Goal: Task Accomplishment & Management: Manage account settings

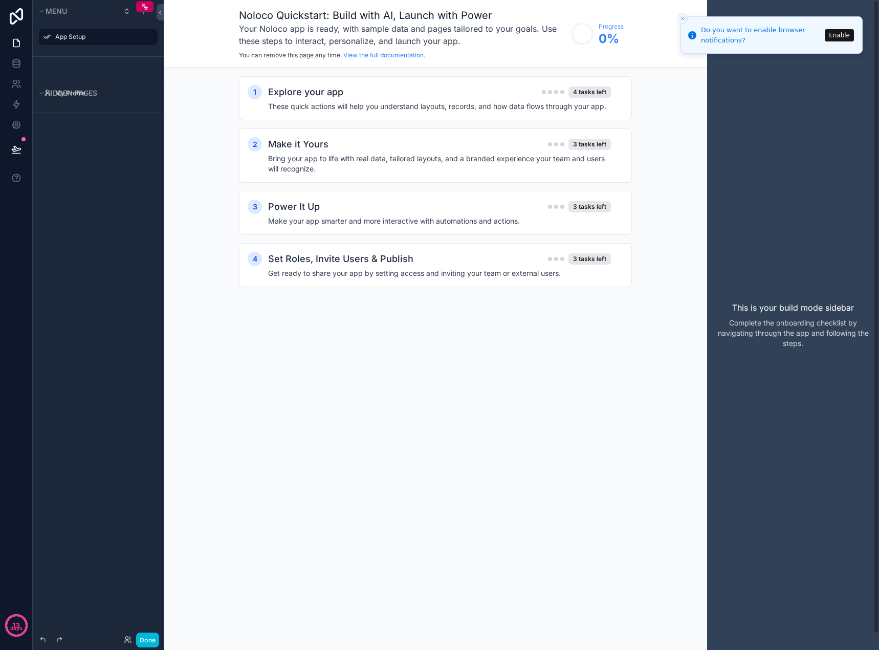
click at [494, 457] on div "Noloco Quickstart: Build with AI, Launch with Power Your Noloco app is ready, w…" at bounding box center [435, 325] width 543 height 650
click at [683, 18] on line "Close toast" at bounding box center [682, 18] width 3 height 3
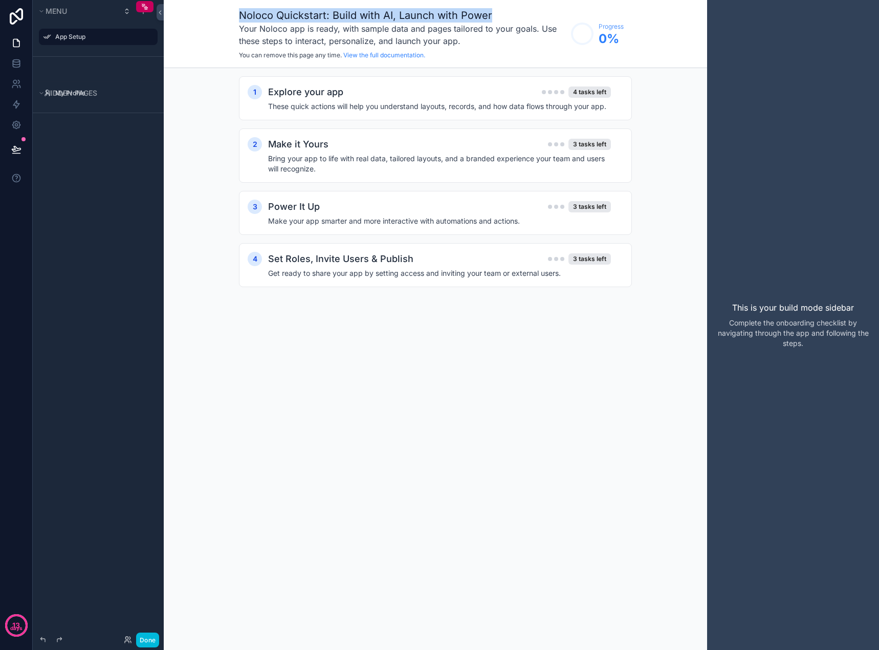
drag, startPoint x: 239, startPoint y: 12, endPoint x: 502, endPoint y: 16, distance: 263.0
click at [503, 14] on h1 "Noloco Quickstart: Build with AI, Launch with Power" at bounding box center [402, 15] width 327 height 14
click at [499, 21] on h1 "Noloco Quickstart: Build with AI, Launch with Power" at bounding box center [402, 15] width 327 height 14
drag, startPoint x: 512, startPoint y: 41, endPoint x: 479, endPoint y: 43, distance: 32.3
click at [511, 40] on h3 "Your Noloco app is ready, with sample data and pages tailored to your goals. Us…" at bounding box center [402, 35] width 327 height 25
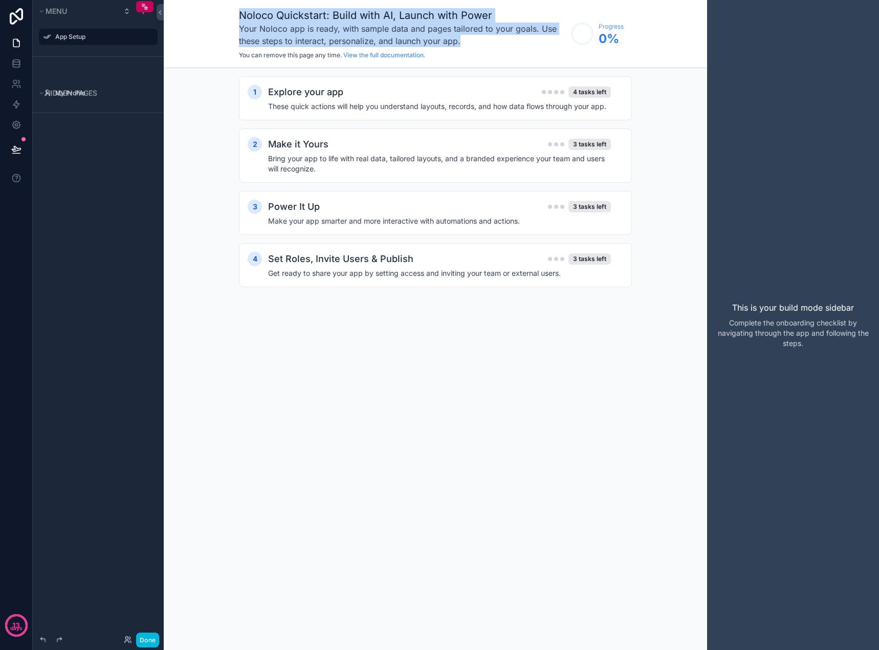
drag, startPoint x: 279, startPoint y: 16, endPoint x: 242, endPoint y: 12, distance: 37.5
click at [242, 12] on div "Noloco Quickstart: Build with AI, Launch with Power Your Noloco app is ready, w…" at bounding box center [402, 33] width 327 height 51
click at [230, 15] on div "Noloco Quickstart: Build with AI, Launch with Power Your Noloco app is ready, w…" at bounding box center [435, 34] width 543 height 68
drag, startPoint x: 308, startPoint y: 17, endPoint x: 488, endPoint y: 42, distance: 181.9
click at [488, 42] on div "Noloco Quickstart: Build with AI, Launch with Power Your Noloco app is ready, w…" at bounding box center [402, 33] width 327 height 51
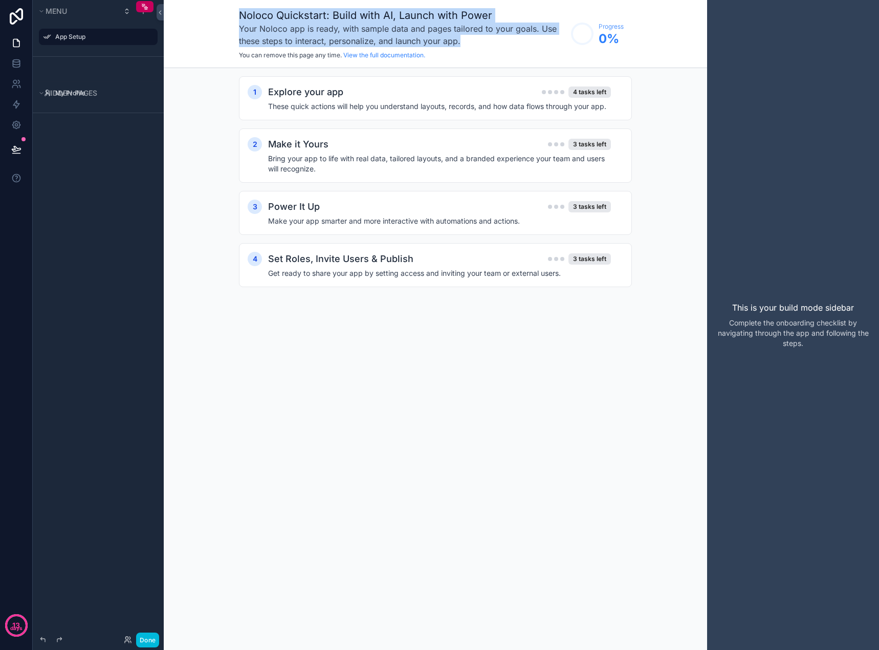
click at [471, 40] on h3 "Your Noloco app is ready, with sample data and pages tailored to your goals. Us…" at bounding box center [402, 35] width 327 height 25
drag, startPoint x: 463, startPoint y: 40, endPoint x: 242, endPoint y: 9, distance: 223.8
click at [242, 9] on div "Noloco Quickstart: Build with AI, Launch with Power Your Noloco app is ready, w…" at bounding box center [402, 33] width 327 height 51
click at [237, 13] on div "Noloco Quickstart: Build with AI, Launch with Power Your Noloco app is ready, w…" at bounding box center [435, 34] width 543 height 68
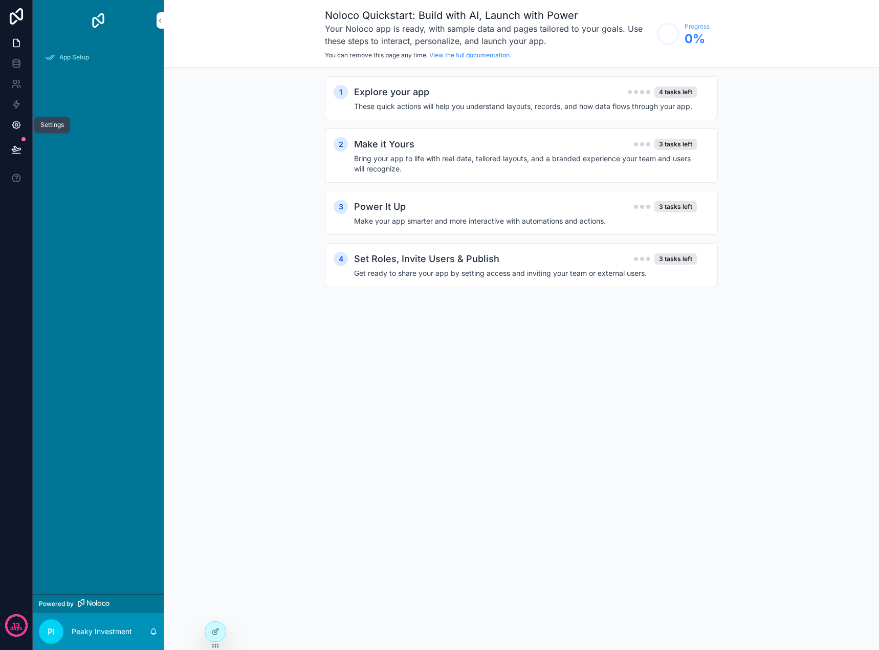
click at [12, 126] on icon at bounding box center [16, 125] width 10 height 10
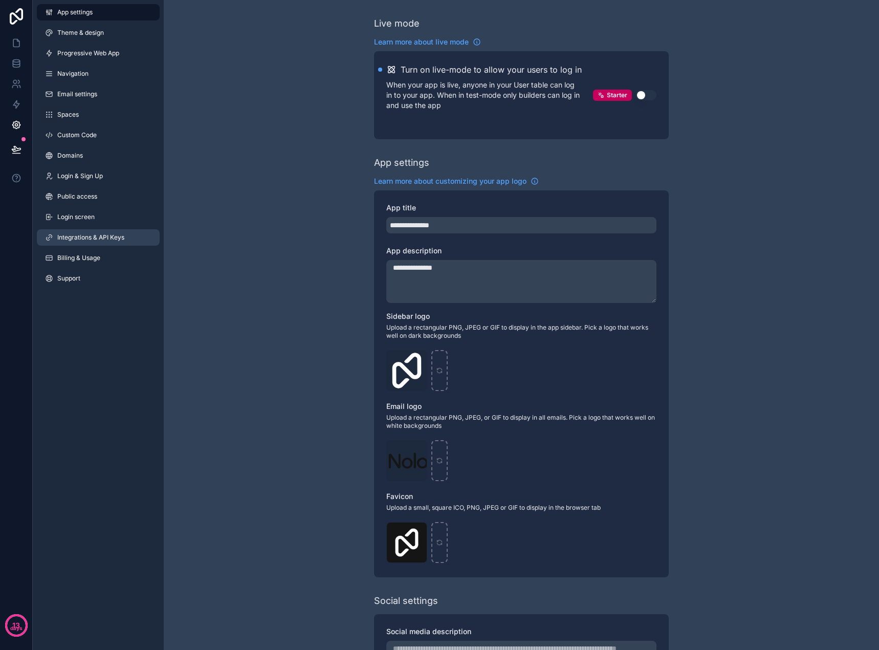
click at [90, 232] on link "Integrations & API Keys" at bounding box center [98, 237] width 123 height 16
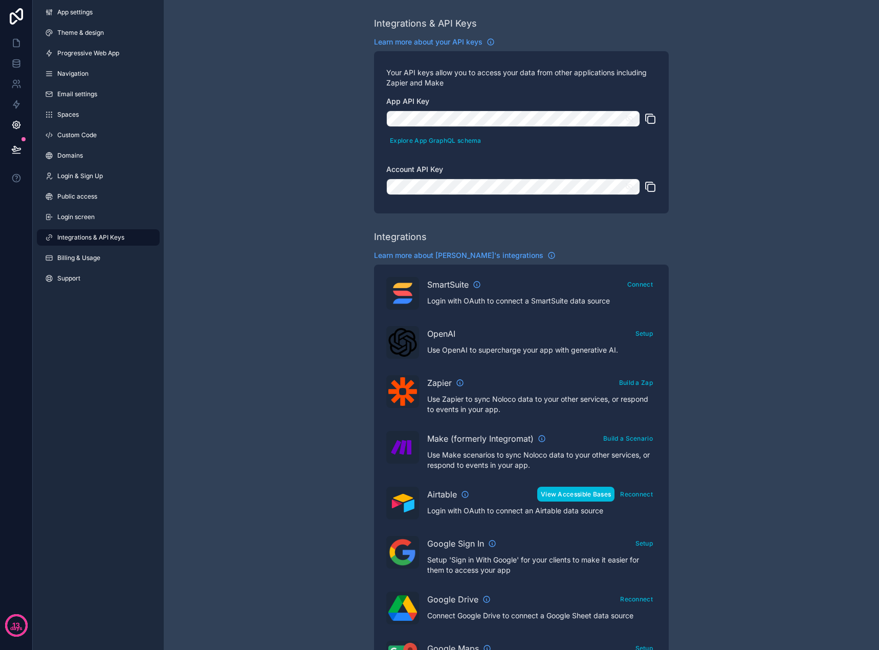
click at [582, 495] on button "View Accessible Bases" at bounding box center [575, 494] width 77 height 15
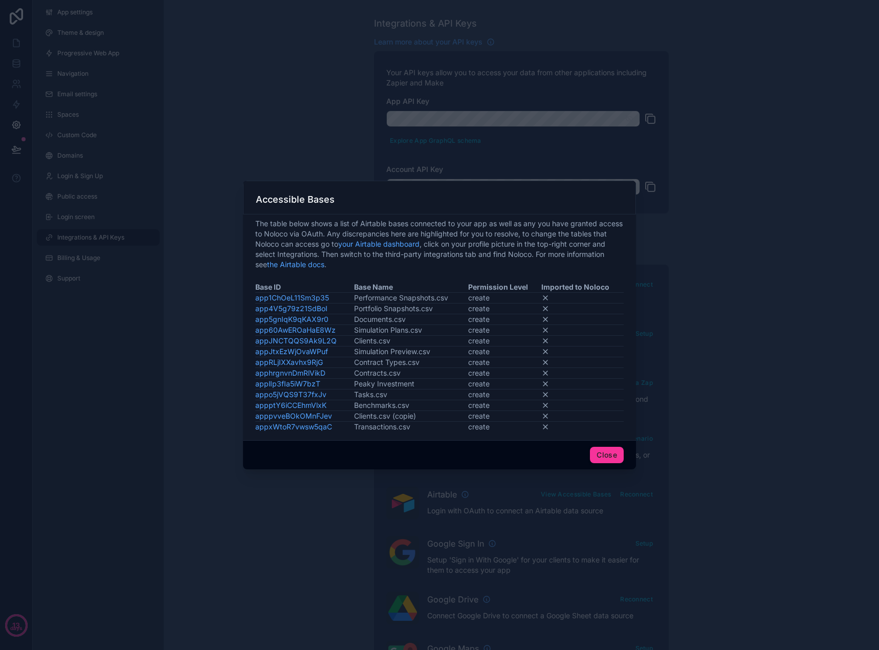
drag, startPoint x: 609, startPoint y: 456, endPoint x: 612, endPoint y: 464, distance: 7.8
click at [609, 456] on button "Close" at bounding box center [607, 455] width 34 height 16
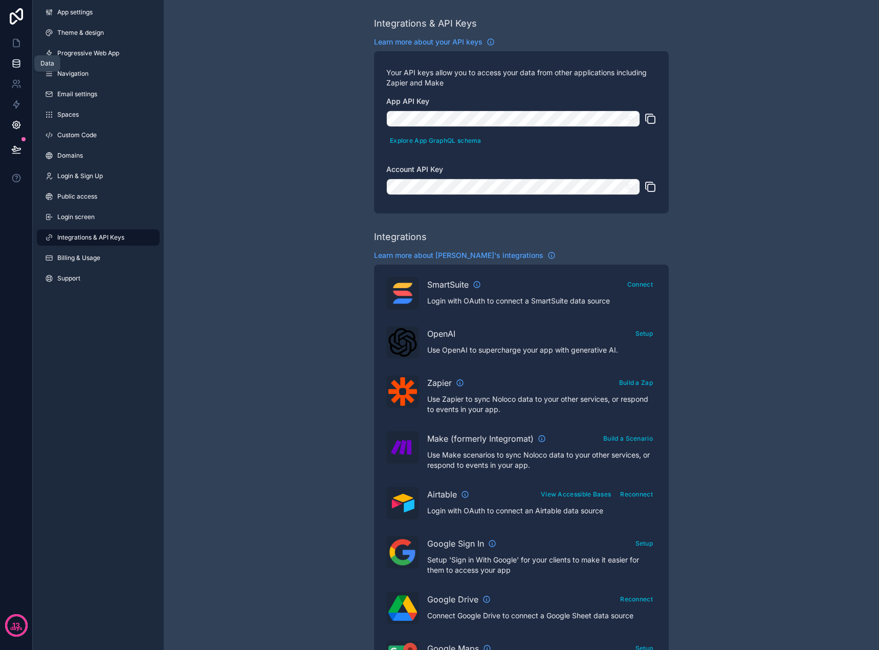
click at [13, 67] on icon at bounding box center [16, 65] width 7 height 4
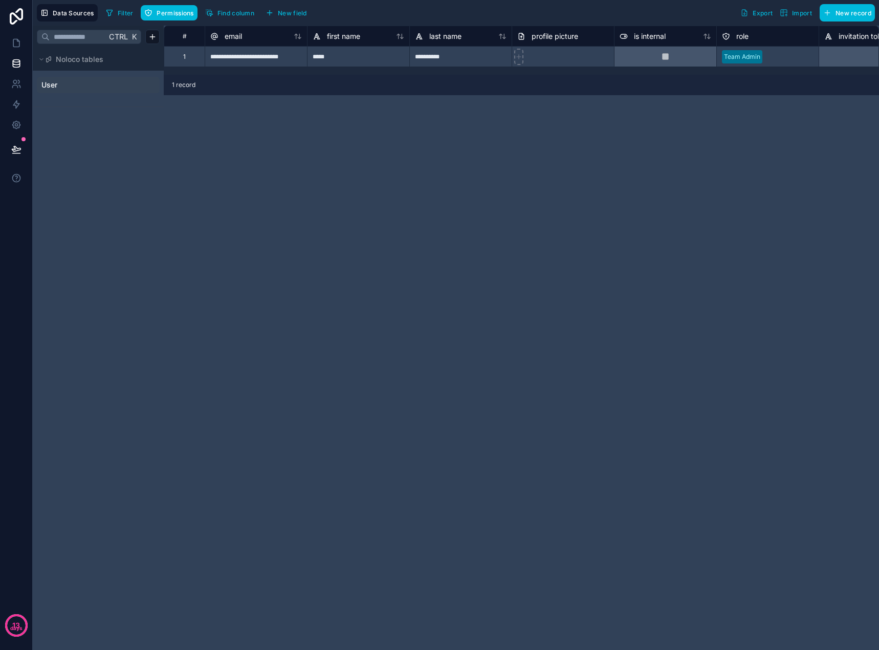
click at [55, 81] on span "User" at bounding box center [49, 85] width 16 height 10
click at [42, 59] on icon at bounding box center [41, 60] width 3 height 2
click at [17, 41] on icon at bounding box center [18, 40] width 2 height 2
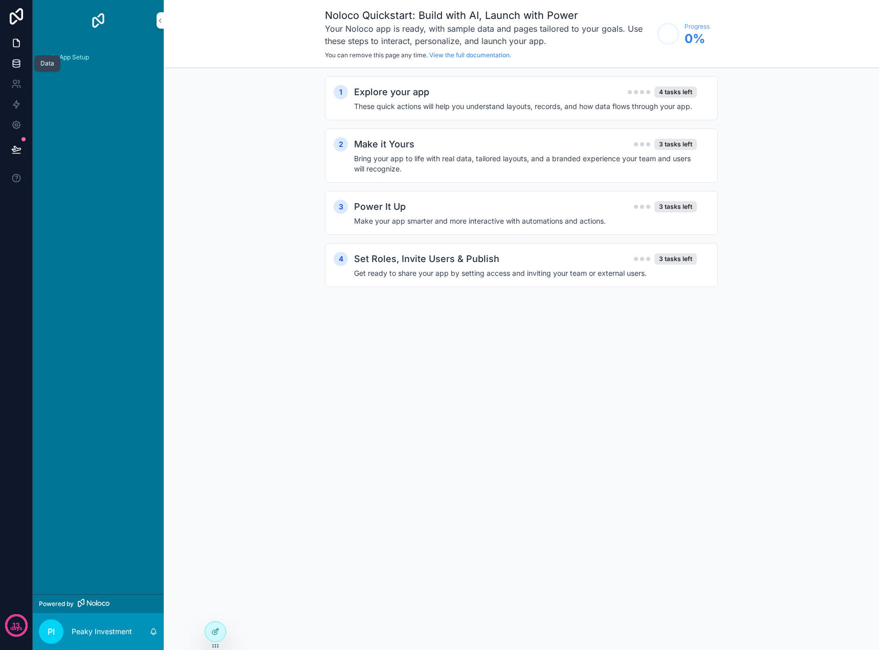
click at [12, 67] on icon at bounding box center [16, 63] width 10 height 10
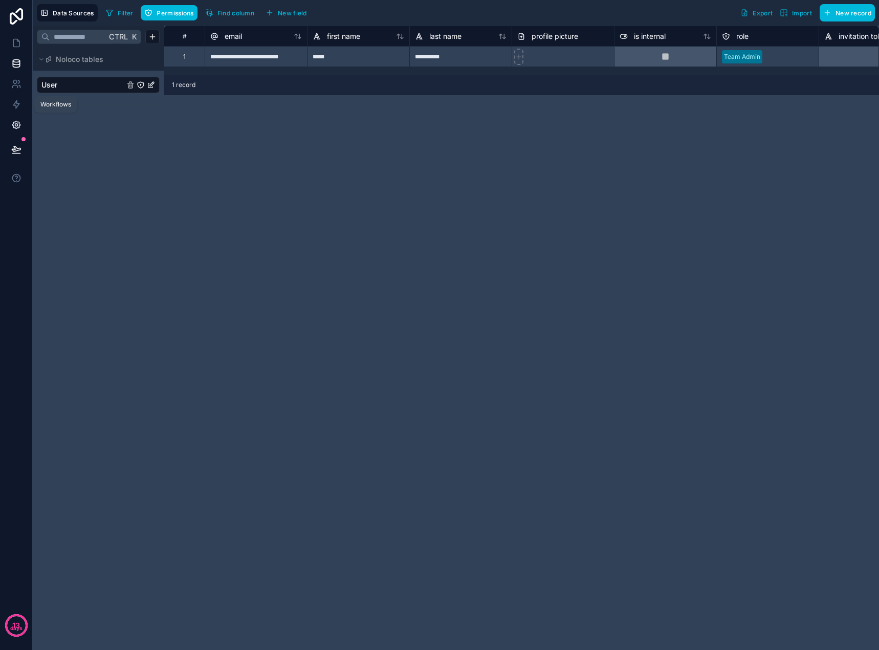
click at [16, 117] on link at bounding box center [16, 125] width 32 height 20
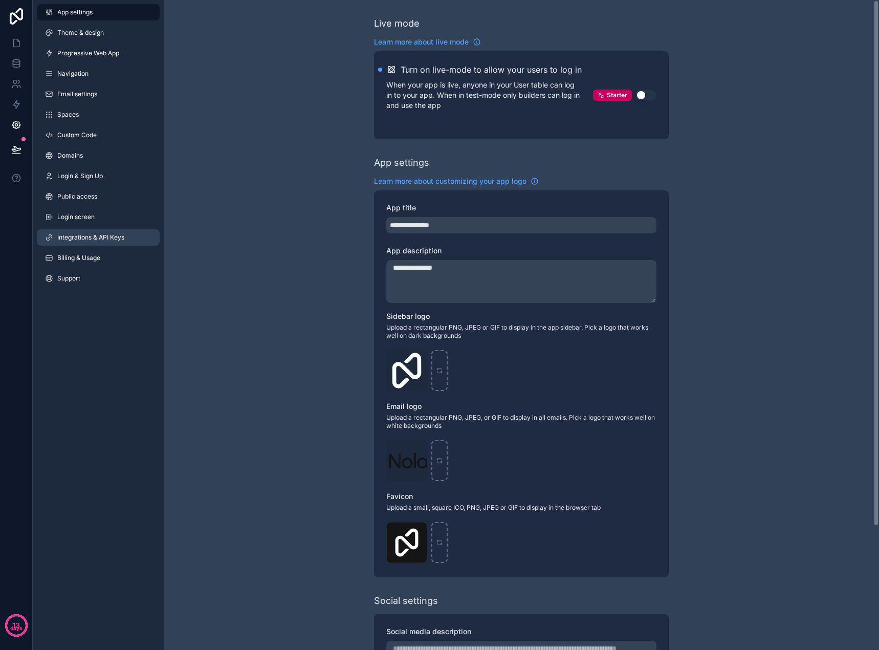
click at [70, 236] on span "Integrations & API Keys" at bounding box center [90, 237] width 67 height 8
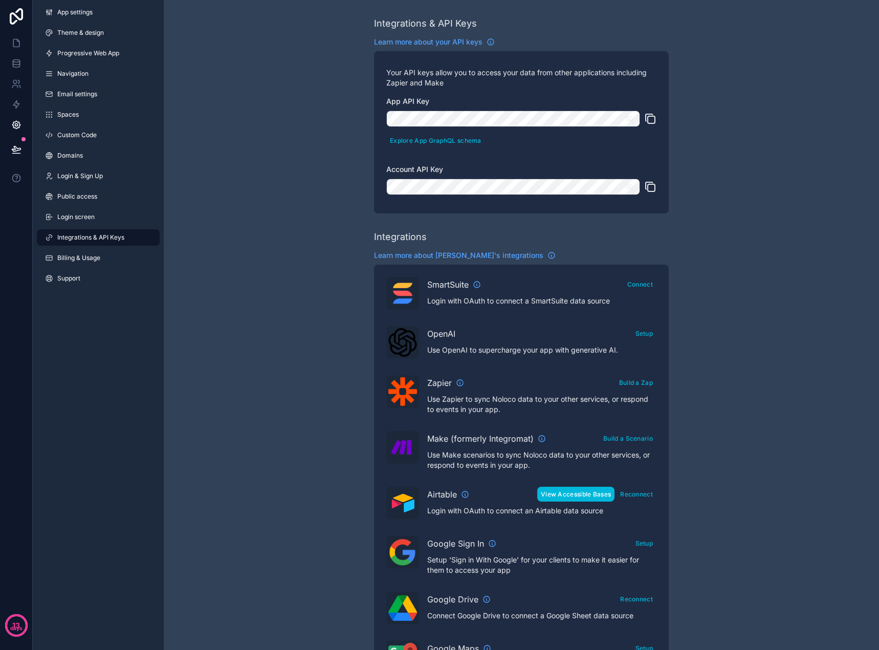
click at [584, 495] on button "View Accessible Bases" at bounding box center [575, 494] width 77 height 15
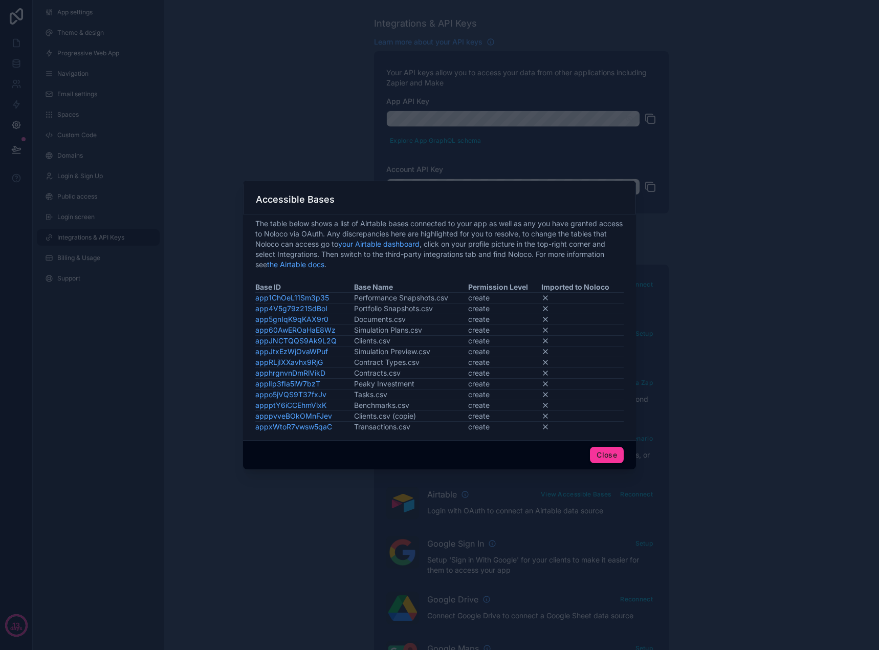
click at [570, 294] on td at bounding box center [582, 298] width 83 height 11
drag, startPoint x: 441, startPoint y: 376, endPoint x: 384, endPoint y: 377, distance: 56.8
click at [440, 376] on td "Contracts.csv" at bounding box center [411, 373] width 114 height 11
click at [305, 384] on link "applIp3fIa5iW7bzT" at bounding box center [287, 383] width 65 height 9
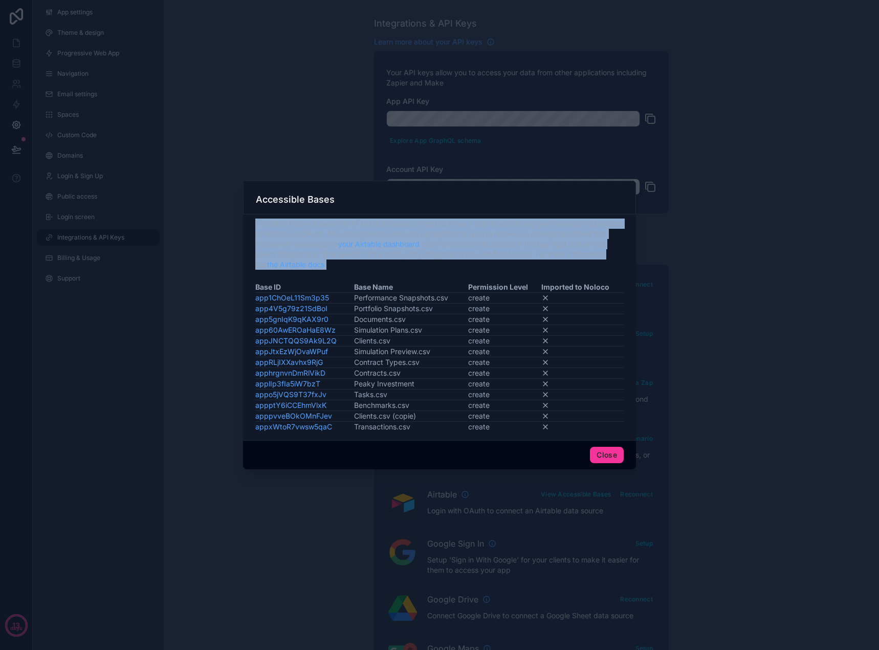
drag, startPoint x: 328, startPoint y: 256, endPoint x: 255, endPoint y: 221, distance: 81.0
click at [255, 221] on div "The table below shows a list of Airtable bases connected to your app as well as…" at bounding box center [439, 327] width 393 height 226
copy span "The table below shows a list of Airtable bases connected to your app as well as…"
click at [558, 264] on span "The table below shows a list of Airtable bases connected to your app as well as…" at bounding box center [439, 243] width 368 height 51
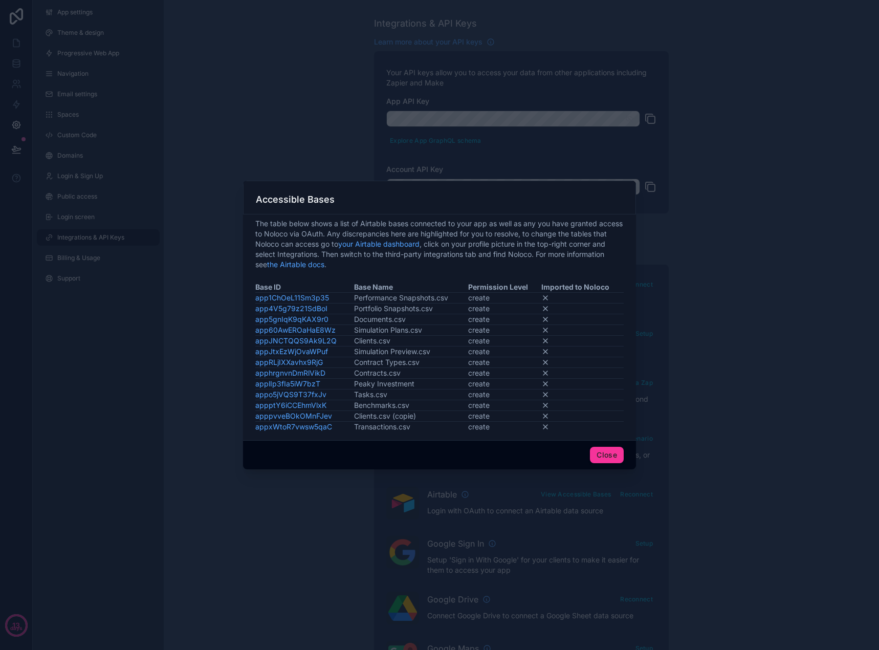
click at [609, 457] on button "Close" at bounding box center [607, 455] width 34 height 16
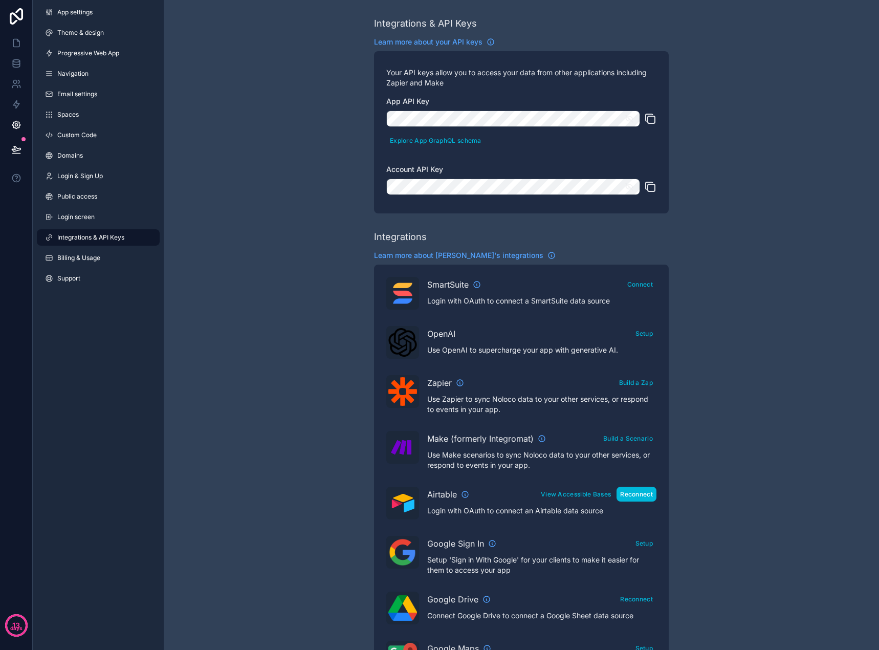
click at [628, 490] on button "Reconnect" at bounding box center [637, 494] width 40 height 15
click at [573, 496] on button "View Accessible Bases" at bounding box center [575, 494] width 77 height 15
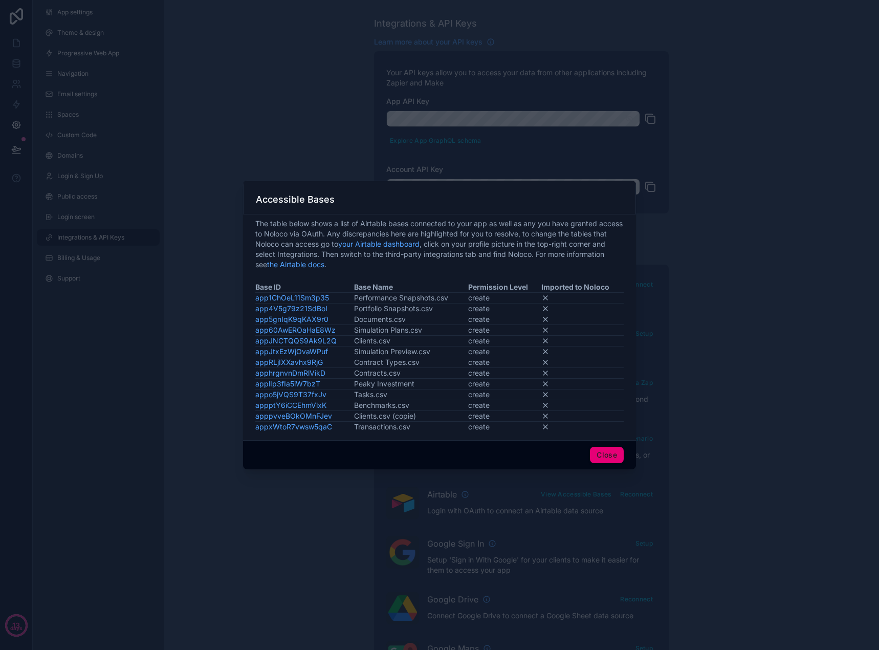
click at [607, 456] on button "Close" at bounding box center [607, 455] width 34 height 16
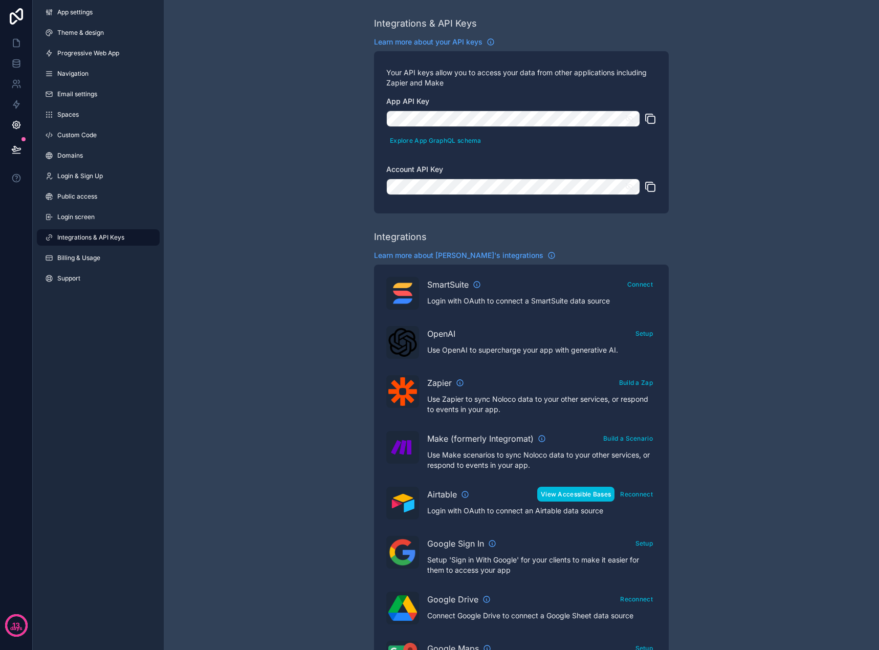
click at [577, 498] on button "View Accessible Bases" at bounding box center [575, 494] width 77 height 15
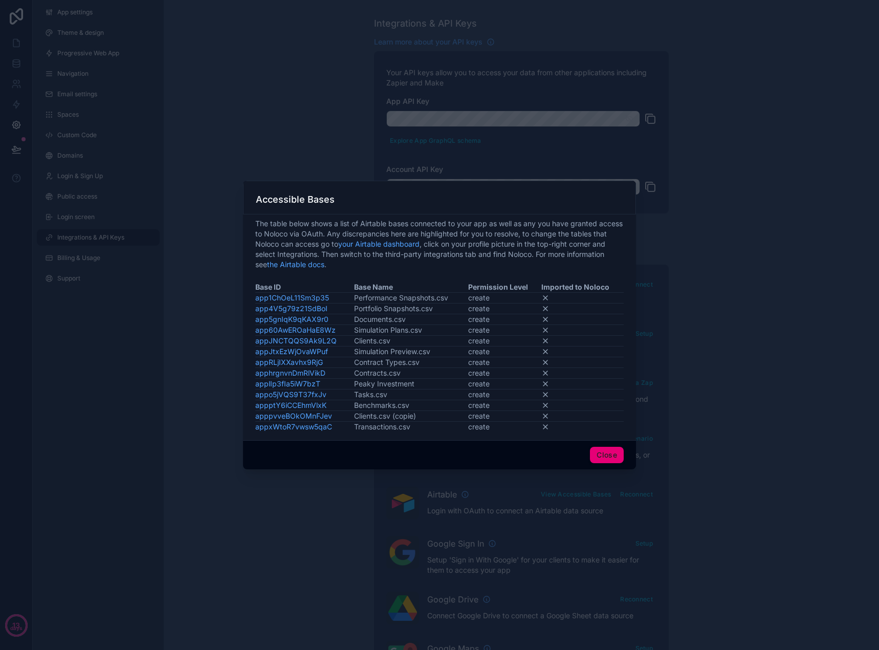
click at [601, 454] on button "Close" at bounding box center [607, 455] width 34 height 16
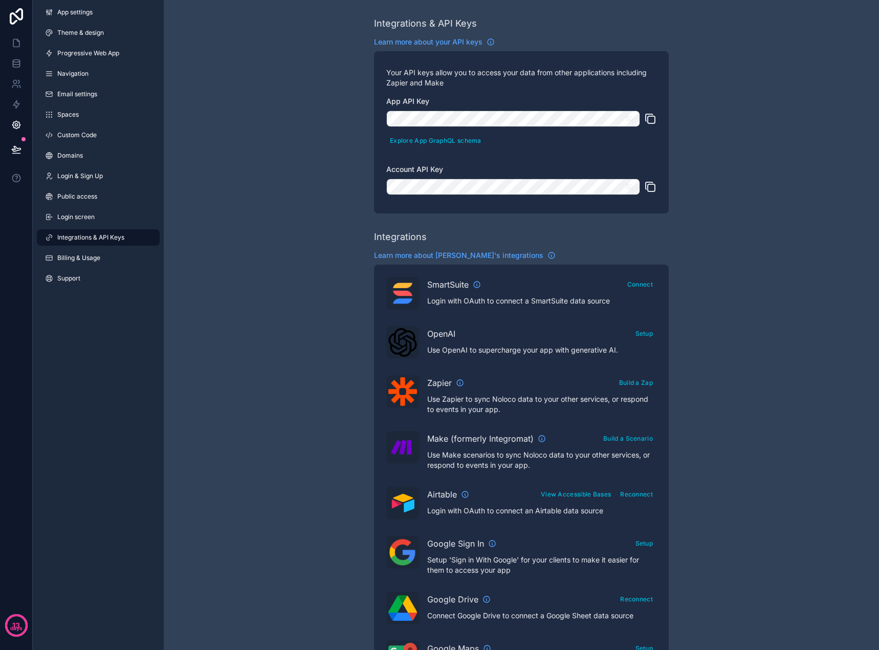
click at [293, 220] on div "Integrations & API Keys Learn more about your API keys Your API keys allow you …" at bounding box center [521, 456] width 715 height 912
click at [75, 93] on span "Email settings" at bounding box center [77, 94] width 40 height 8
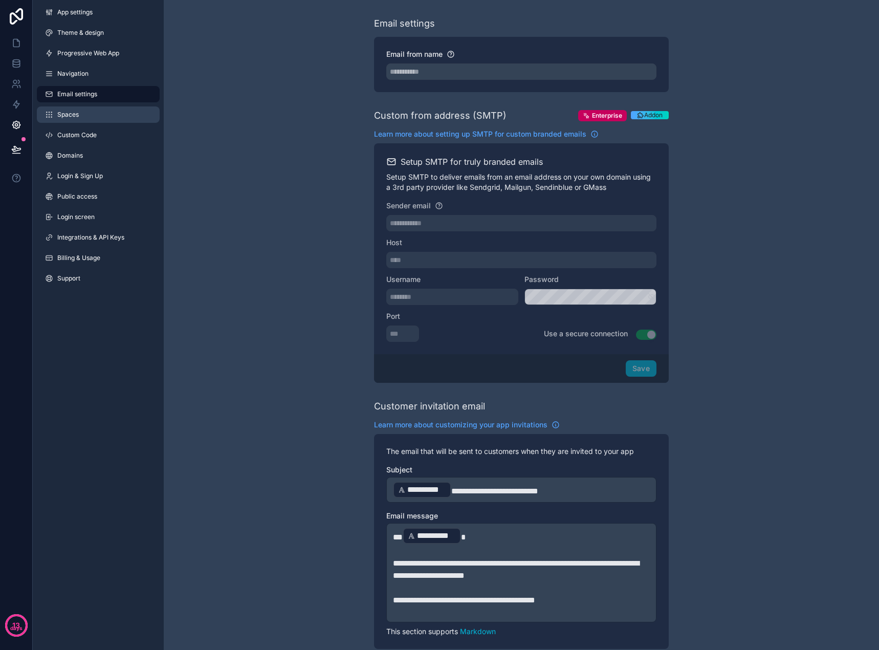
click at [72, 113] on span "Spaces" at bounding box center [67, 115] width 21 height 8
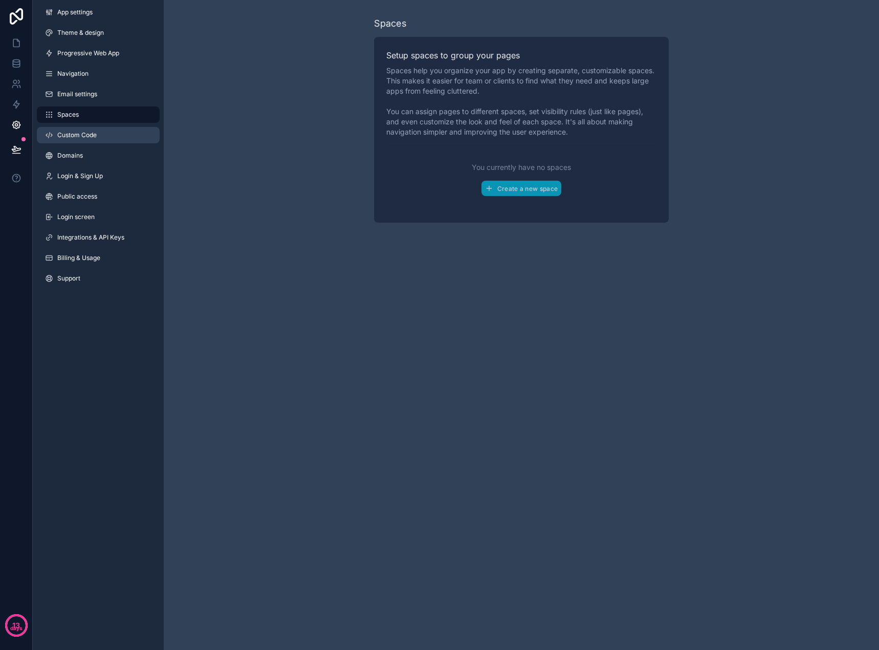
click at [76, 135] on span "Custom Code" at bounding box center [76, 135] width 39 height 8
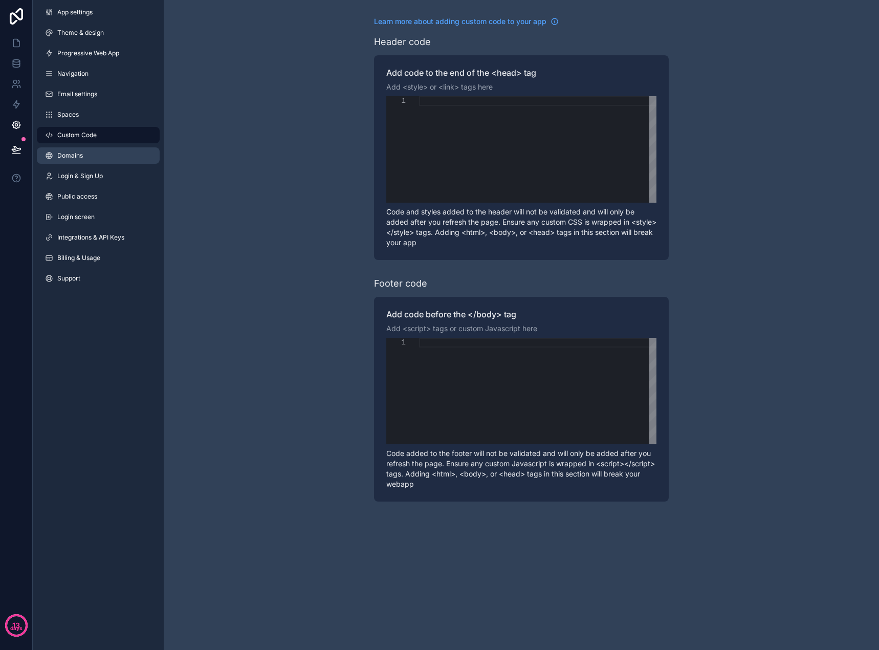
click at [72, 155] on span "Domains" at bounding box center [70, 155] width 26 height 8
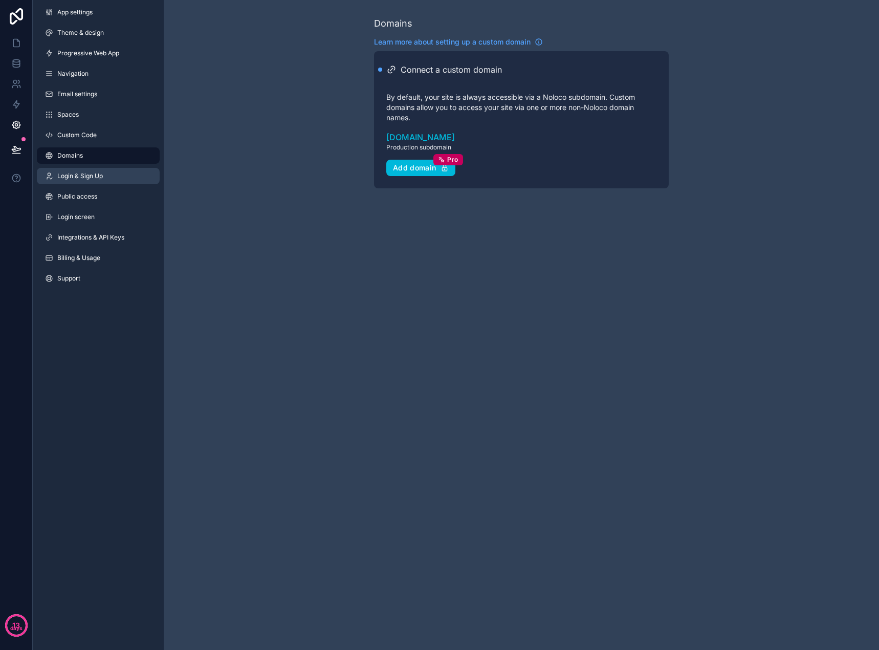
click at [77, 175] on span "Login & Sign Up" at bounding box center [80, 176] width 46 height 8
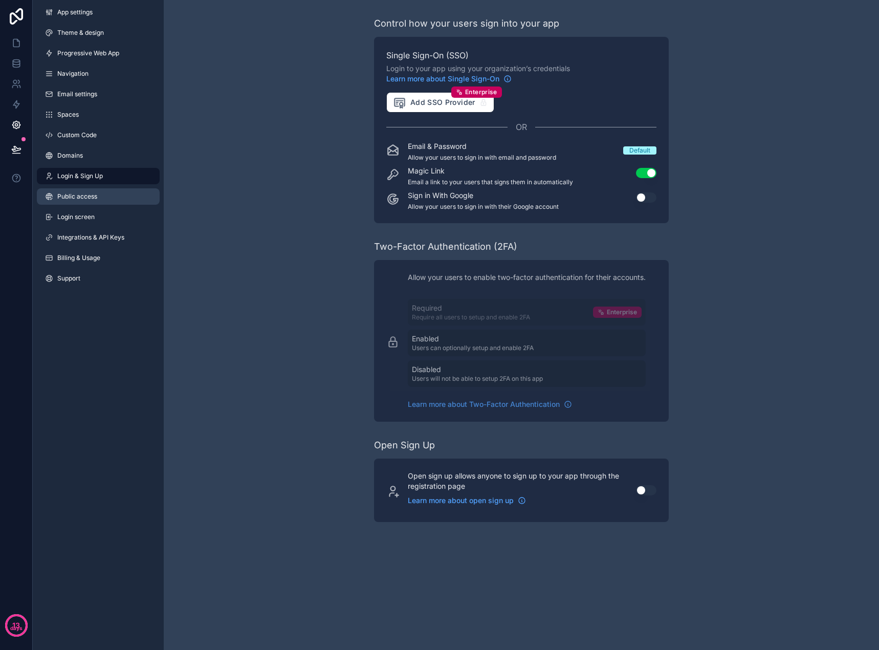
click at [78, 190] on link "Public access" at bounding box center [98, 196] width 123 height 16
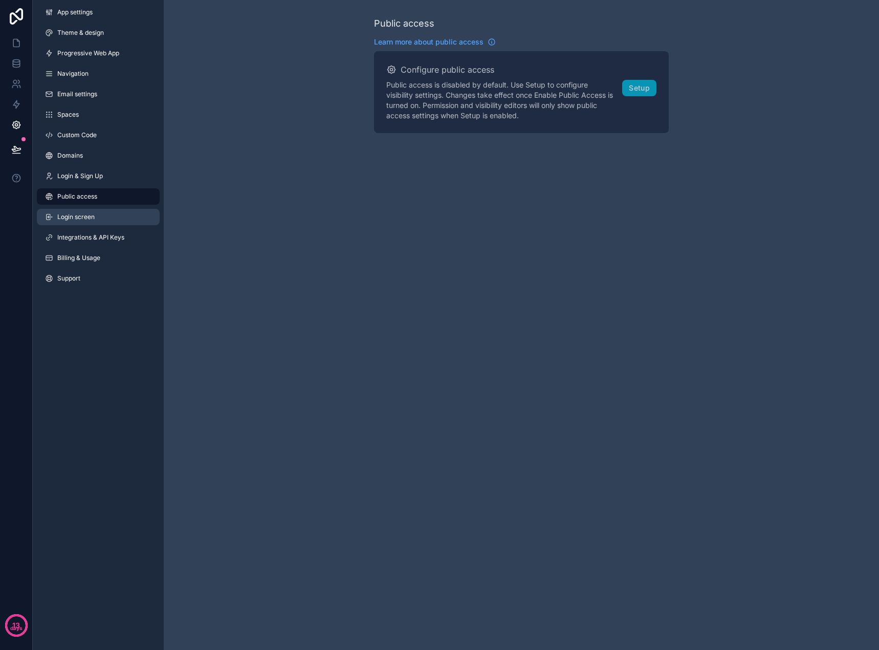
click at [81, 214] on span "Login screen" at bounding box center [75, 217] width 37 height 8
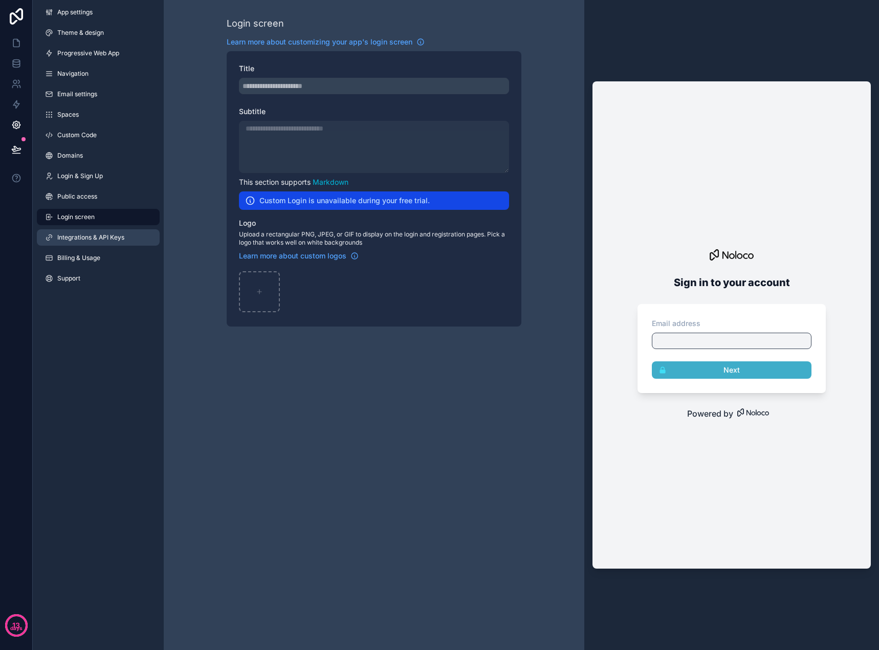
click at [83, 237] on span "Integrations & API Keys" at bounding box center [90, 237] width 67 height 8
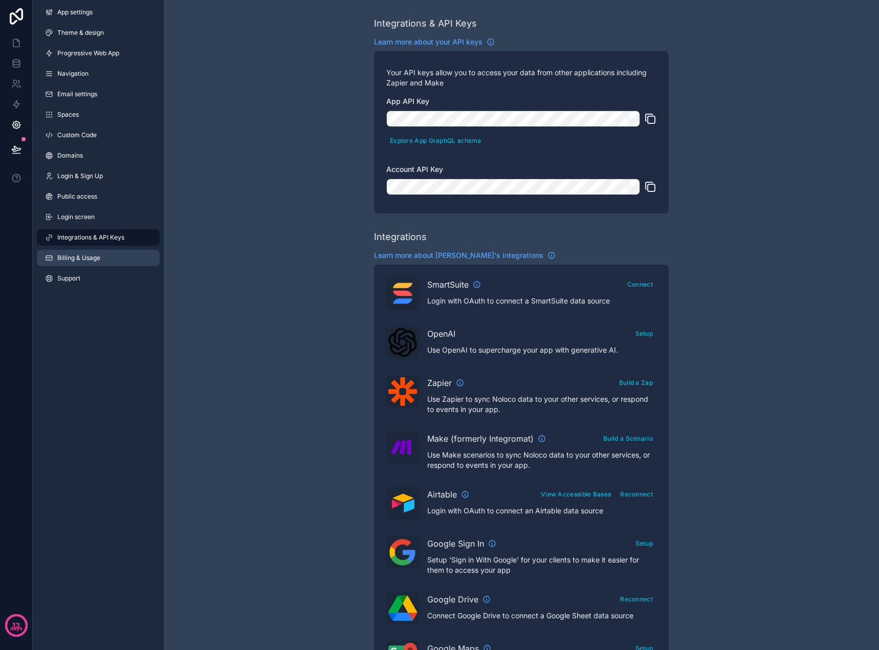
click at [83, 252] on link "Billing & Usage" at bounding box center [98, 258] width 123 height 16
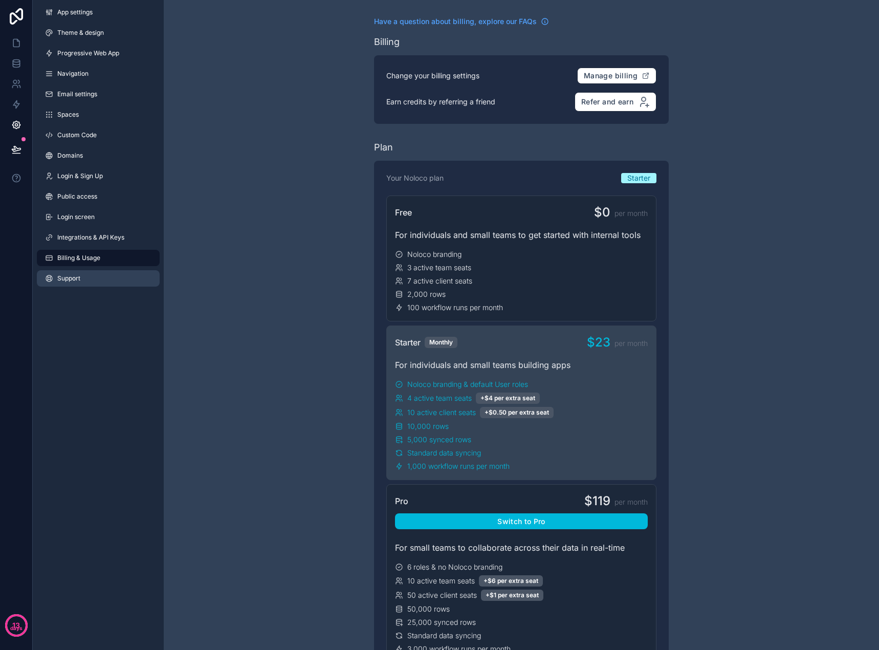
click at [82, 277] on link "Support" at bounding box center [98, 278] width 123 height 16
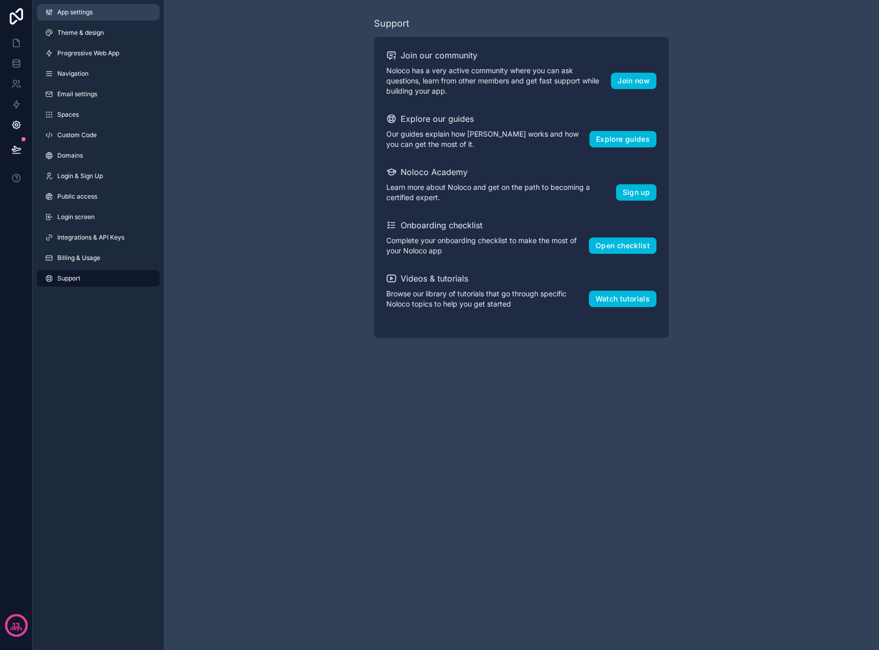
click at [80, 19] on link "App settings" at bounding box center [98, 12] width 123 height 16
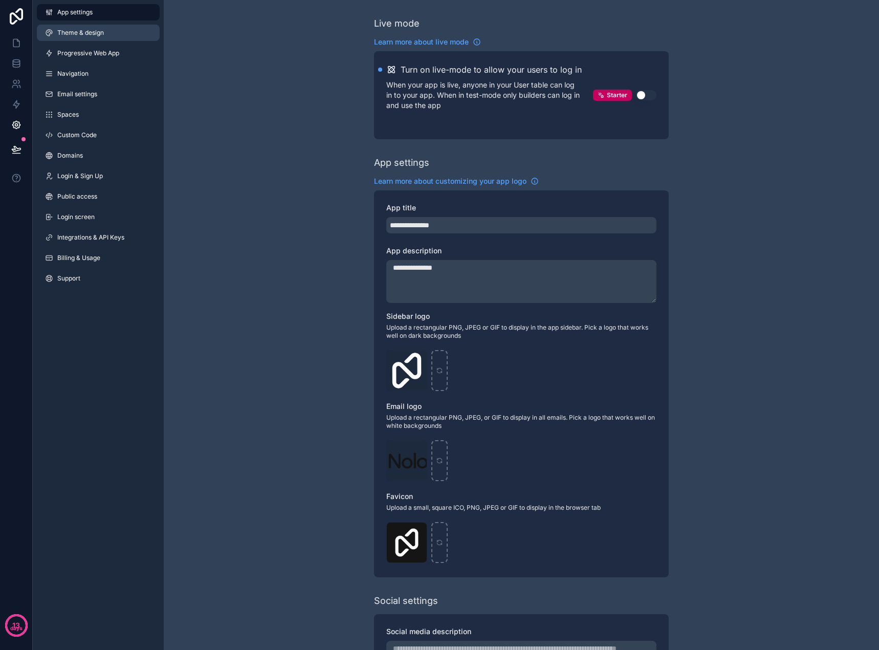
click at [80, 29] on span "Theme & design" at bounding box center [80, 33] width 47 height 8
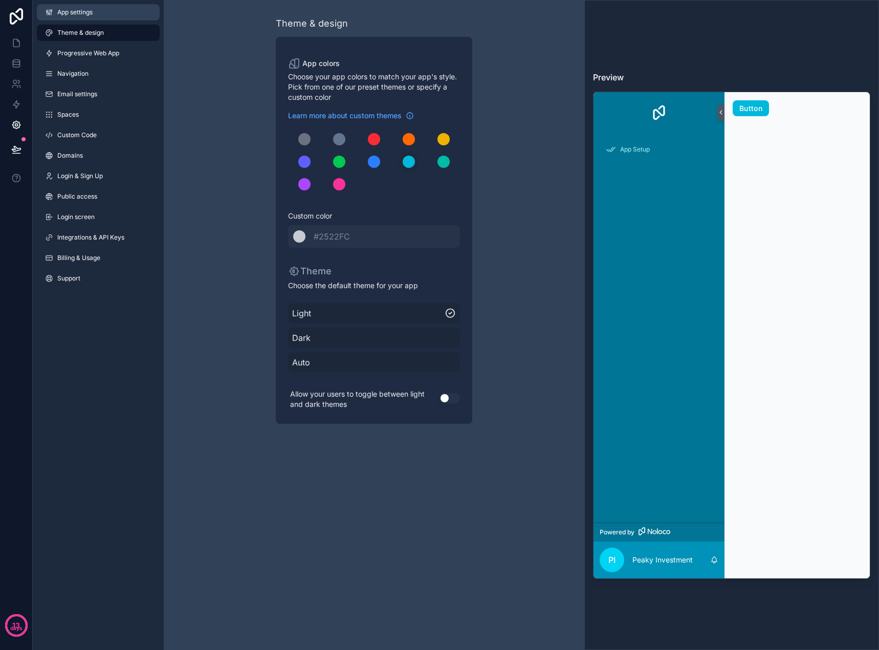
click at [81, 5] on link "App settings" at bounding box center [98, 12] width 123 height 16
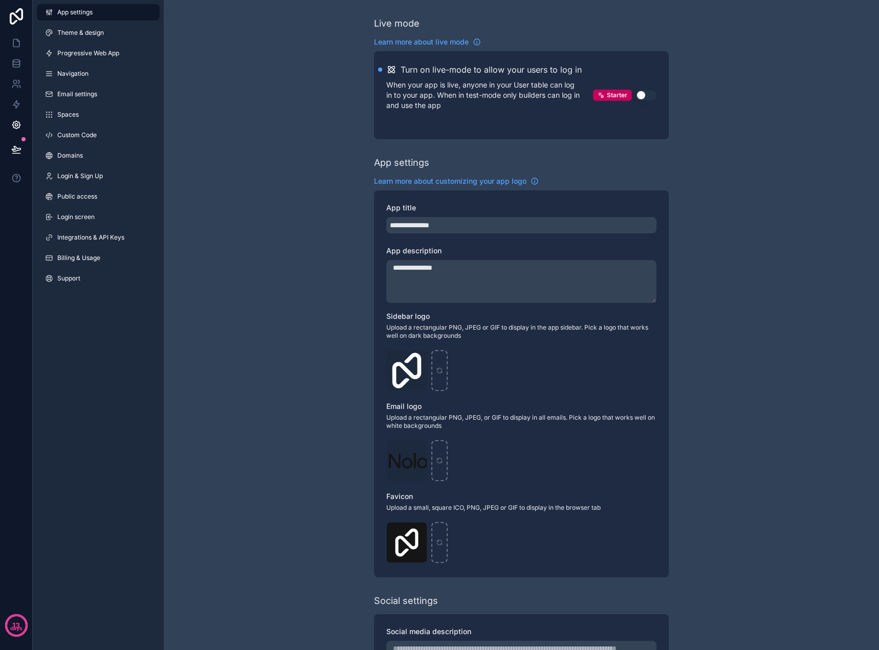
click at [84, 22] on div "App settings Theme & design Progressive Web App Navigation Email settings Space…" at bounding box center [98, 147] width 131 height 295
drag, startPoint x: 84, startPoint y: 37, endPoint x: 84, endPoint y: 43, distance: 6.7
click at [84, 38] on link "Theme & design" at bounding box center [98, 33] width 123 height 16
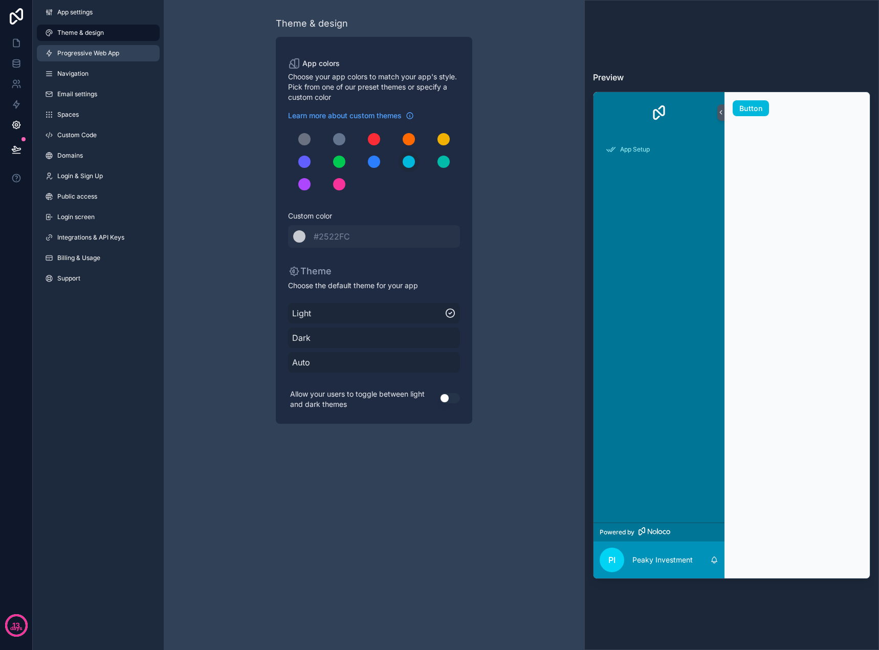
click at [85, 56] on span "Progressive Web App" at bounding box center [88, 53] width 62 height 8
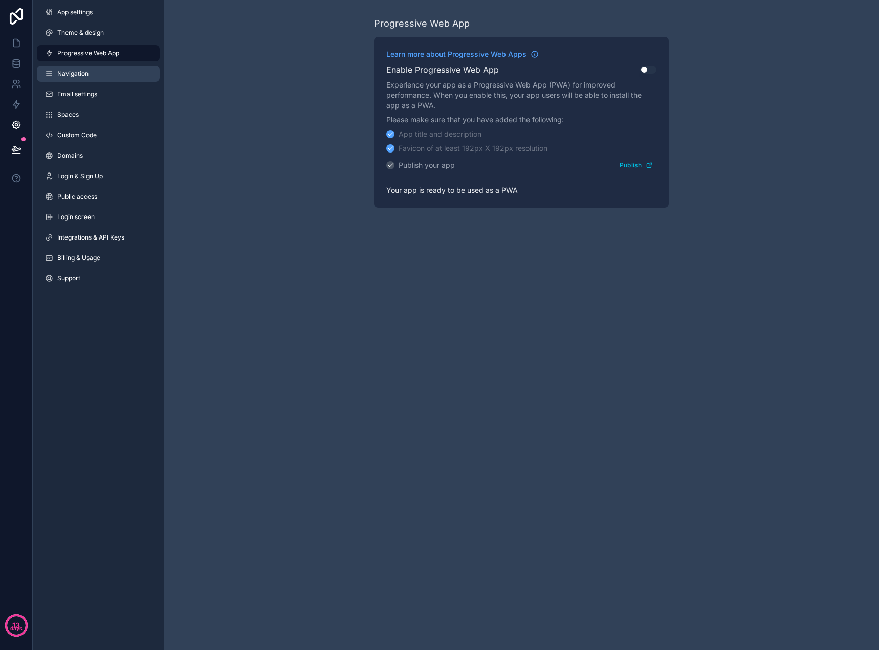
click at [83, 77] on span "Navigation" at bounding box center [72, 74] width 31 height 8
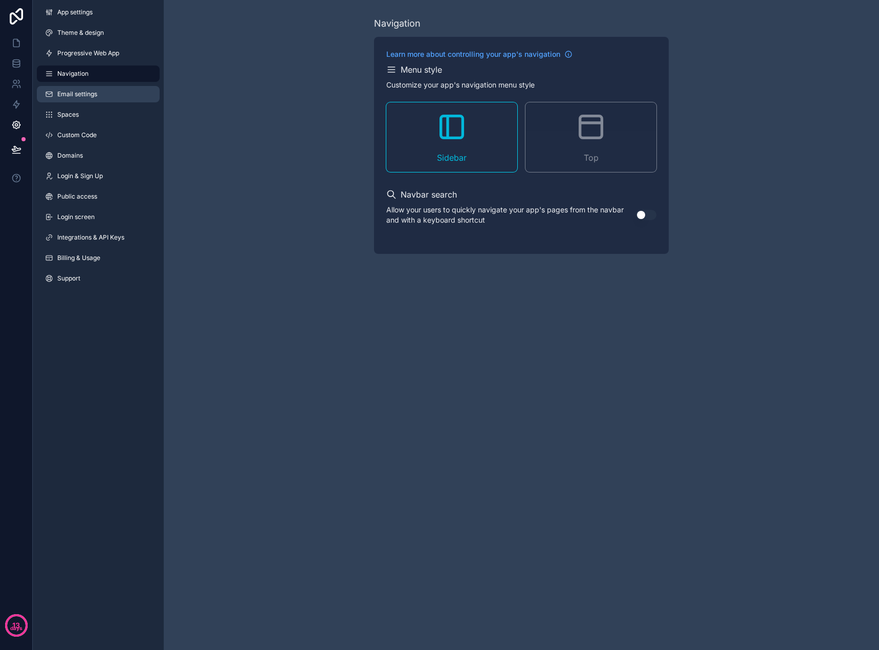
click at [84, 93] on span "Email settings" at bounding box center [77, 94] width 40 height 8
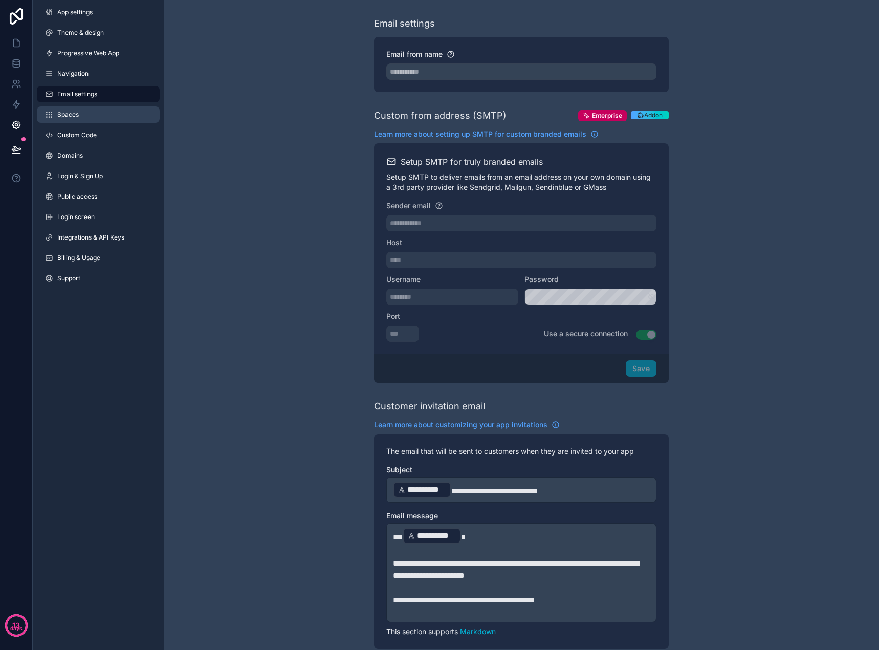
click at [86, 113] on link "Spaces" at bounding box center [98, 114] width 123 height 16
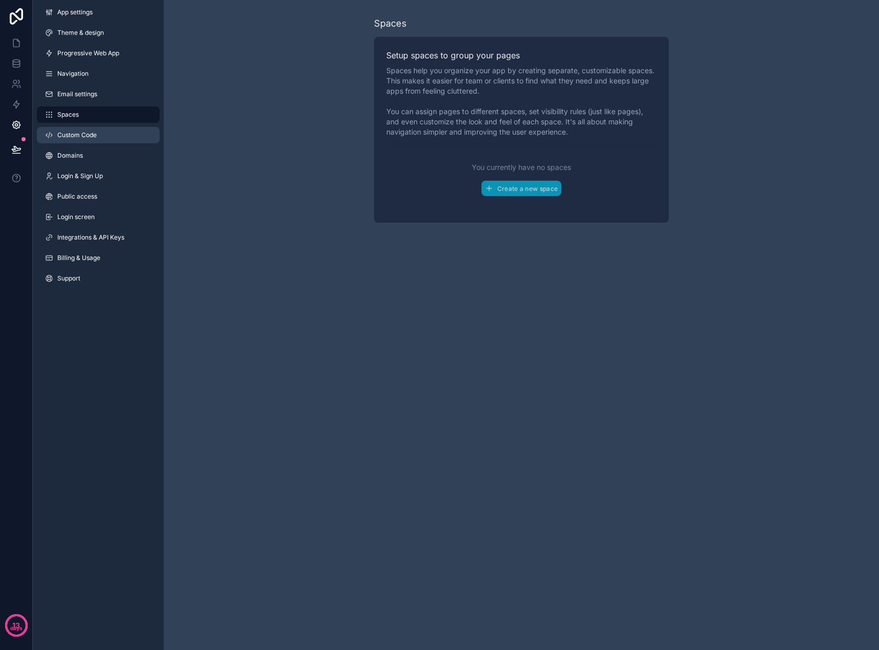
click at [89, 131] on span "Custom Code" at bounding box center [76, 135] width 39 height 8
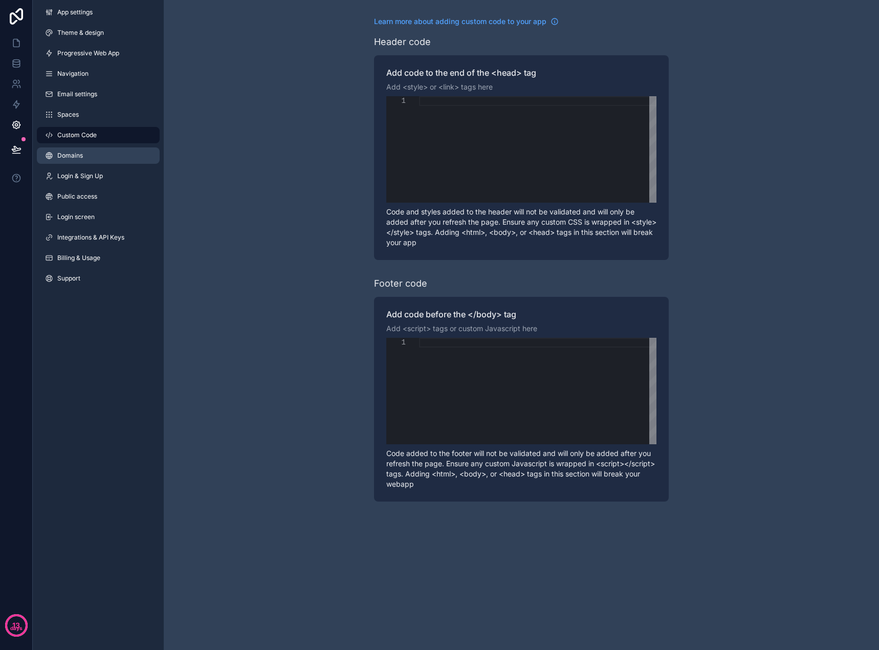
click at [91, 148] on link "Domains" at bounding box center [98, 155] width 123 height 16
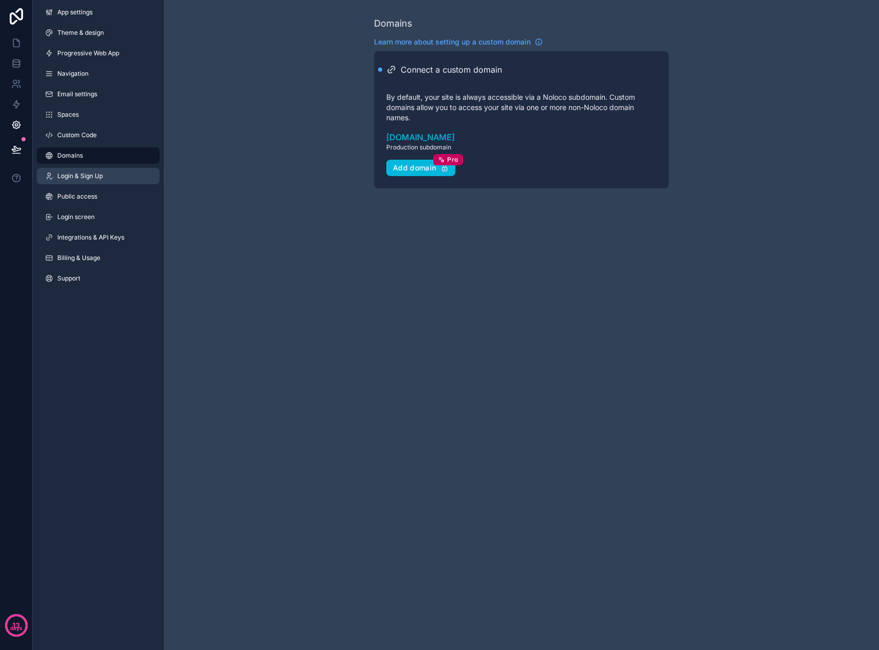
click at [94, 176] on span "Login & Sign Up" at bounding box center [80, 176] width 46 height 8
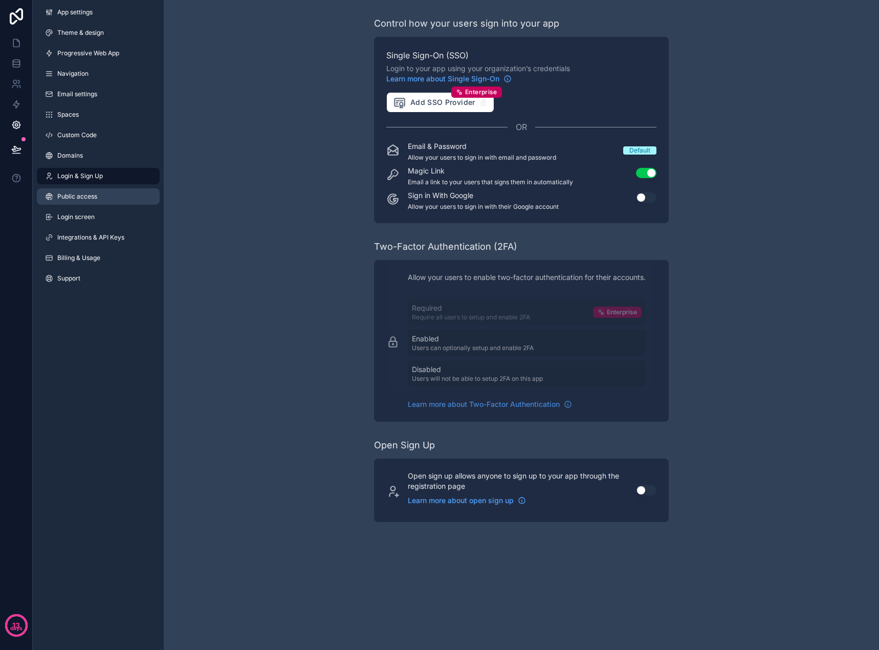
click at [97, 188] on link "Public access" at bounding box center [98, 196] width 123 height 16
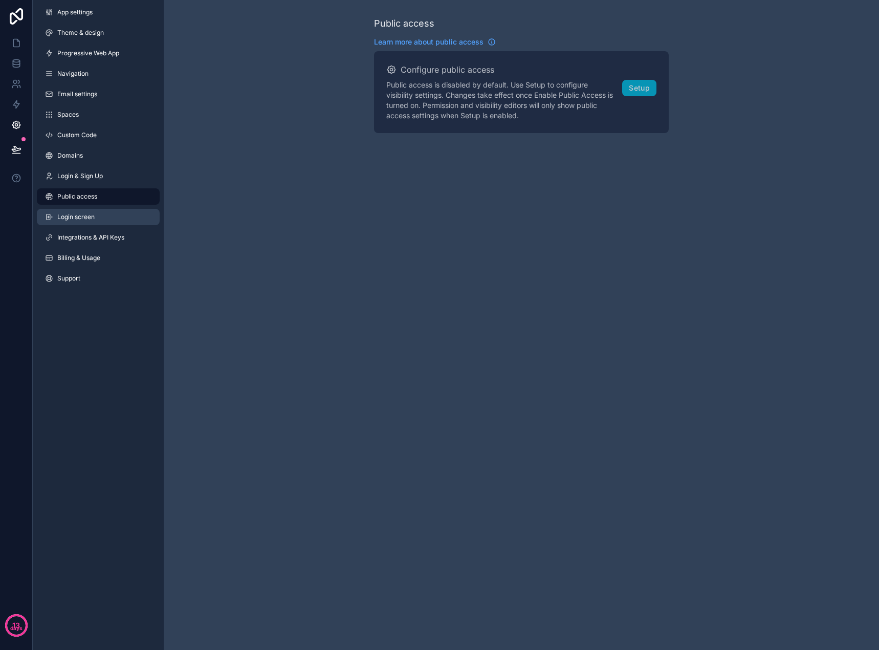
click at [100, 209] on link "Login screen" at bounding box center [98, 217] width 123 height 16
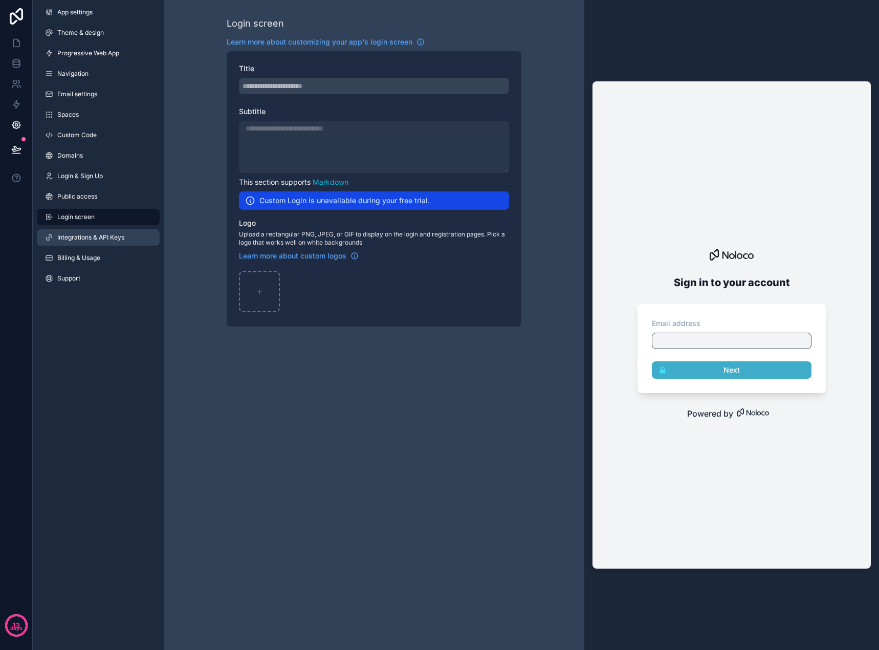
click at [105, 234] on span "Integrations & API Keys" at bounding box center [90, 237] width 67 height 8
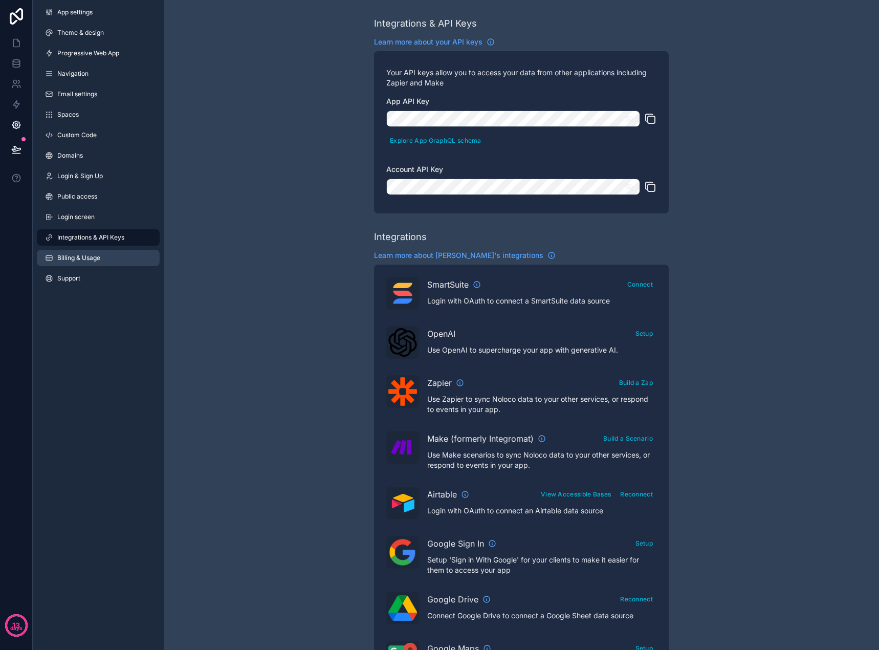
click at [104, 254] on link "Billing & Usage" at bounding box center [98, 258] width 123 height 16
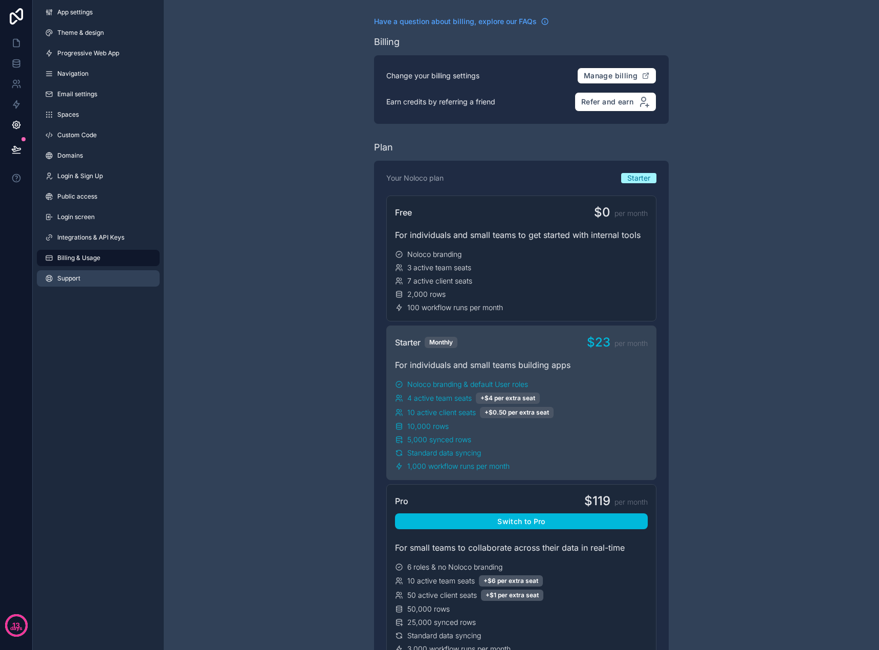
click at [100, 272] on link "Support" at bounding box center [98, 278] width 123 height 16
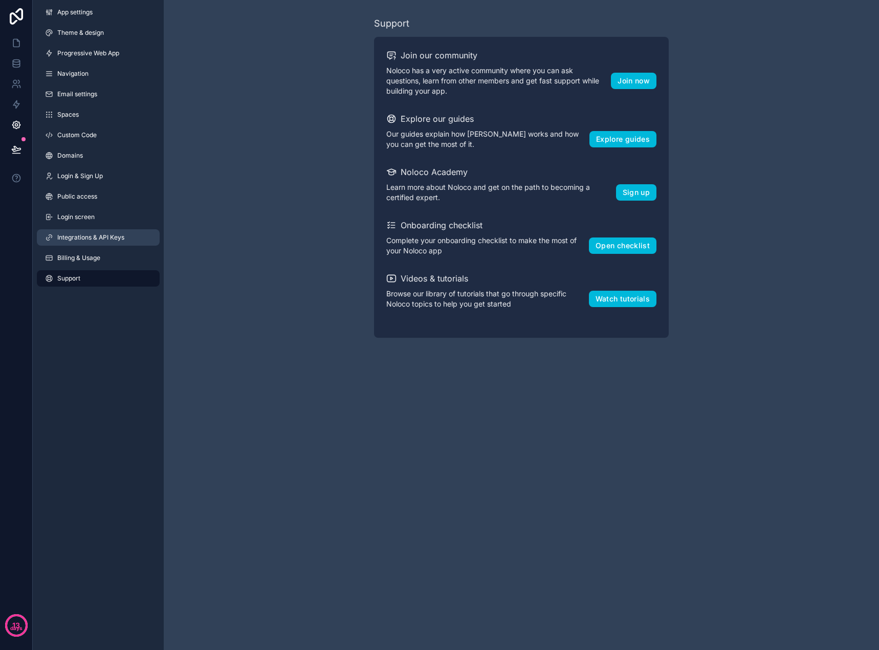
click at [97, 243] on link "Integrations & API Keys" at bounding box center [98, 237] width 123 height 16
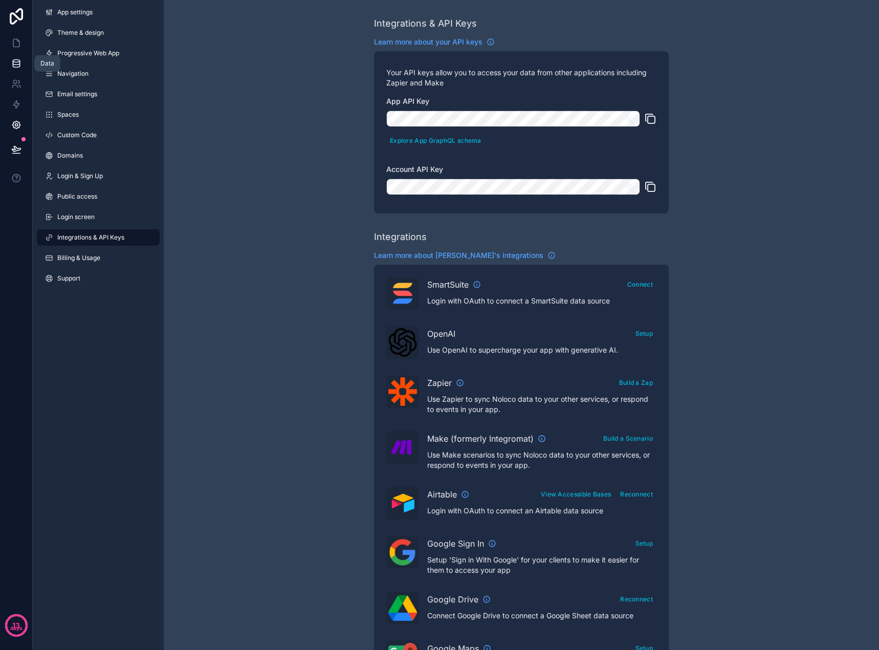
click at [8, 57] on link at bounding box center [16, 63] width 32 height 20
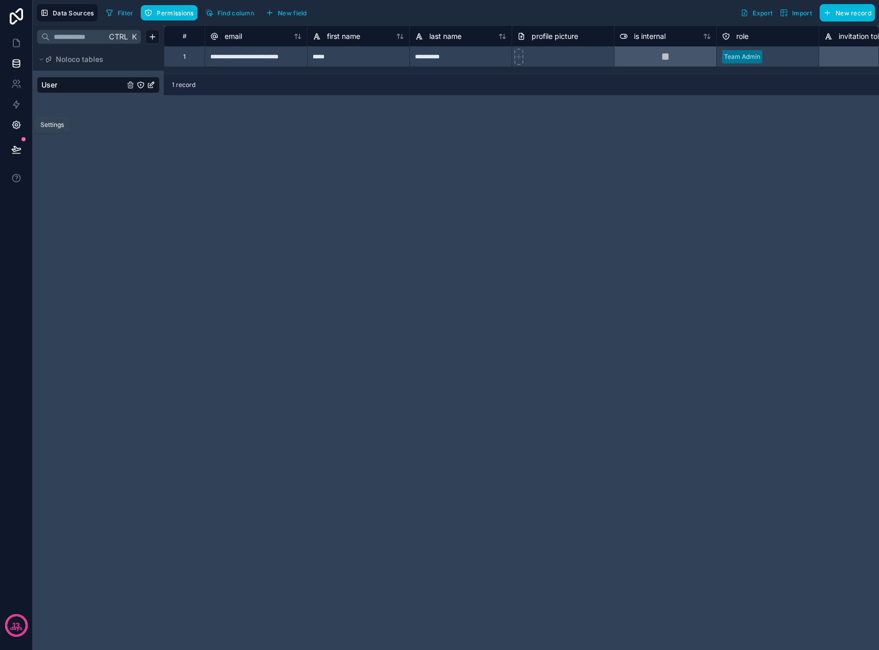
click at [14, 122] on icon at bounding box center [16, 125] width 8 height 8
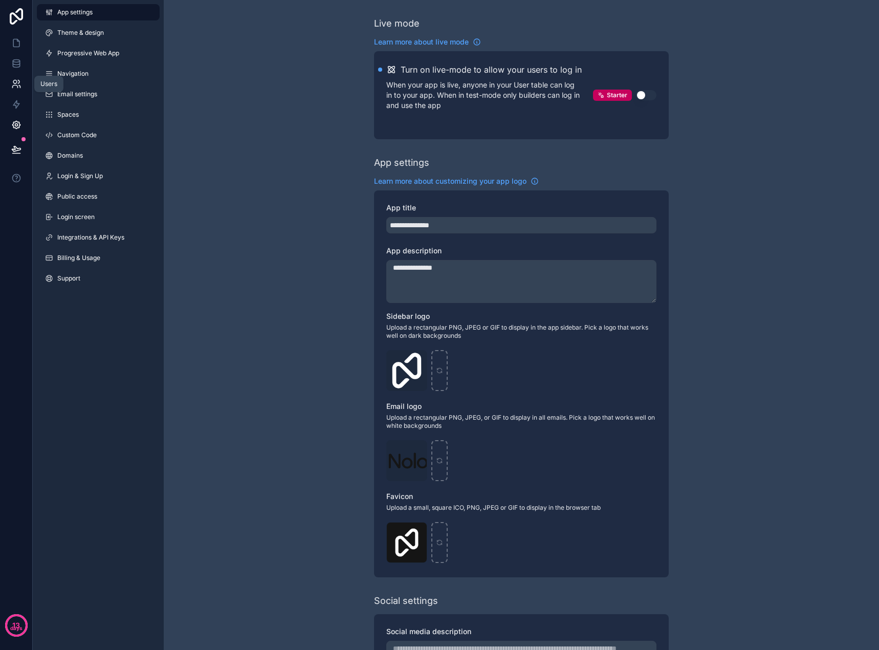
click at [14, 86] on icon at bounding box center [16, 84] width 10 height 10
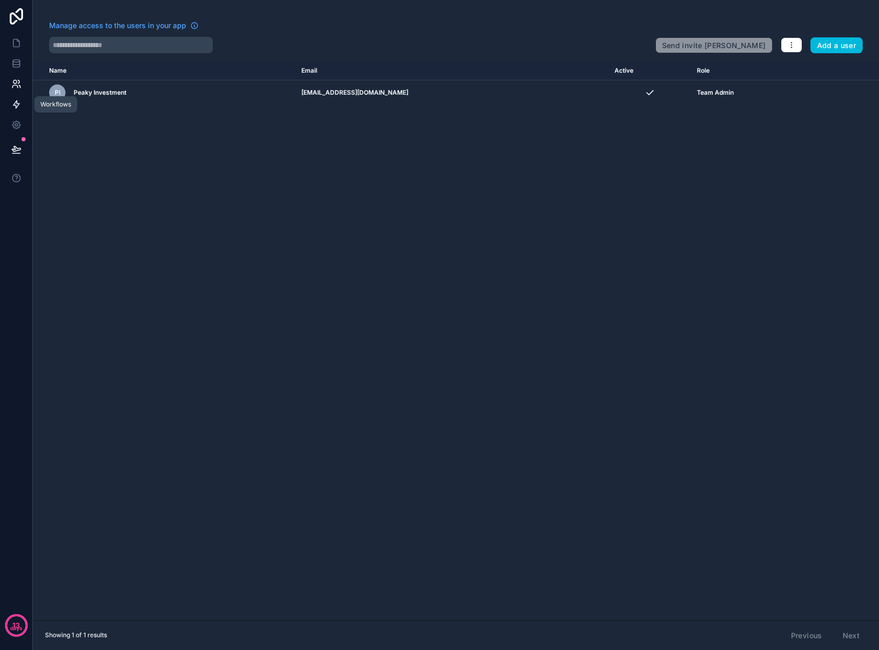
click at [15, 102] on icon at bounding box center [16, 105] width 6 height 8
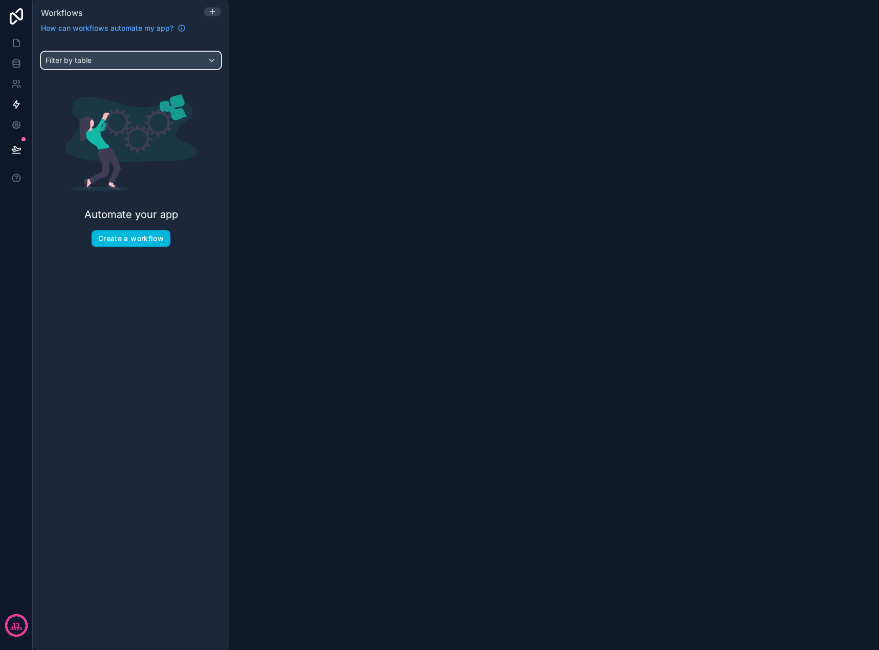
click at [124, 59] on div "Filter by table" at bounding box center [130, 60] width 179 height 16
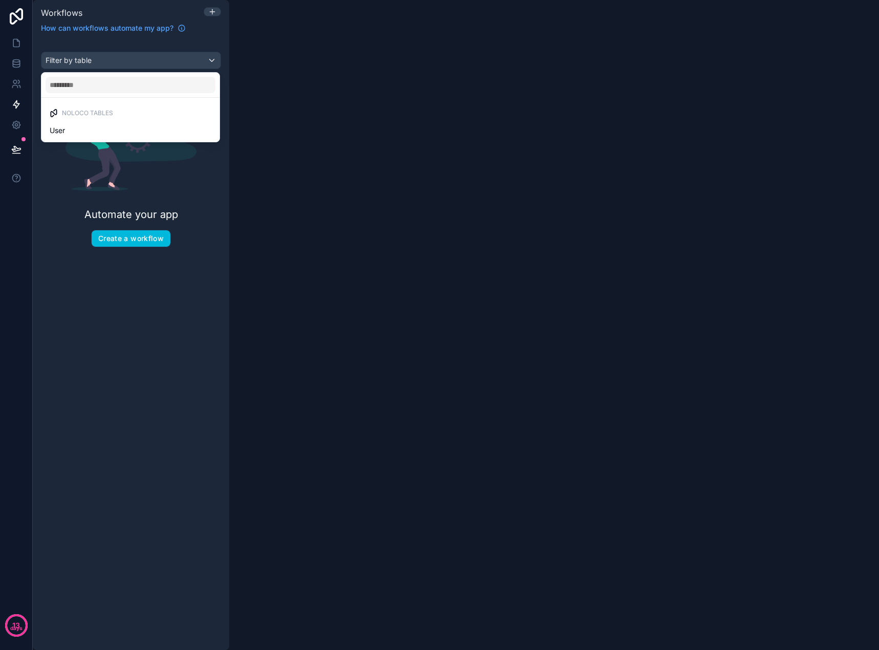
click at [123, 57] on div "scrollable content" at bounding box center [439, 325] width 879 height 650
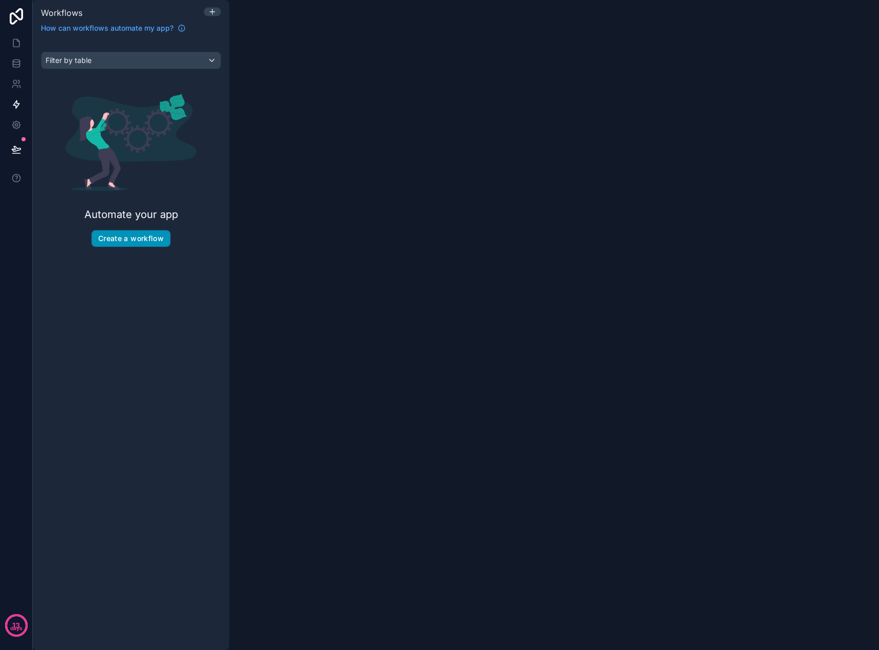
click at [122, 235] on button "Create a workflow" at bounding box center [131, 238] width 79 height 16
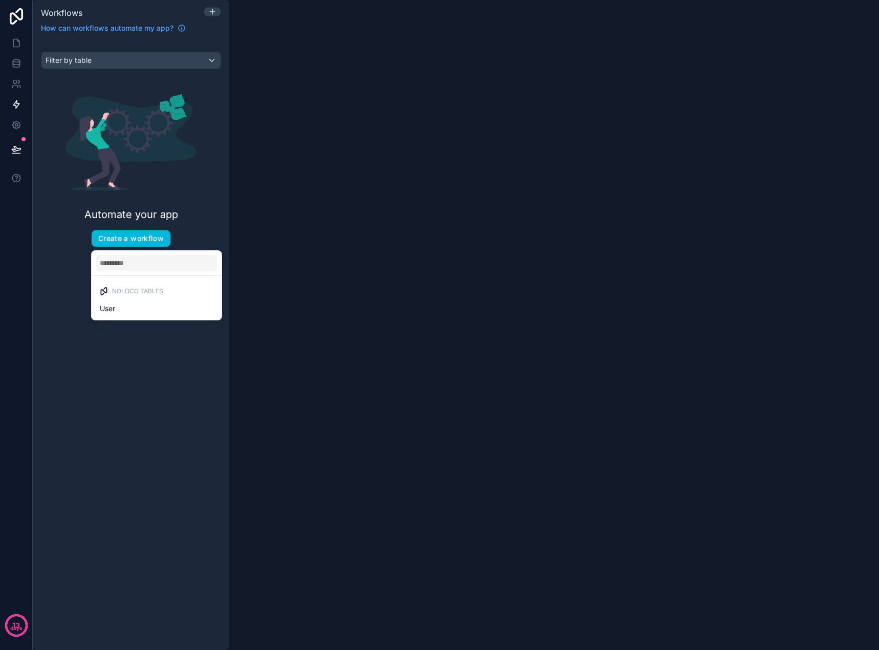
click at [133, 238] on div "scrollable content" at bounding box center [439, 325] width 879 height 650
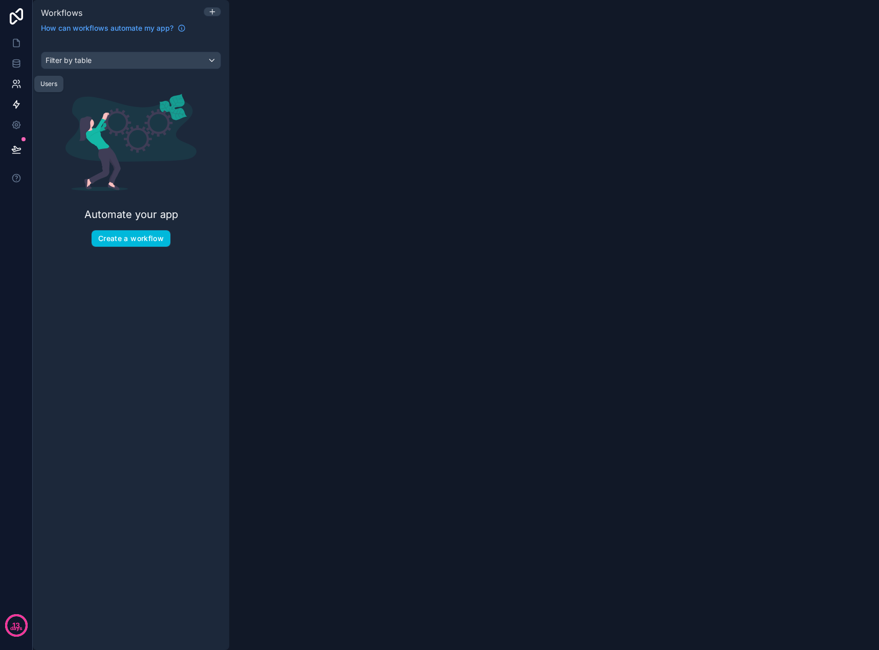
click at [17, 79] on icon at bounding box center [16, 84] width 10 height 10
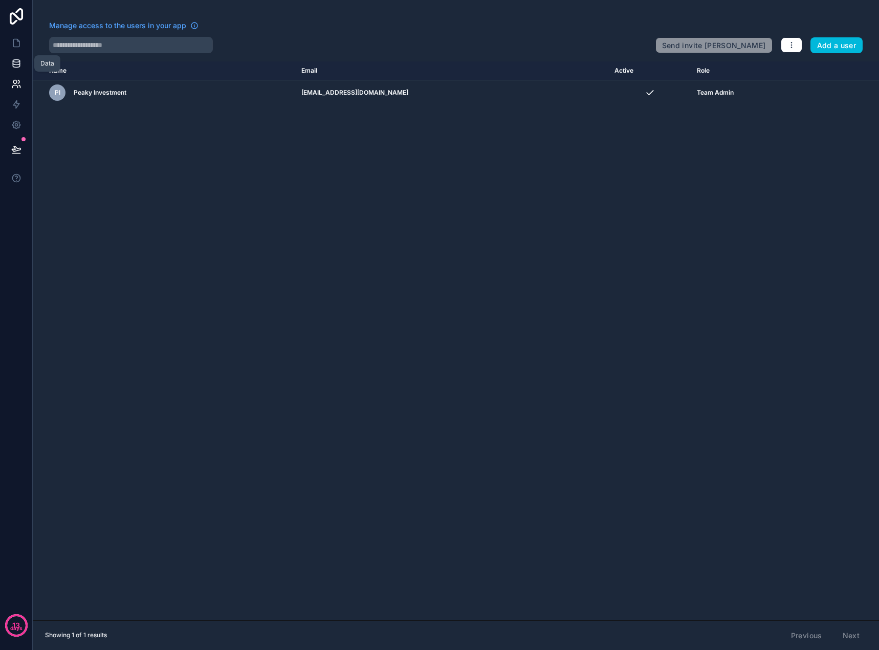
click at [17, 60] on icon at bounding box center [16, 63] width 10 height 10
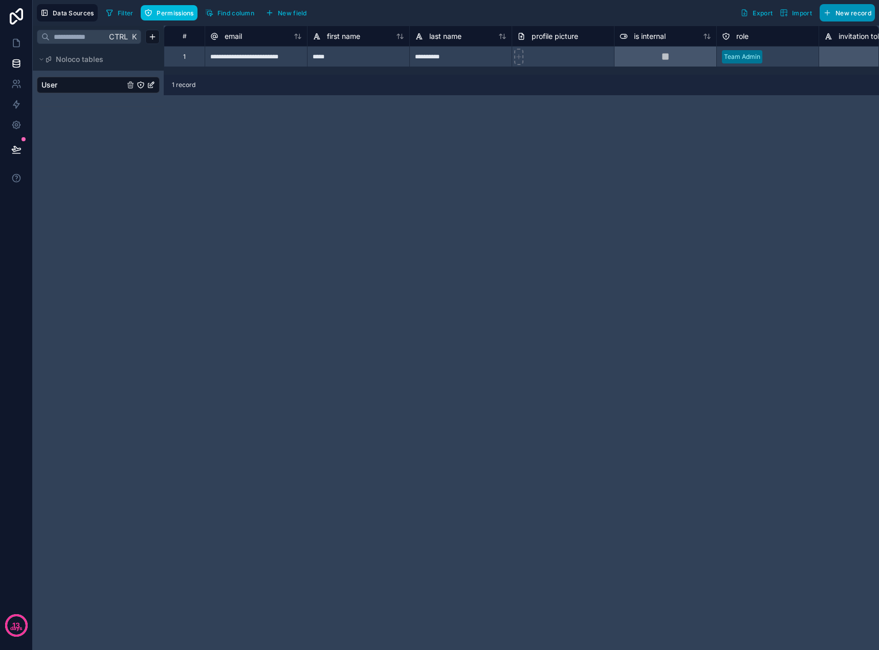
click at [853, 13] on span "New record" at bounding box center [854, 13] width 36 height 8
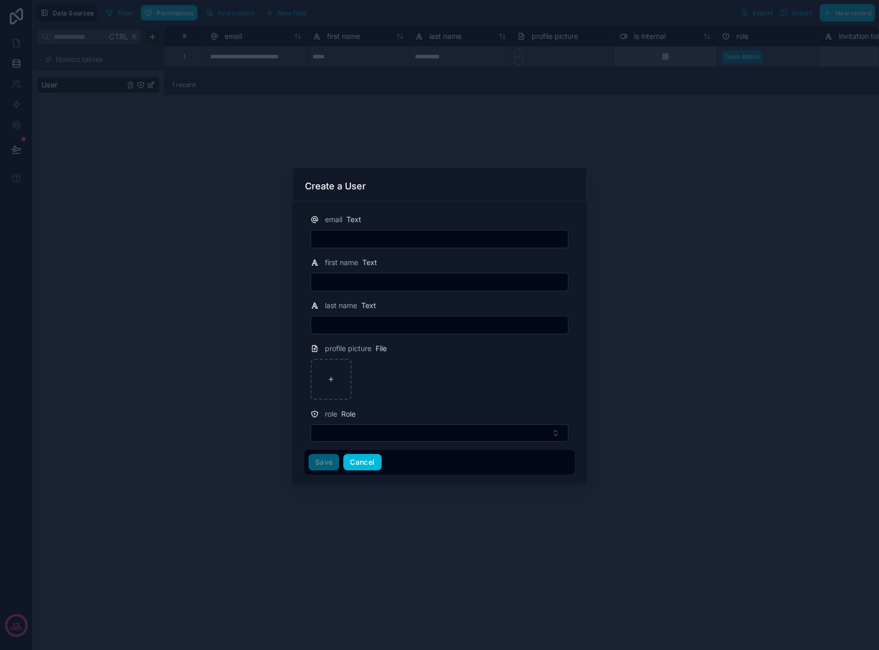
click at [374, 460] on button "Cancel" at bounding box center [362, 462] width 38 height 16
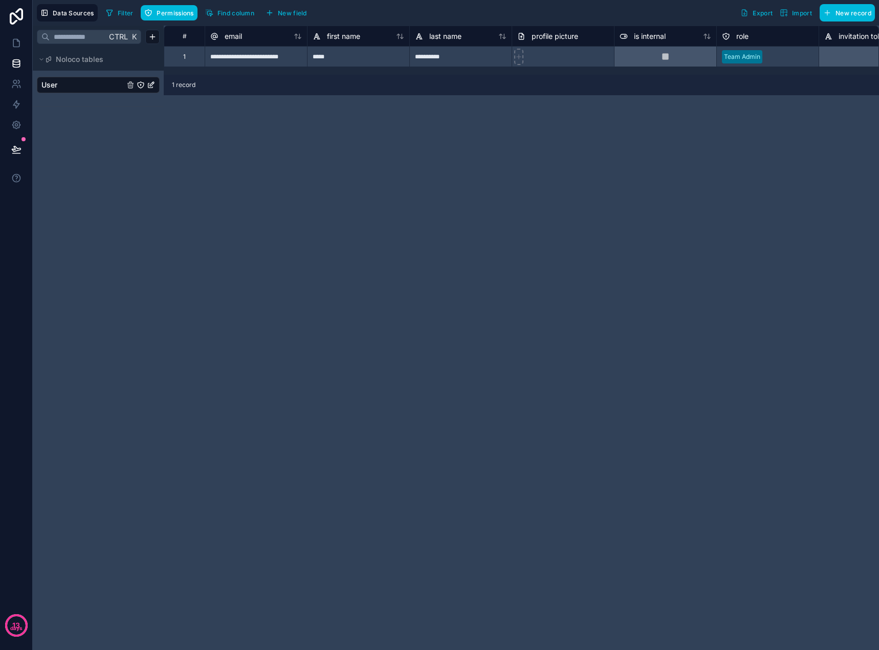
click at [794, 13] on span "Import" at bounding box center [802, 13] width 20 height 8
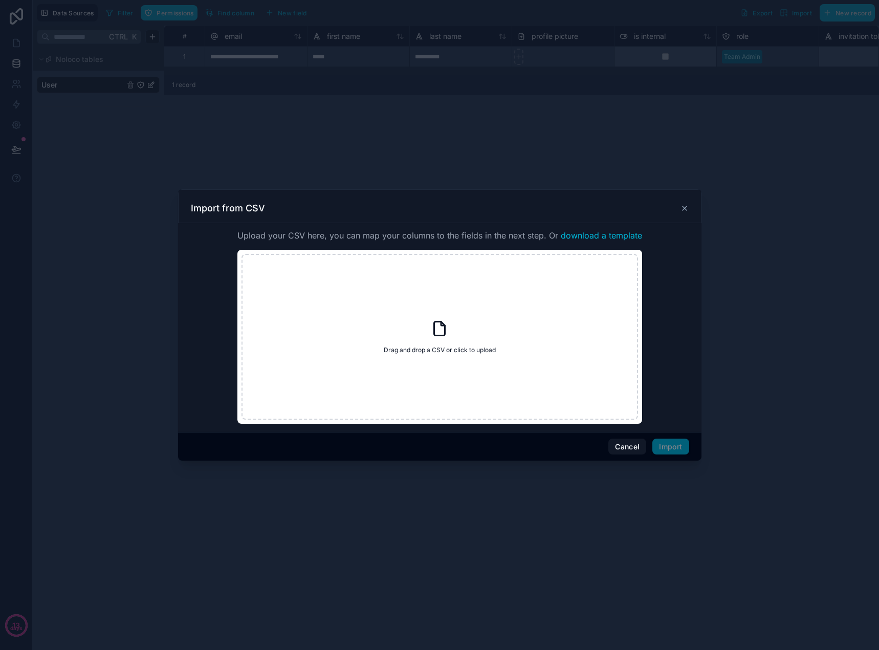
click at [681, 206] on icon at bounding box center [685, 208] width 8 height 8
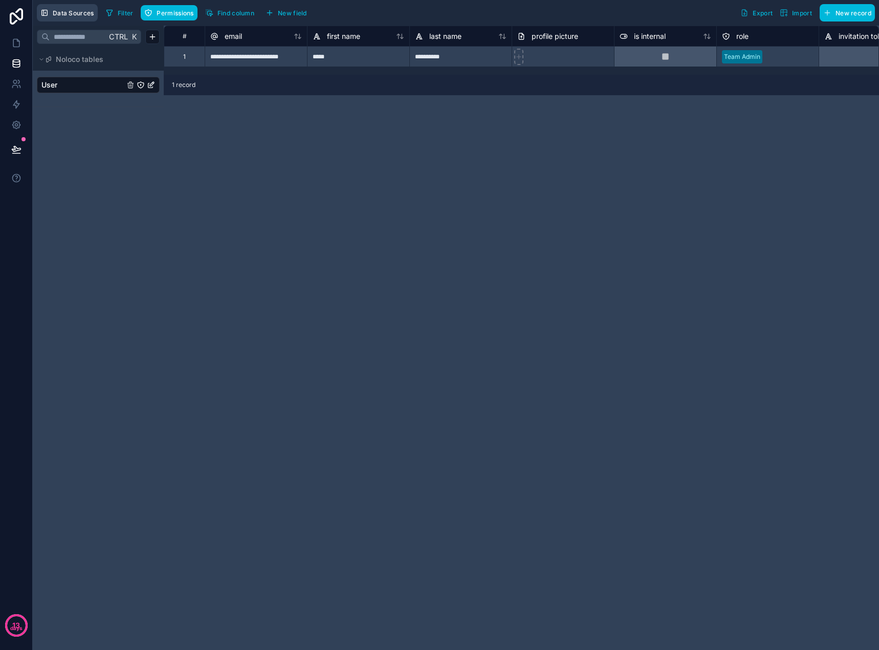
click at [71, 14] on span "Data Sources" at bounding box center [73, 13] width 41 height 8
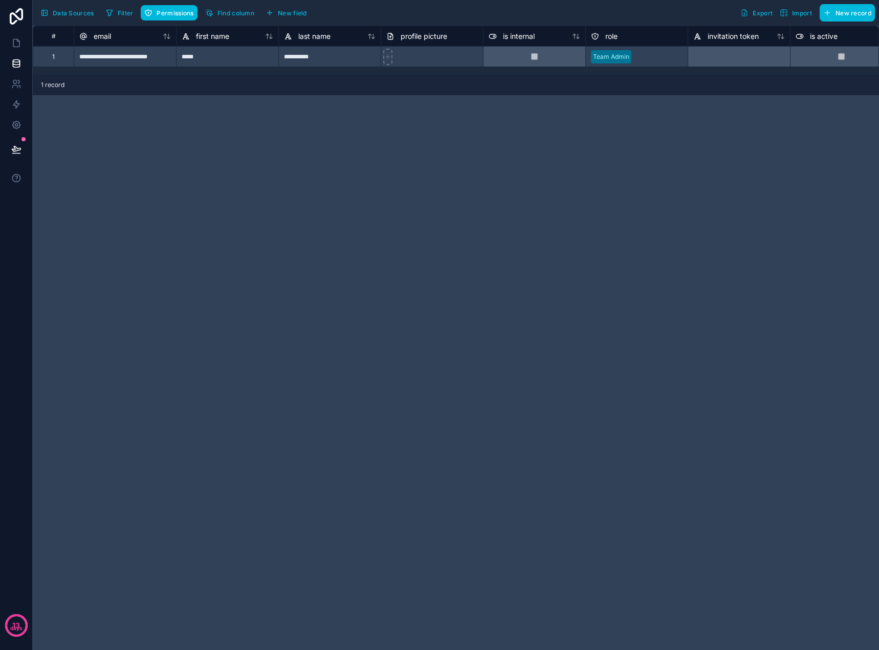
click at [71, 14] on span "Data Sources" at bounding box center [73, 13] width 41 height 8
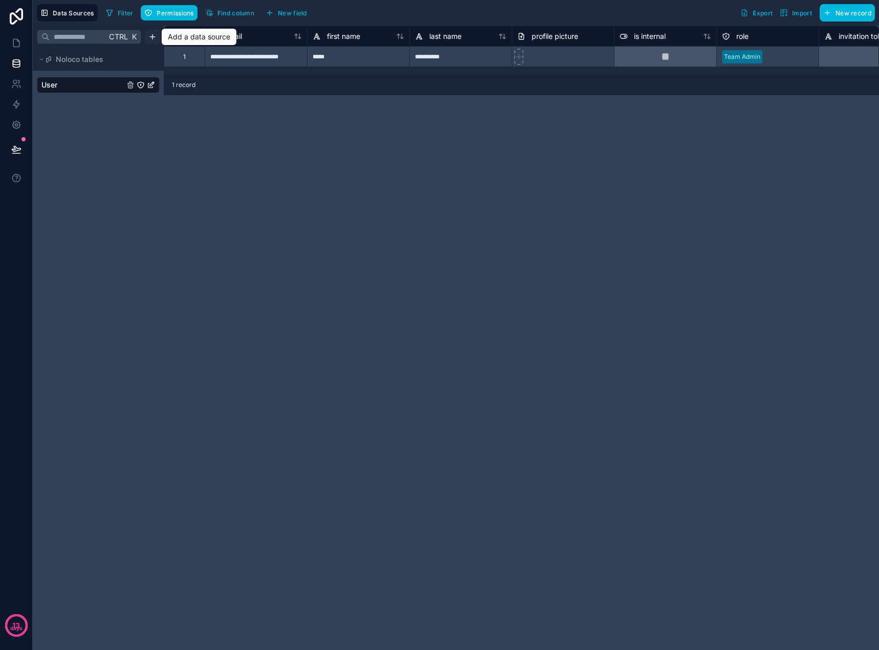
click at [156, 37] on html "**********" at bounding box center [439, 325] width 879 height 650
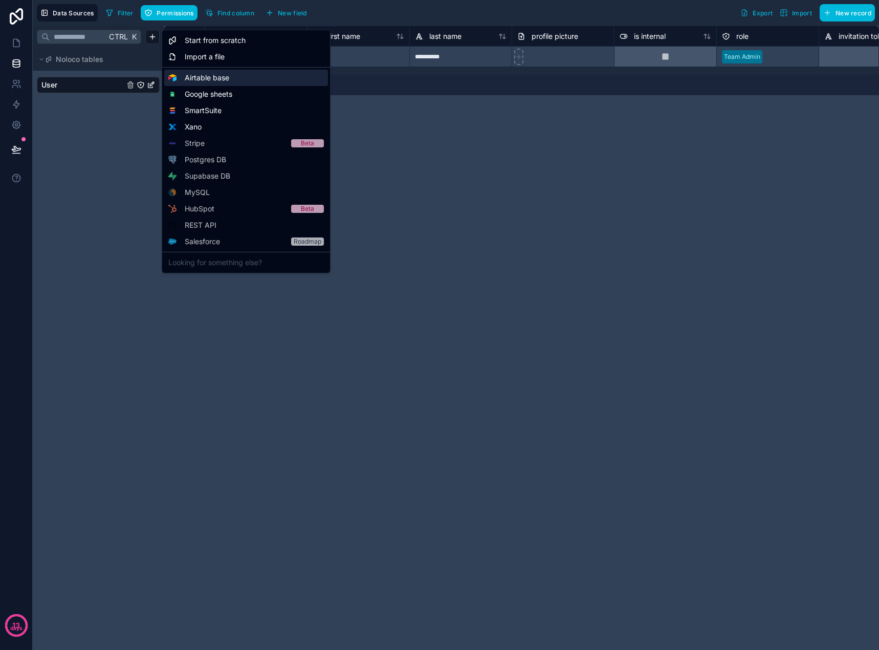
click at [233, 80] on div "Airtable base" at bounding box center [246, 78] width 164 height 16
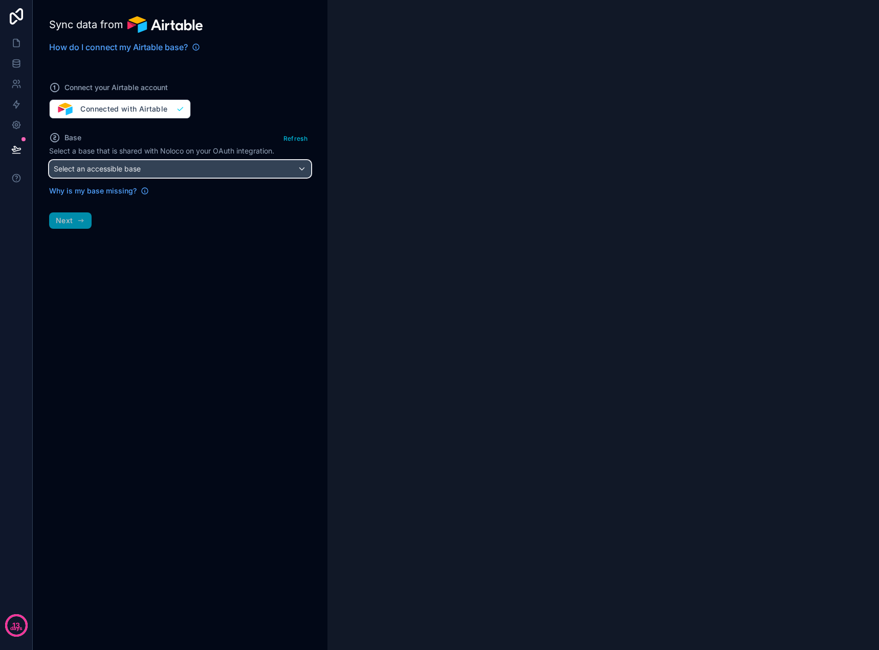
click at [114, 167] on span "Select an accessible base" at bounding box center [97, 168] width 87 height 9
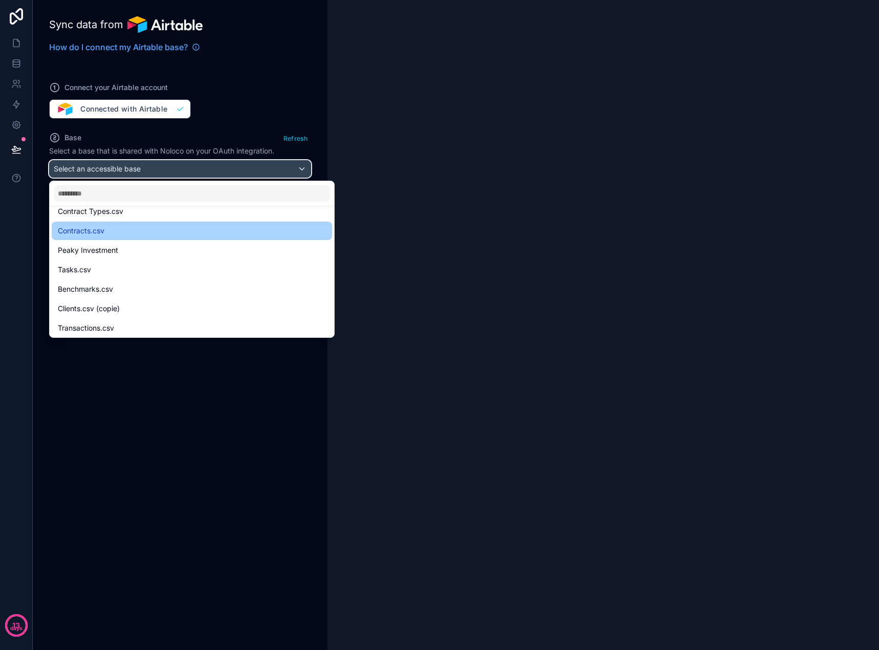
scroll to position [131, 0]
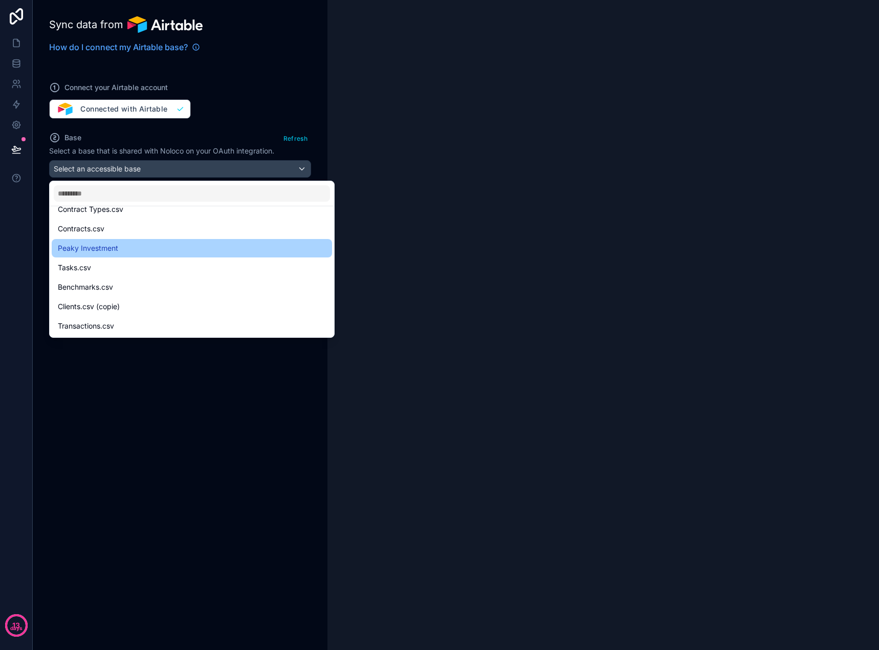
click at [129, 247] on div "Peaky Investment" at bounding box center [192, 248] width 268 height 12
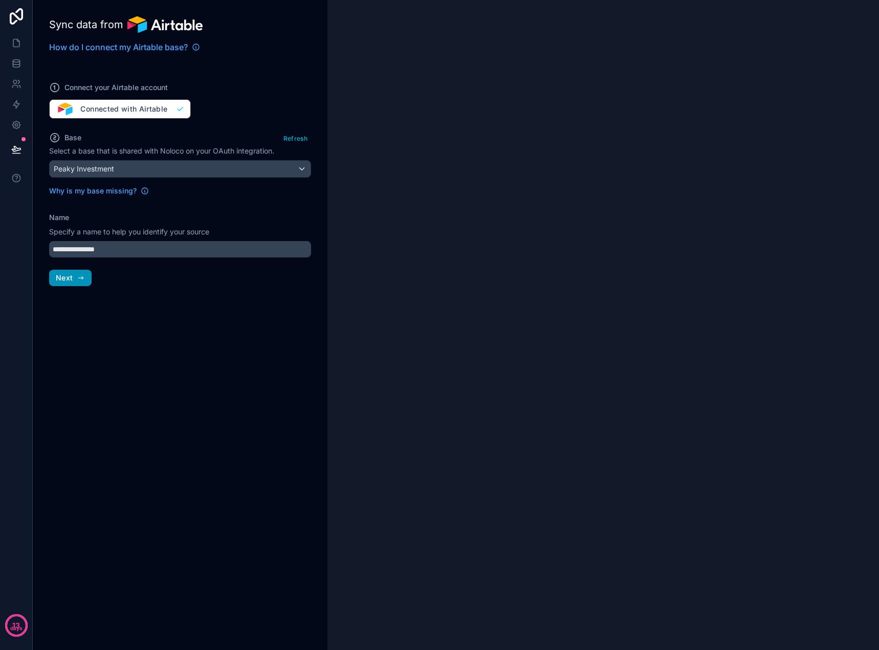
click at [73, 278] on button "Next" at bounding box center [70, 278] width 42 height 16
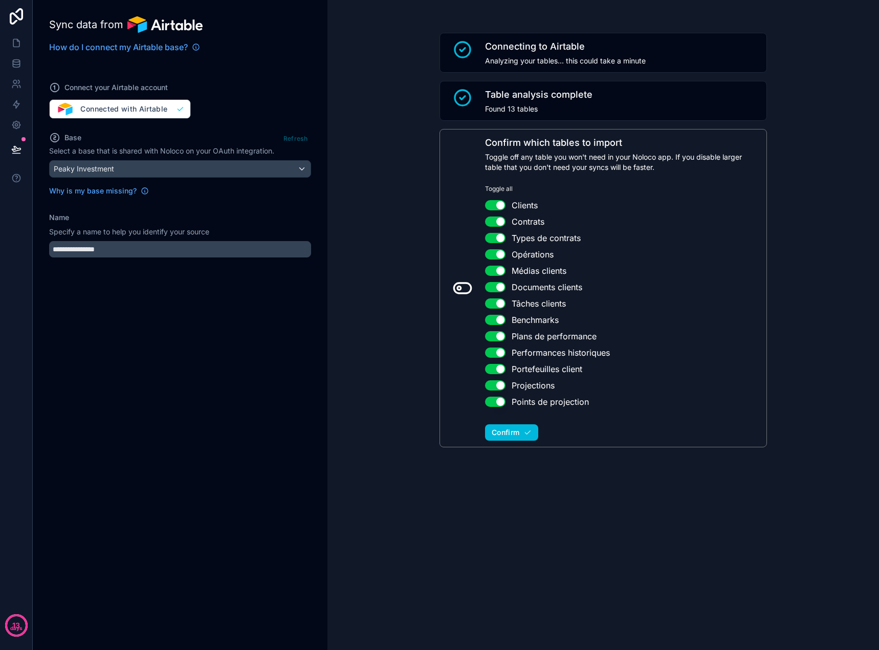
click at [460, 287] on icon at bounding box center [462, 288] width 20 height 20
click at [457, 287] on icon at bounding box center [459, 288] width 4 height 4
click at [515, 433] on span "Confirm" at bounding box center [506, 432] width 28 height 9
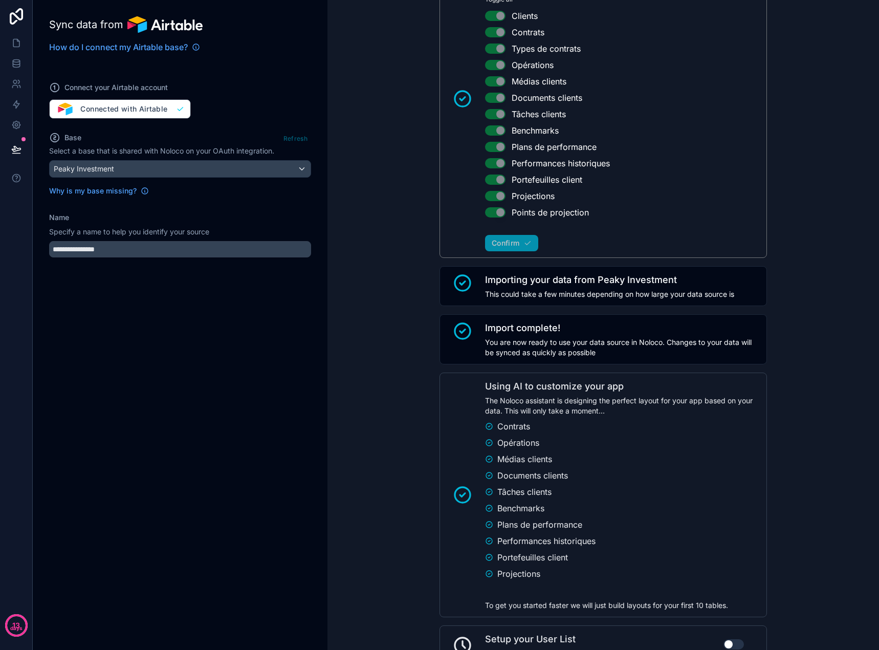
scroll to position [269, 0]
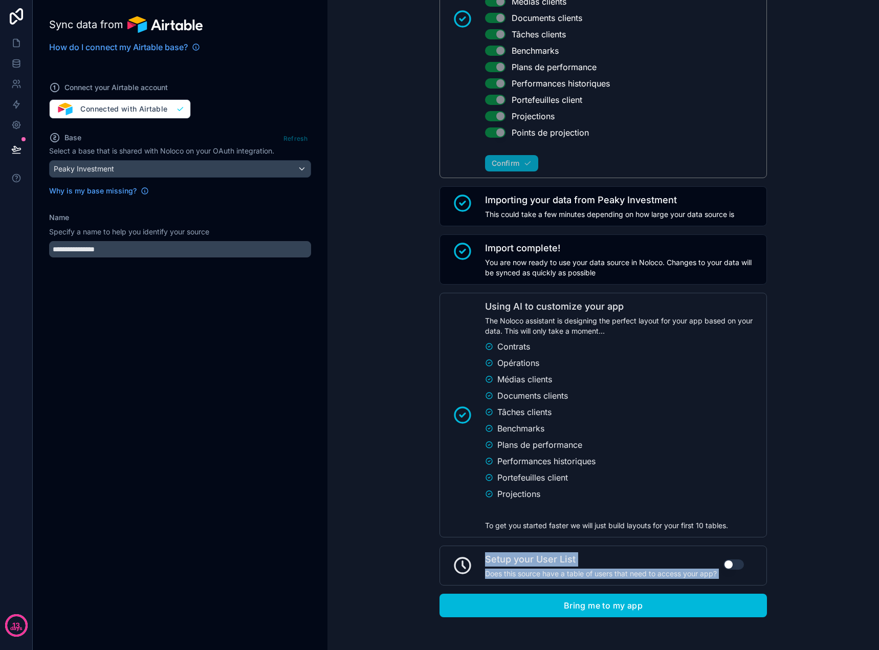
drag, startPoint x: 480, startPoint y: 556, endPoint x: 747, endPoint y: 583, distance: 268.0
click at [747, 583] on div "Setup your User List Does this source have a table of users that need to access…" at bounding box center [603, 565] width 327 height 40
copy div "Setup your User List Does this source have a table of users that need to access…"
click at [725, 563] on button "Use setting" at bounding box center [734, 564] width 20 height 10
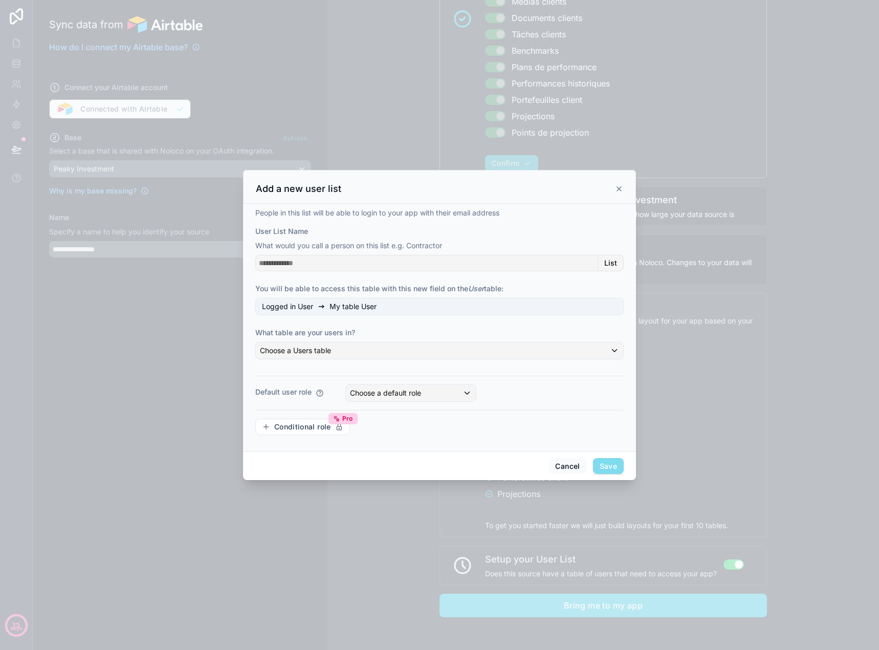
click at [358, 303] on span "My table User" at bounding box center [353, 306] width 47 height 10
click at [374, 321] on div "People in this list will be able to login to your app with their email address …" at bounding box center [439, 325] width 368 height 235
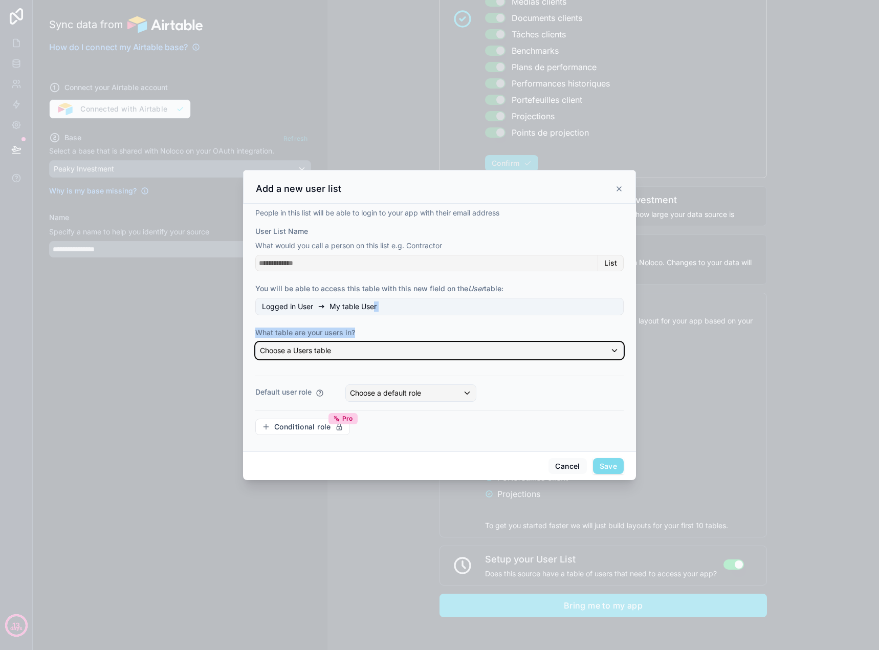
click at [367, 353] on div "Choose a Users table" at bounding box center [439, 350] width 367 height 16
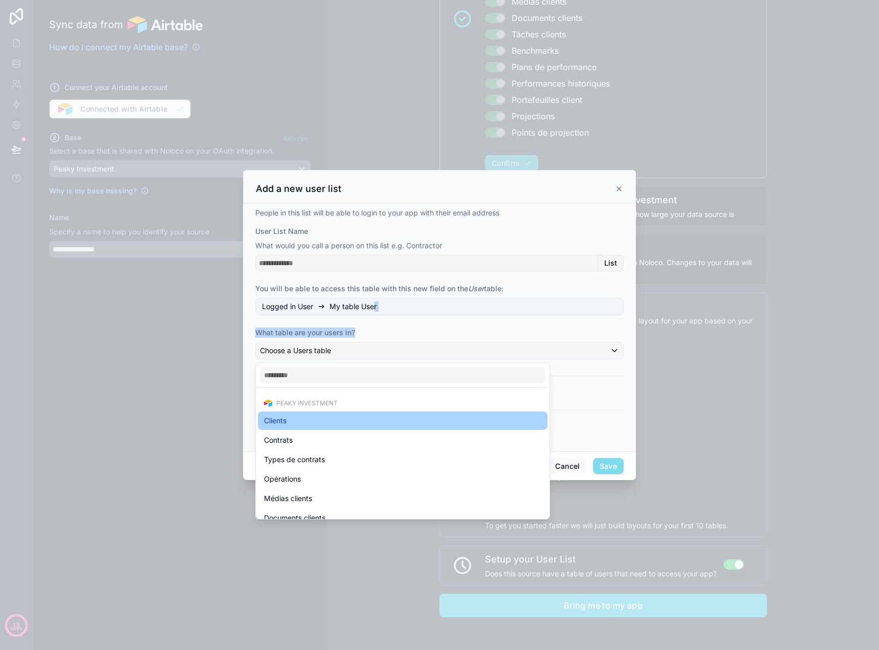
click at [324, 423] on div "Clients" at bounding box center [402, 420] width 277 height 12
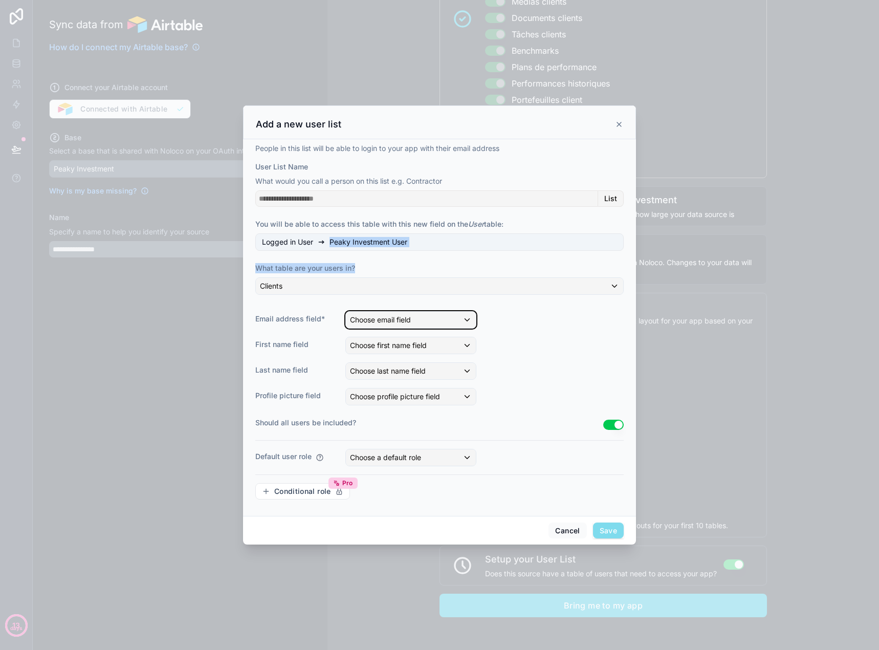
click at [390, 327] on div "Choose email field" at bounding box center [411, 320] width 130 height 16
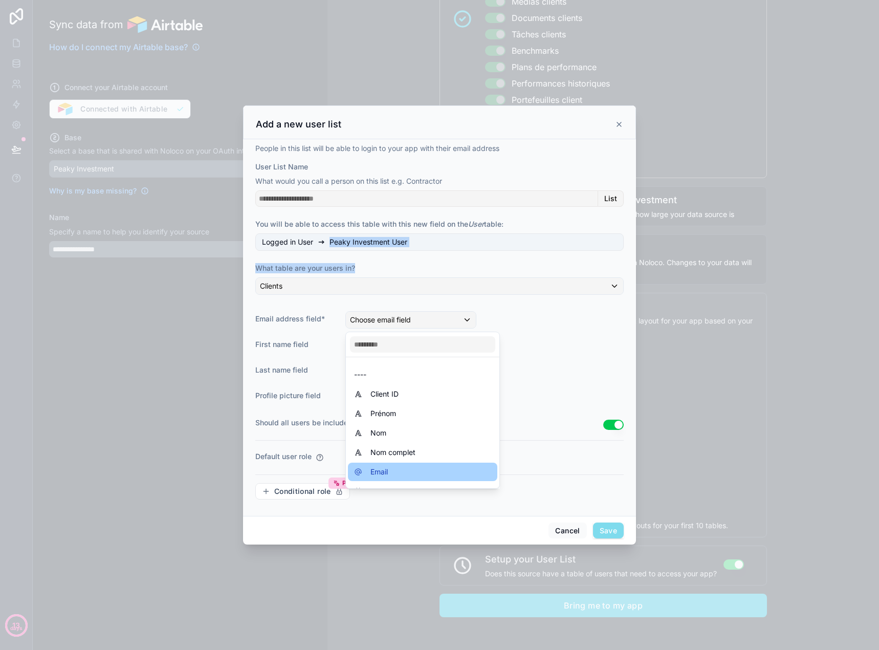
click at [403, 468] on div "Email" at bounding box center [422, 472] width 137 height 12
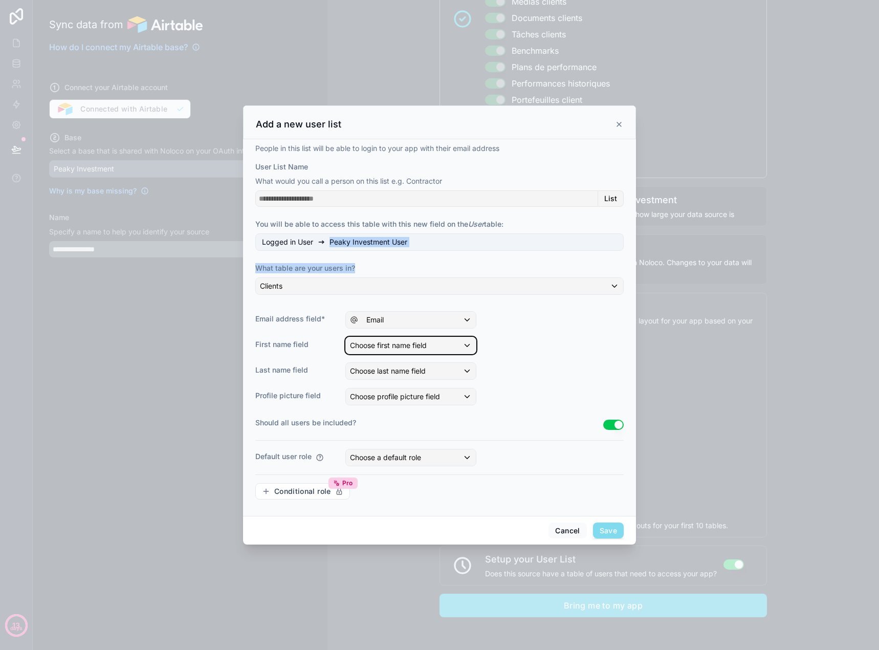
click at [382, 344] on span "Choose first name field" at bounding box center [388, 345] width 77 height 9
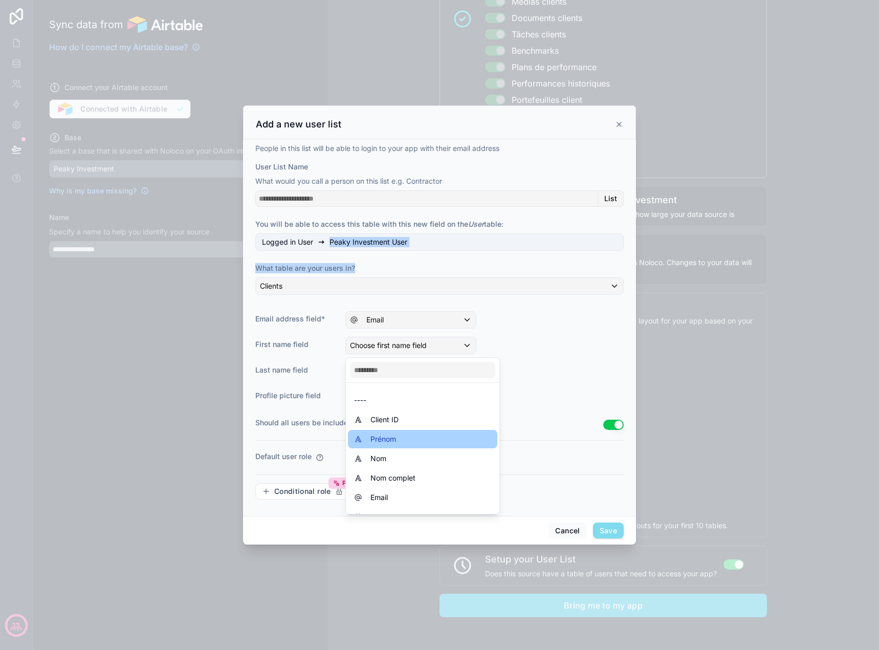
click at [386, 436] on span "Prénom" at bounding box center [383, 439] width 26 height 12
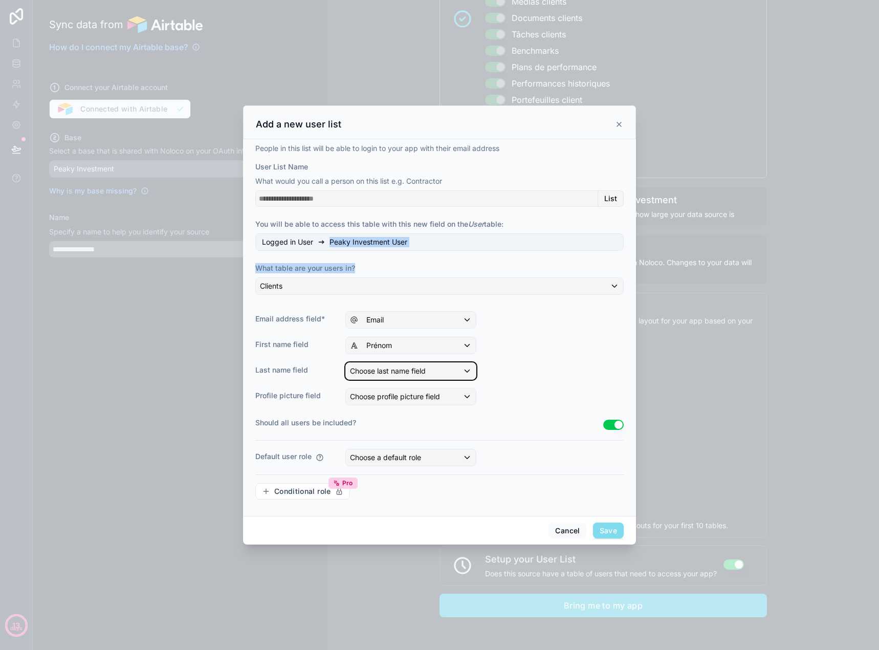
click at [381, 365] on div "Choose last name field" at bounding box center [411, 371] width 130 height 16
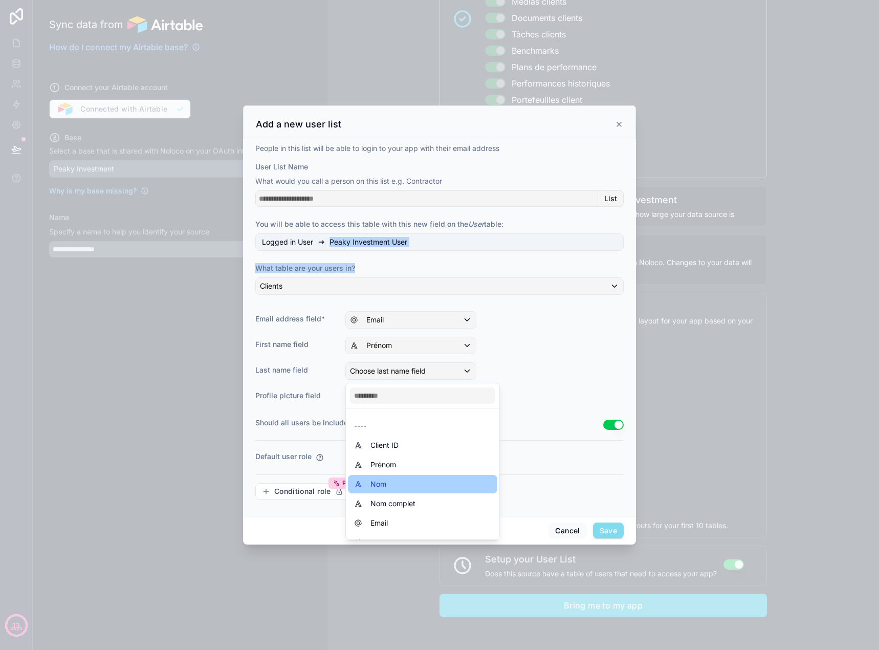
click at [386, 478] on span "Nom" at bounding box center [378, 484] width 16 height 12
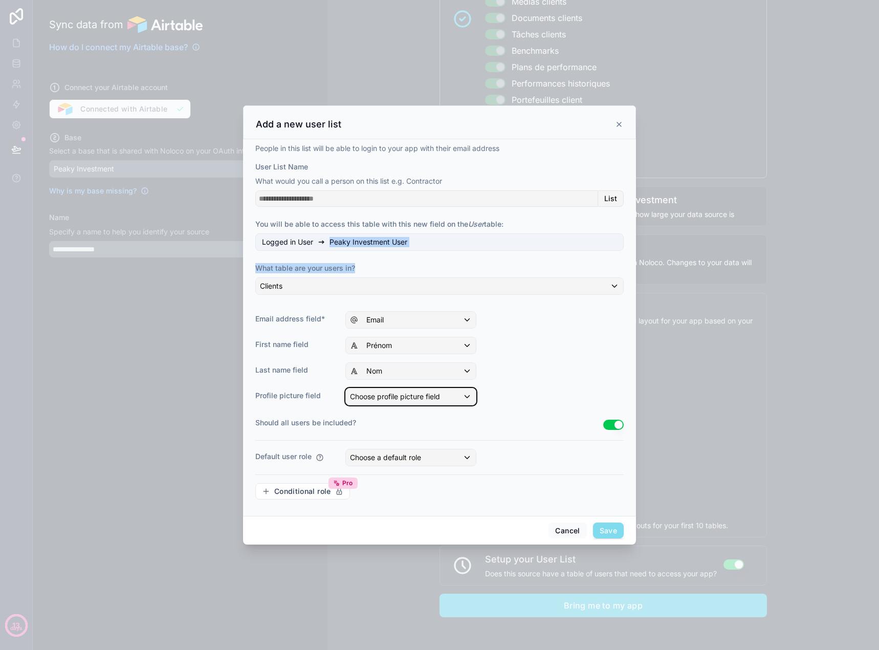
click at [402, 401] on span "Choose profile picture field" at bounding box center [395, 396] width 90 height 10
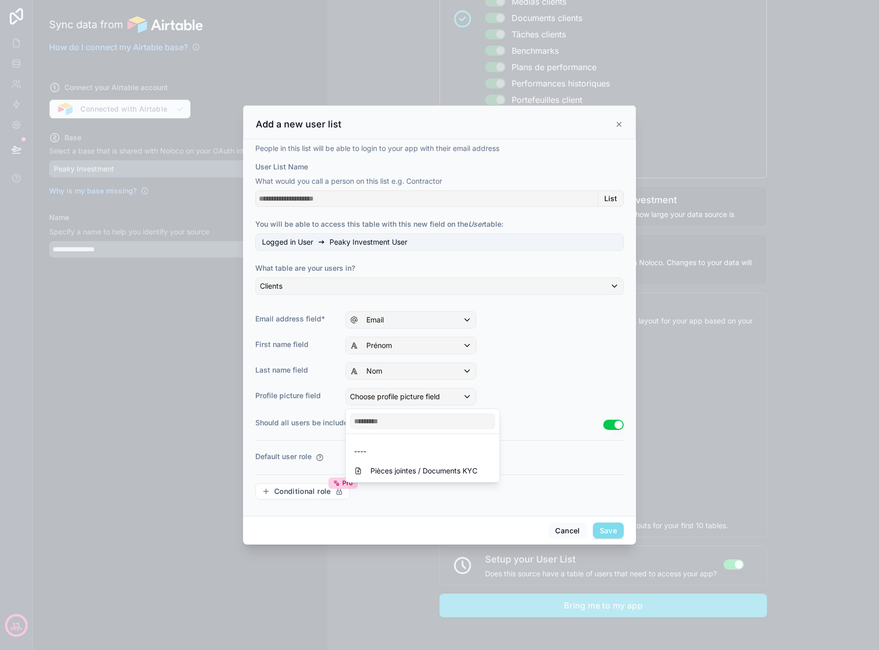
click at [402, 401] on div at bounding box center [439, 325] width 879 height 650
click at [443, 457] on div "Choose a default role" at bounding box center [411, 457] width 130 height 16
click at [443, 457] on div at bounding box center [439, 325] width 879 height 650
click at [611, 534] on span "Save" at bounding box center [608, 530] width 31 height 16
click at [603, 533] on span "Save" at bounding box center [608, 530] width 31 height 16
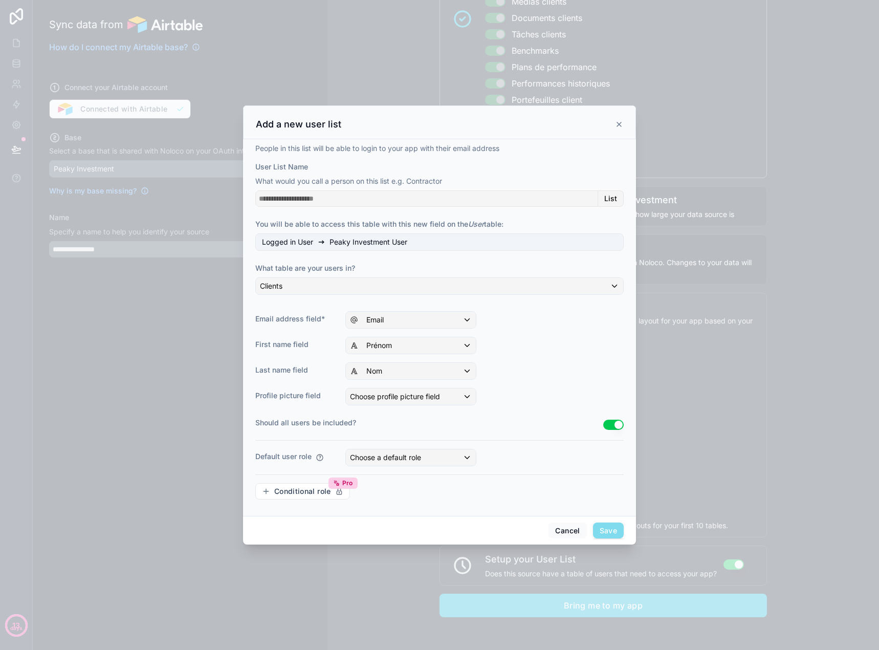
drag, startPoint x: 536, startPoint y: 123, endPoint x: 536, endPoint y: 117, distance: 5.6
click at [536, 119] on div "Add a new user list" at bounding box center [439, 124] width 367 height 12
click at [603, 531] on span "Save" at bounding box center [608, 530] width 31 height 16
click at [417, 401] on span "Choose profile picture field" at bounding box center [395, 396] width 90 height 10
click at [401, 452] on div "----" at bounding box center [422, 451] width 137 height 12
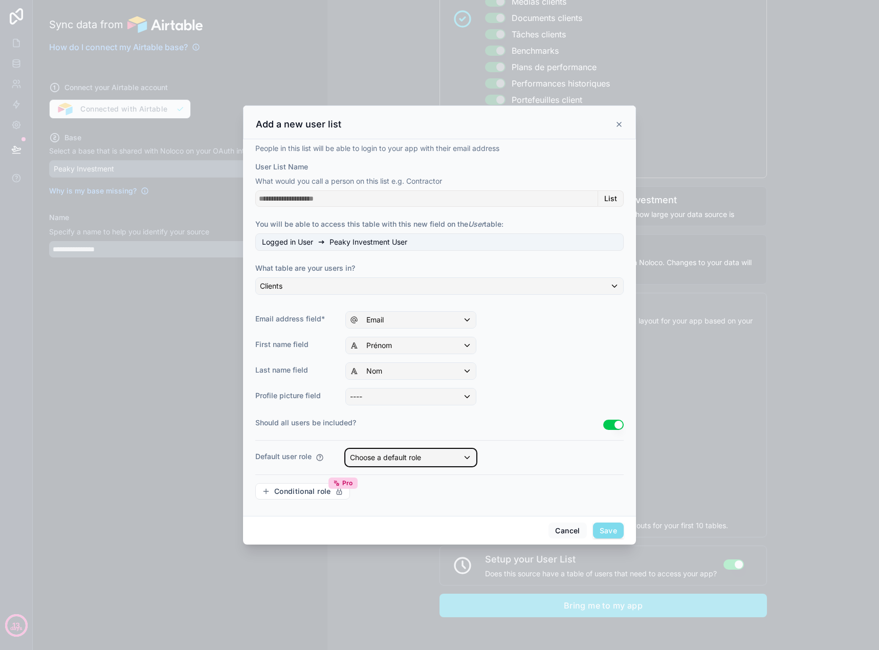
click at [410, 460] on span "Choose a default role" at bounding box center [385, 457] width 71 height 9
click at [410, 534] on div "User" at bounding box center [422, 532] width 137 height 12
click at [430, 455] on div "User" at bounding box center [411, 457] width 130 height 16
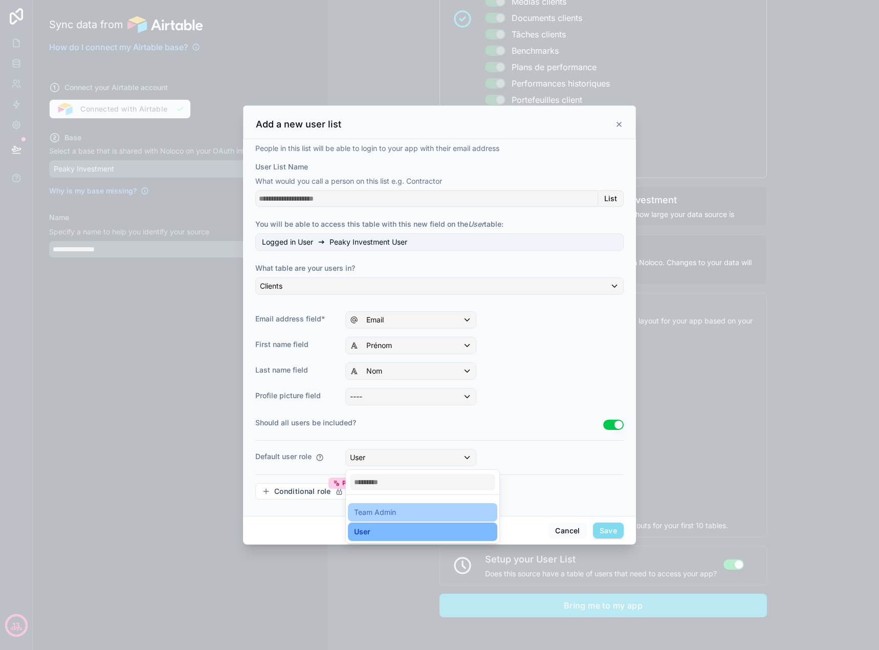
click at [391, 515] on div "Team Admin" at bounding box center [375, 512] width 42 height 12
click at [412, 534] on div "User" at bounding box center [422, 532] width 137 height 12
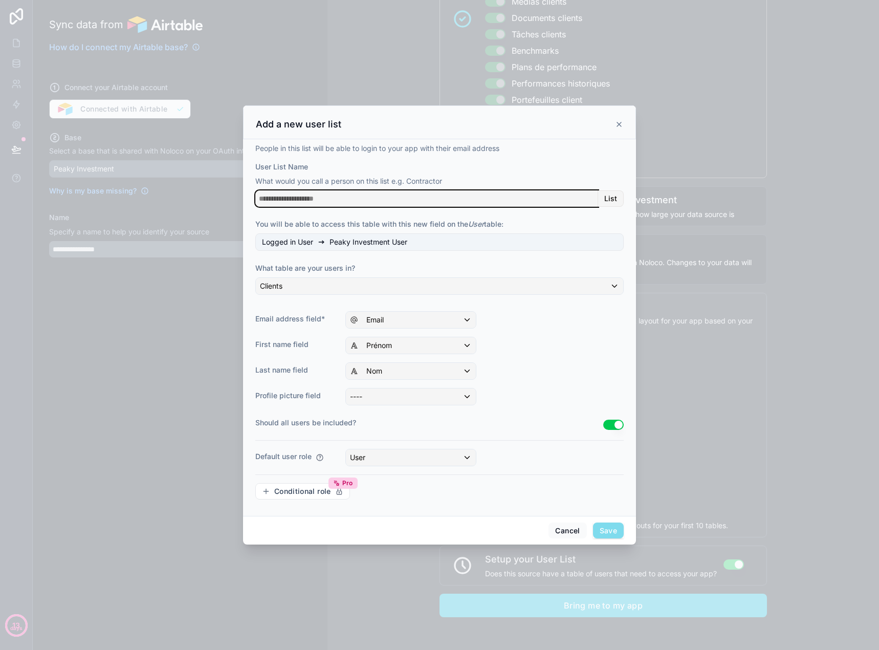
click at [385, 202] on input "User List Name" at bounding box center [426, 198] width 343 height 16
click at [609, 201] on span "List" at bounding box center [610, 198] width 13 height 9
click at [577, 193] on input "User List Name" at bounding box center [426, 198] width 343 height 16
drag, startPoint x: 451, startPoint y: 181, endPoint x: 253, endPoint y: 180, distance: 198.0
click at [253, 180] on div "People in this list will be able to login to your app with their email address …" at bounding box center [439, 327] width 393 height 377
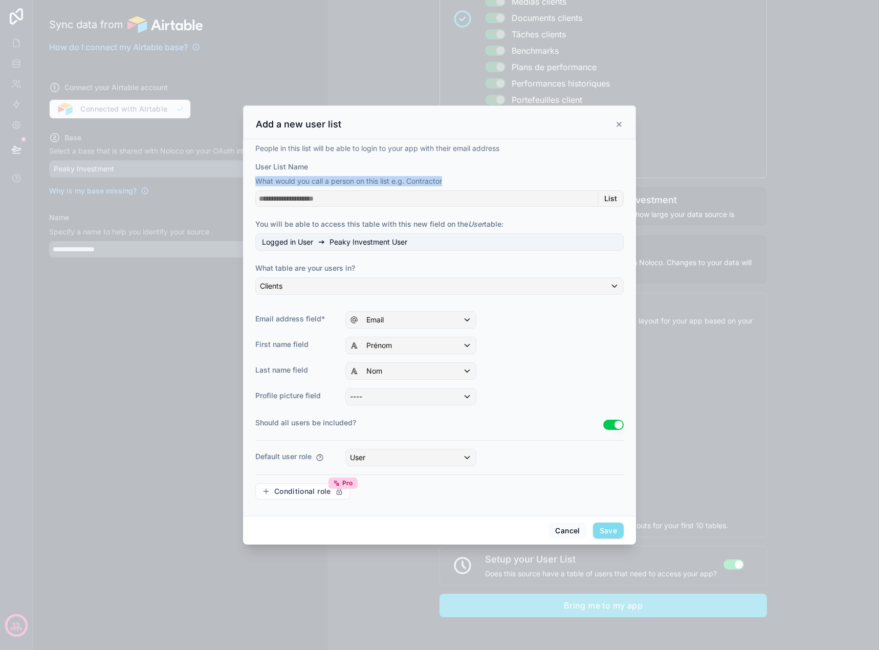
copy p "What would you call a person on this list e.g. Contractor"
click at [368, 202] on input "User List Name" at bounding box center [426, 198] width 343 height 16
click at [606, 201] on span "List" at bounding box center [610, 198] width 13 height 9
click at [537, 201] on input "User List Name" at bounding box center [426, 198] width 343 height 16
click at [327, 227] on span "You will be able to access this table with this new field on the User table:" at bounding box center [379, 224] width 248 height 9
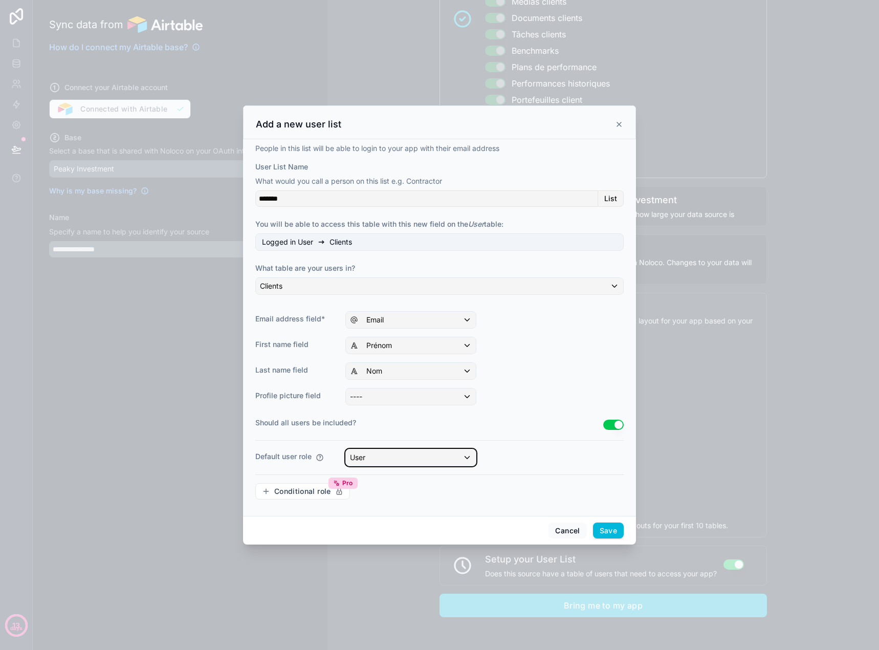
click at [440, 462] on div "User" at bounding box center [411, 457] width 130 height 16
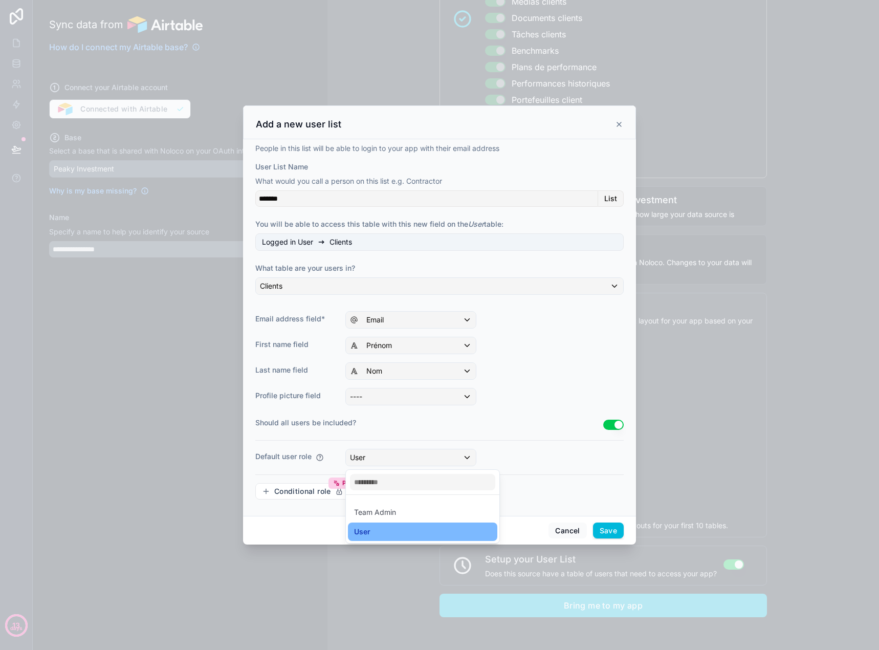
click at [438, 463] on div at bounding box center [439, 325] width 879 height 650
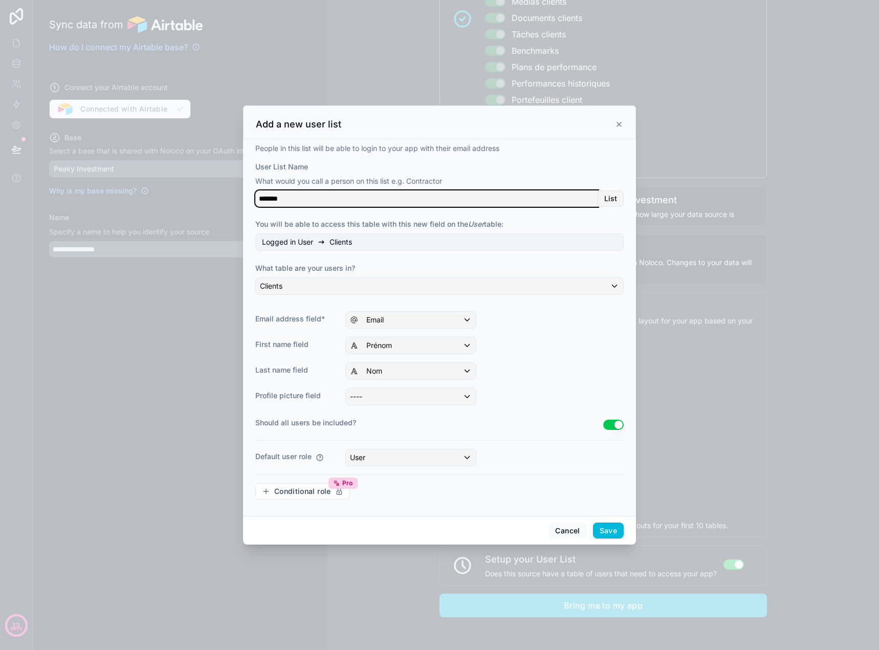
click at [375, 200] on input "*******" at bounding box center [426, 198] width 343 height 16
type input "******"
click at [417, 244] on div "Logged in User Client" at bounding box center [439, 241] width 368 height 17
click at [305, 240] on span "Logged in User" at bounding box center [287, 242] width 51 height 10
click at [610, 531] on button "Save" at bounding box center [608, 530] width 31 height 16
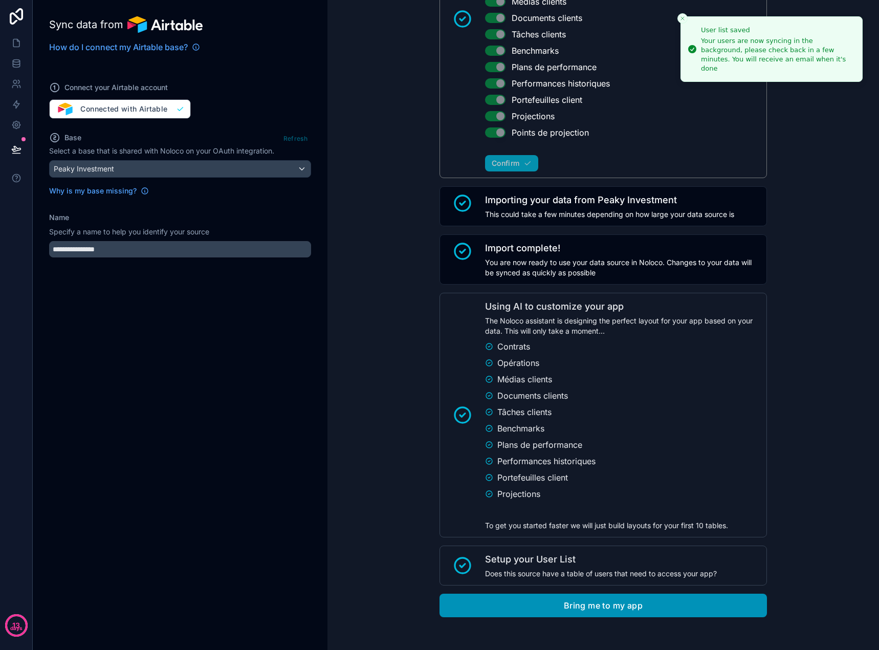
click at [633, 607] on button "Bring me to my app" at bounding box center [603, 606] width 327 height 24
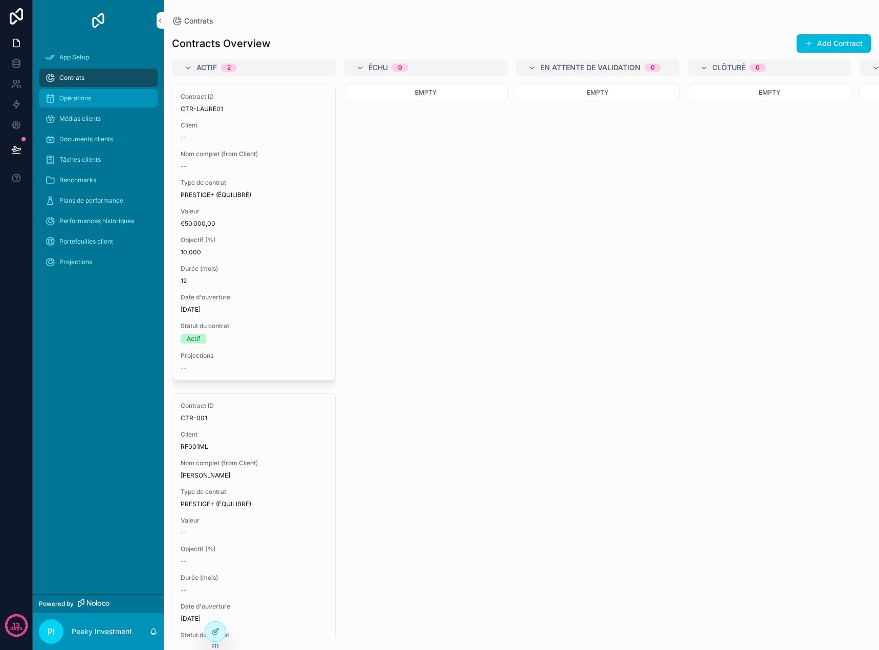
click at [104, 95] on div "Opérations" at bounding box center [98, 98] width 106 height 16
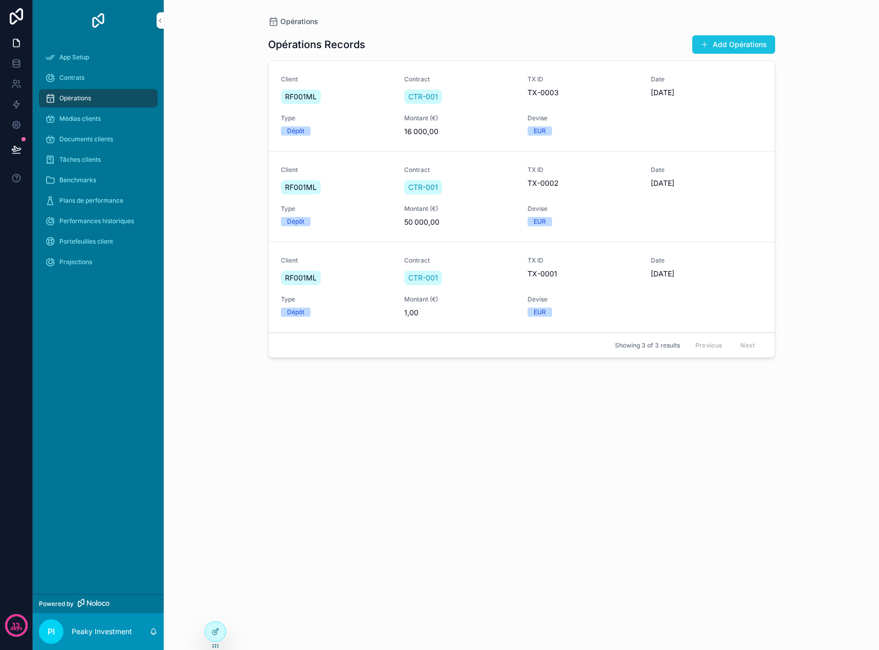
click at [733, 42] on button "Add Opérations" at bounding box center [733, 44] width 83 height 18
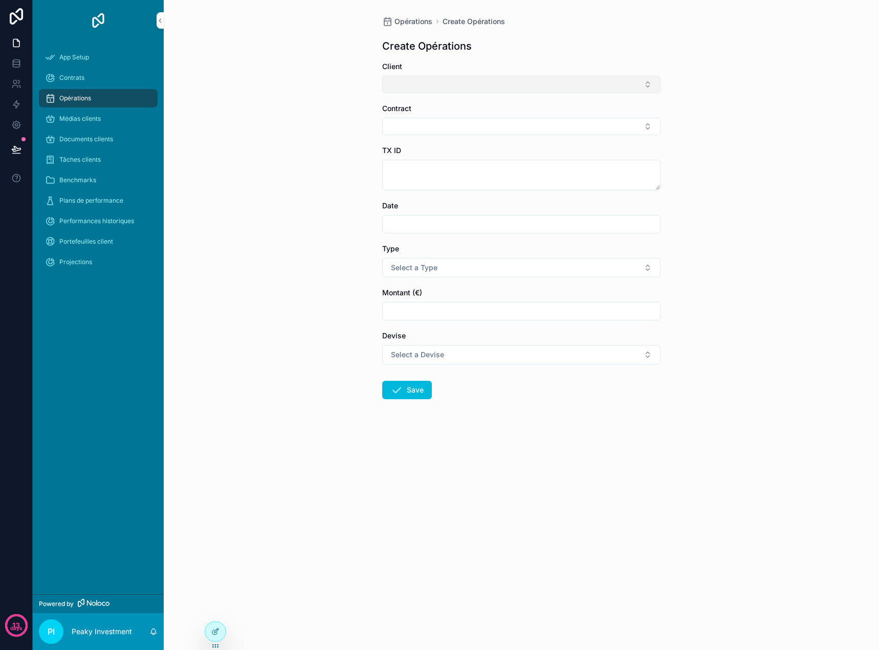
click at [544, 82] on button "Select Button" at bounding box center [521, 84] width 278 height 17
click at [519, 121] on div "RF001ML" at bounding box center [521, 125] width 142 height 16
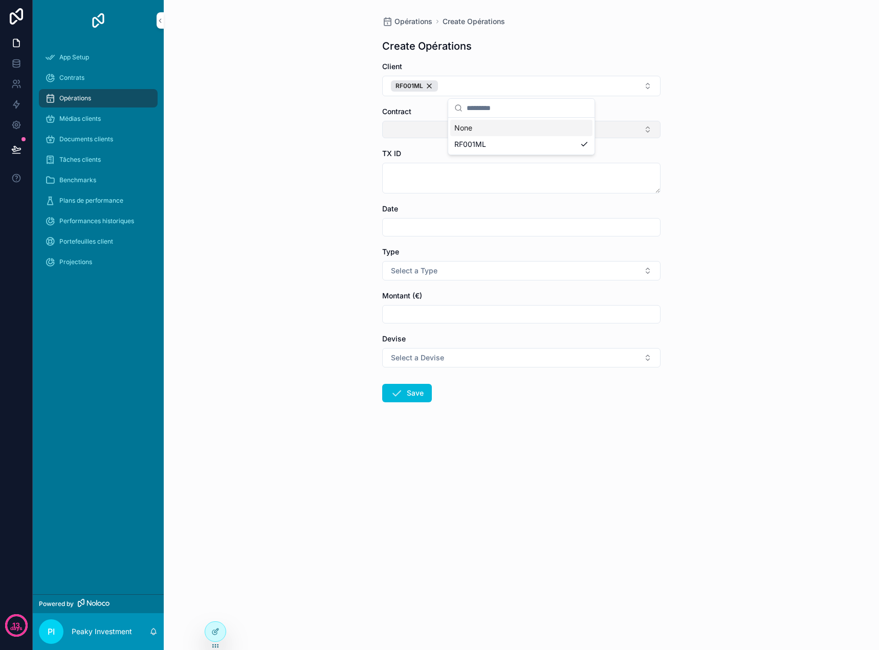
click at [422, 127] on button "Select Button" at bounding box center [521, 129] width 278 height 17
click at [497, 111] on div "Contract" at bounding box center [521, 111] width 278 height 10
click at [430, 84] on div "RF001ML" at bounding box center [414, 85] width 47 height 11
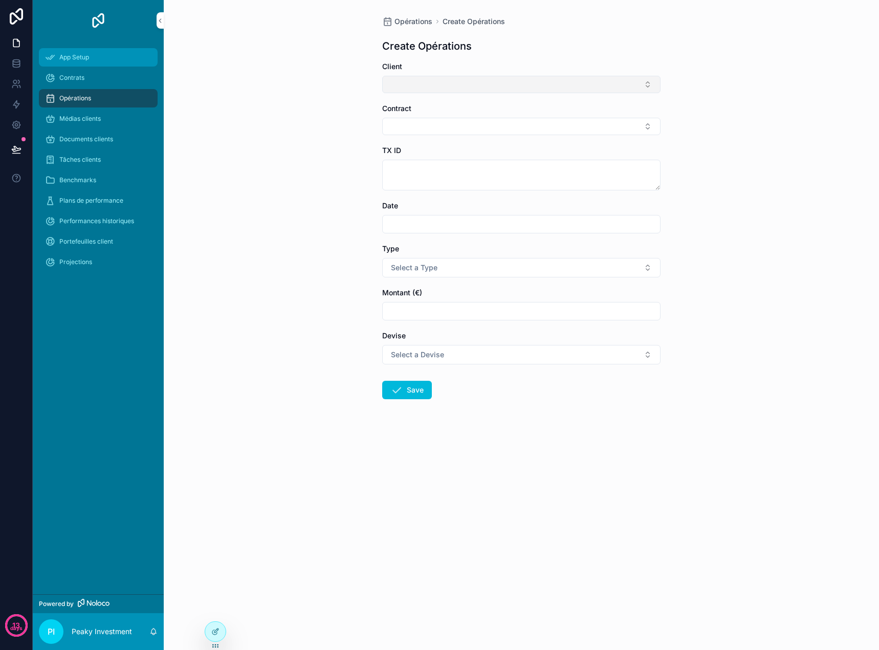
click at [109, 55] on div "App Setup" at bounding box center [98, 57] width 106 height 16
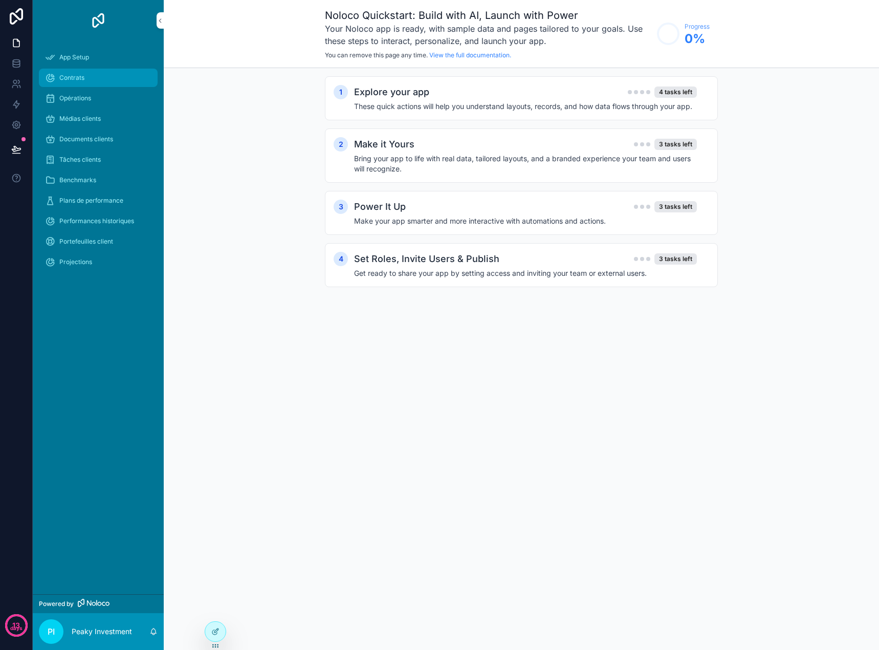
click at [94, 73] on div "Contrats" at bounding box center [98, 78] width 106 height 16
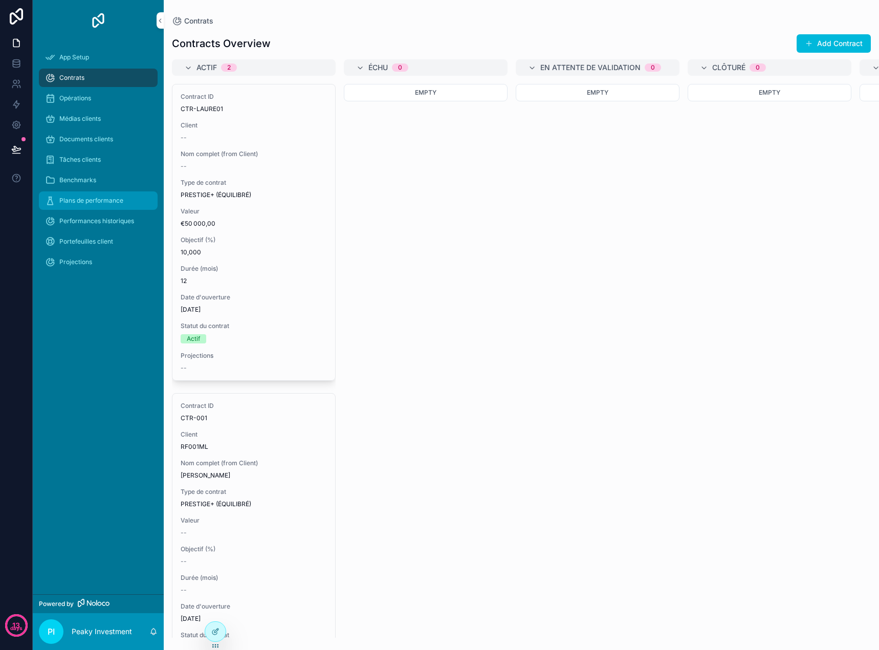
click at [101, 203] on span "Plans de performance" at bounding box center [91, 200] width 64 height 8
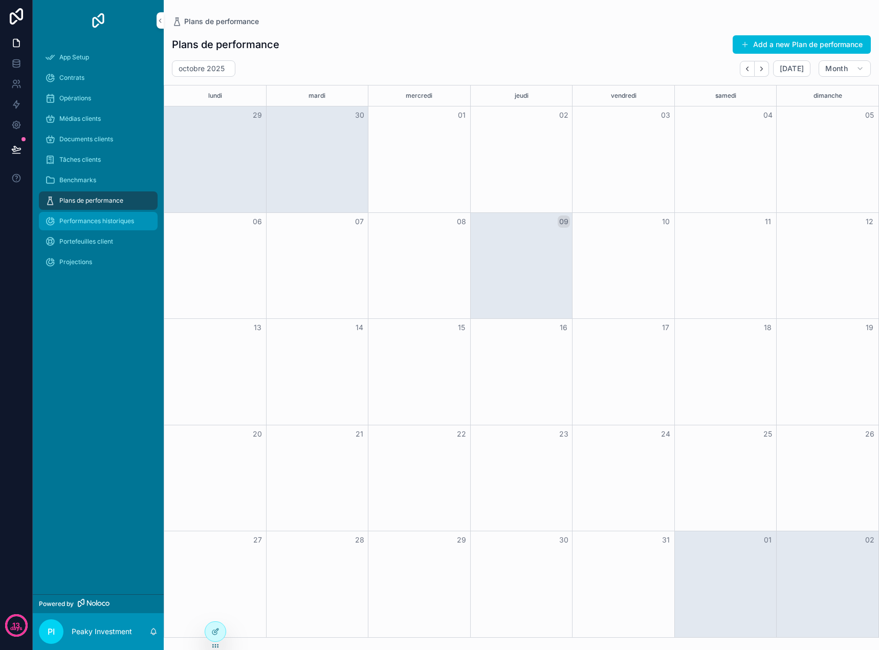
click at [95, 222] on span "Performances historiques" at bounding box center [96, 221] width 75 height 8
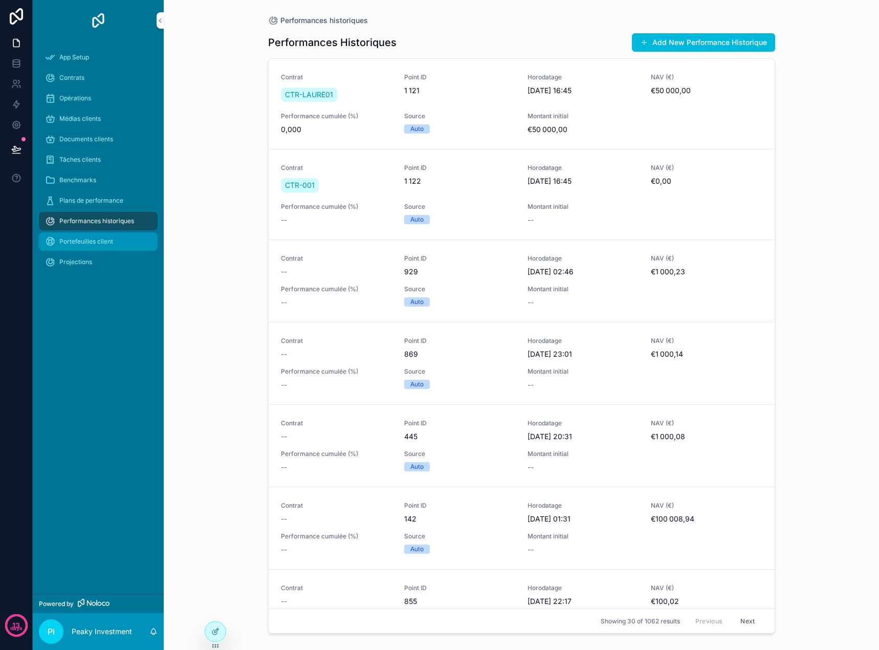
click at [130, 244] on div "Portefeuilles client" at bounding box center [98, 241] width 106 height 16
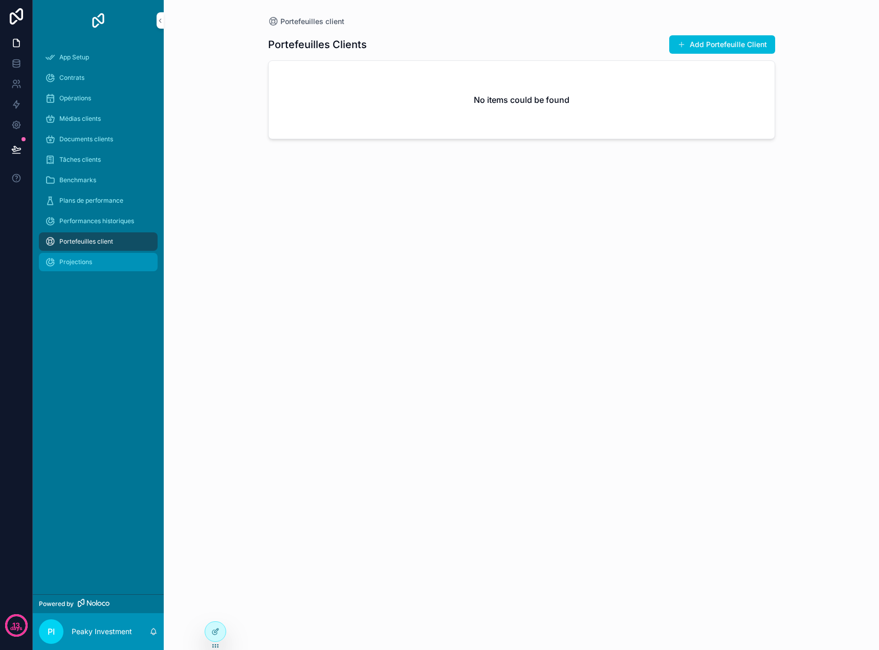
click at [122, 267] on div "Projections" at bounding box center [98, 262] width 106 height 16
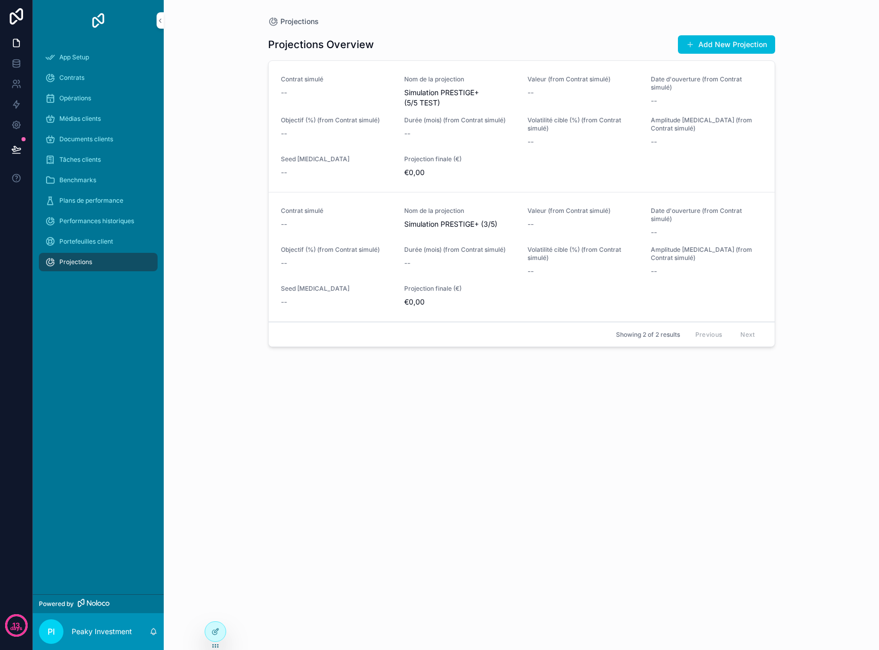
click at [523, 158] on div "Contrat simulé -- Nom de la projection Simulation PRESTIGE+ (5/5 TEST) Valeur (…" at bounding box center [522, 126] width 482 height 102
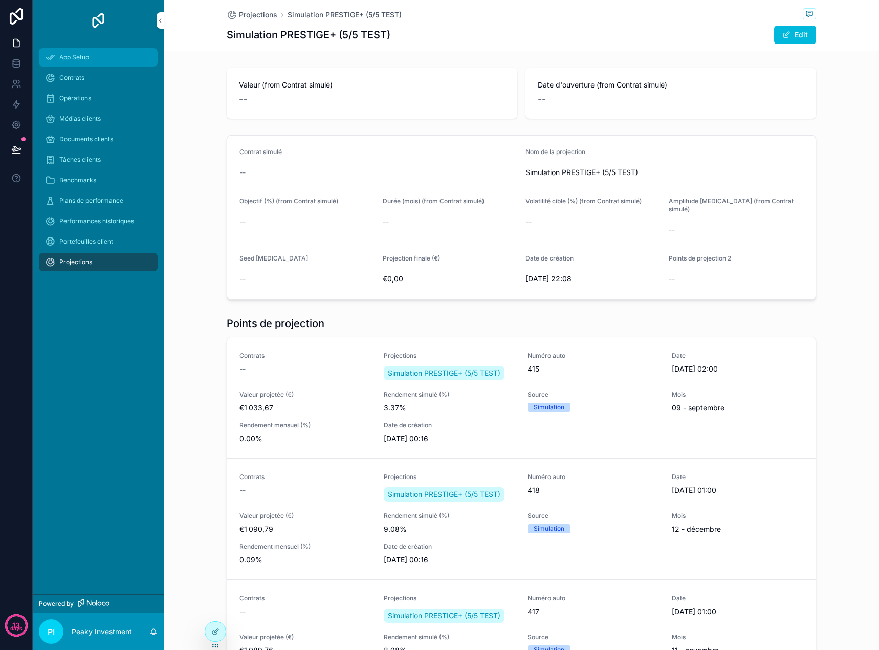
click at [74, 61] on div "App Setup" at bounding box center [98, 57] width 106 height 16
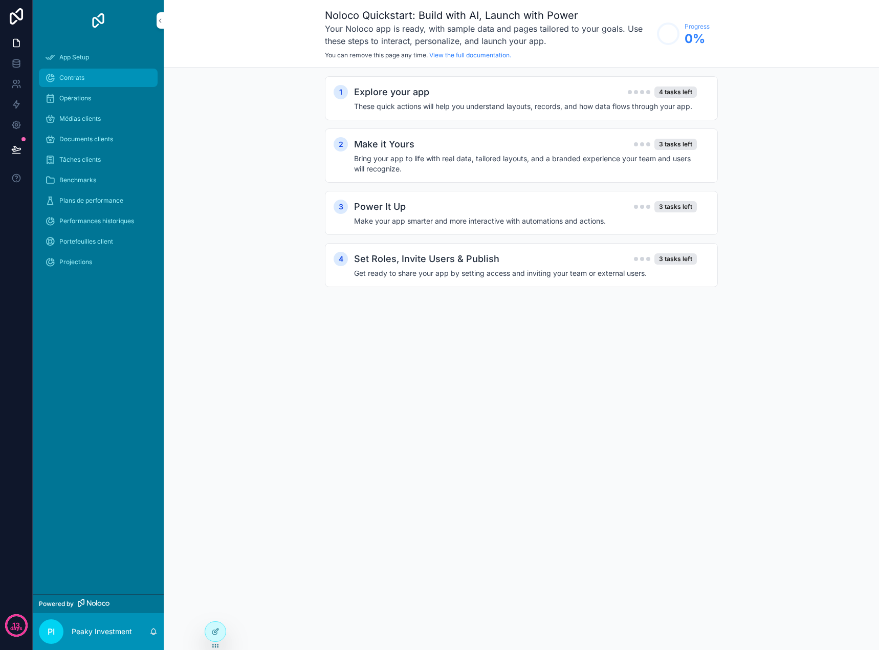
click at [74, 76] on span "Contrats" at bounding box center [71, 78] width 25 height 8
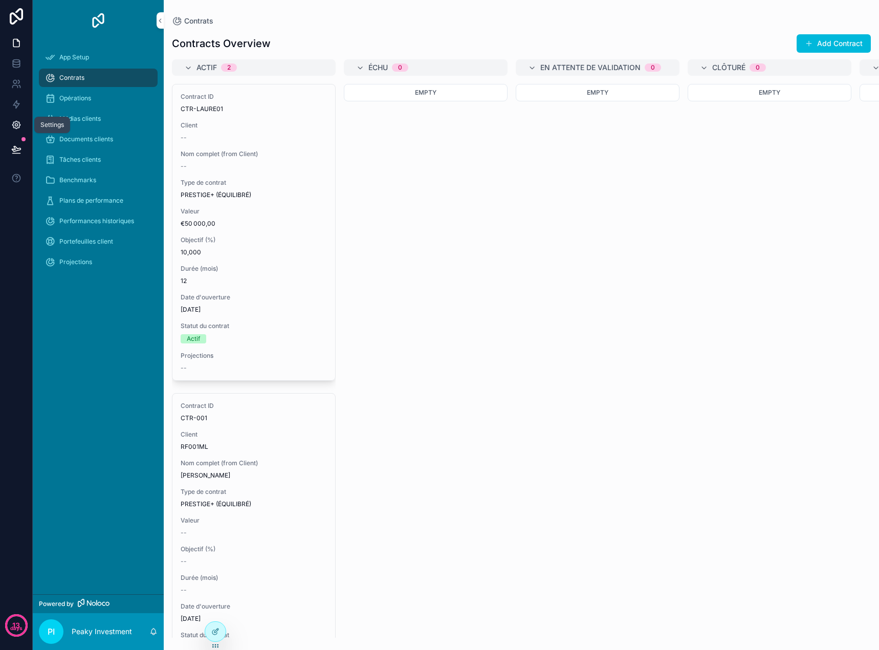
click at [16, 123] on icon at bounding box center [16, 125] width 10 height 10
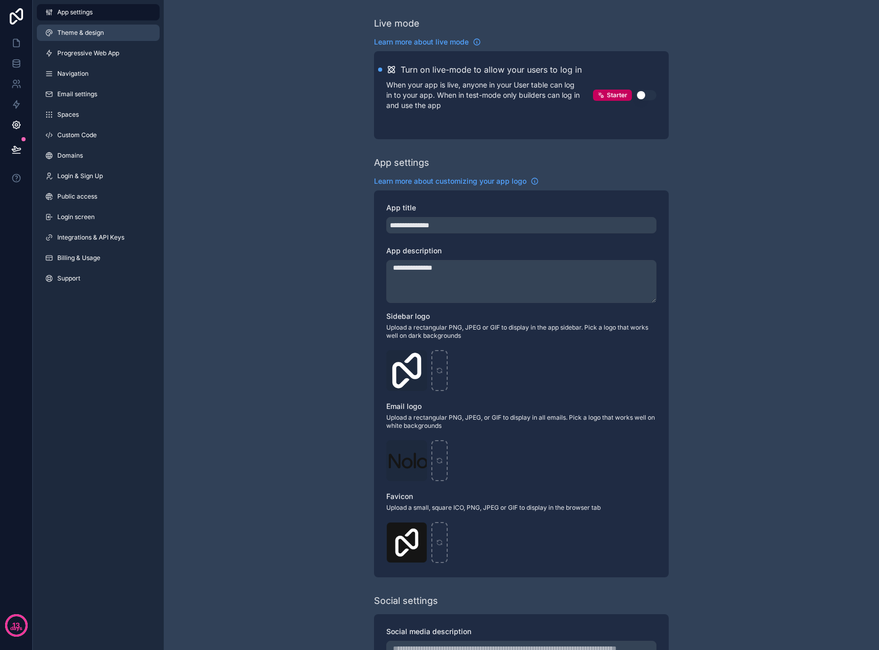
click at [81, 34] on span "Theme & design" at bounding box center [80, 33] width 47 height 8
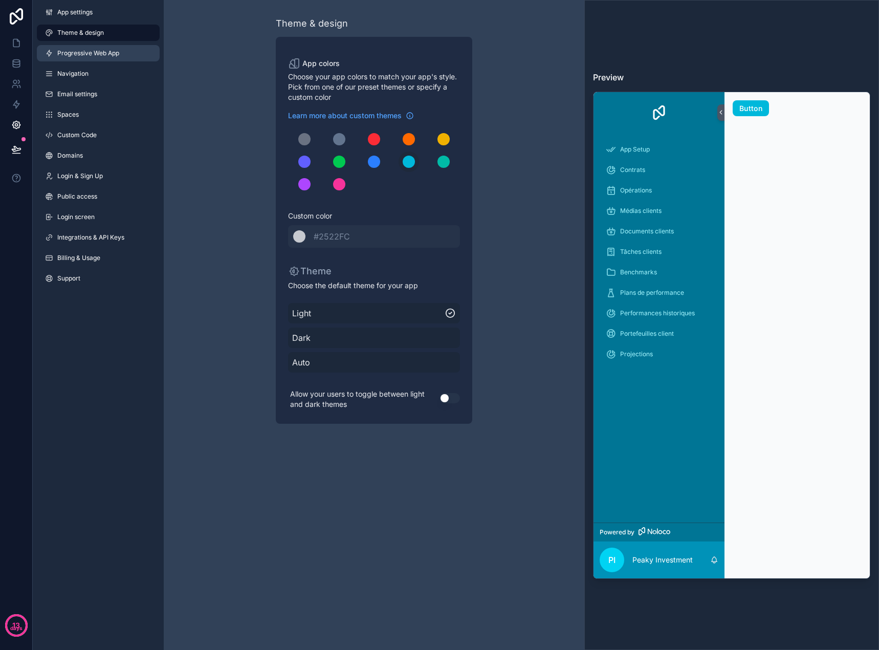
click at [87, 52] on span "Progressive Web App" at bounding box center [88, 53] width 62 height 8
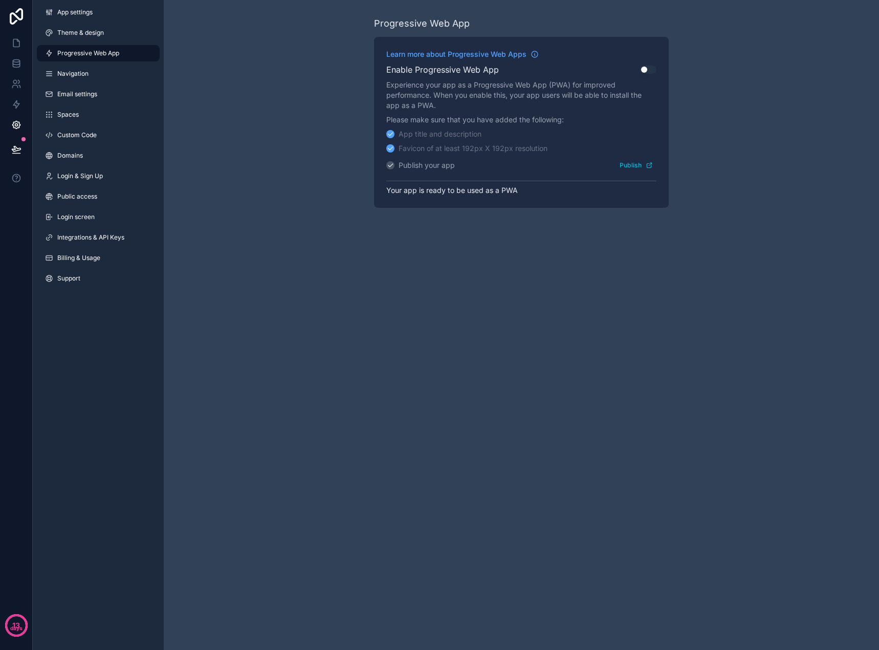
click at [89, 43] on div "App settings Theme & design Progressive Web App Navigation Email settings Space…" at bounding box center [98, 147] width 131 height 295
click at [90, 31] on span "Theme & design" at bounding box center [80, 33] width 47 height 8
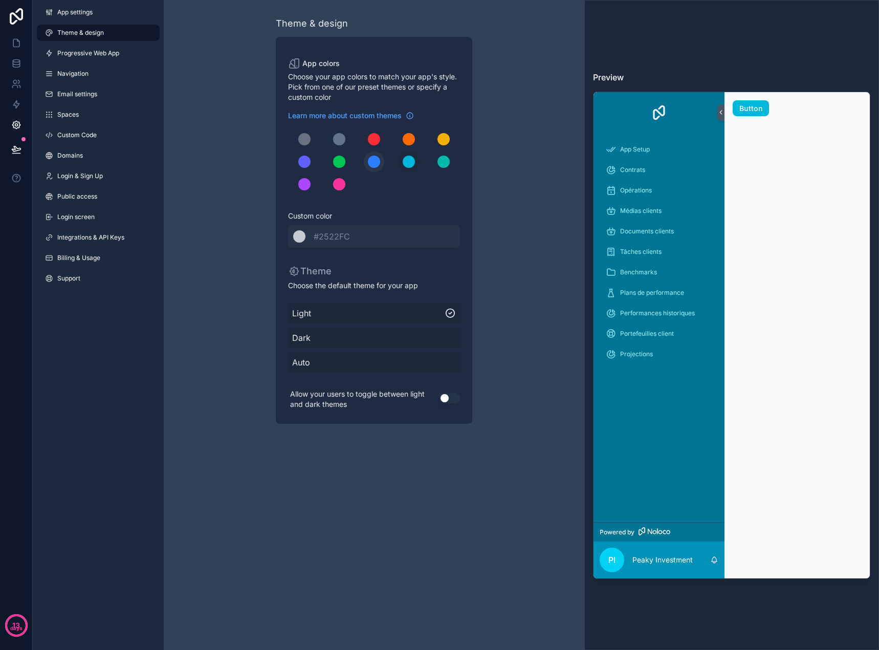
click at [374, 158] on div "scrollable content" at bounding box center [374, 162] width 12 height 12
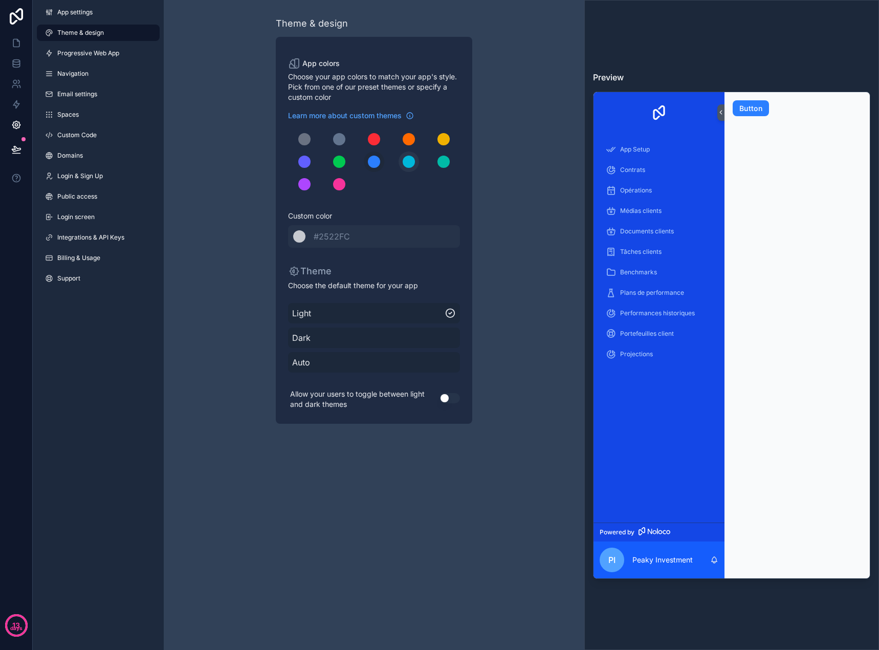
click at [405, 162] on div "scrollable content" at bounding box center [409, 162] width 12 height 12
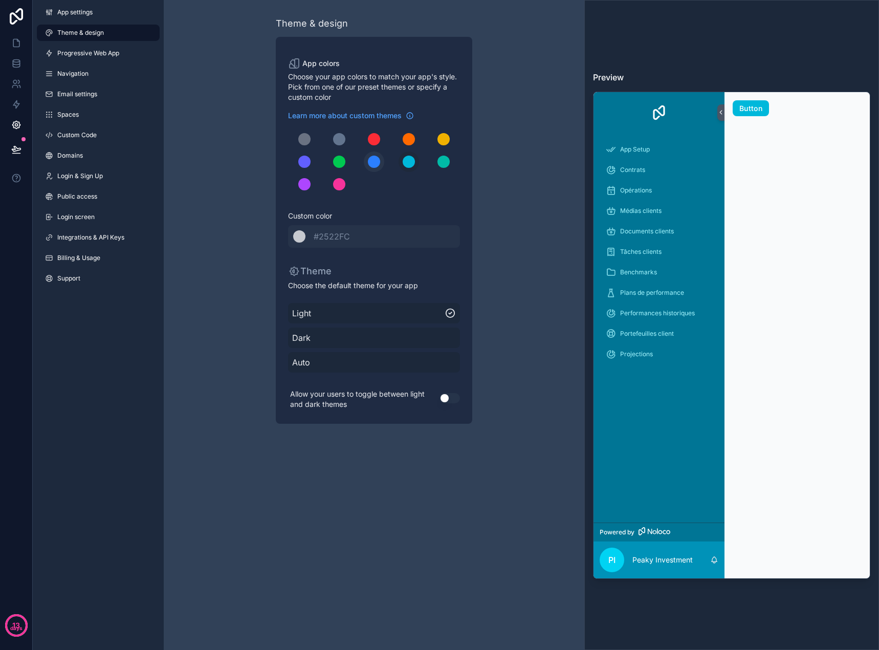
click at [375, 164] on div "scrollable content" at bounding box center [374, 162] width 12 height 12
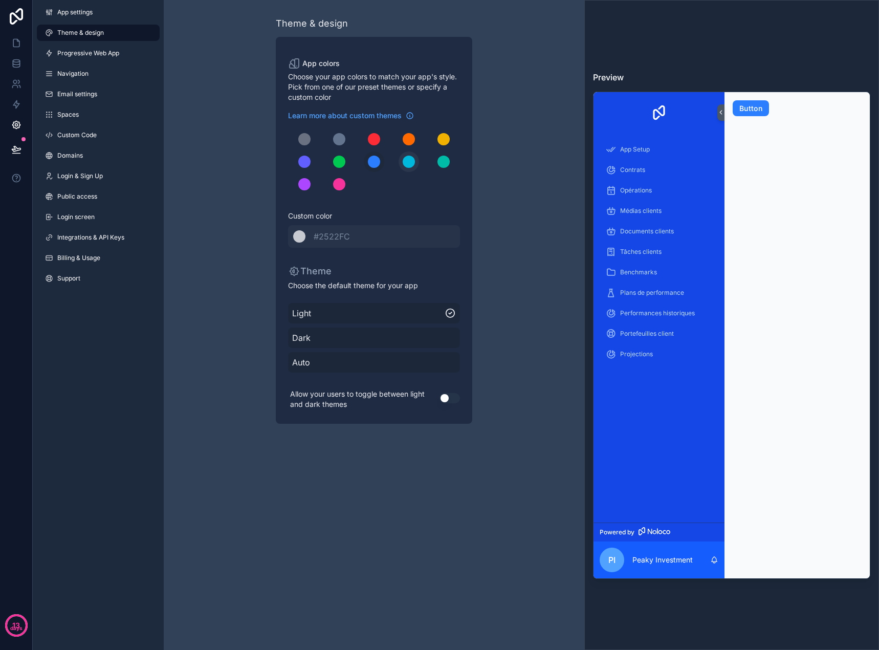
click at [400, 163] on button "scrollable content" at bounding box center [409, 161] width 20 height 20
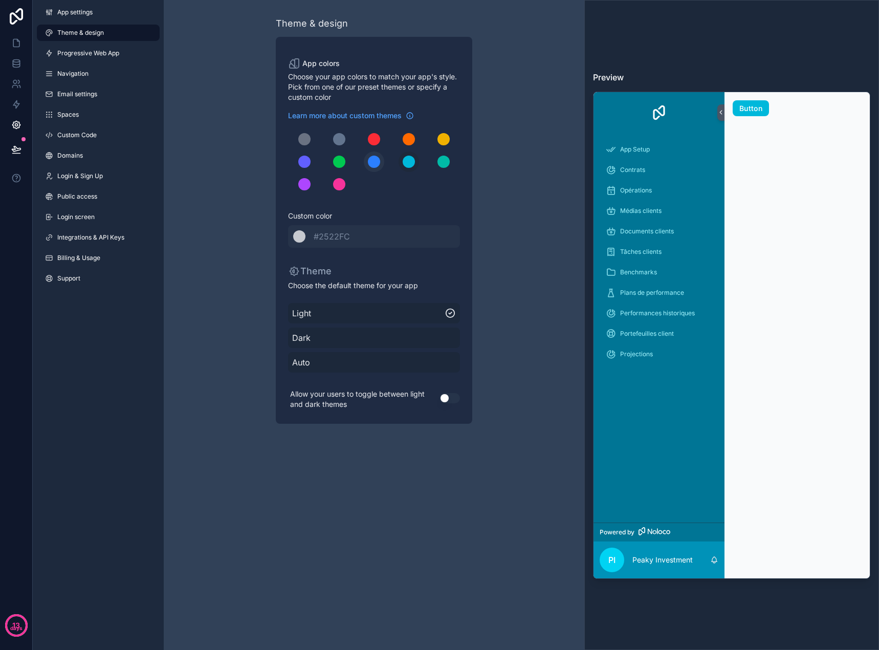
click at [374, 167] on div "scrollable content" at bounding box center [374, 162] width 12 height 12
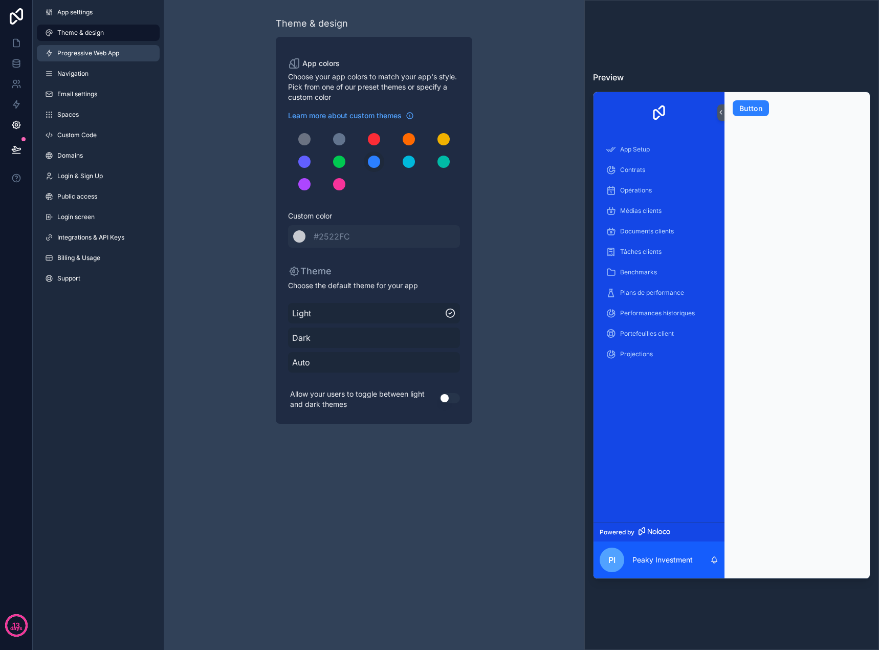
click at [110, 59] on link "Progressive Web App" at bounding box center [98, 53] width 123 height 16
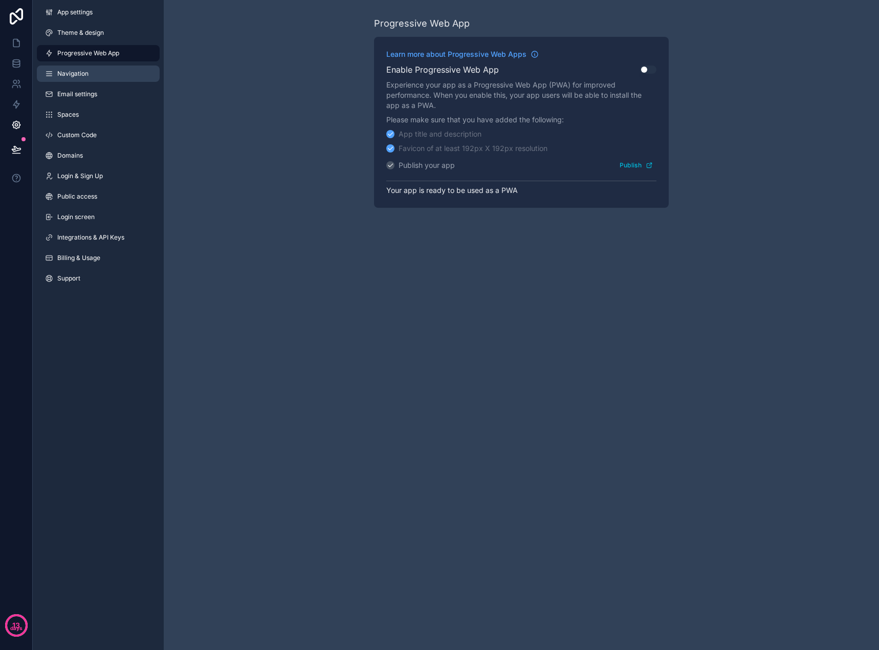
click at [113, 74] on link "Navigation" at bounding box center [98, 73] width 123 height 16
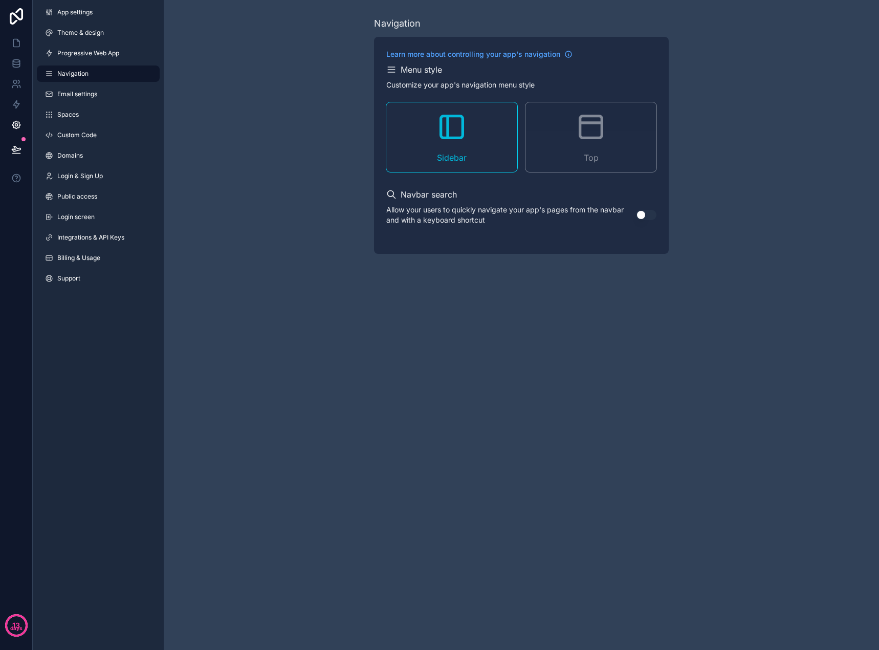
click at [114, 83] on div "App settings Theme & design Progressive Web App Navigation Email settings Space…" at bounding box center [98, 147] width 131 height 295
click at [112, 93] on link "Email settings" at bounding box center [98, 94] width 123 height 16
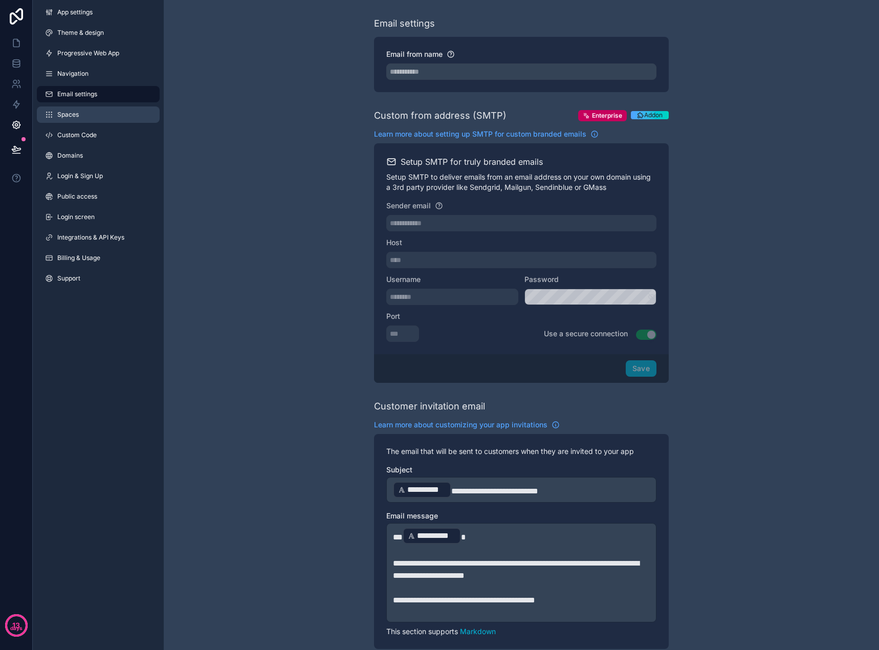
click at [111, 111] on link "Spaces" at bounding box center [98, 114] width 123 height 16
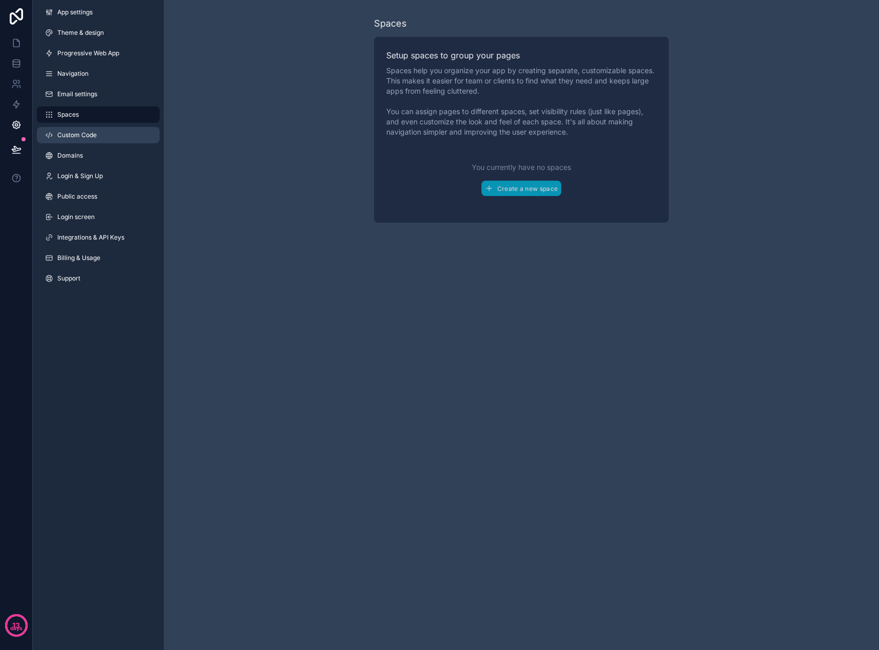
click at [114, 134] on link "Custom Code" at bounding box center [98, 135] width 123 height 16
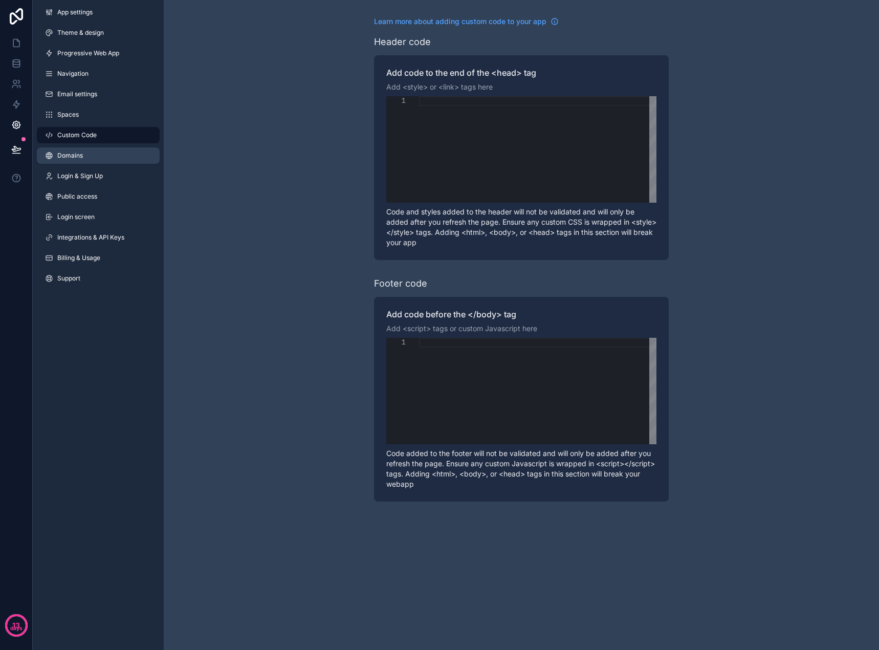
click at [112, 158] on link "Domains" at bounding box center [98, 155] width 123 height 16
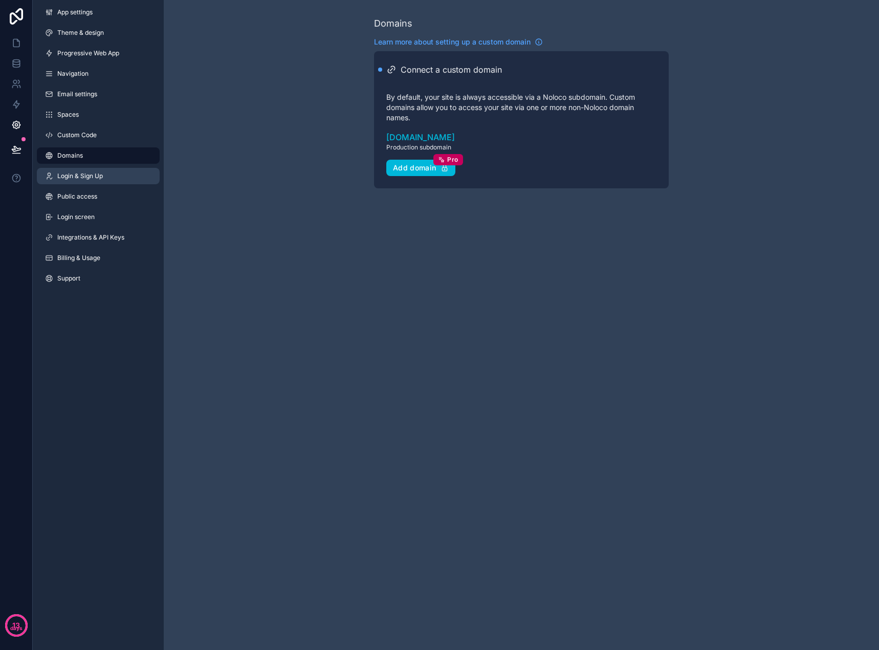
click at [108, 172] on link "Login & Sign Up" at bounding box center [98, 176] width 123 height 16
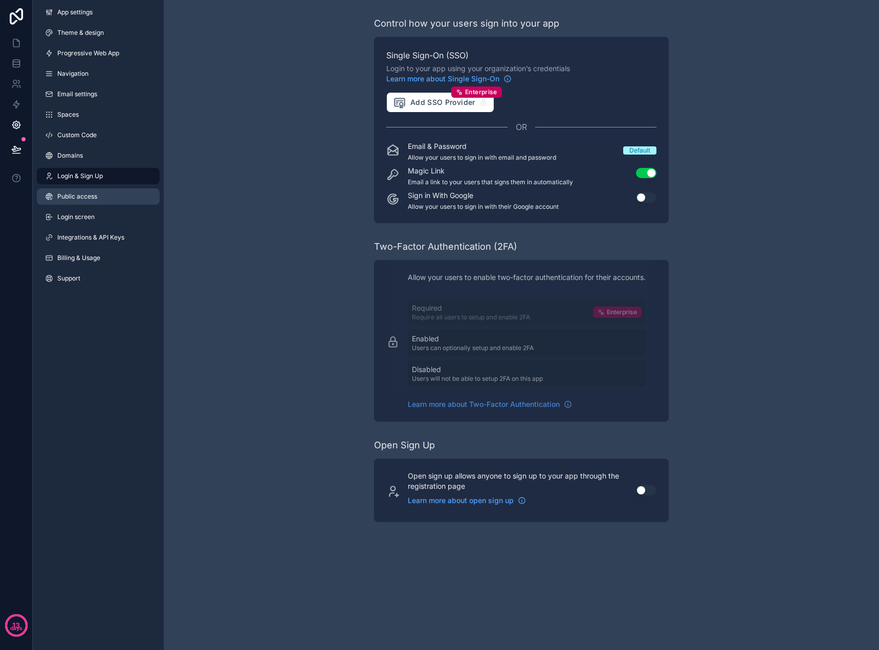
click at [108, 194] on link "Public access" at bounding box center [98, 196] width 123 height 16
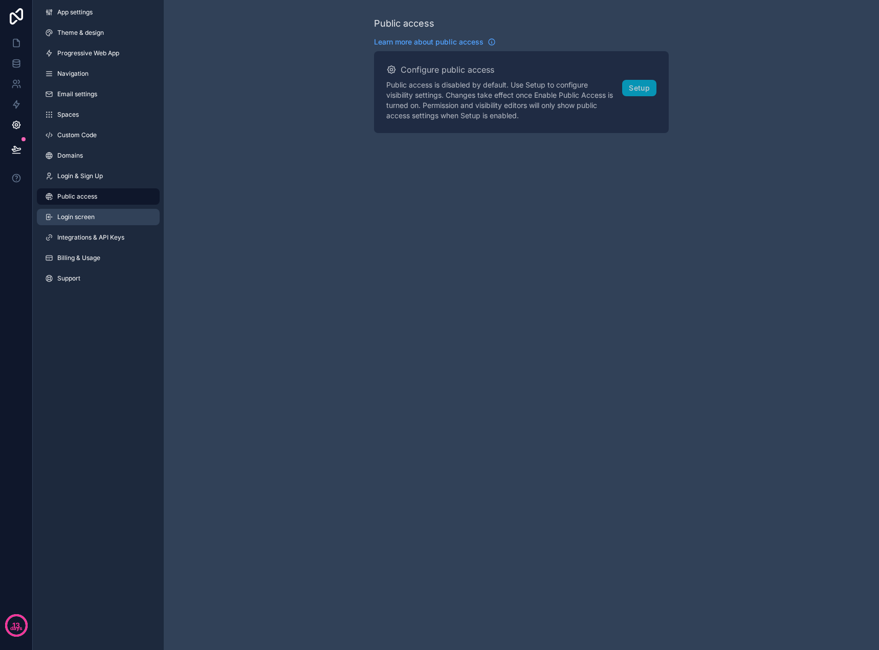
click at [108, 212] on link "Login screen" at bounding box center [98, 217] width 123 height 16
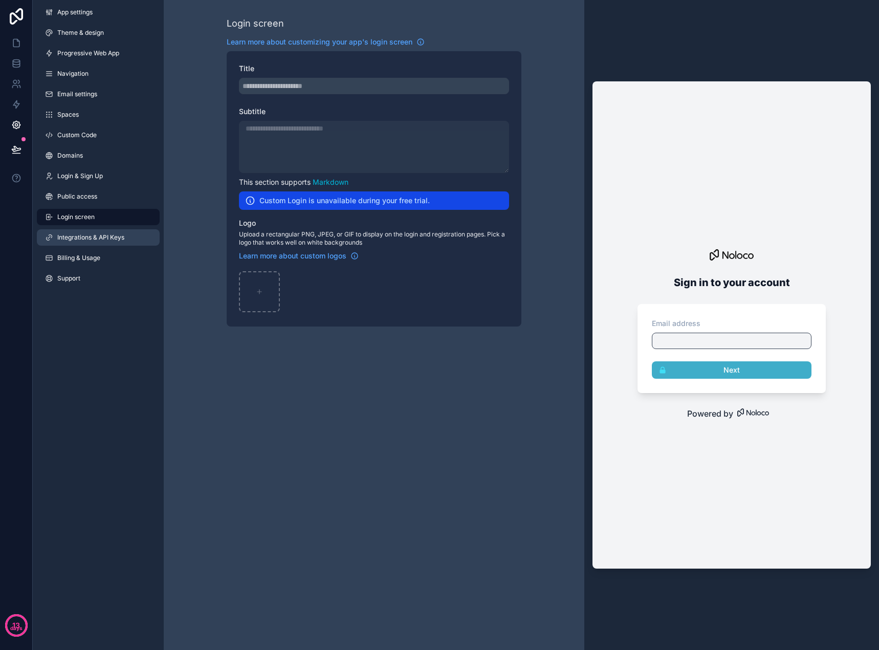
click at [104, 233] on link "Integrations & API Keys" at bounding box center [98, 237] width 123 height 16
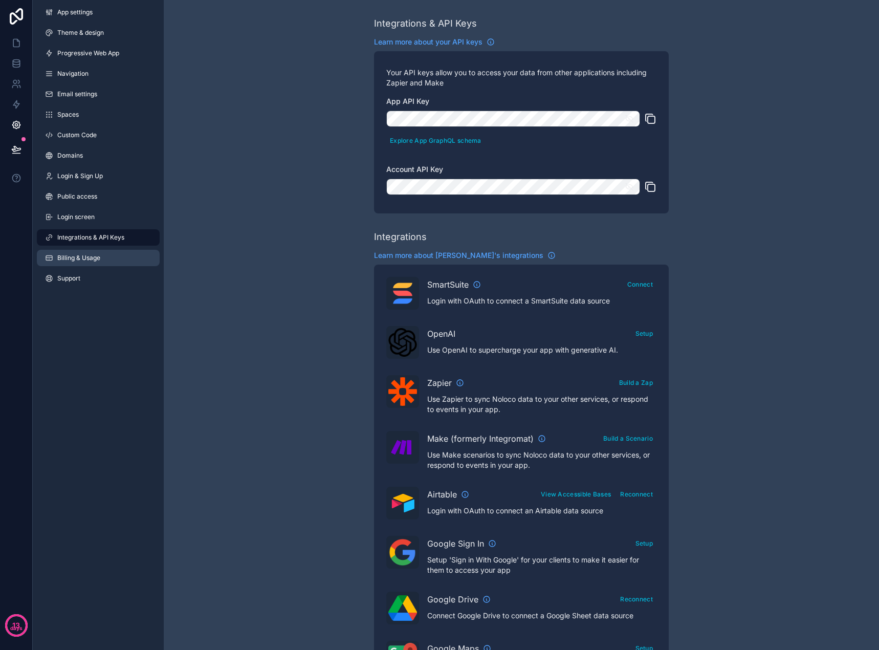
click at [107, 261] on link "Billing & Usage" at bounding box center [98, 258] width 123 height 16
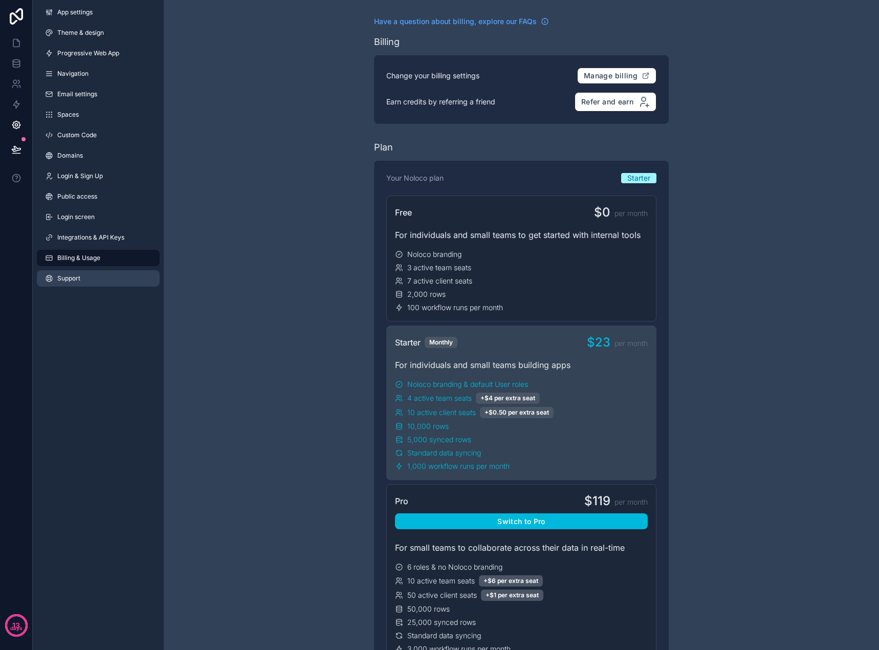
click at [108, 280] on link "Support" at bounding box center [98, 278] width 123 height 16
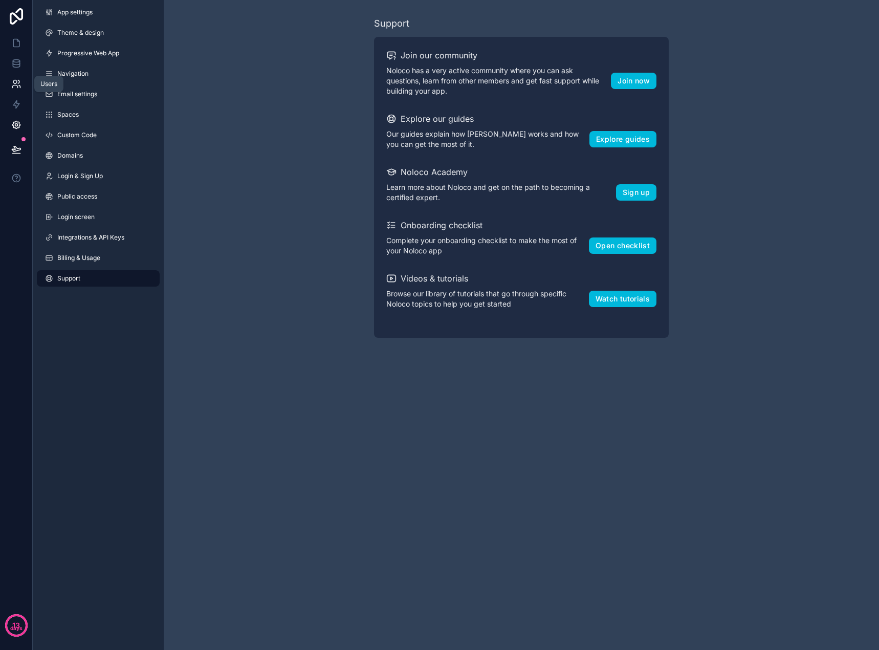
click at [14, 85] on icon at bounding box center [14, 86] width 5 height 3
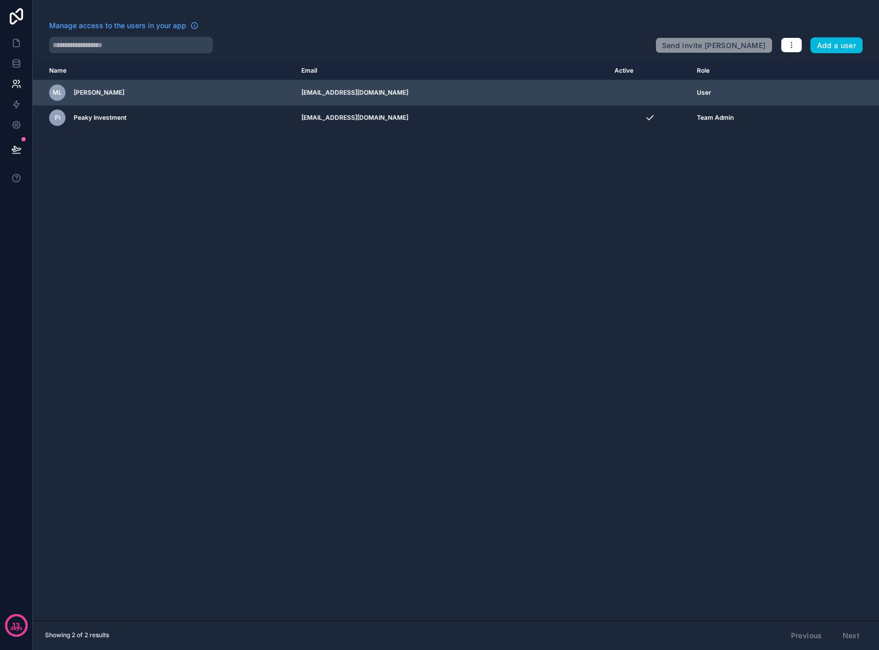
click at [0, 0] on icon "scrollable content" at bounding box center [0, 0] width 0 height 0
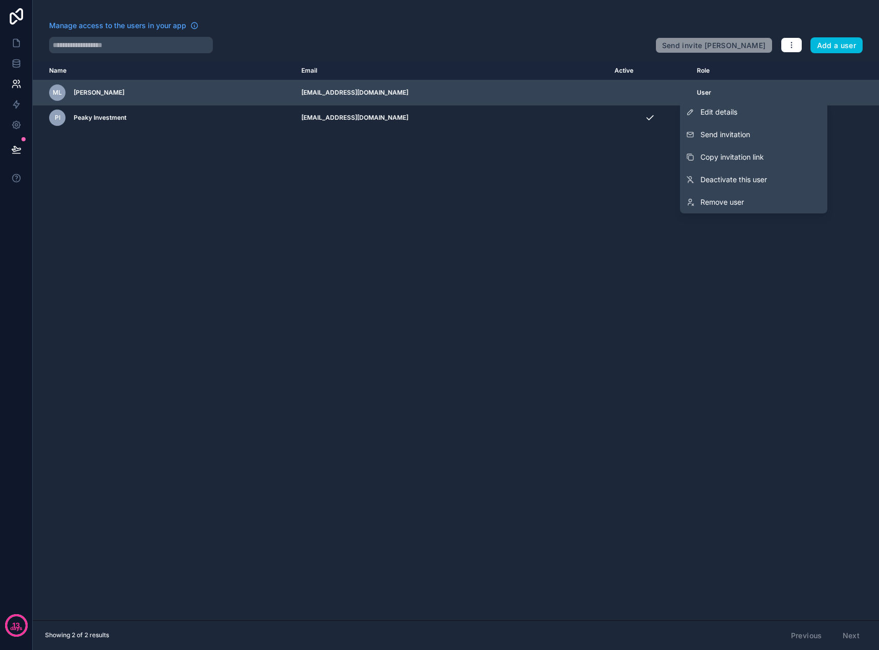
click at [0, 0] on icon "scrollable content" at bounding box center [0, 0] width 0 height 0
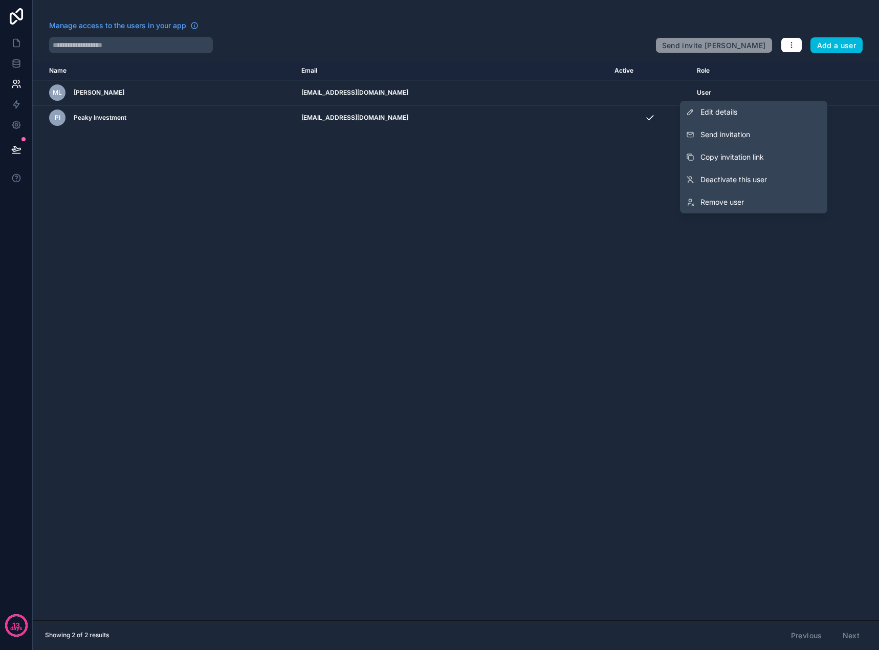
click at [465, 182] on div "Name Email Active Role userTable.email ML Martin LAMARQUE martinlamarque@hotmai…" at bounding box center [456, 340] width 846 height 559
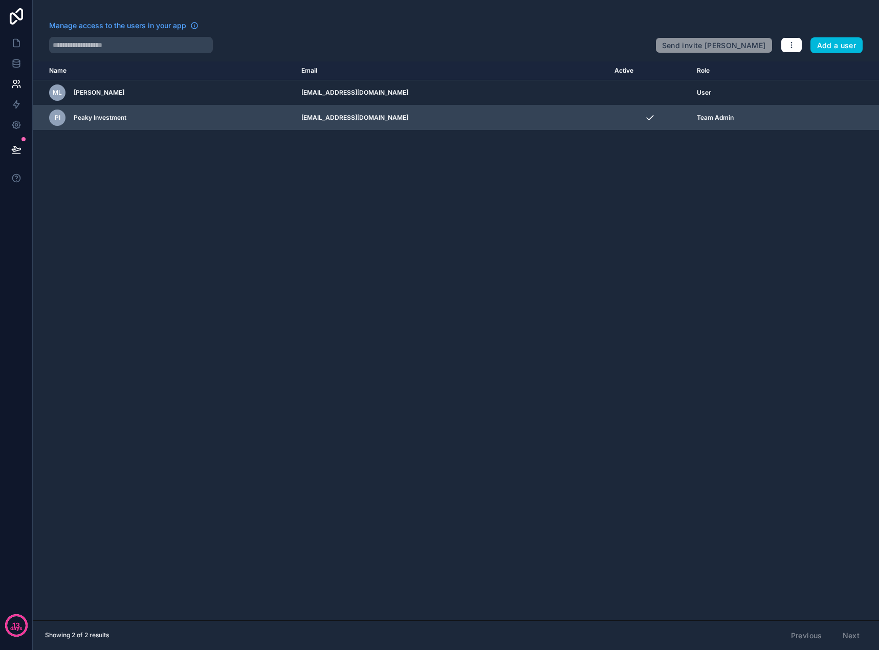
click at [823, 117] on td "scrollable content" at bounding box center [849, 117] width 59 height 25
click at [0, 0] on icon "scrollable content" at bounding box center [0, 0] width 0 height 0
click at [730, 121] on div "Team Admin" at bounding box center [755, 118] width 117 height 8
click at [702, 118] on span "Team Admin" at bounding box center [715, 118] width 37 height 8
click at [823, 119] on td "scrollable content" at bounding box center [849, 117] width 59 height 25
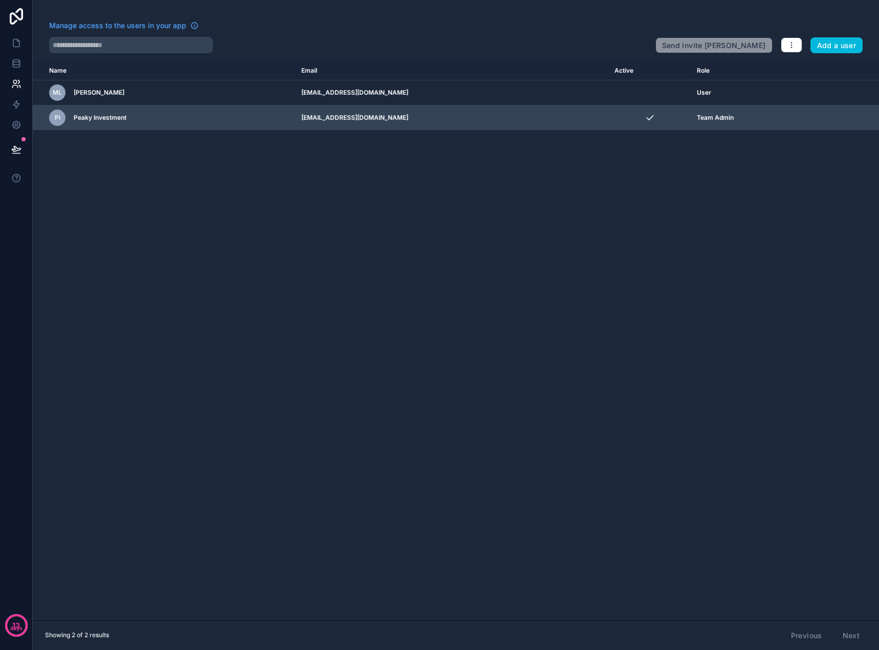
click at [0, 0] on icon "scrollable content" at bounding box center [0, 0] width 0 height 0
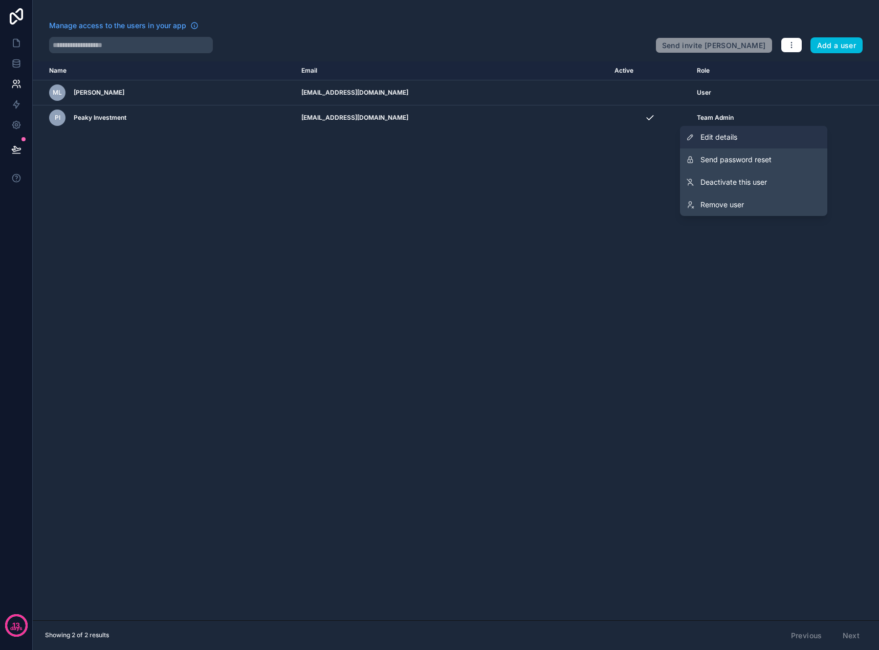
click at [772, 136] on link "Edit details" at bounding box center [753, 137] width 147 height 23
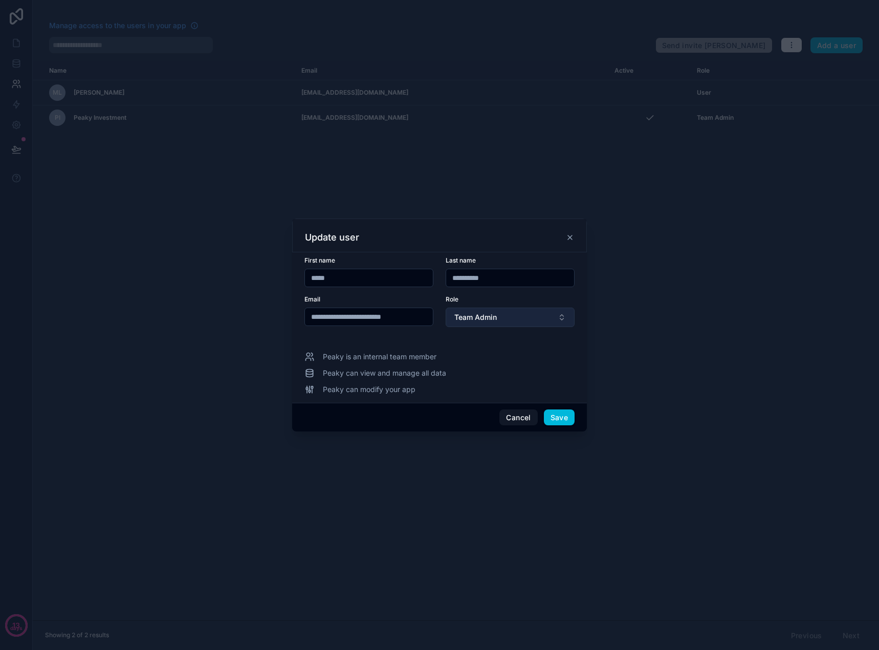
click at [482, 315] on span "Team Admin" at bounding box center [475, 317] width 42 height 10
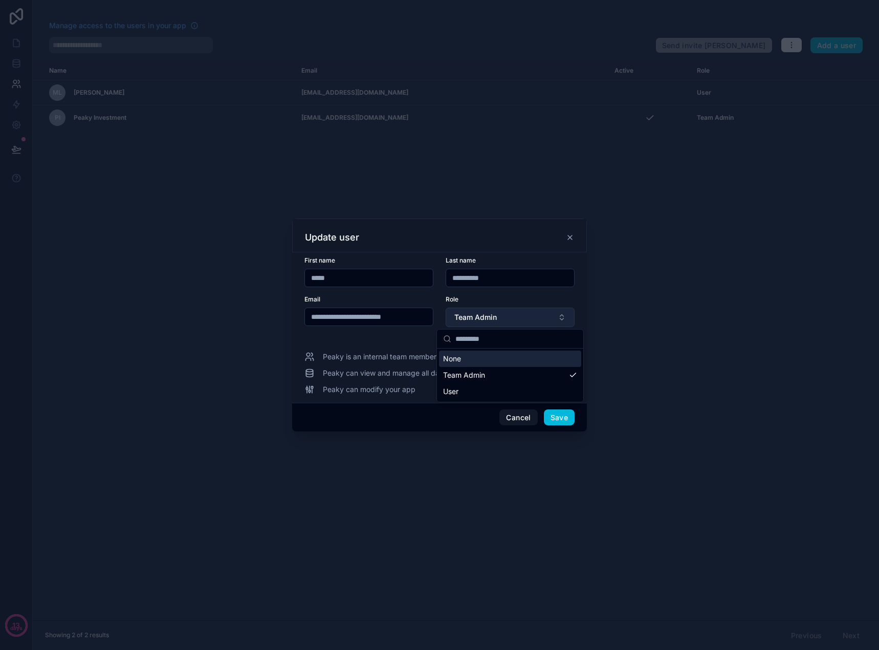
click at [486, 317] on span "Team Admin" at bounding box center [475, 317] width 42 height 10
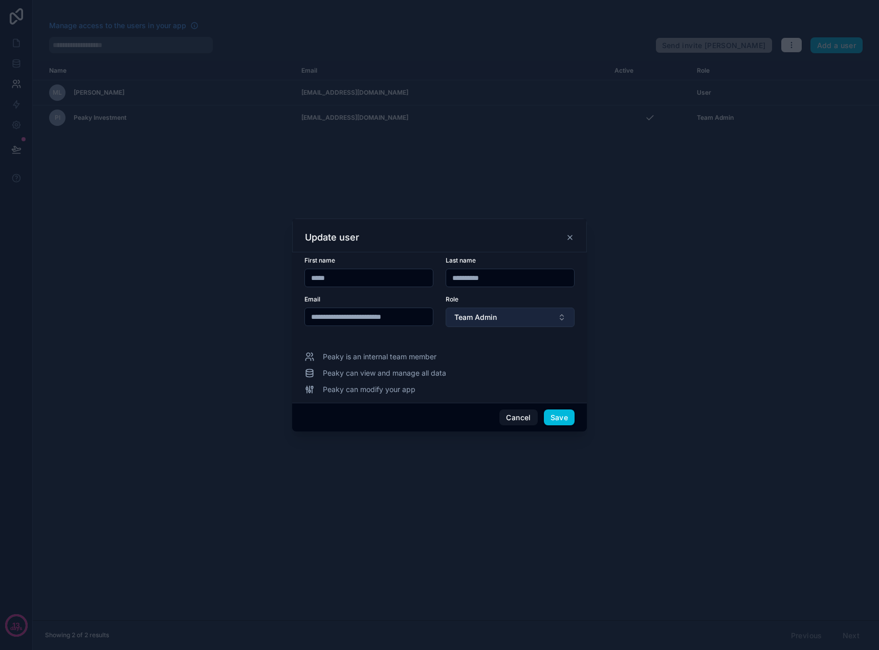
click at [485, 317] on span "Team Admin" at bounding box center [475, 317] width 42 height 10
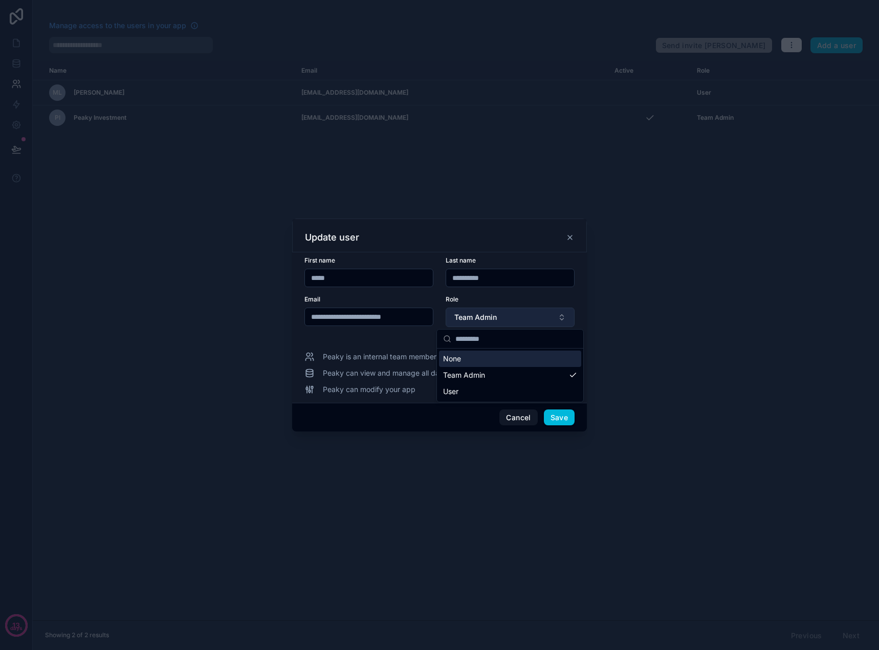
click at [485, 317] on span "Team Admin" at bounding box center [475, 317] width 42 height 10
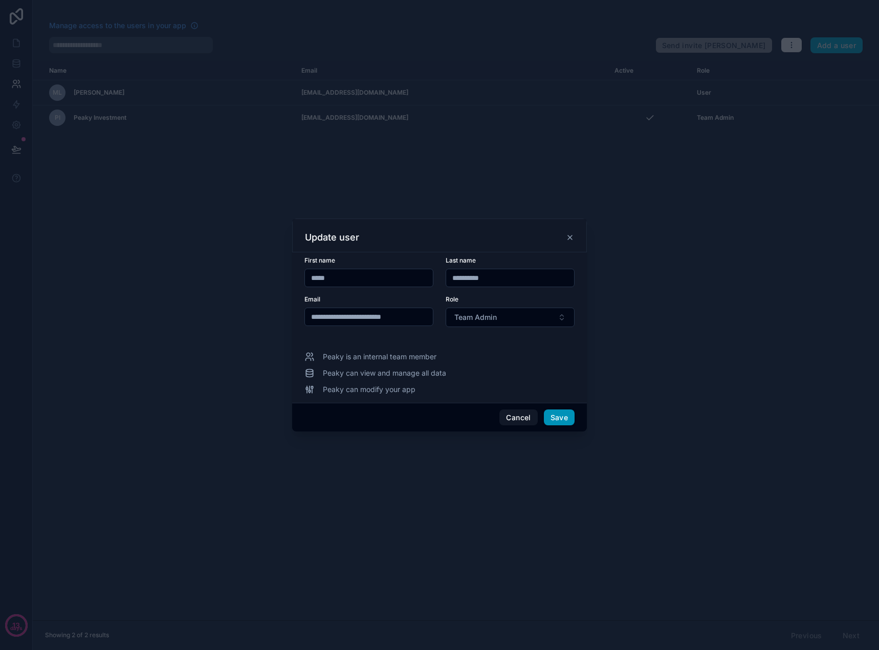
click at [561, 419] on button "Save" at bounding box center [559, 417] width 31 height 16
click at [557, 421] on button "Save" at bounding box center [559, 417] width 31 height 16
click at [569, 234] on icon at bounding box center [570, 237] width 8 height 8
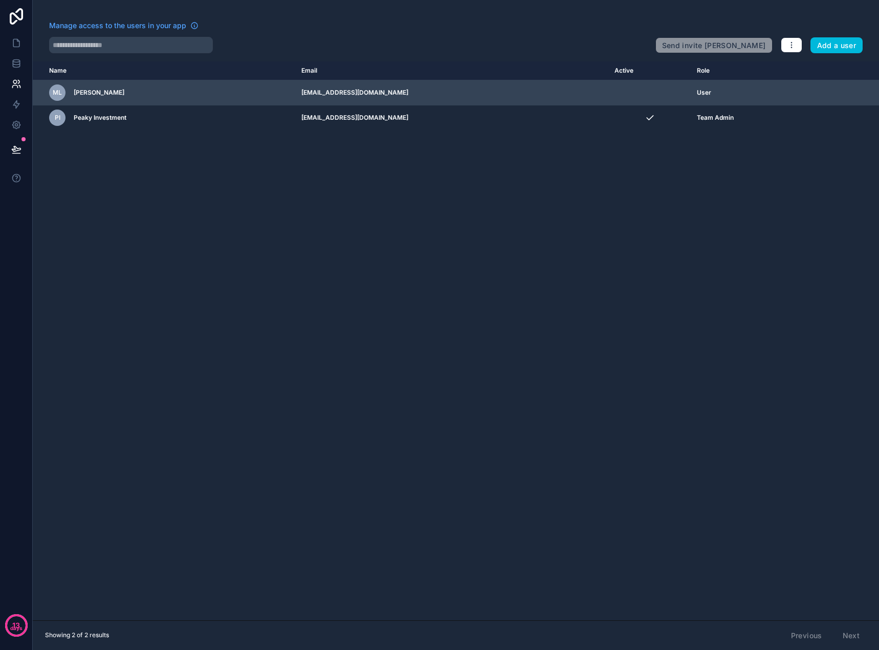
click at [697, 83] on td "User" at bounding box center [755, 92] width 129 height 25
click at [697, 95] on span "User" at bounding box center [704, 93] width 14 height 8
drag, startPoint x: 696, startPoint y: 95, endPoint x: 706, endPoint y: 94, distance: 9.2
click at [697, 94] on span "User" at bounding box center [704, 93] width 14 height 8
click at [0, 0] on icon "scrollable content" at bounding box center [0, 0] width 0 height 0
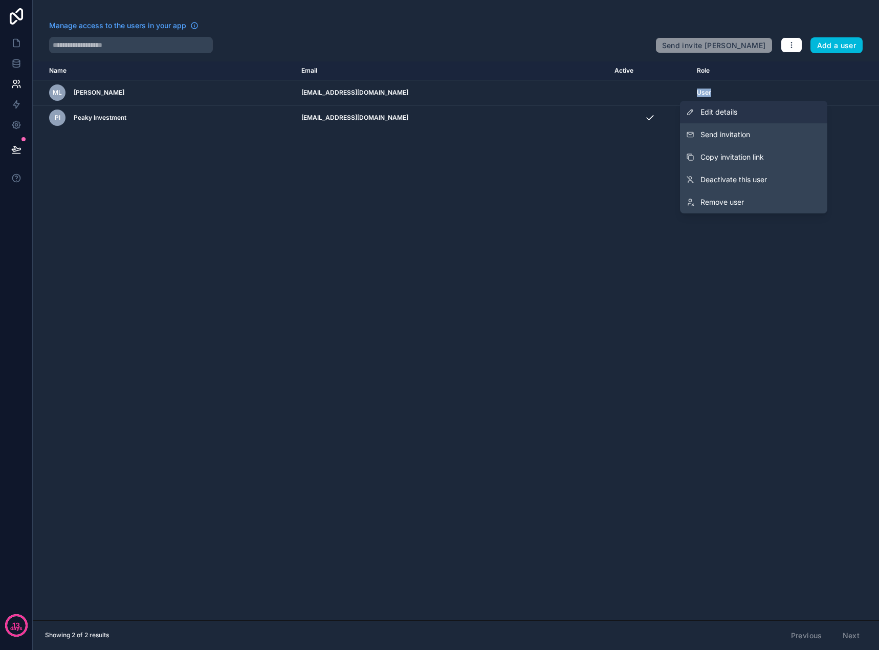
click at [732, 112] on span "Edit details" at bounding box center [719, 112] width 37 height 10
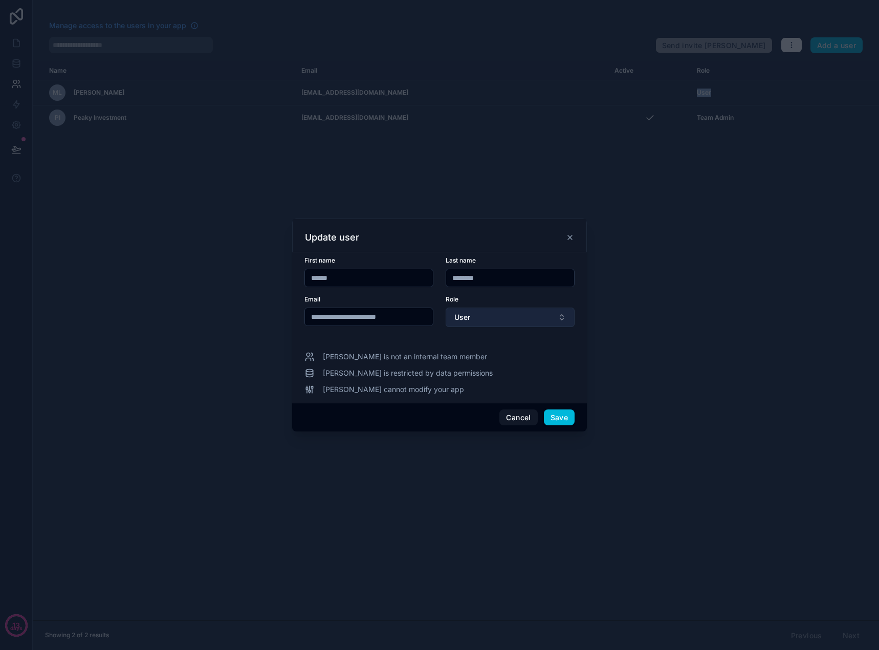
click at [537, 318] on button "User" at bounding box center [510, 317] width 129 height 19
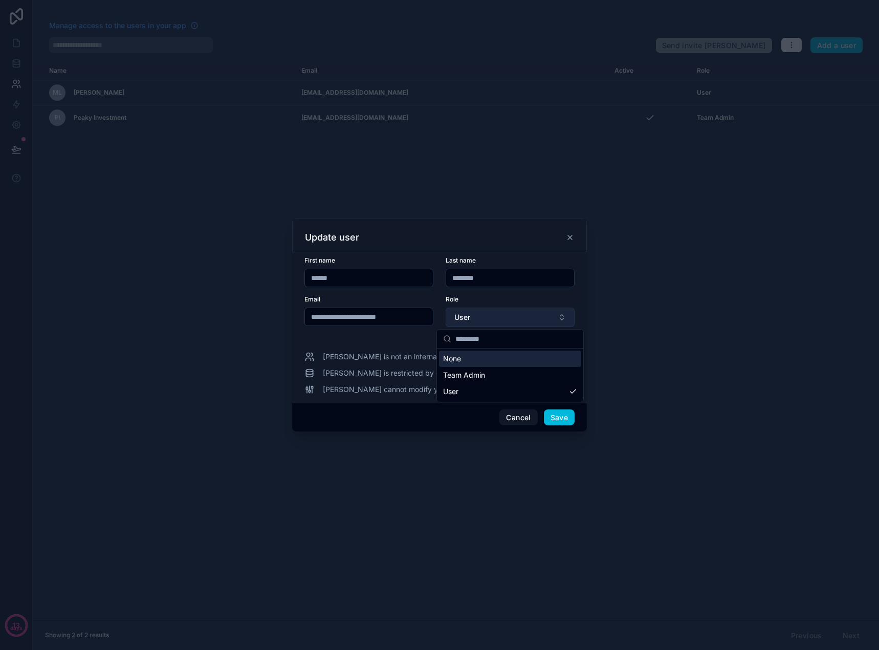
click at [537, 316] on button "User" at bounding box center [510, 317] width 129 height 19
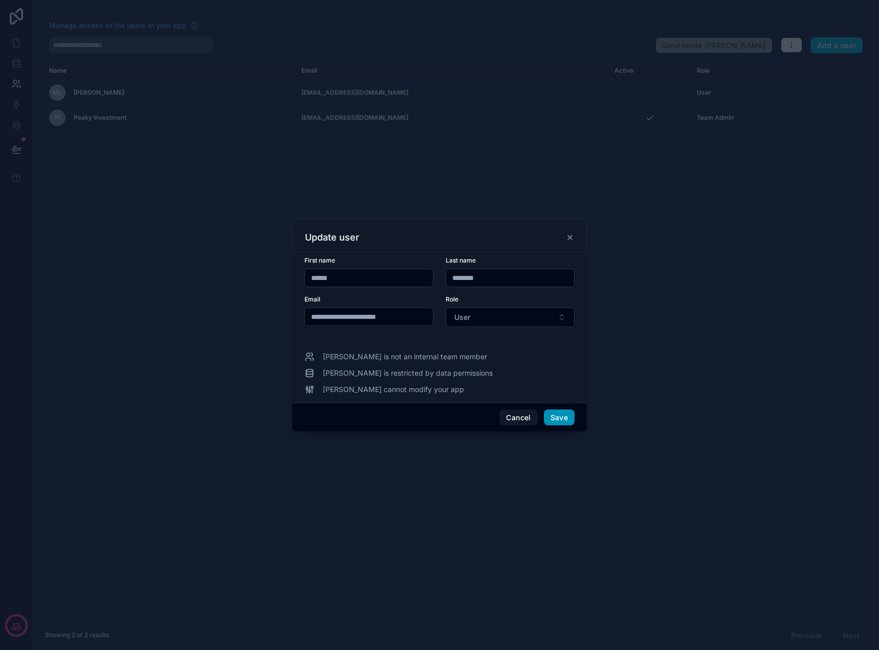
click at [563, 416] on button "Save" at bounding box center [559, 417] width 31 height 16
click at [553, 420] on button "Save" at bounding box center [559, 417] width 31 height 16
click at [566, 237] on icon at bounding box center [570, 237] width 8 height 8
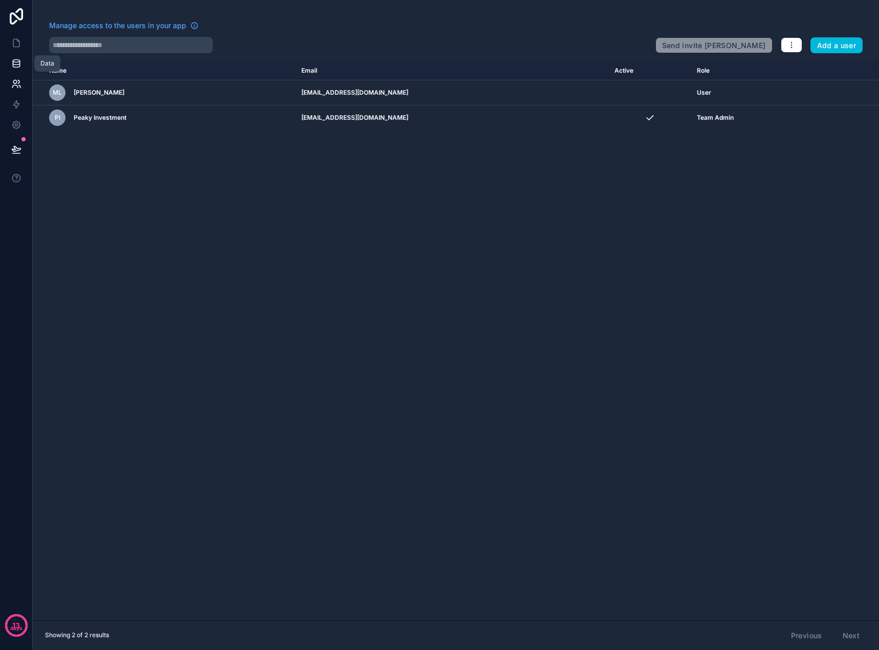
click at [15, 63] on icon at bounding box center [16, 63] width 10 height 10
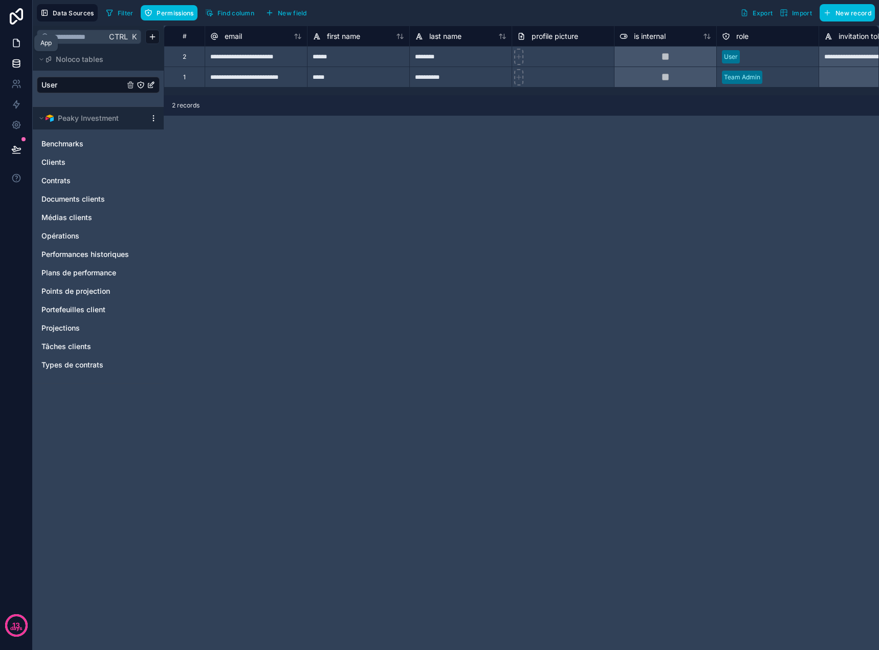
click at [13, 49] on link at bounding box center [16, 43] width 32 height 20
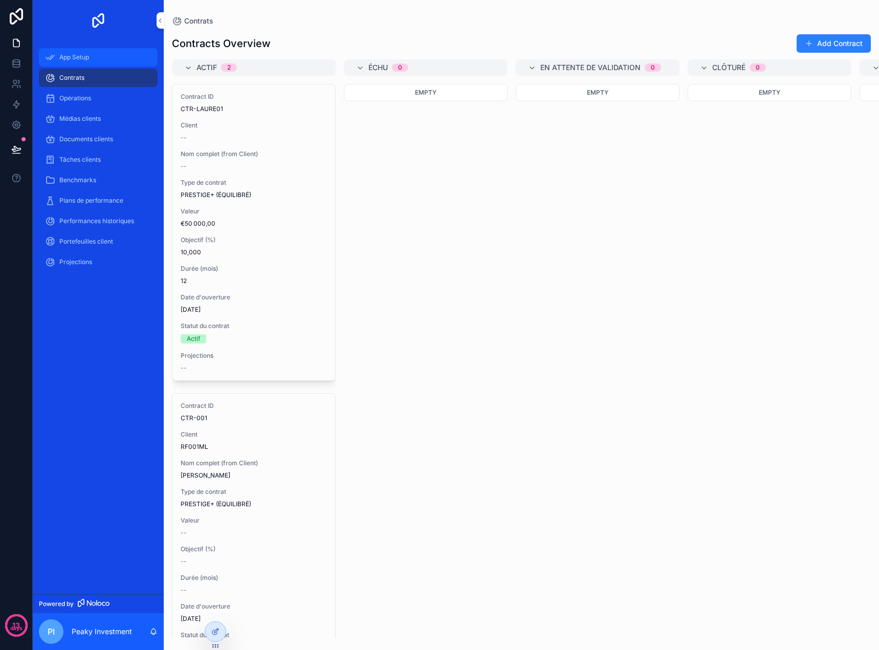
click at [81, 58] on span "App Setup" at bounding box center [74, 57] width 30 height 8
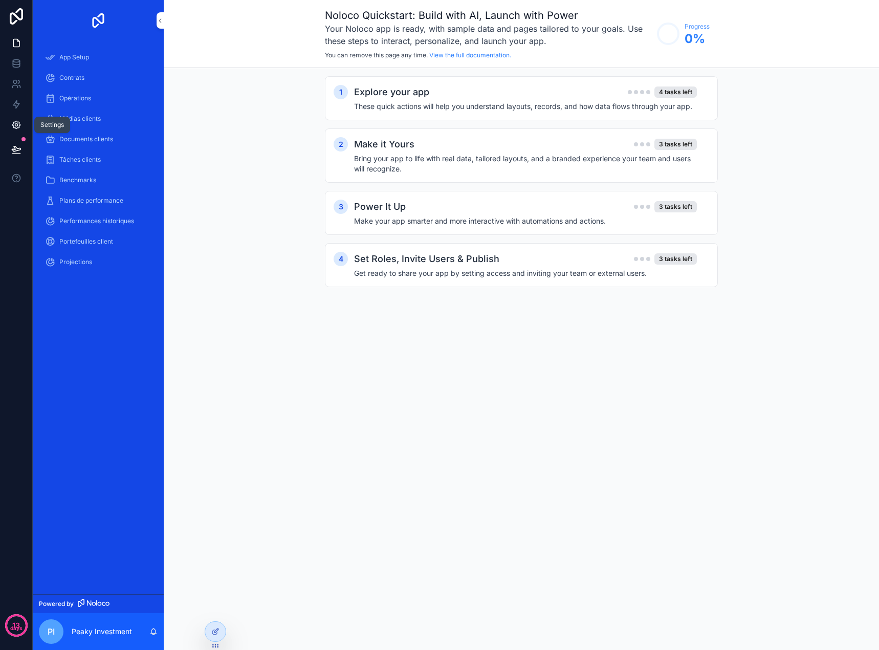
click at [12, 127] on icon at bounding box center [16, 125] width 10 height 10
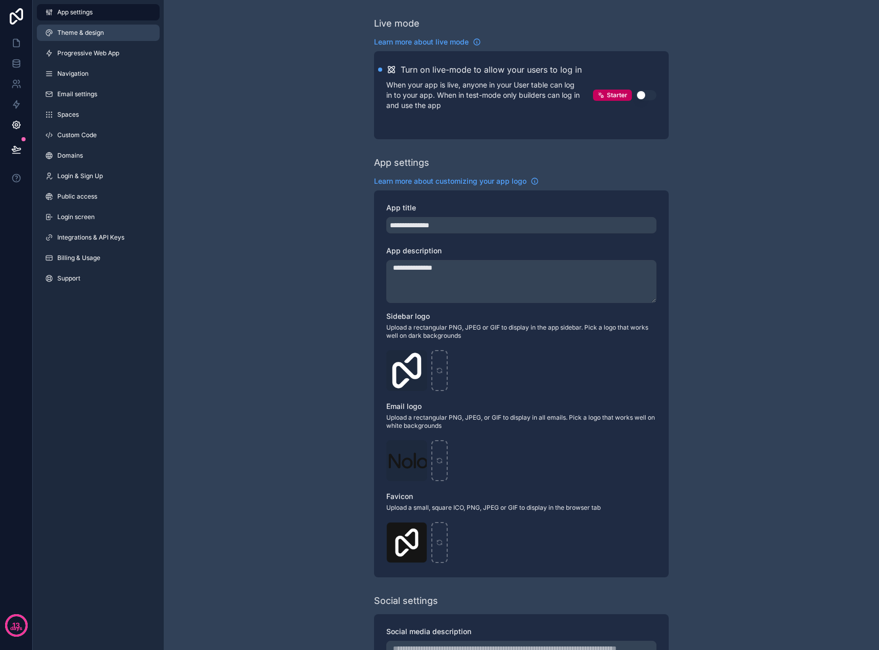
click at [95, 33] on span "Theme & design" at bounding box center [80, 33] width 47 height 8
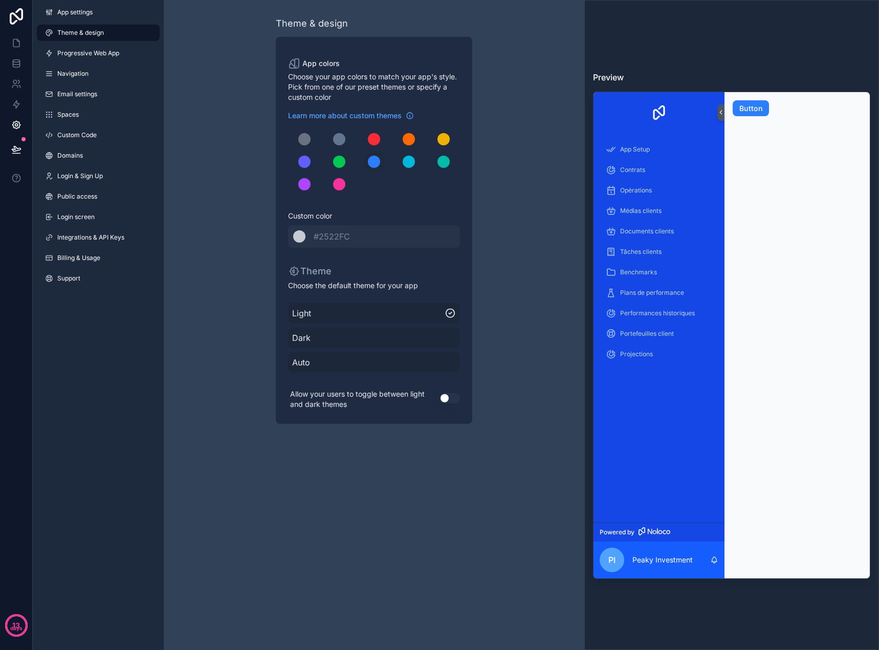
click at [345, 338] on span "Dark" at bounding box center [374, 338] width 164 height 12
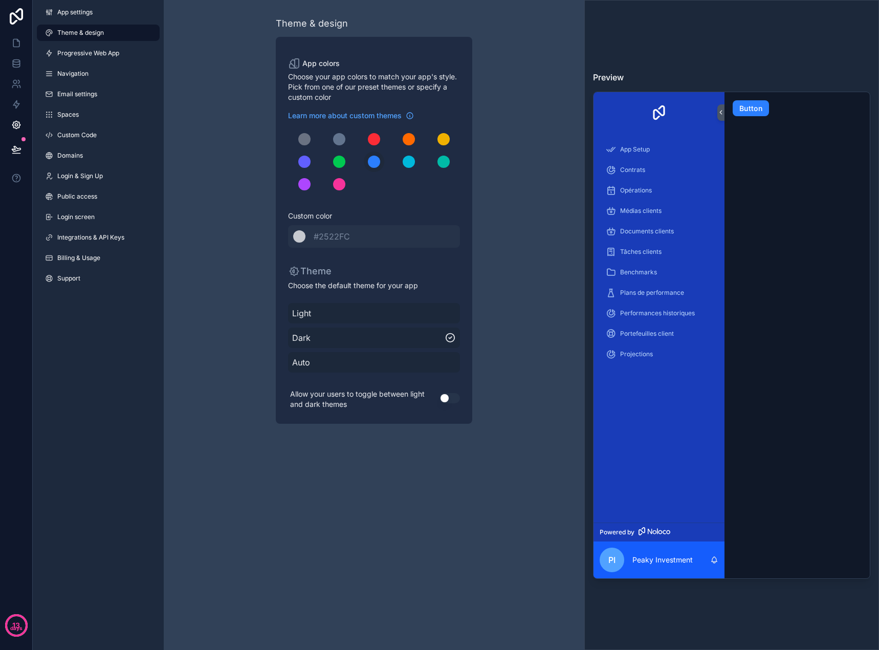
click at [342, 362] on span "Auto" at bounding box center [374, 362] width 164 height 12
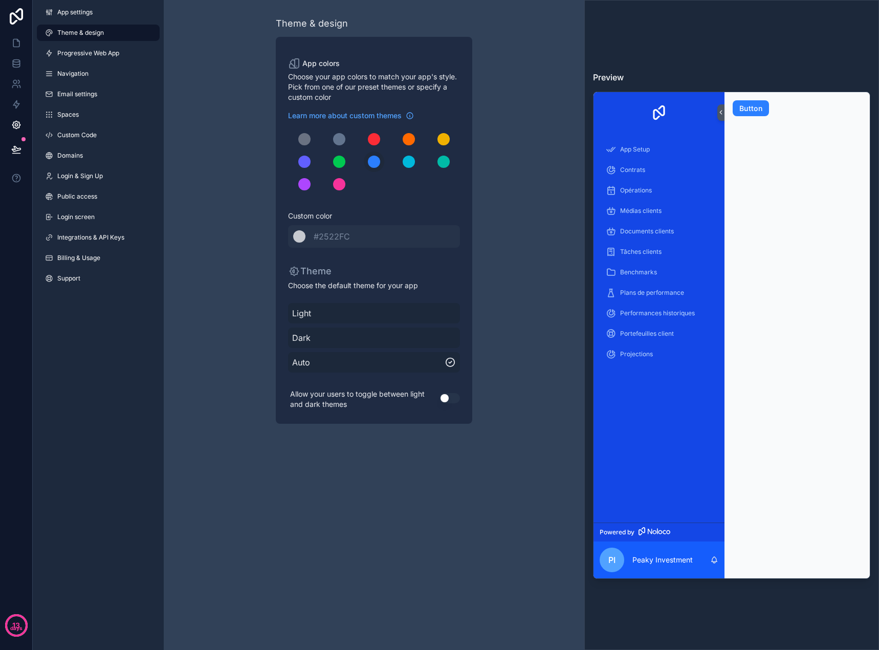
click at [444, 398] on button "Use setting" at bounding box center [450, 398] width 20 height 10
click at [106, 55] on span "Progressive Web App" at bounding box center [88, 53] width 62 height 8
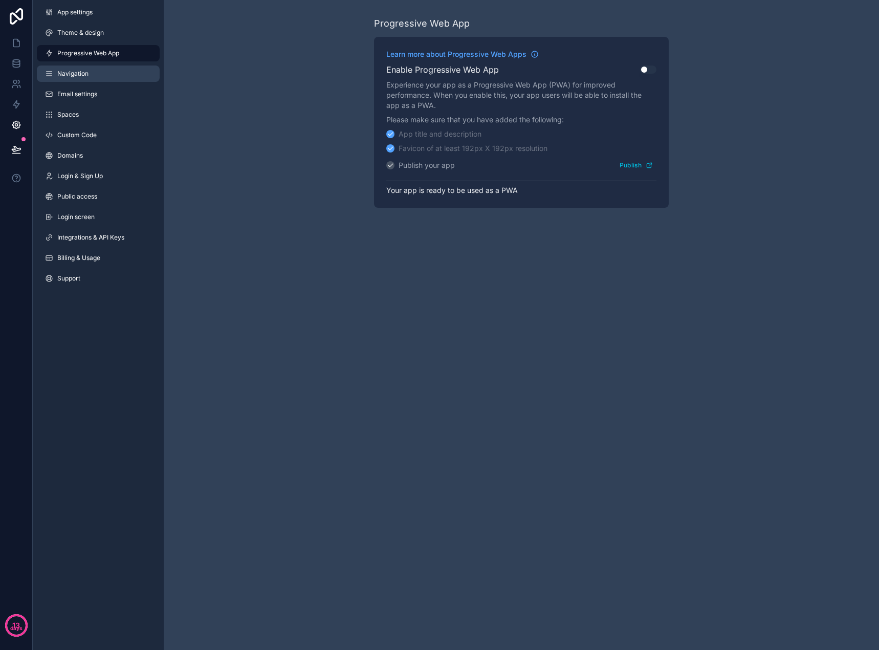
click at [107, 76] on link "Navigation" at bounding box center [98, 73] width 123 height 16
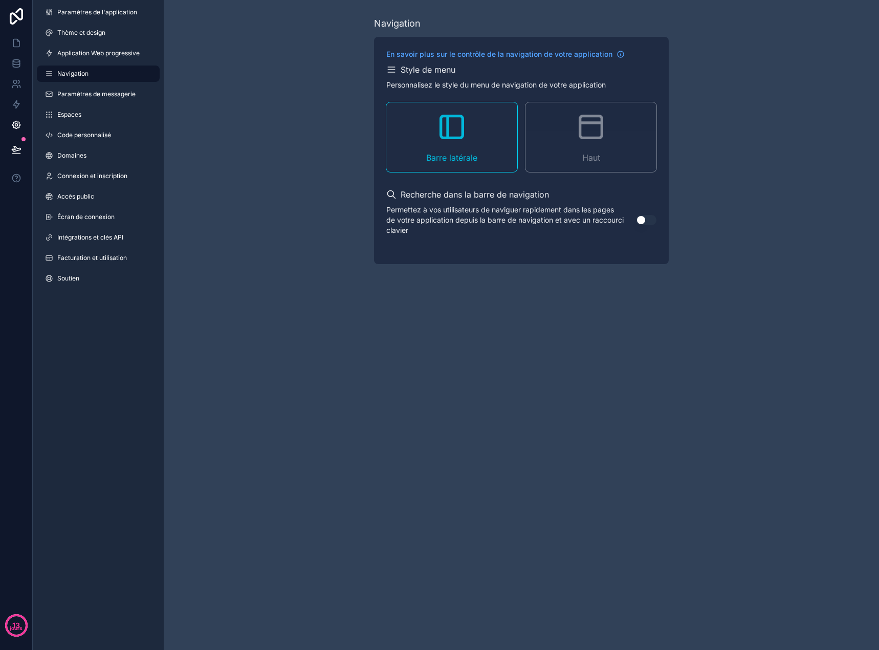
click at [640, 220] on button "Utiliser le paramètre" at bounding box center [646, 220] width 20 height 10
click at [583, 152] on font "Haut" at bounding box center [591, 157] width 18 height 10
click at [465, 144] on div "Barre latérale" at bounding box center [451, 137] width 131 height 70
click at [646, 221] on button "Utiliser le paramètre" at bounding box center [646, 220] width 20 height 10
click at [126, 57] on link "Application Web progressive" at bounding box center [98, 53] width 123 height 16
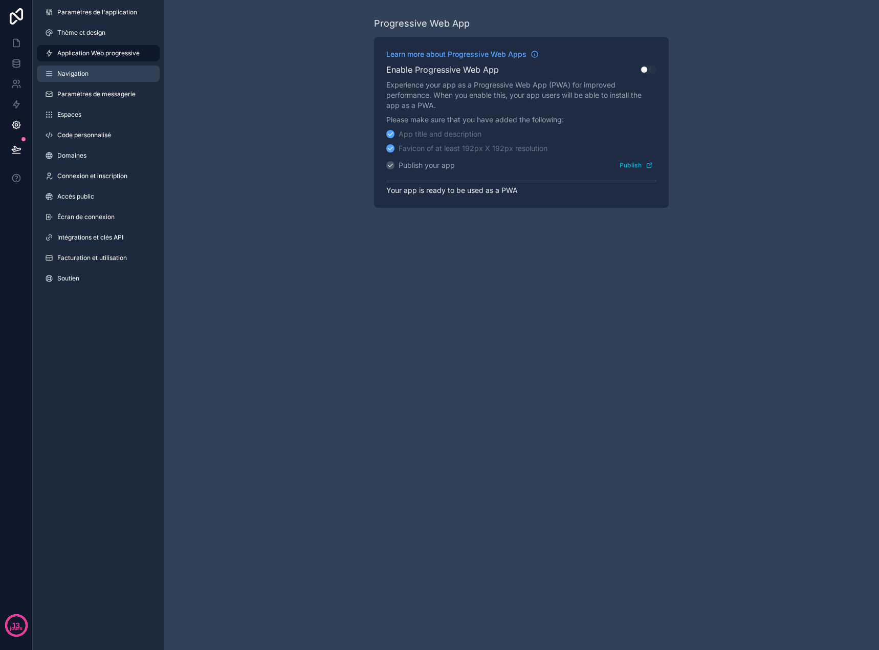
click at [116, 69] on link "Navigation" at bounding box center [98, 73] width 123 height 16
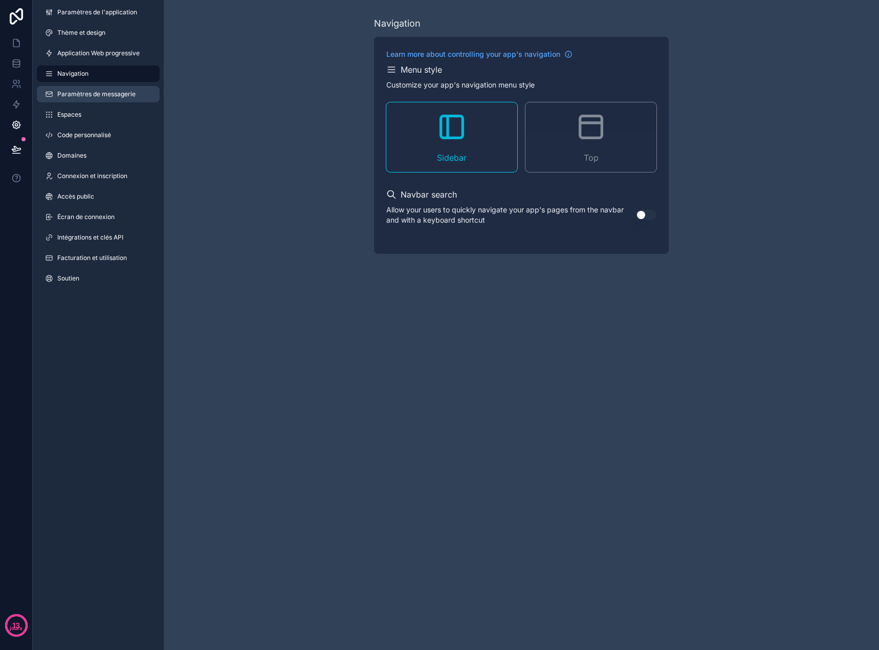
click at [111, 90] on font "Paramètres de messagerie" at bounding box center [96, 94] width 78 height 8
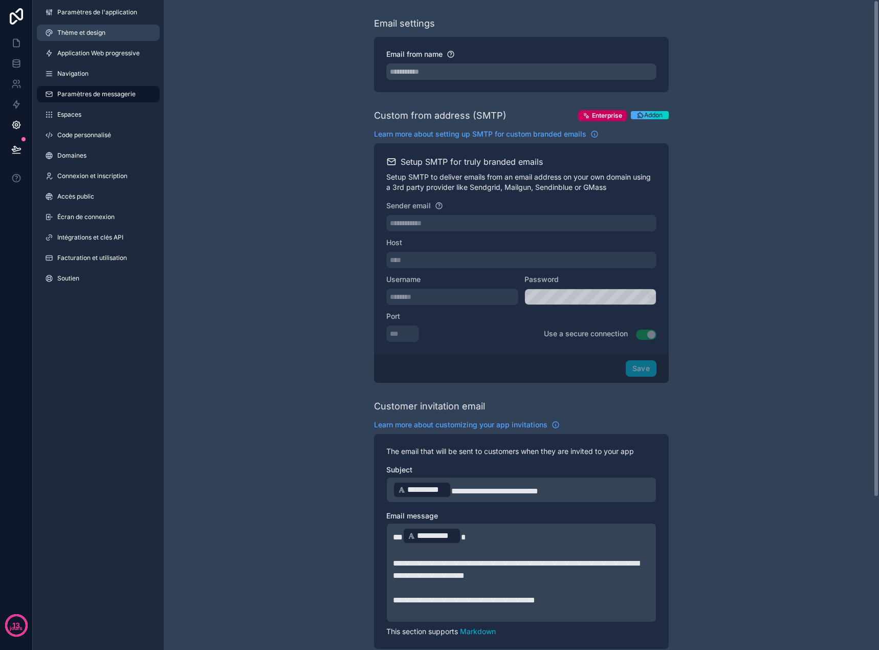
click at [94, 30] on font "Thème et design" at bounding box center [81, 33] width 48 height 8
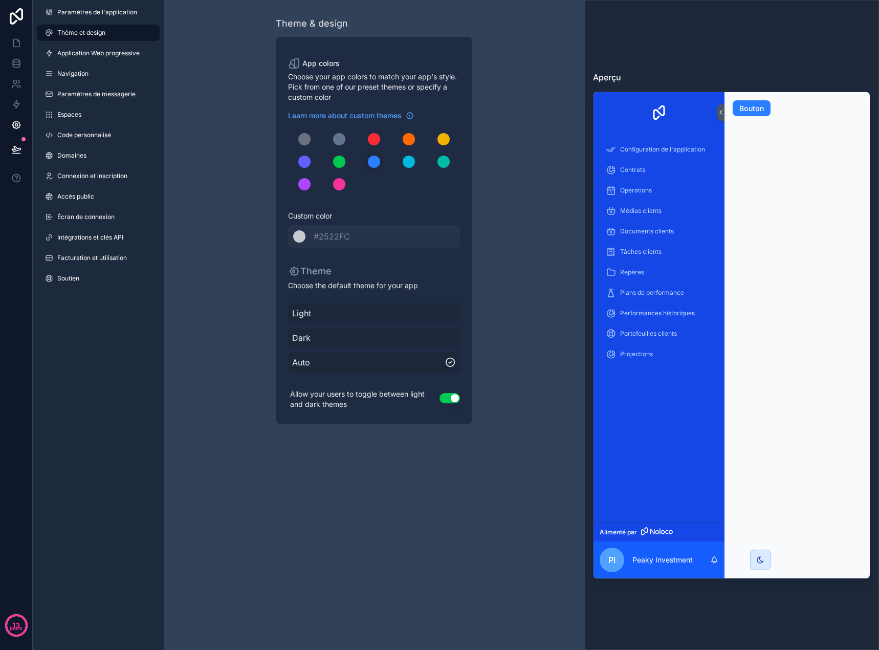
click at [758, 564] on div at bounding box center [760, 559] width 9 height 9
drag, startPoint x: 760, startPoint y: 559, endPoint x: 759, endPoint y: 553, distance: 5.7
click at [759, 559] on icon at bounding box center [760, 560] width 8 height 8
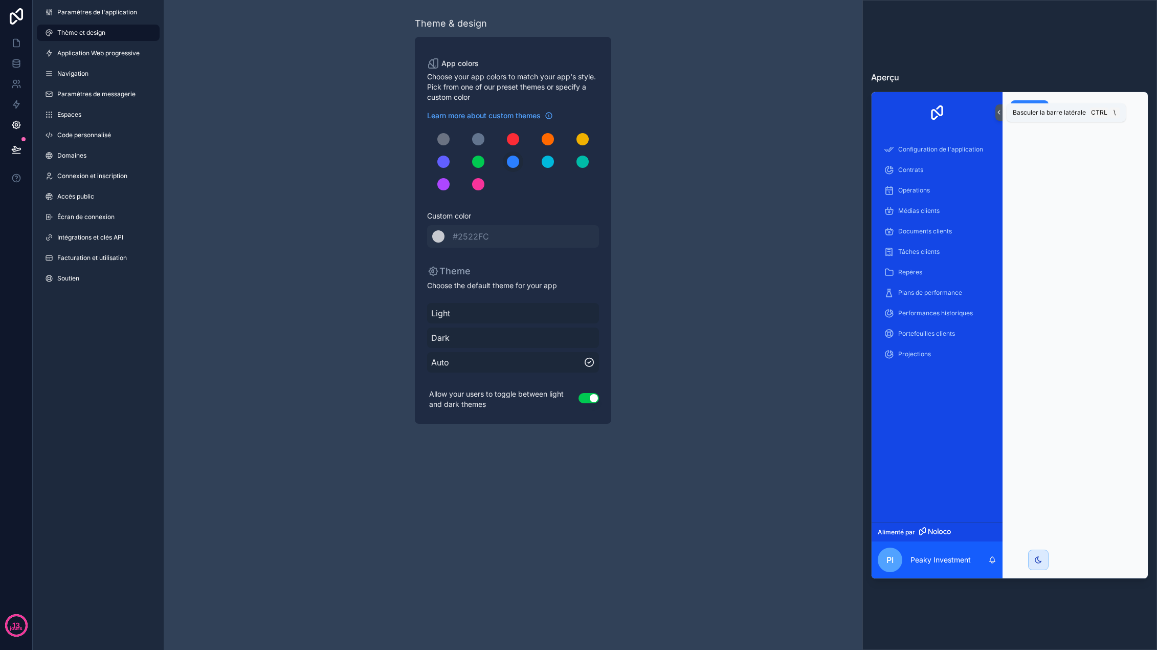
click at [879, 112] on icon at bounding box center [999, 112] width 7 height 8
click at [879, 105] on font "Bouton" at bounding box center [1030, 108] width 25 height 9
click at [527, 207] on div "Learn more about custom themes Custom color ******* #2522FC" at bounding box center [513, 179] width 172 height 137
click at [879, 564] on icon at bounding box center [1039, 560] width 8 height 8
drag, startPoint x: 1029, startPoint y: 440, endPoint x: 1032, endPoint y: 489, distance: 49.2
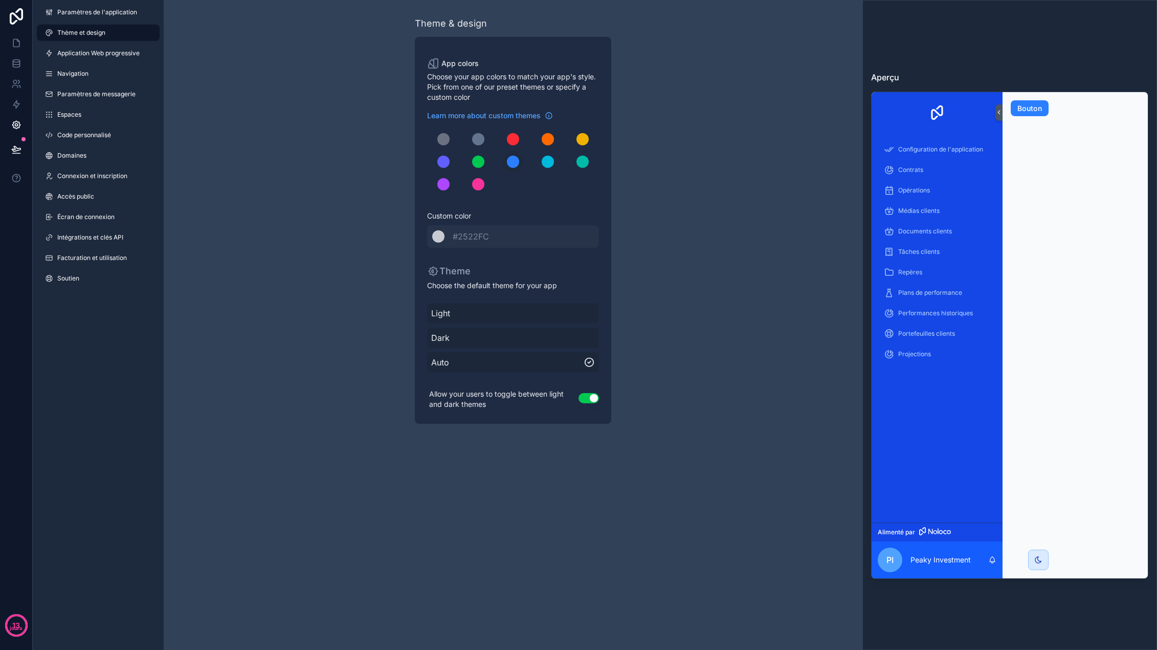
click at [879, 440] on div "Bouton" at bounding box center [1026, 335] width 46 height 487
click at [879, 558] on icon at bounding box center [1039, 560] width 8 height 8
click at [879, 114] on icon at bounding box center [999, 112] width 7 height 8
click at [879, 219] on div "Bouton" at bounding box center [1026, 335] width 46 height 487
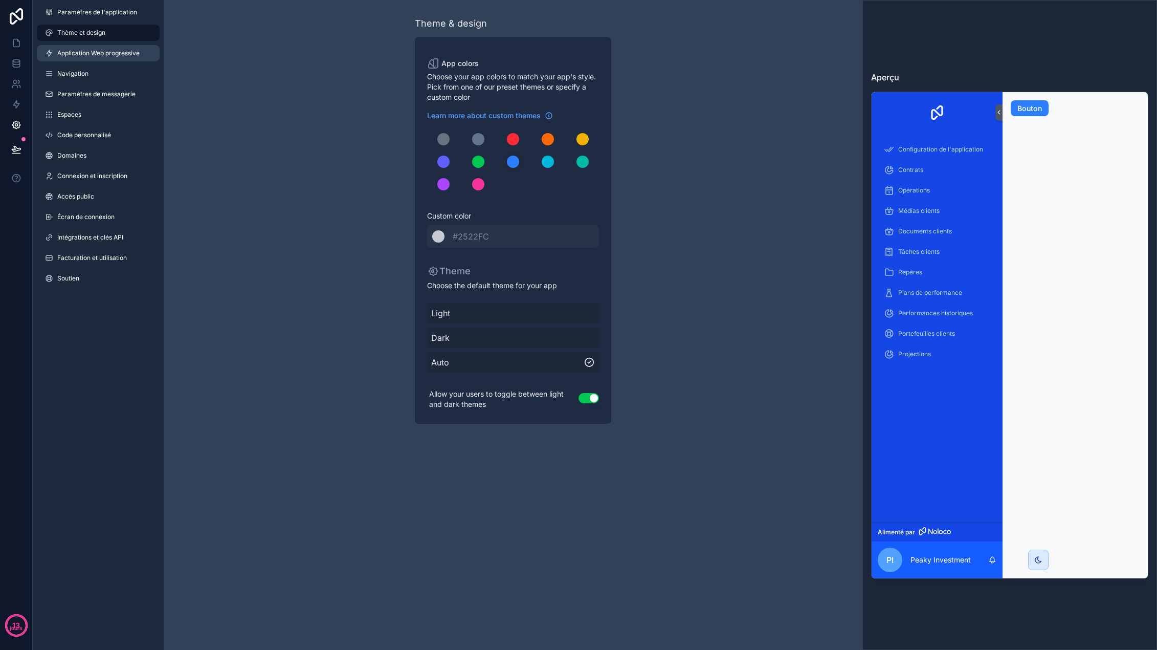
click at [70, 57] on link "Application Web progressive" at bounding box center [98, 53] width 123 height 16
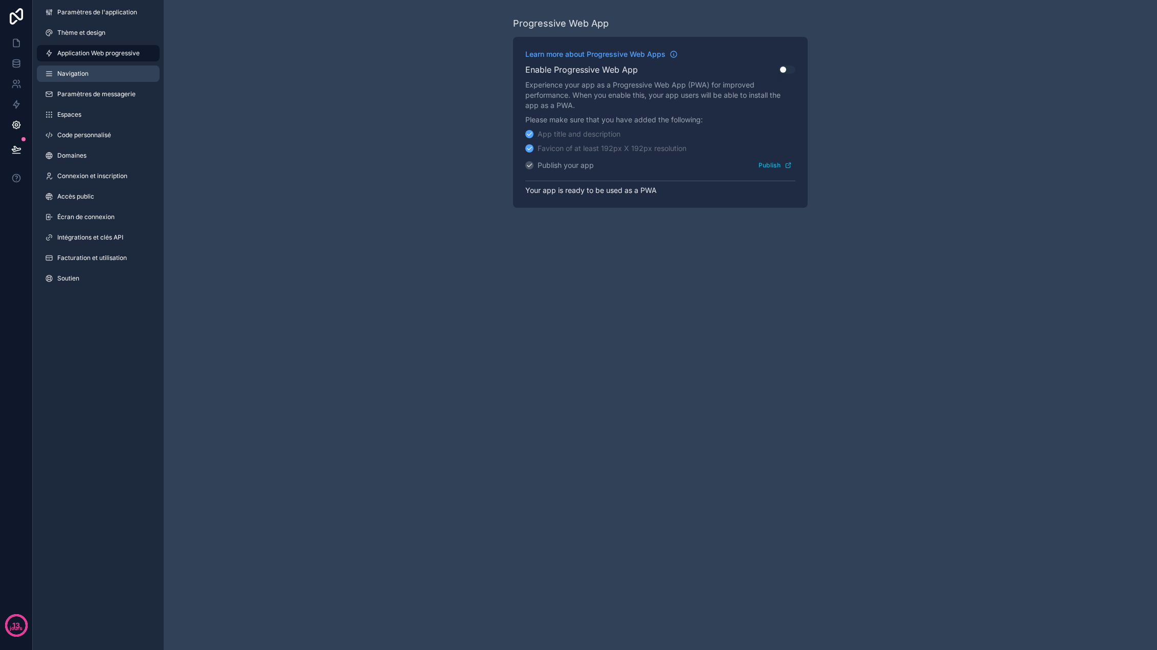
click at [77, 76] on font "Navigation" at bounding box center [72, 74] width 31 height 8
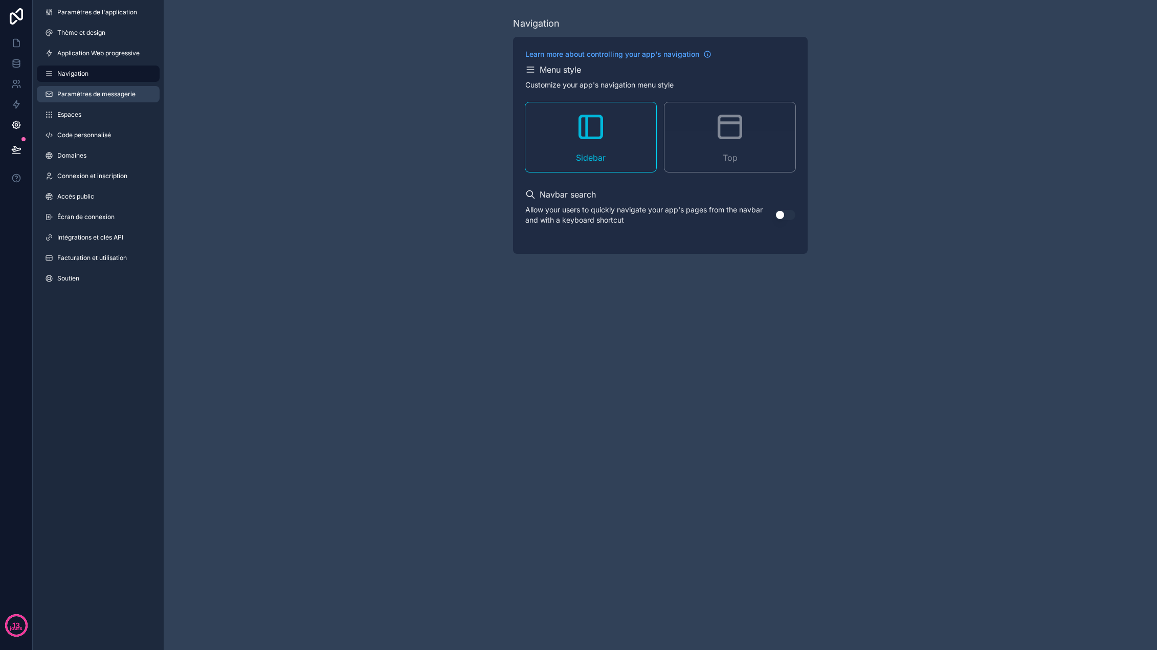
click at [81, 89] on link "Paramètres de messagerie" at bounding box center [98, 94] width 123 height 16
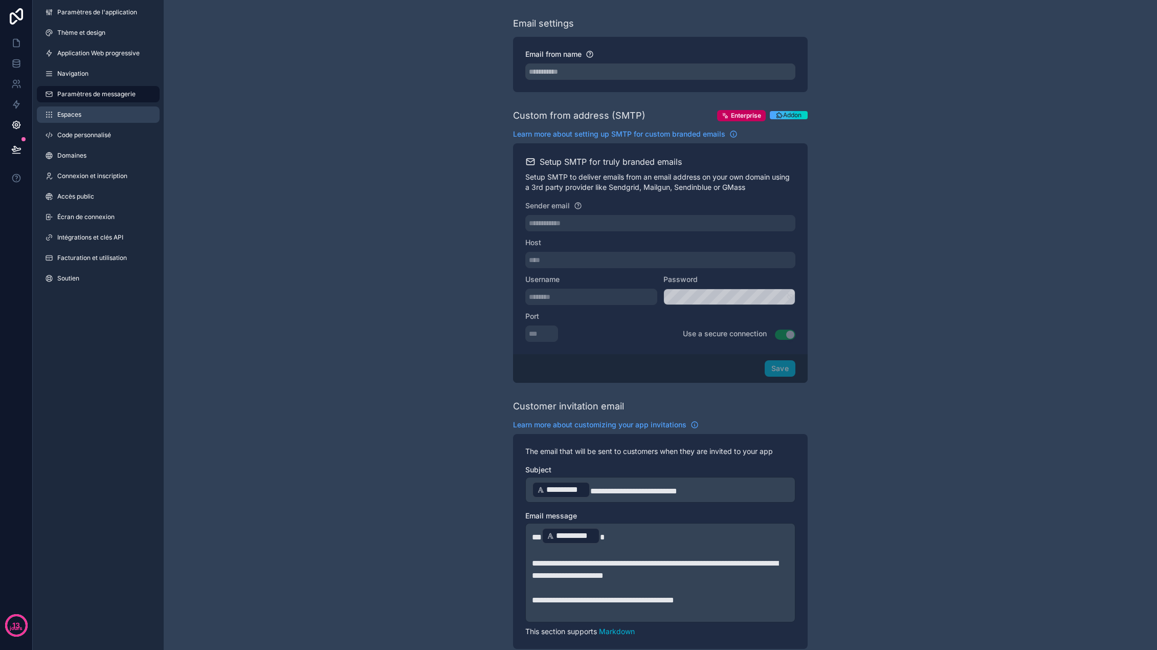
click at [83, 117] on link "Espaces" at bounding box center [98, 114] width 123 height 16
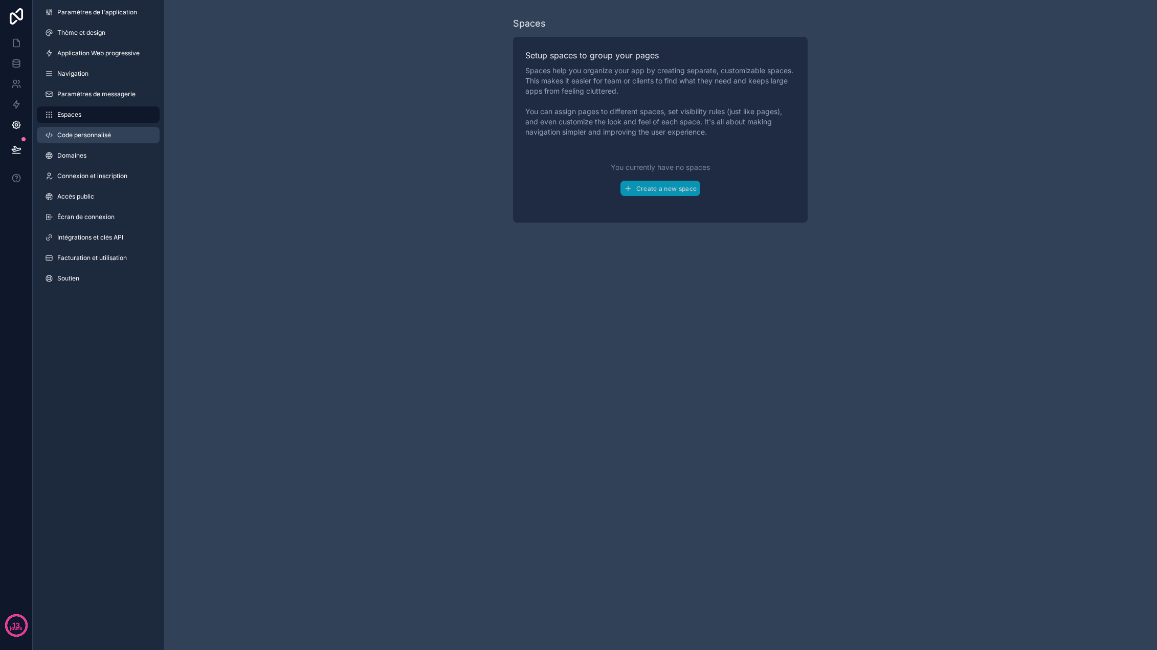
click at [88, 134] on font "Code personnalisé" at bounding box center [84, 135] width 54 height 8
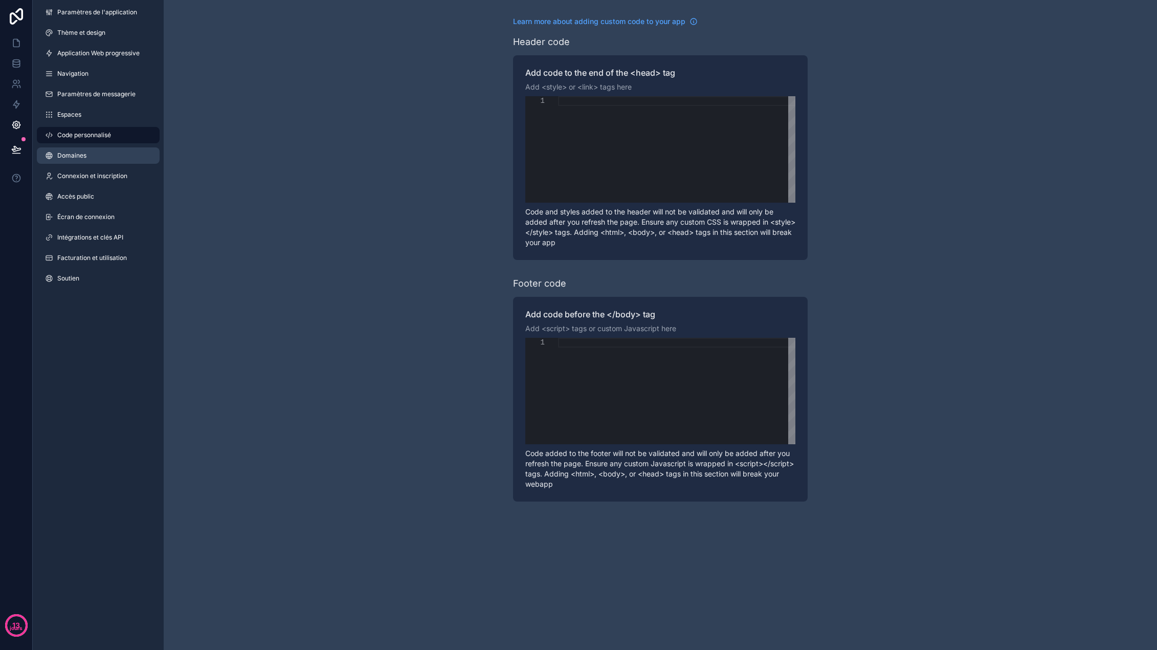
click at [89, 152] on link "Domaines" at bounding box center [98, 155] width 123 height 16
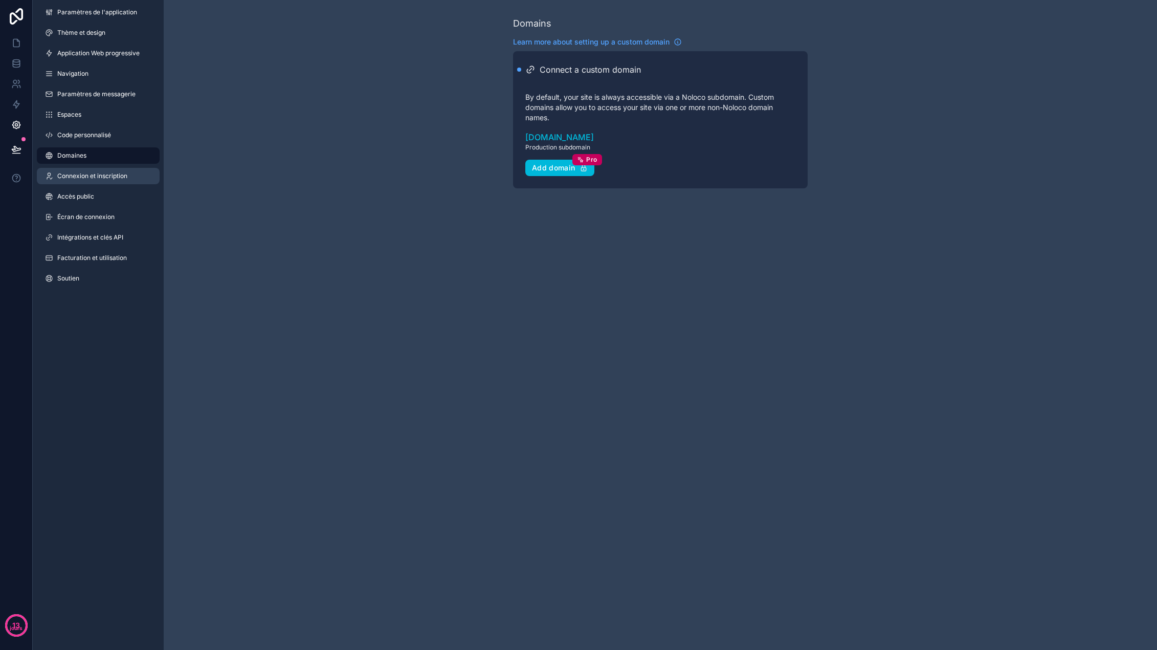
click at [96, 181] on link "Connexion et inscription" at bounding box center [98, 176] width 123 height 16
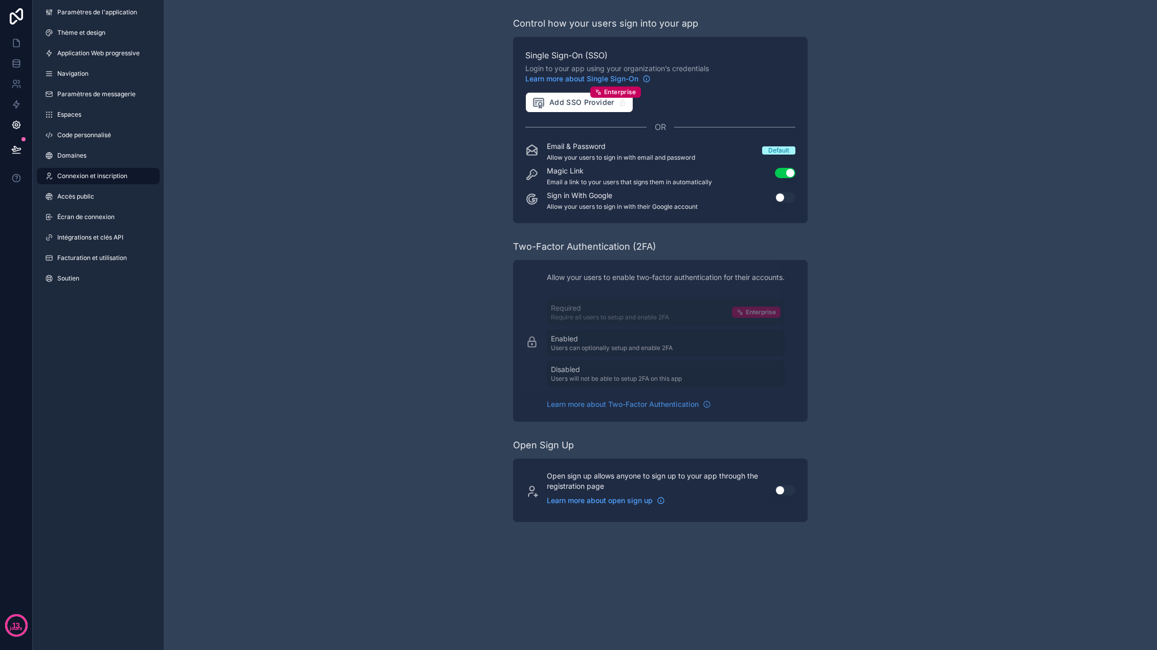
click at [781, 198] on button "Use setting" at bounding box center [785, 197] width 20 height 10
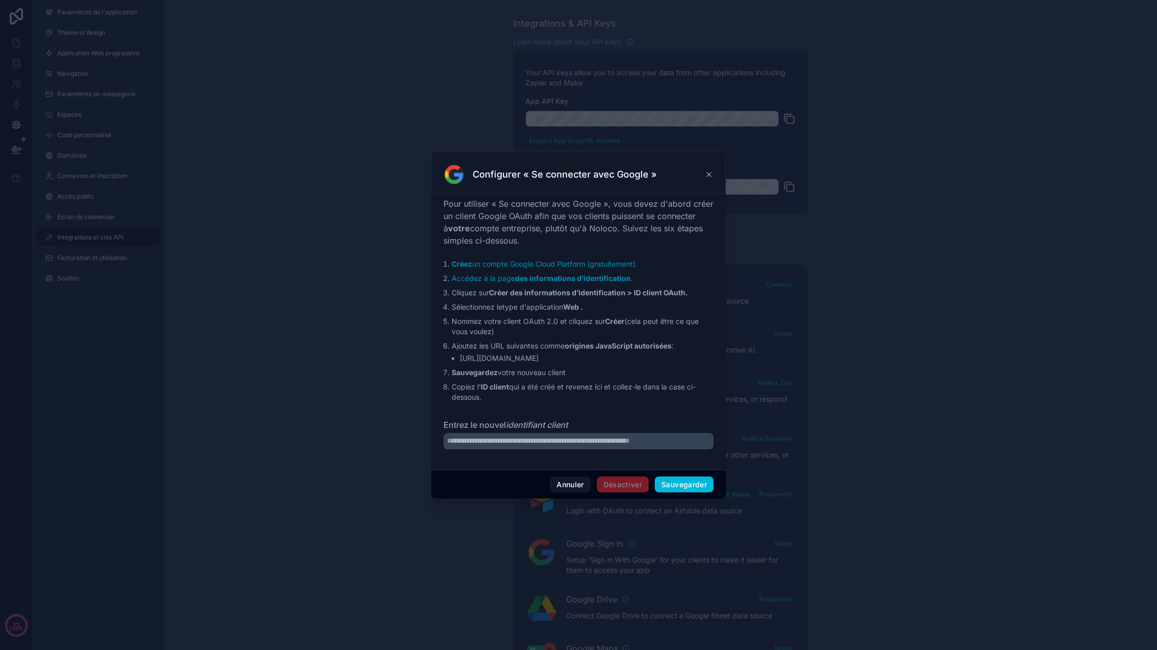
click at [573, 477] on button "Annuler" at bounding box center [570, 484] width 40 height 16
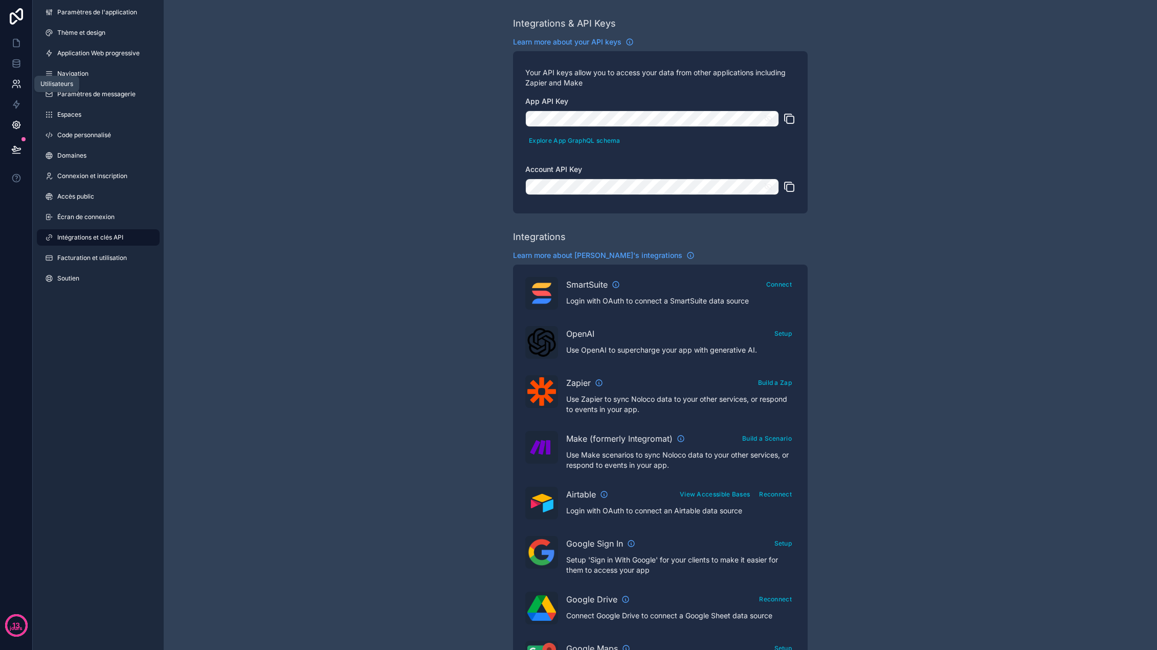
click at [14, 85] on icon at bounding box center [14, 86] width 5 height 3
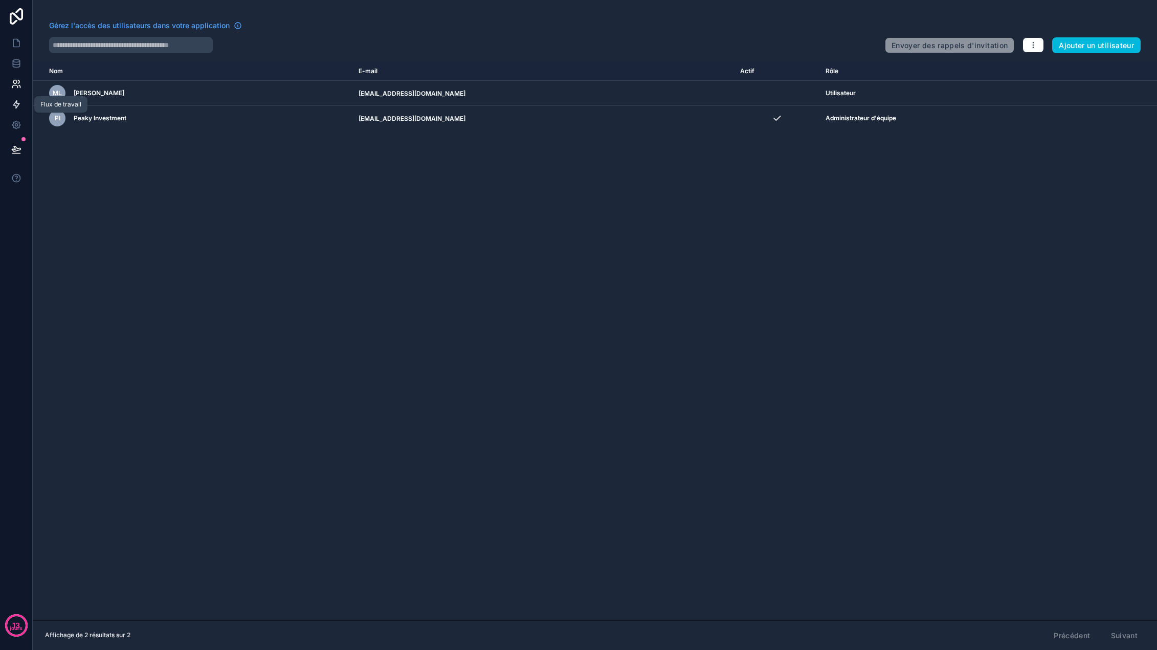
click at [15, 95] on link at bounding box center [16, 104] width 32 height 20
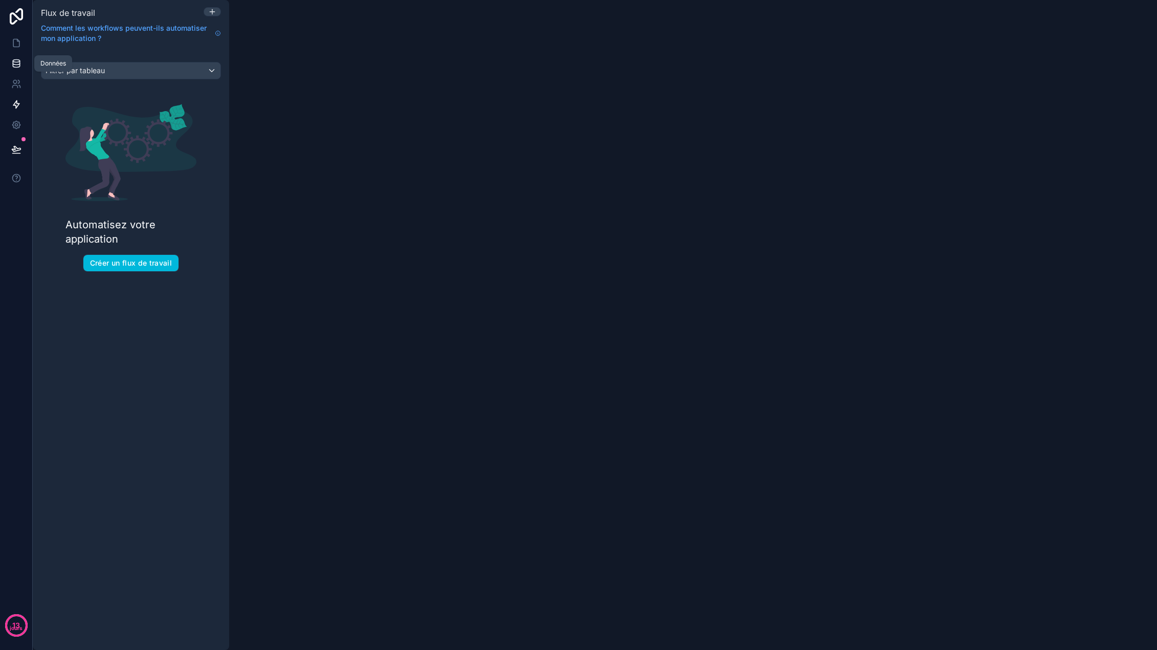
click at [17, 65] on icon at bounding box center [16, 63] width 10 height 10
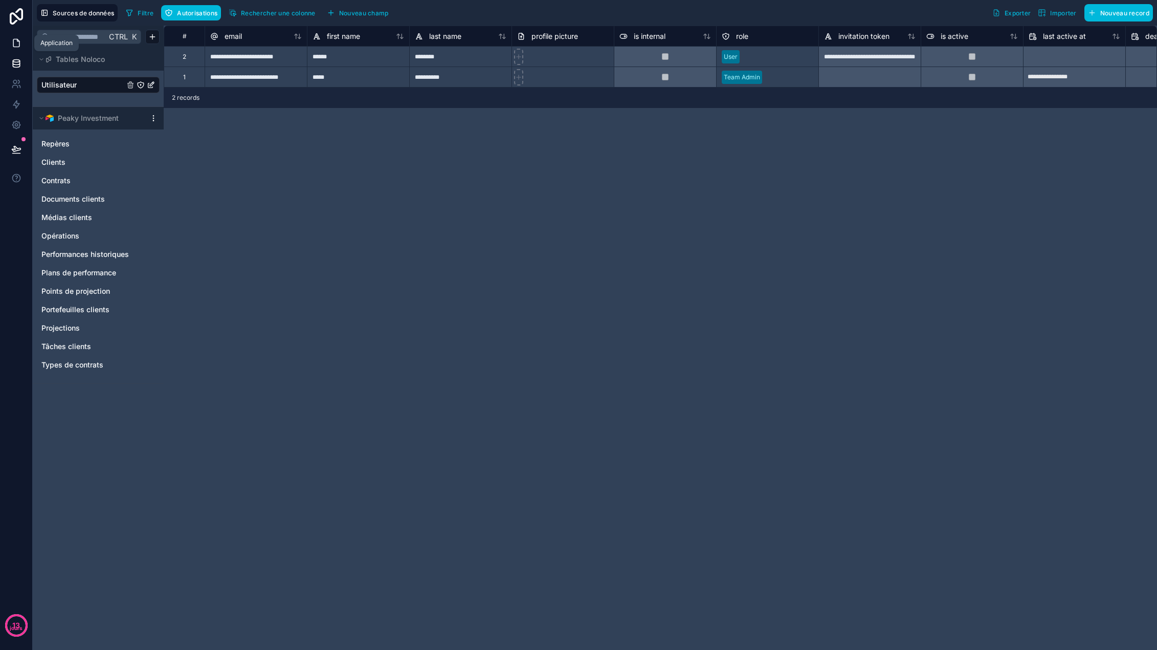
click at [15, 40] on icon at bounding box center [16, 43] width 10 height 10
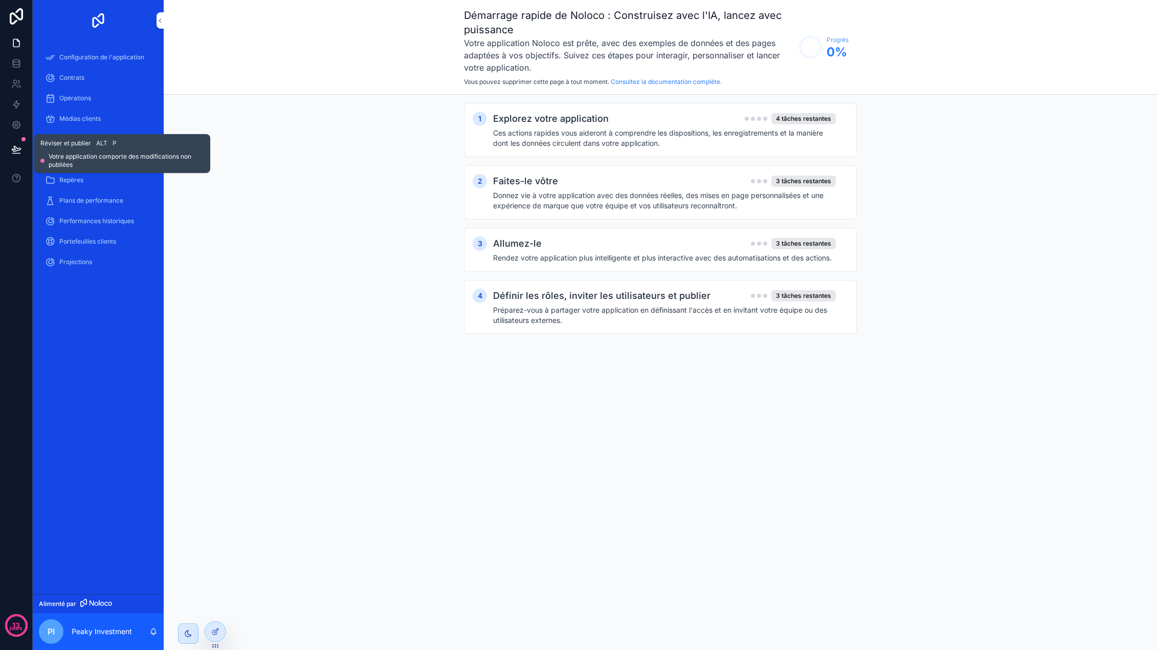
click at [13, 143] on button at bounding box center [16, 149] width 23 height 29
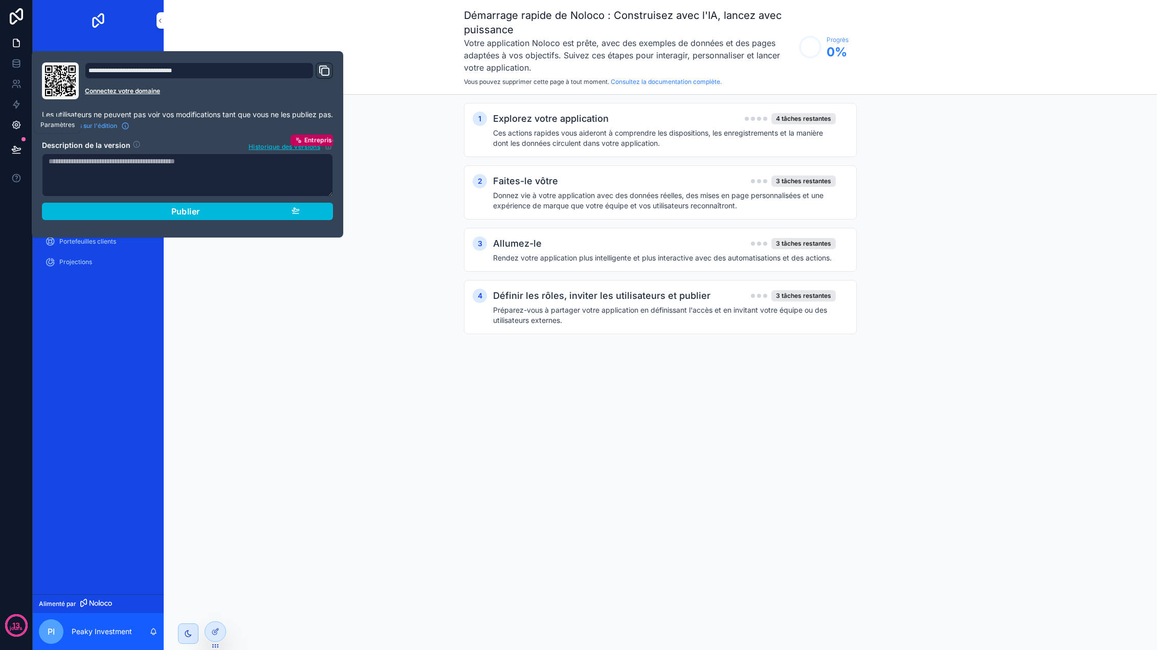
click at [11, 127] on icon at bounding box center [16, 125] width 10 height 10
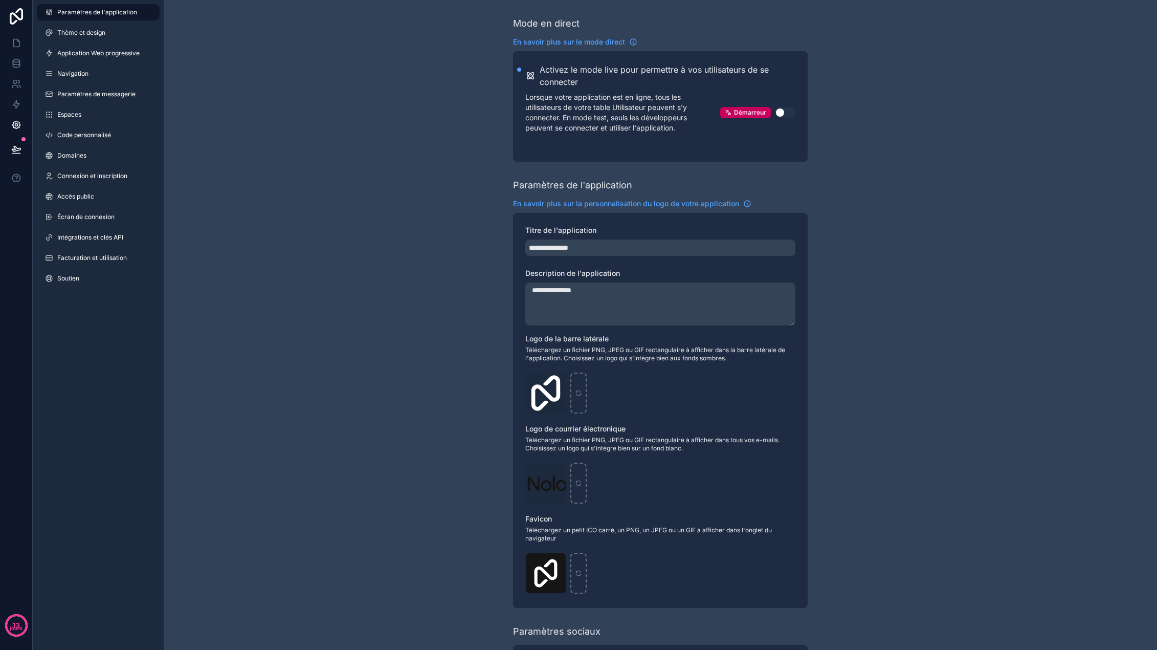
drag, startPoint x: 555, startPoint y: 289, endPoint x: 562, endPoint y: 299, distance: 12.5
click at [556, 291] on textarea "**********" at bounding box center [661, 303] width 270 height 43
drag, startPoint x: 618, startPoint y: 288, endPoint x: 515, endPoint y: 285, distance: 102.9
click at [515, 285] on div "**********" at bounding box center [660, 410] width 295 height 395
click at [562, 290] on textarea "**********" at bounding box center [661, 303] width 270 height 43
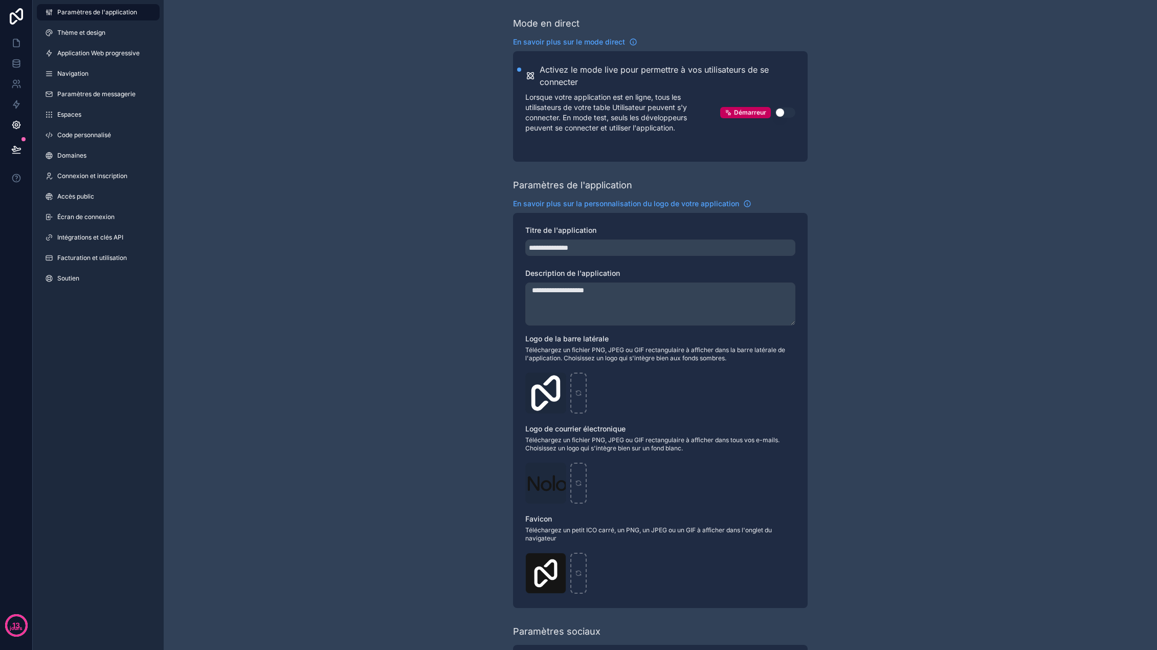
click at [619, 291] on textarea "**********" at bounding box center [661, 303] width 270 height 43
type textarea "**********"
click at [596, 384] on div "Logo-Sq-Sans-Rembourrage .png" at bounding box center [661, 393] width 270 height 41
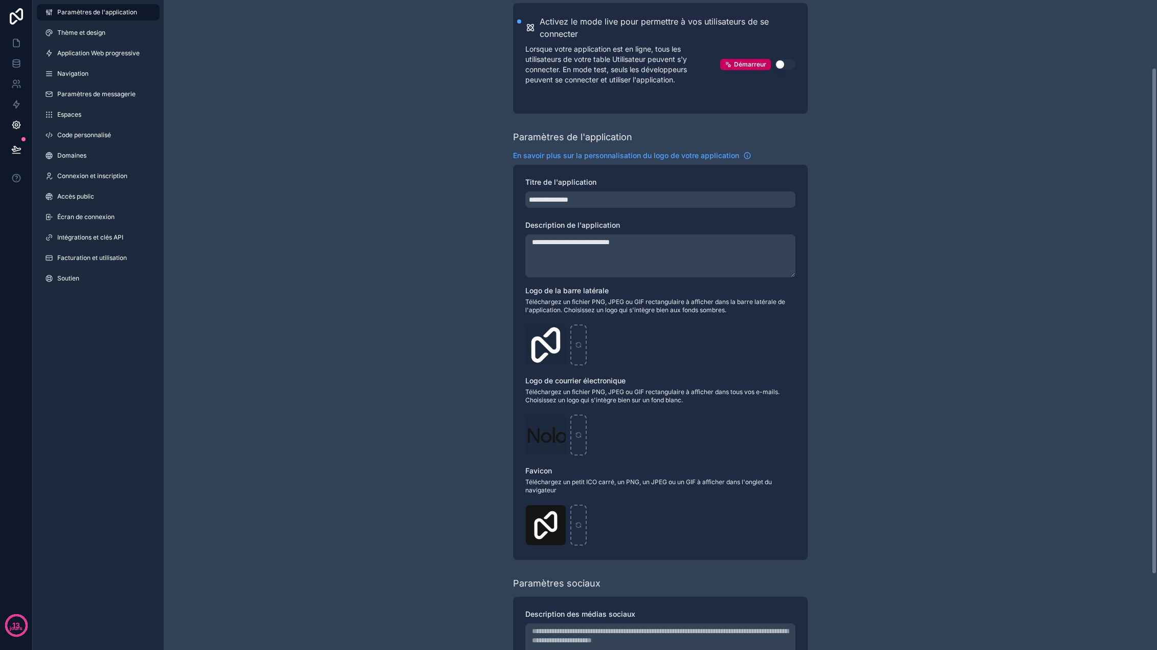
scroll to position [154, 0]
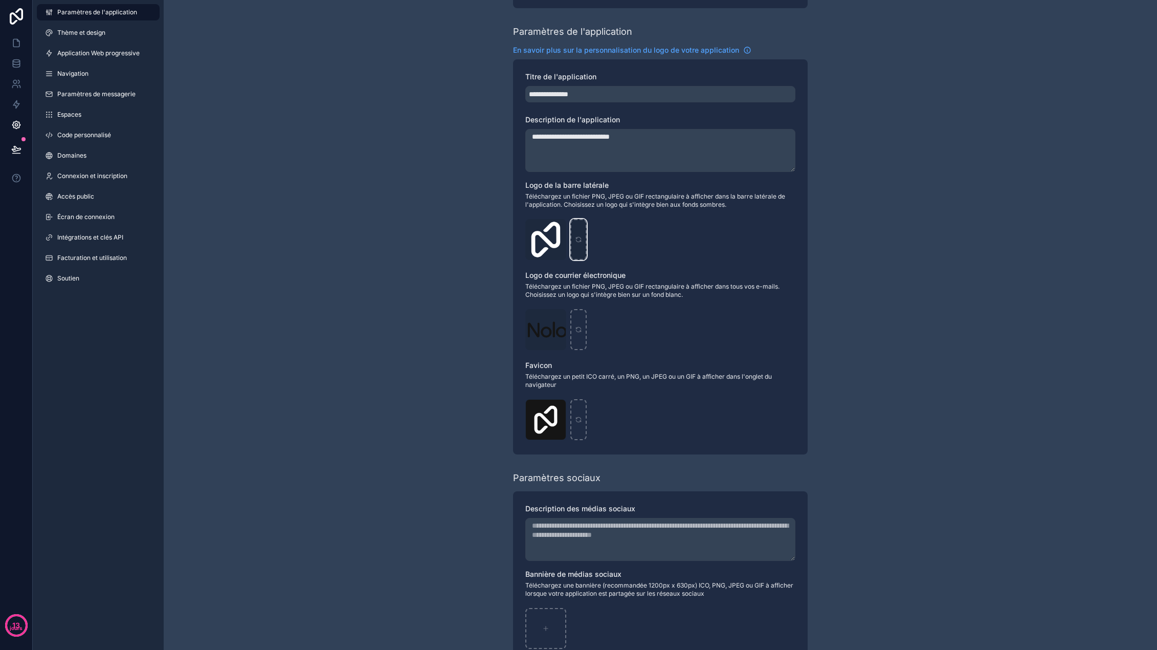
click at [574, 236] on div "contenu déroulant" at bounding box center [579, 239] width 16 height 41
click at [583, 241] on div "contenu déroulant" at bounding box center [579, 239] width 16 height 41
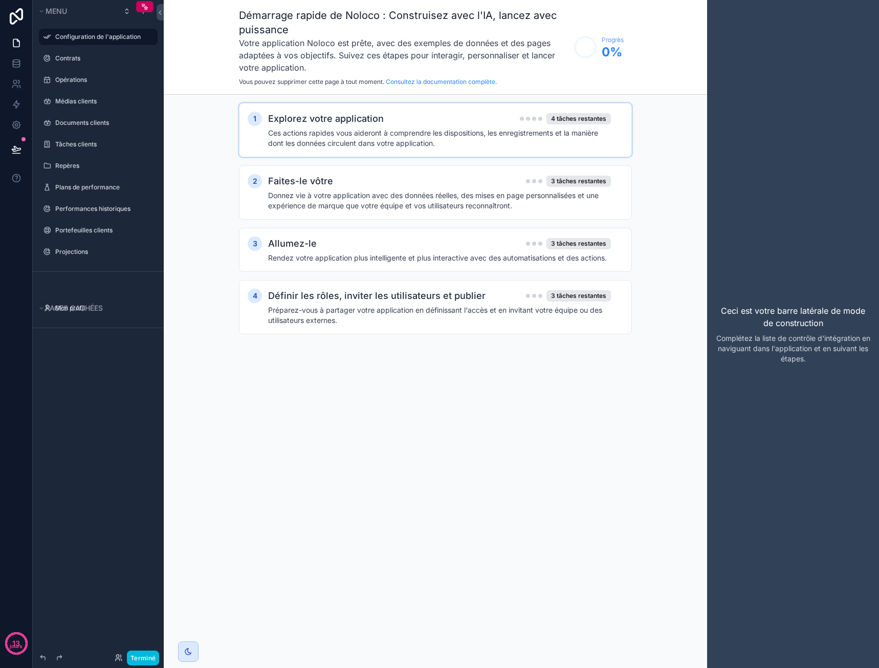
click at [472, 125] on div "Explorez votre application 4 tâches restantes" at bounding box center [439, 119] width 343 height 14
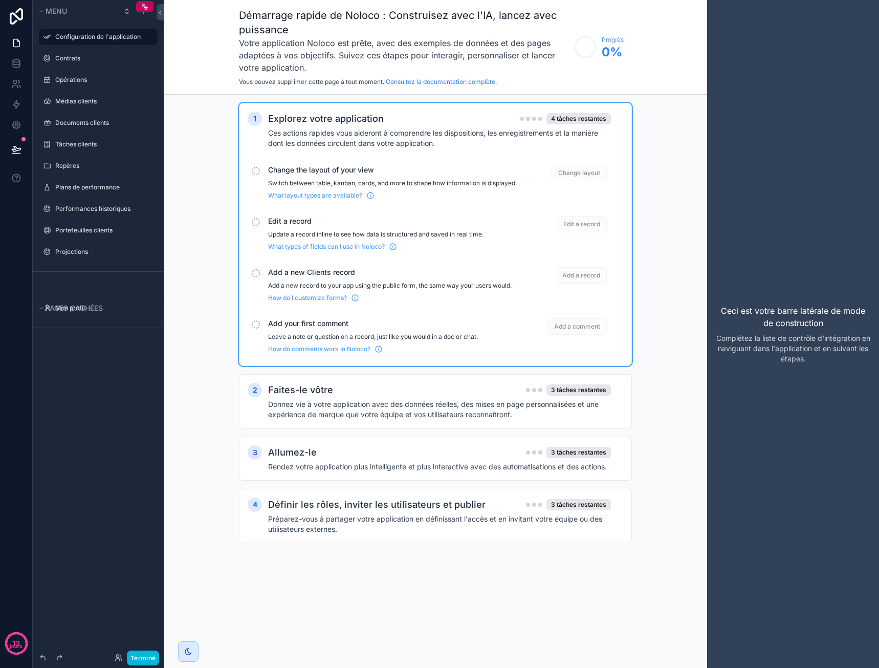
click at [572, 174] on span "Change layout" at bounding box center [579, 173] width 55 height 16
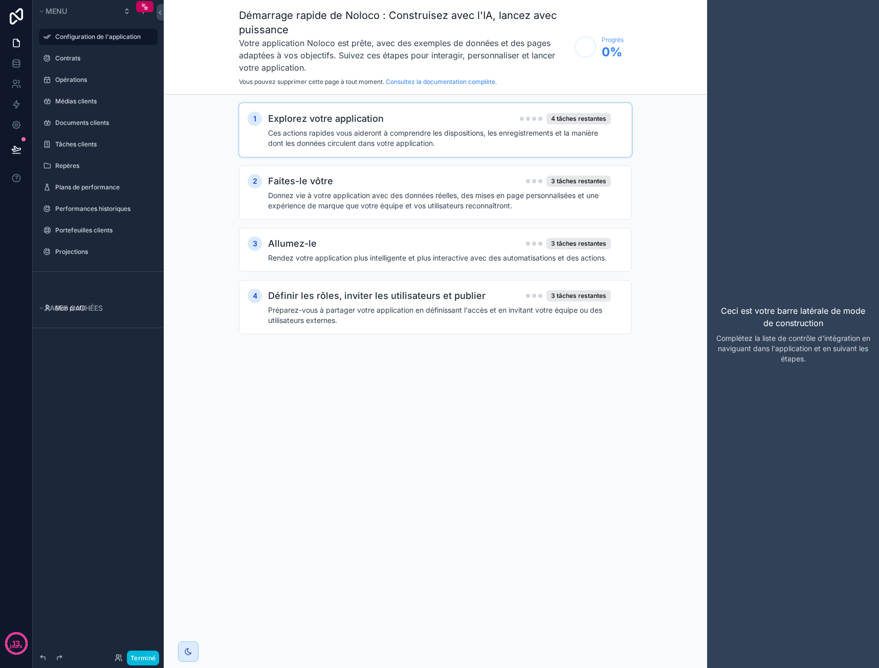
click at [572, 146] on h4 "Ces actions rapides vous aideront à comprendre les dispositions, les enregistre…" at bounding box center [439, 138] width 343 height 20
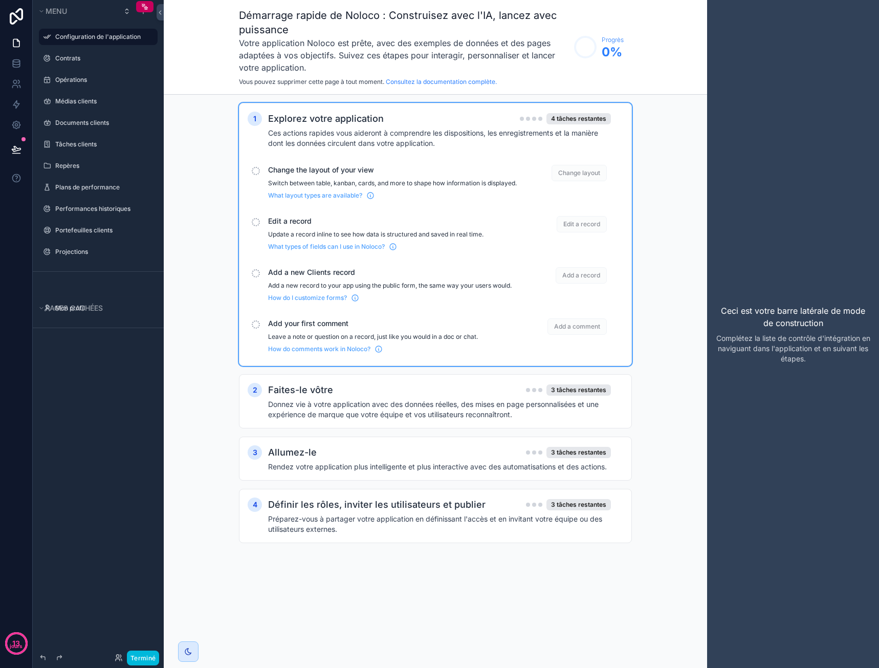
click at [347, 176] on div "Change the layout of your view Switch between table, kanban, cards, and more to…" at bounding box center [392, 182] width 249 height 35
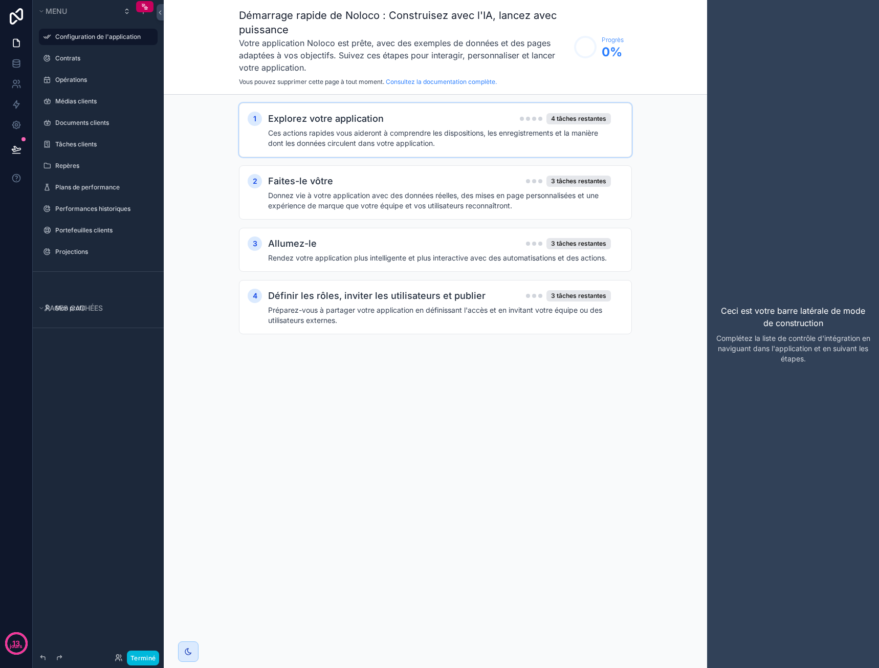
click at [335, 141] on font "Ces actions rapides vous aideront à comprendre les dispositions, les enregistre…" at bounding box center [433, 137] width 330 height 19
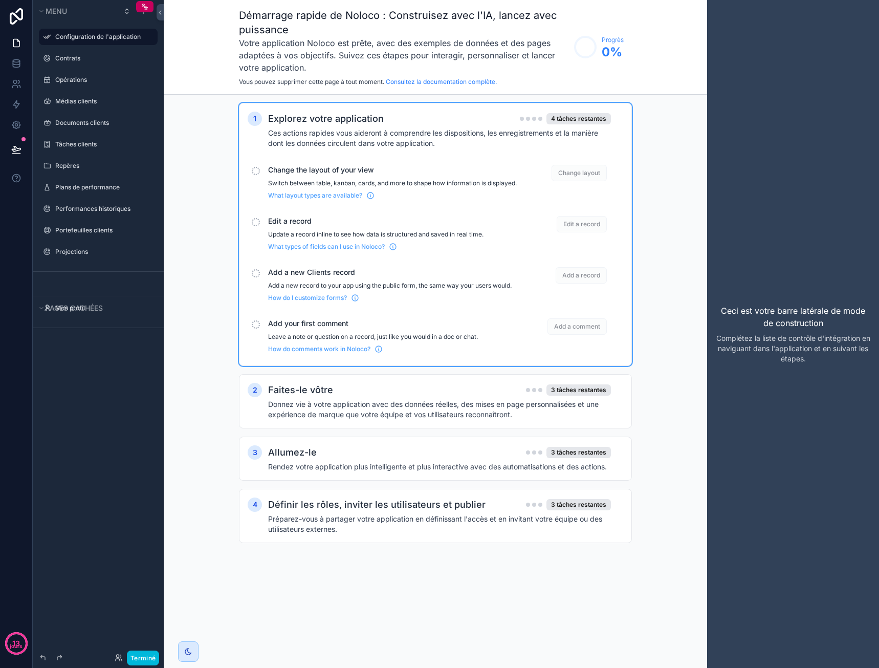
click at [255, 169] on div "contenu déroulant" at bounding box center [256, 171] width 8 height 8
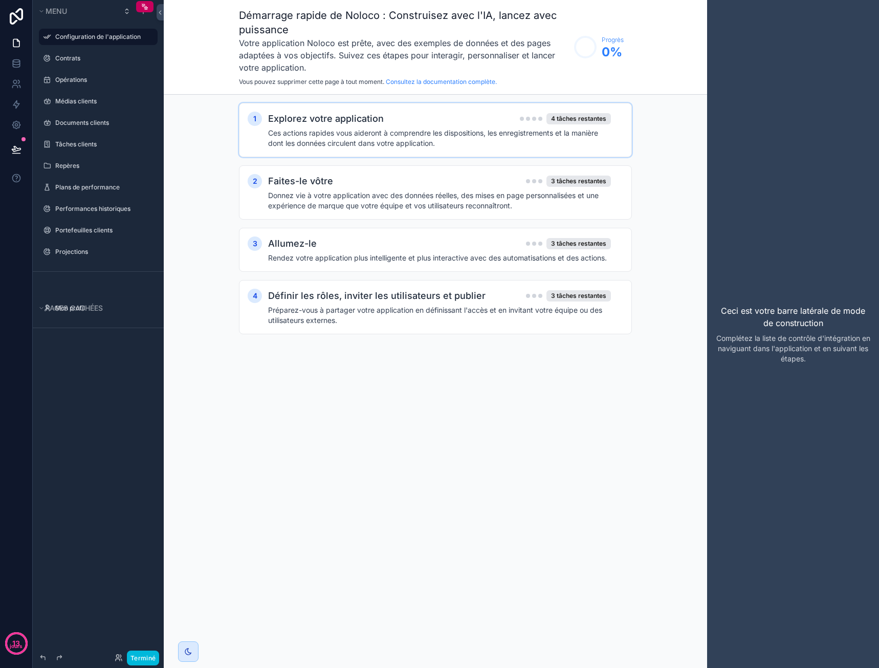
click at [313, 139] on font "Ces actions rapides vous aideront à comprendre les dispositions, les enregistre…" at bounding box center [433, 137] width 330 height 19
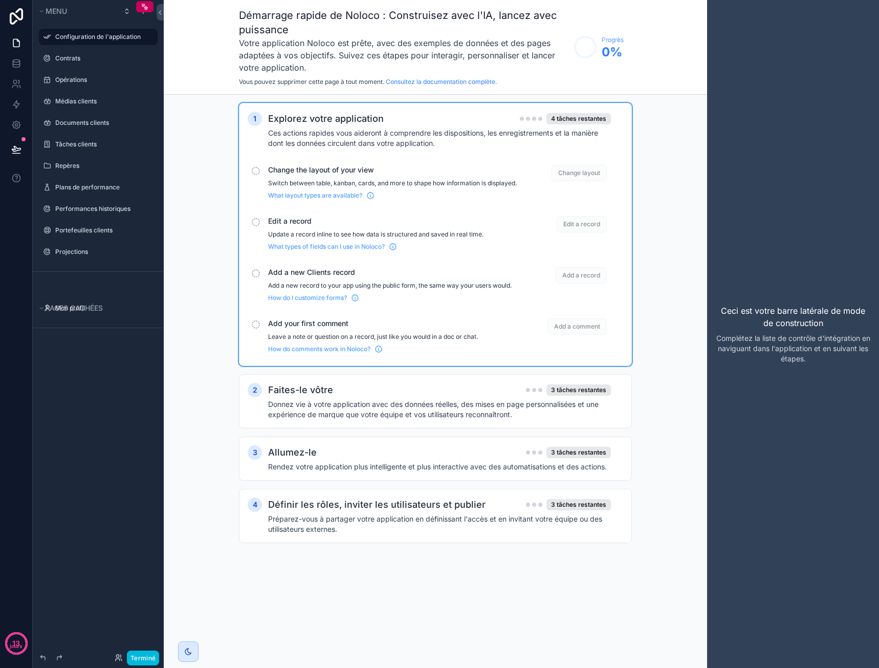
click at [442, 144] on h4 "Ces actions rapides vous aideront à comprendre les dispositions, les enregistre…" at bounding box center [439, 138] width 343 height 20
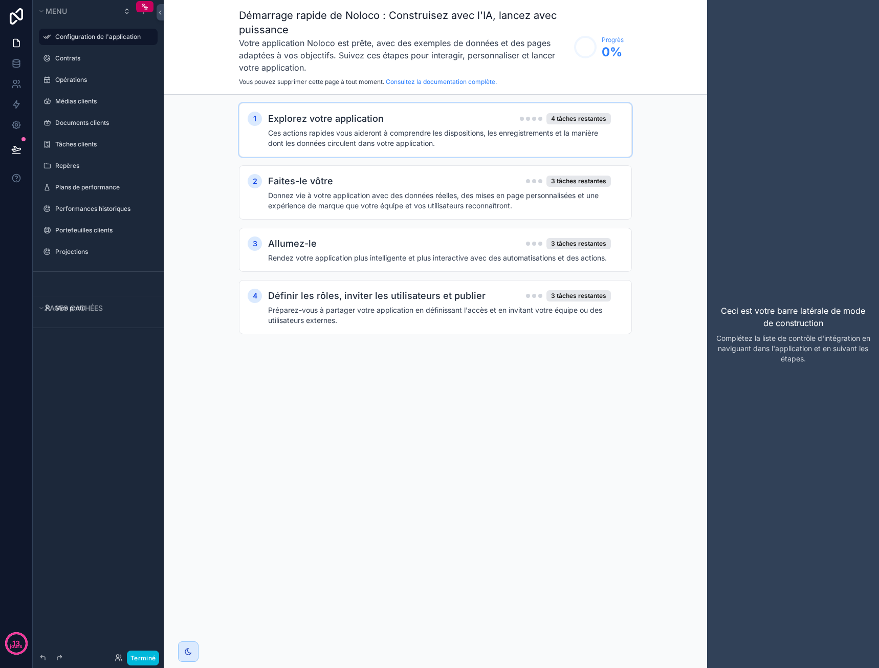
click at [520, 149] on div "1 Explorez votre application 4 tâches restantes Ces actions rapides vous aidero…" at bounding box center [435, 130] width 393 height 54
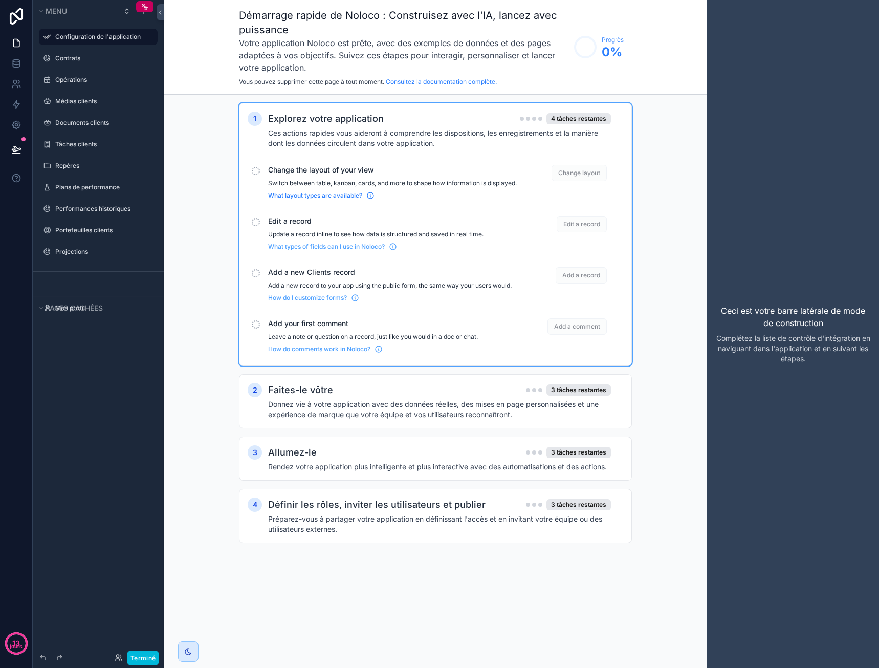
click at [312, 200] on span "What layout types are available?" at bounding box center [315, 195] width 94 height 8
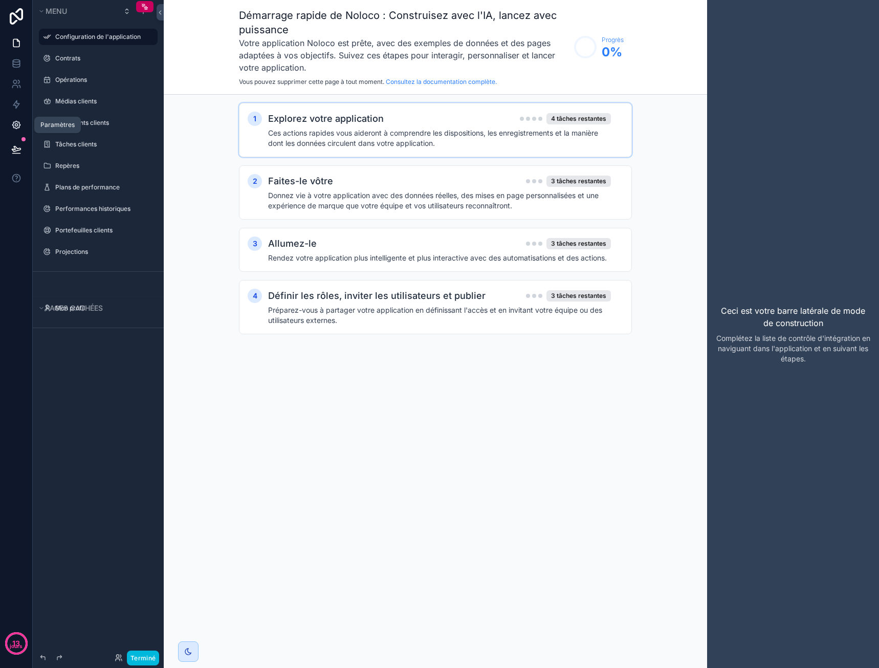
click at [12, 121] on icon at bounding box center [16, 125] width 10 height 10
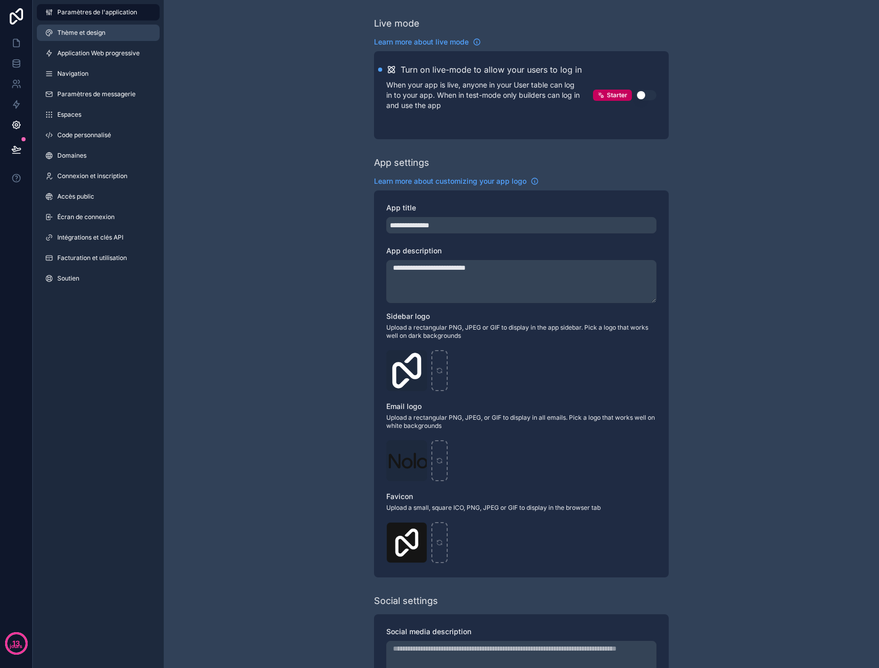
click at [108, 35] on link "Thème et design" at bounding box center [98, 33] width 123 height 16
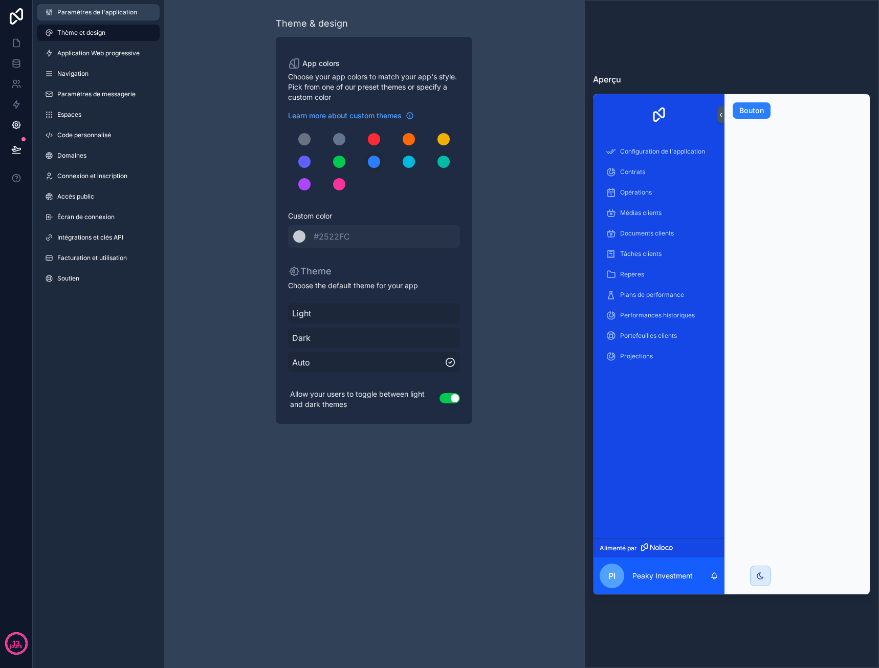
click at [104, 13] on font "Paramètres de l'application" at bounding box center [97, 12] width 80 height 8
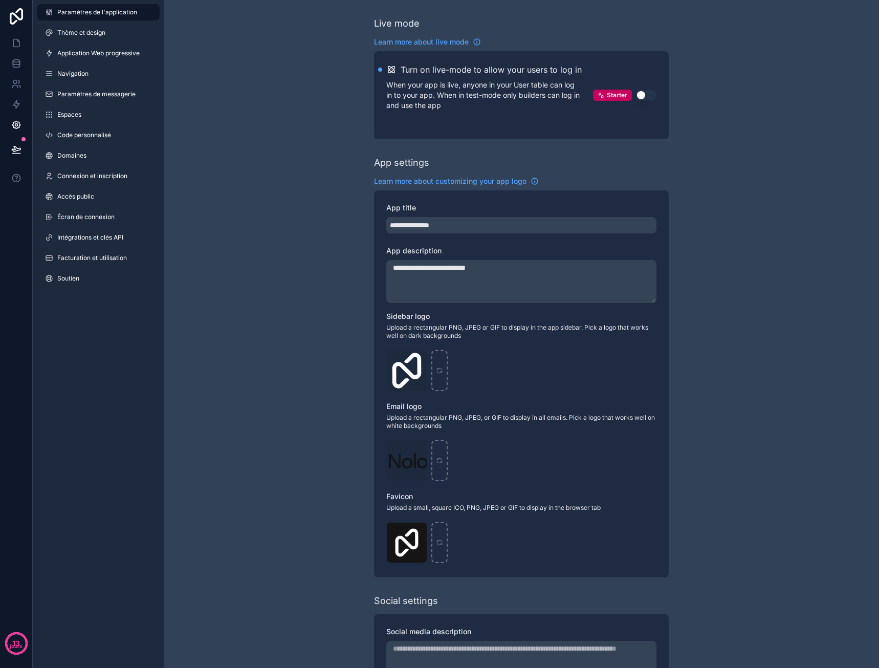
click at [500, 268] on textarea "**********" at bounding box center [521, 281] width 270 height 43
type textarea "**********"
click at [499, 308] on div "**********" at bounding box center [521, 383] width 295 height 387
click at [441, 367] on icon "contenu déroulant" at bounding box center [439, 370] width 7 height 7
click at [442, 365] on div "contenu déroulant" at bounding box center [439, 370] width 16 height 41
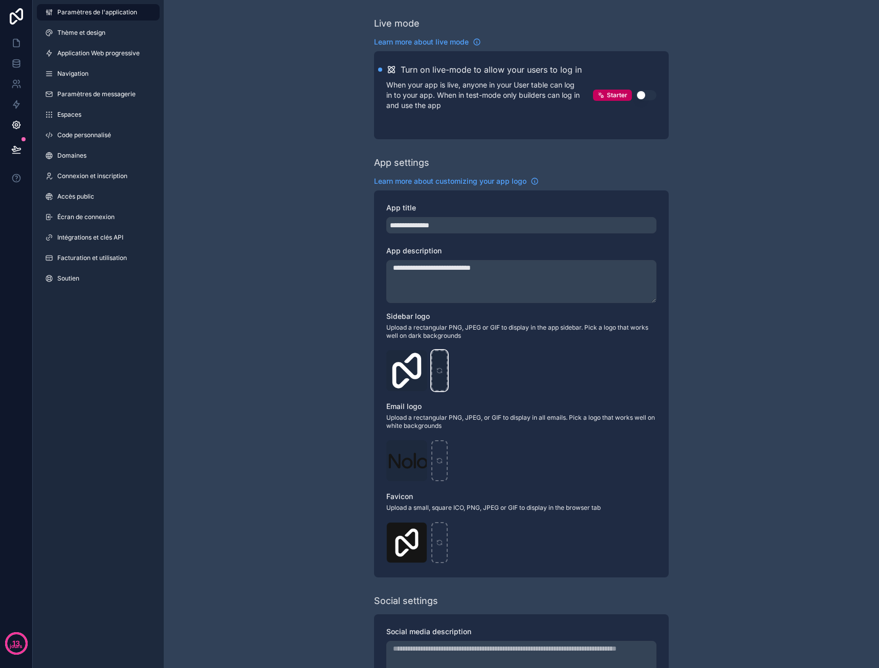
click at [442, 369] on icon "contenu déroulant" at bounding box center [439, 369] width 5 height 2
type input "**********"
click at [435, 457] on div "contenu déroulant" at bounding box center [439, 460] width 16 height 41
type input "**********"
click at [445, 544] on div "contenu déroulant" at bounding box center [439, 542] width 16 height 41
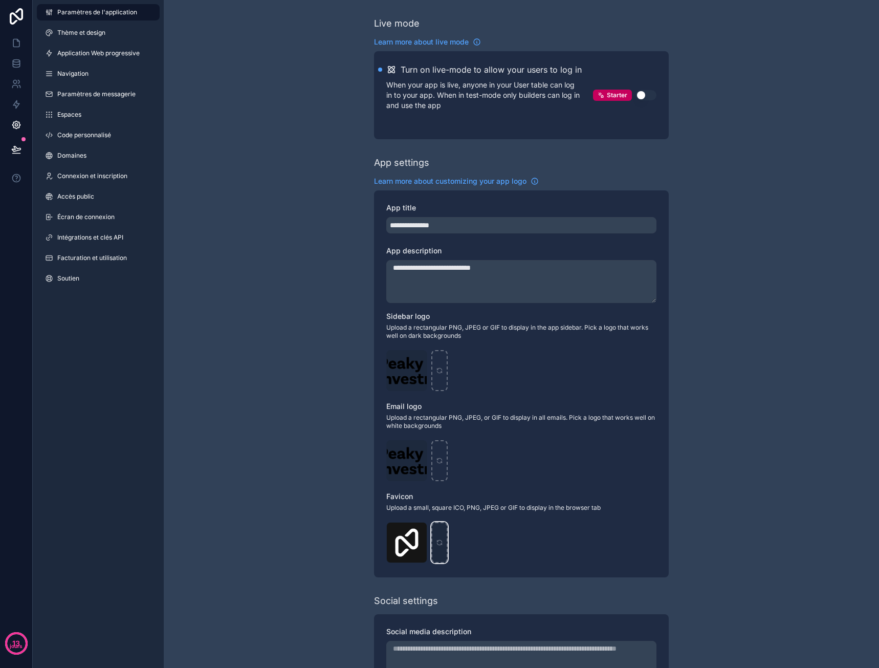
type input "**********"
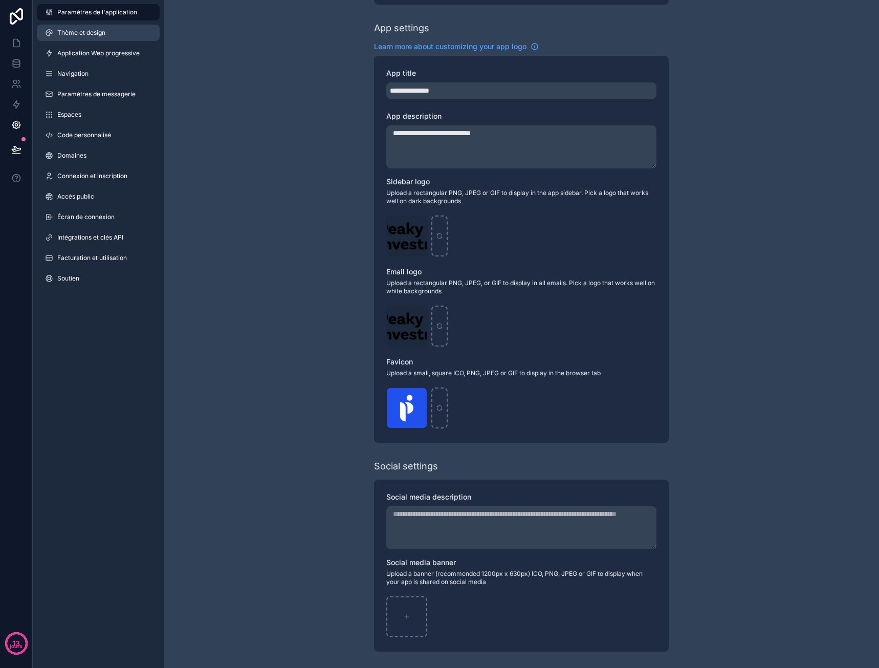
click at [78, 33] on font "Thème et design" at bounding box center [81, 33] width 48 height 8
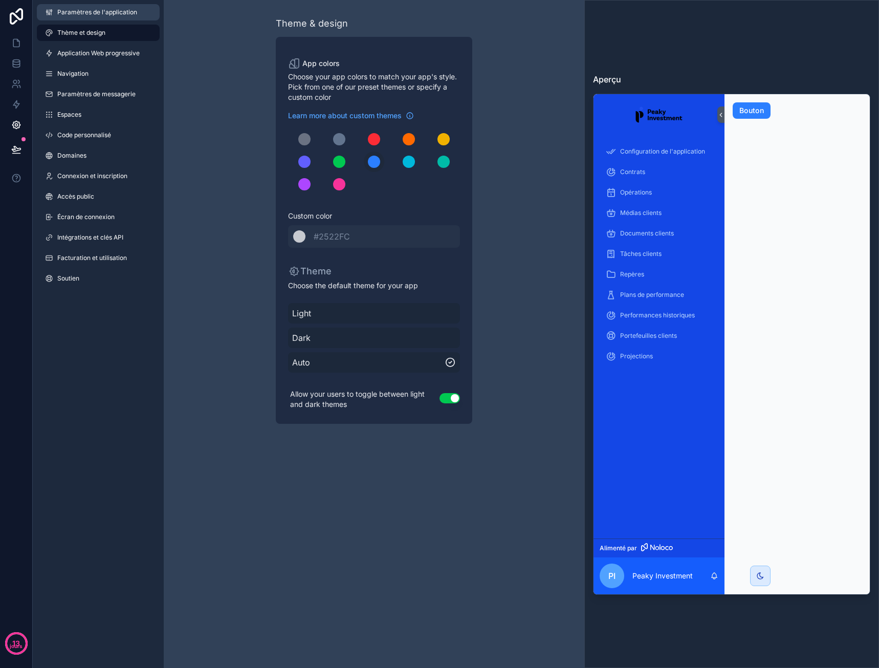
click at [87, 15] on font "Paramètres de l'application" at bounding box center [97, 12] width 80 height 8
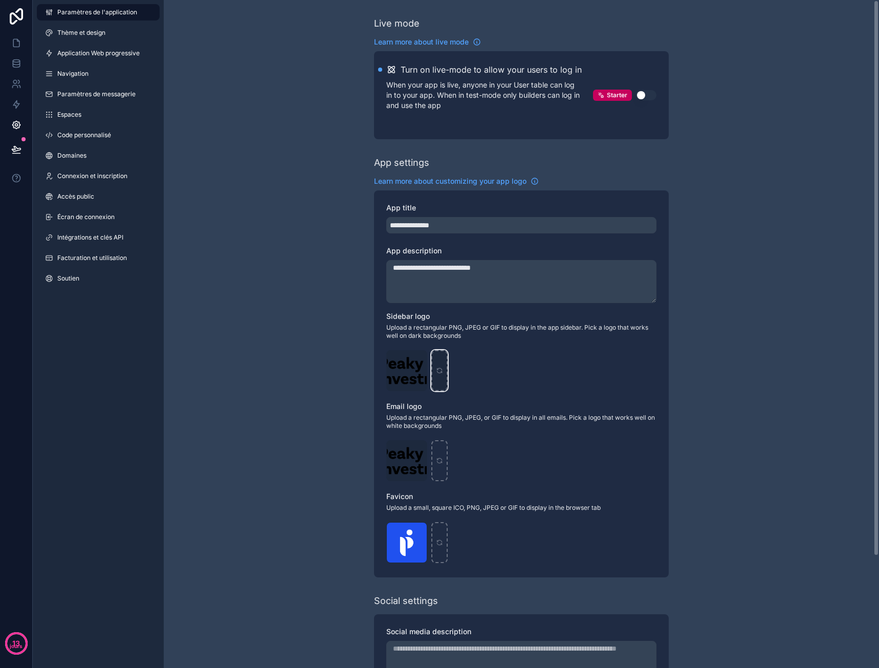
click at [440, 365] on div "contenu déroulant" at bounding box center [439, 370] width 16 height 41
type input "**********"
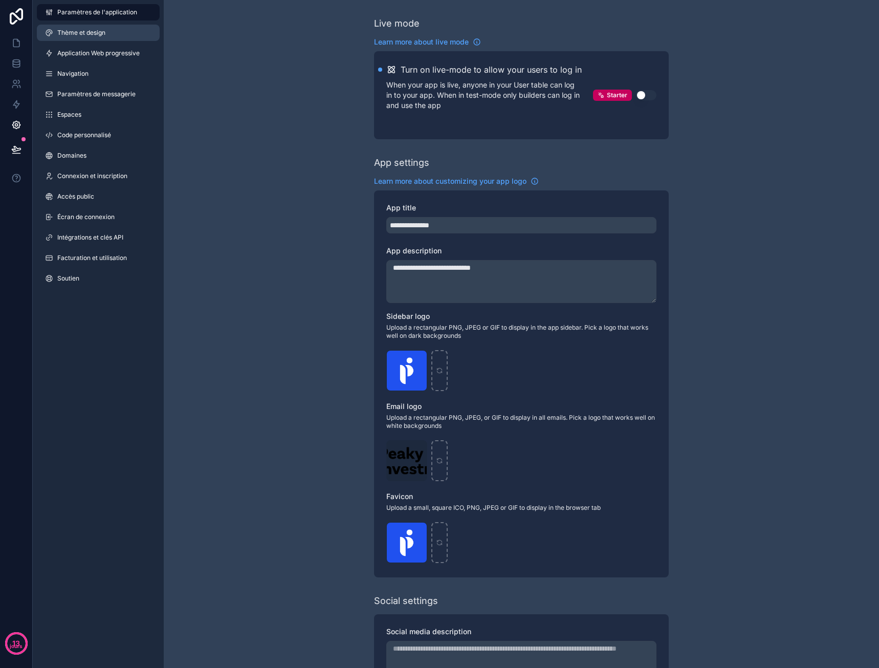
click at [101, 34] on font "Thème et design" at bounding box center [81, 33] width 48 height 8
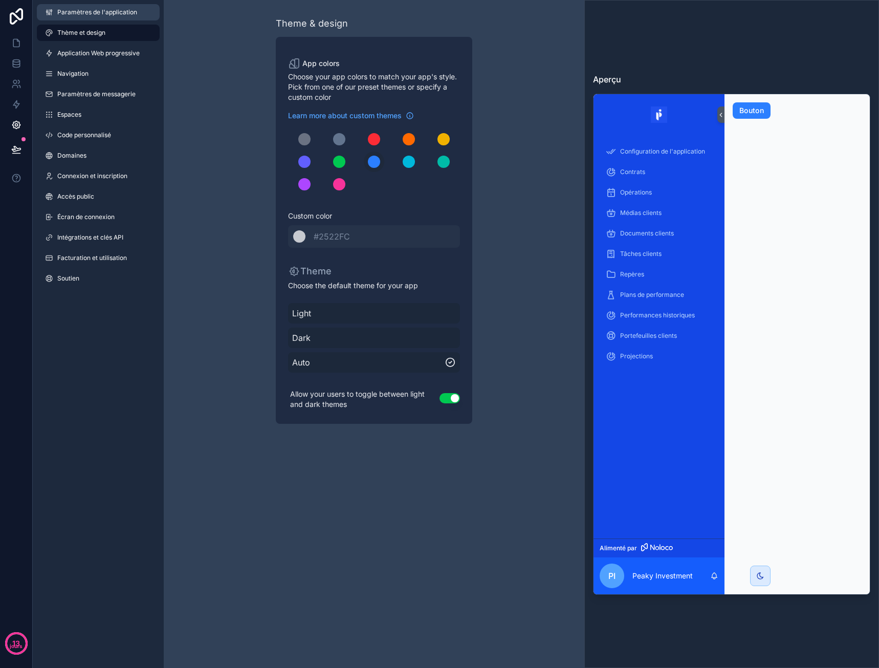
click at [109, 10] on font "Paramètres de l'application" at bounding box center [97, 12] width 80 height 8
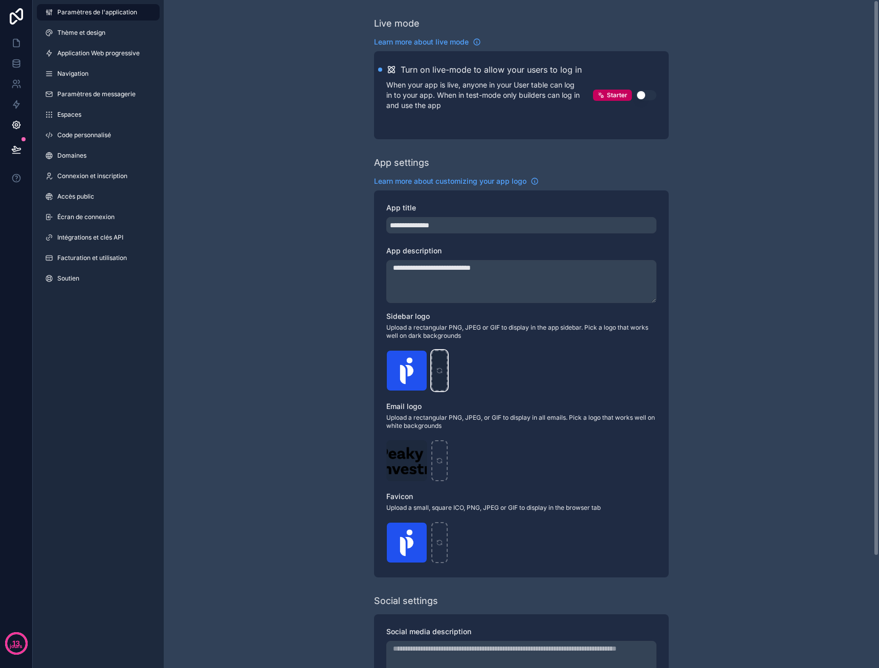
click at [444, 376] on div "contenu déroulant" at bounding box center [439, 370] width 16 height 41
type input "**********"
click at [440, 461] on icon "contenu déroulant" at bounding box center [439, 460] width 7 height 7
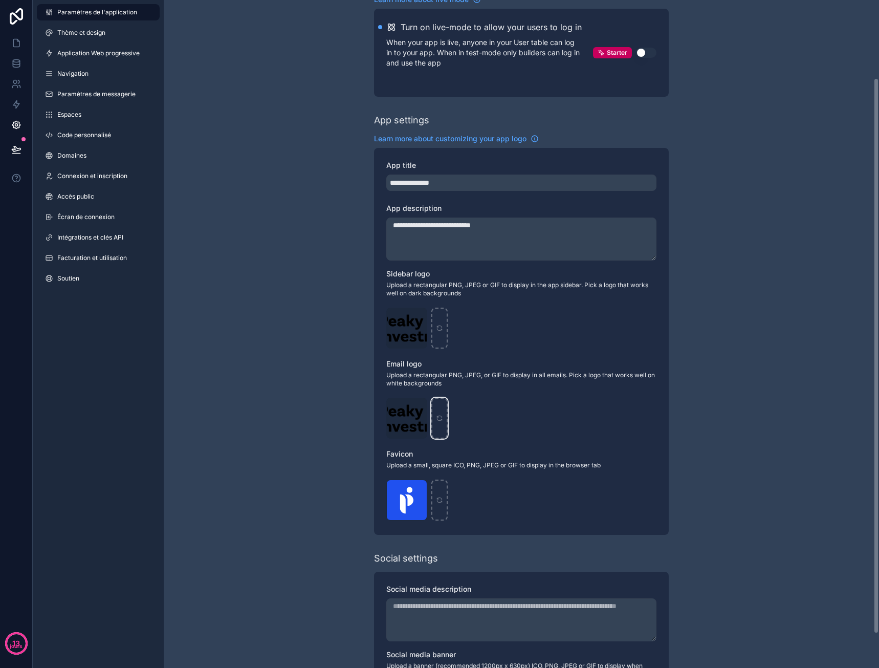
scroll to position [135, 0]
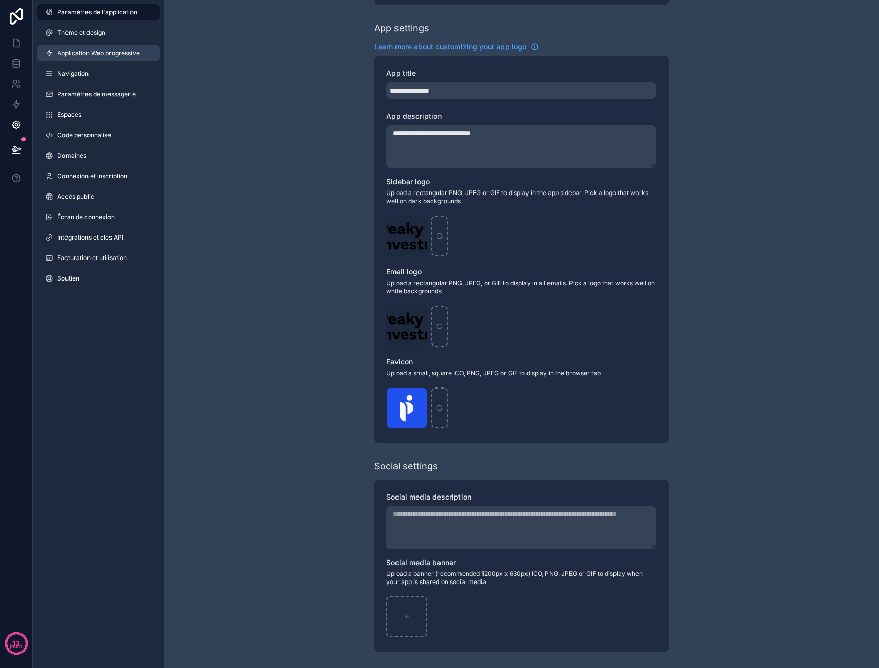
click at [94, 54] on font "Application Web progressive" at bounding box center [98, 53] width 82 height 8
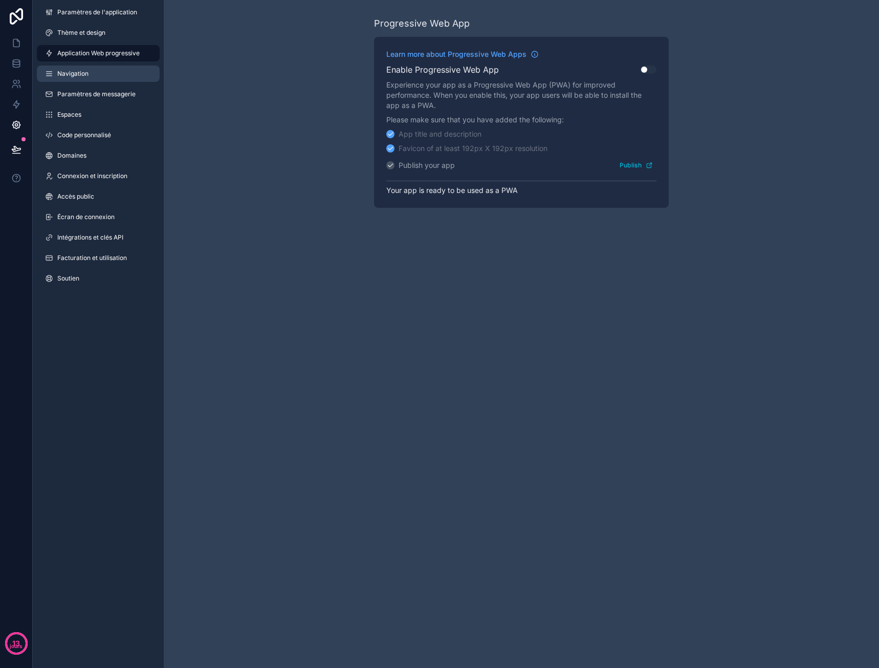
click at [97, 75] on link "Navigation" at bounding box center [98, 73] width 123 height 16
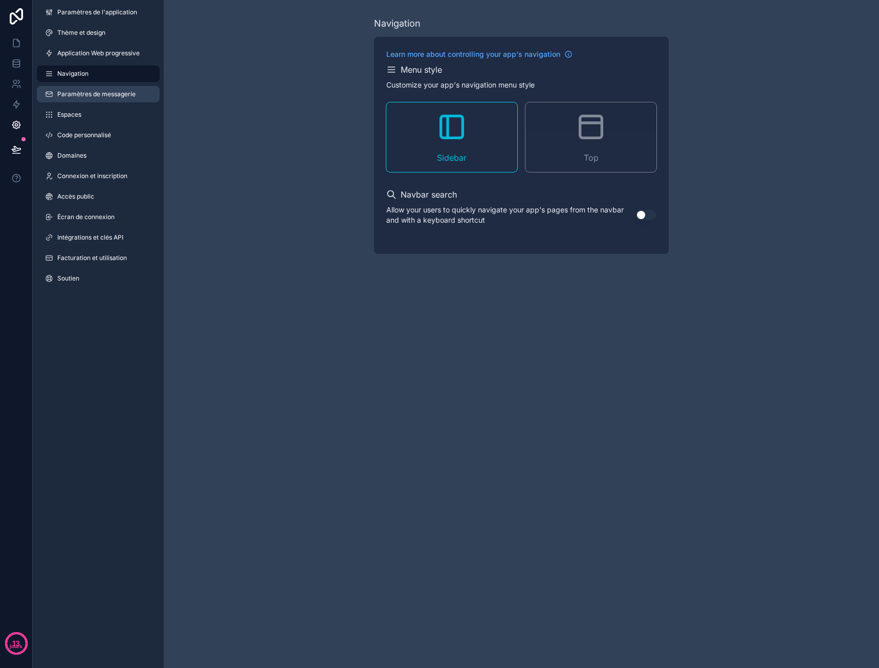
click at [100, 96] on font "Paramètres de messagerie" at bounding box center [96, 94] width 78 height 8
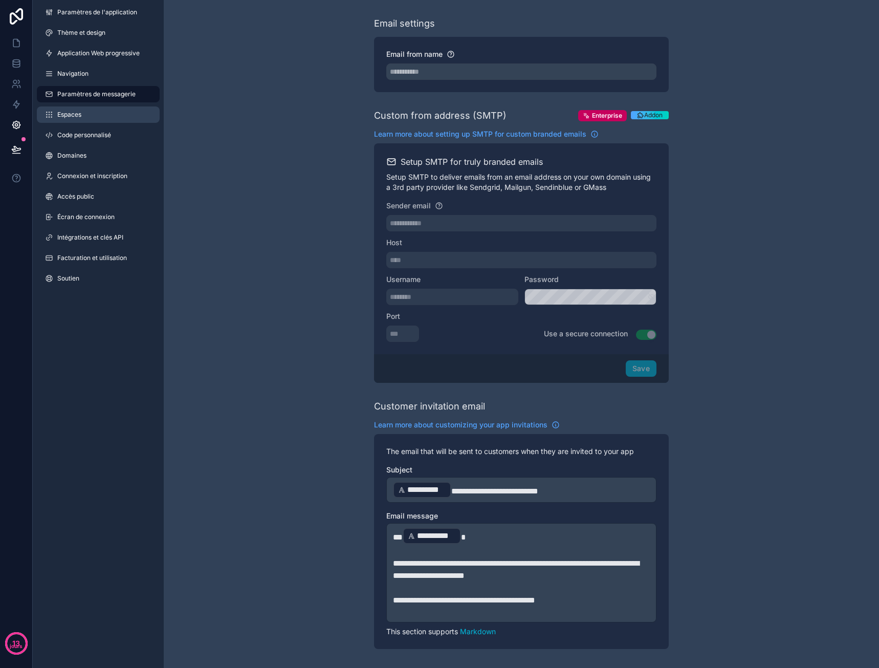
click at [102, 117] on link "Espaces" at bounding box center [98, 114] width 123 height 16
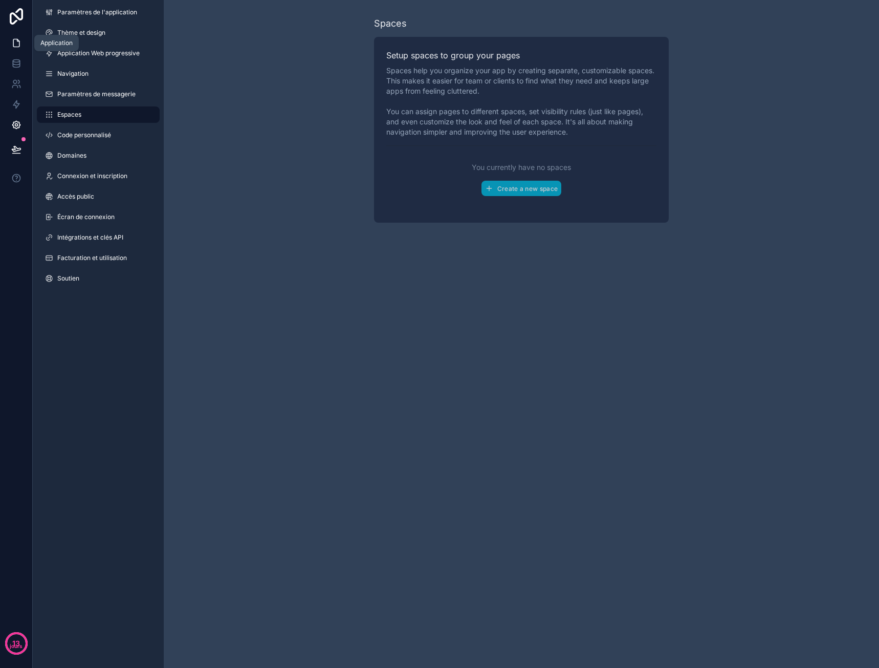
click at [19, 38] on icon at bounding box center [16, 43] width 10 height 10
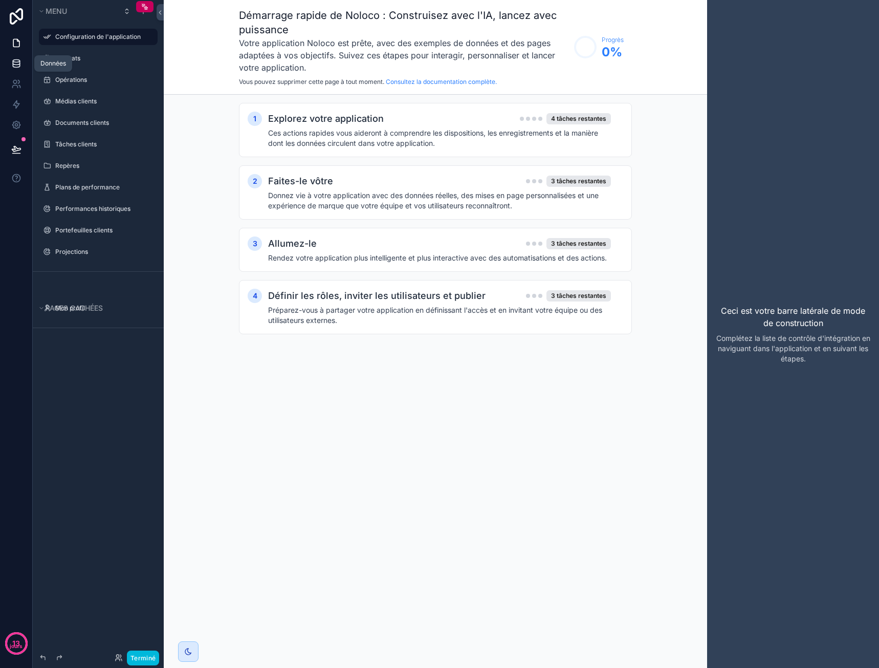
click at [19, 65] on icon at bounding box center [16, 65] width 7 height 4
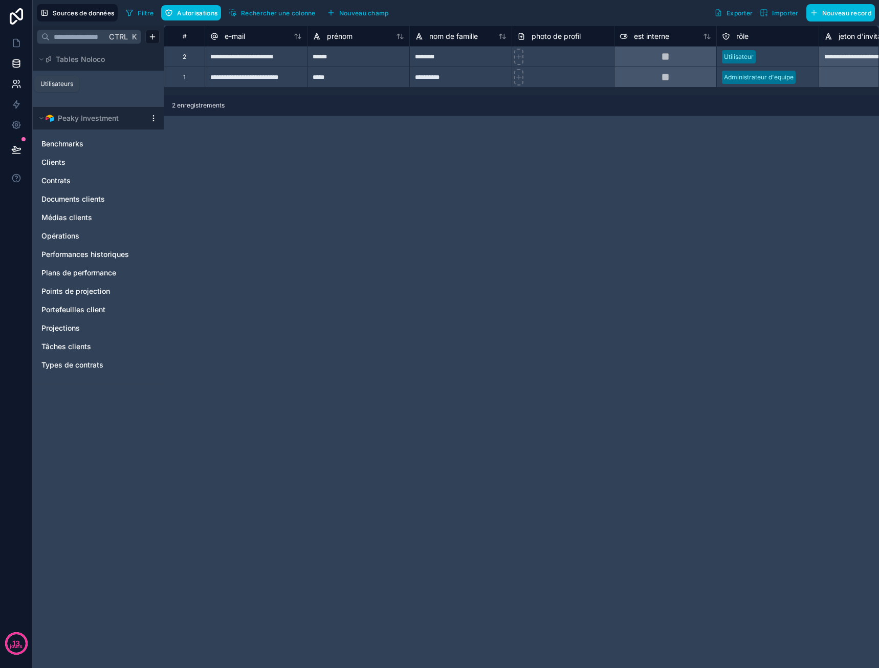
click at [18, 83] on icon at bounding box center [19, 81] width 2 height 3
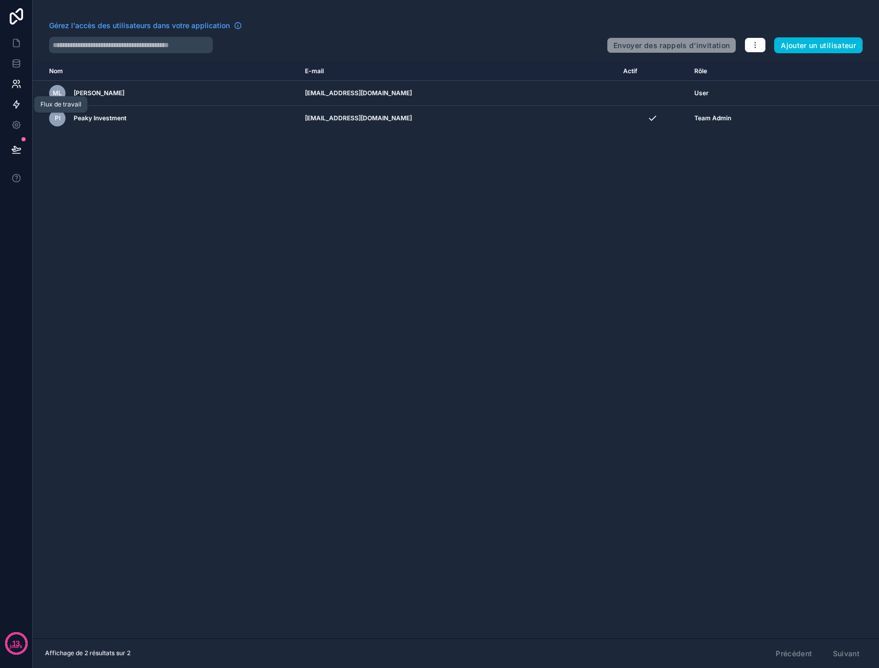
click at [11, 98] on link at bounding box center [16, 104] width 32 height 20
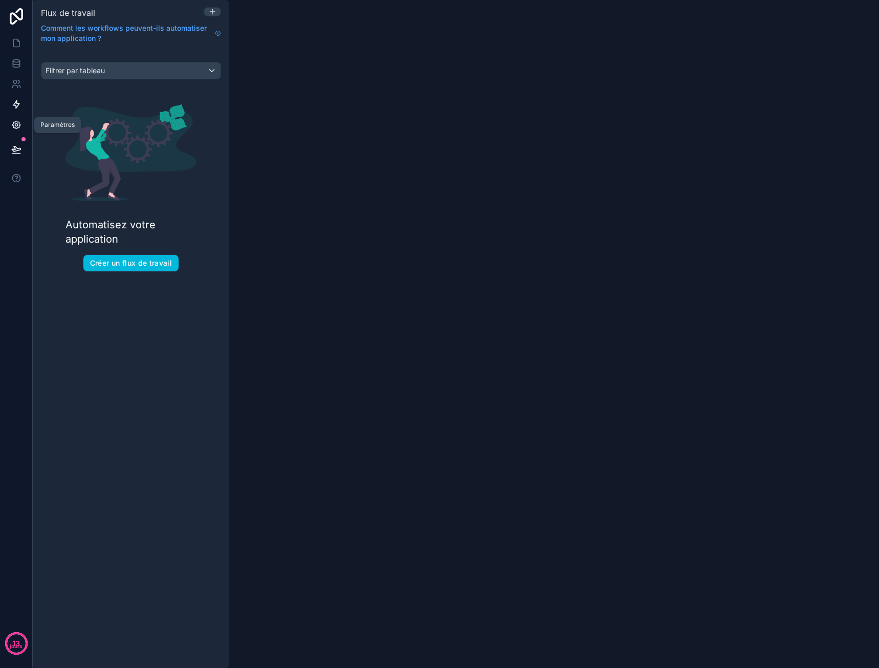
click at [15, 122] on icon at bounding box center [16, 125] width 8 height 8
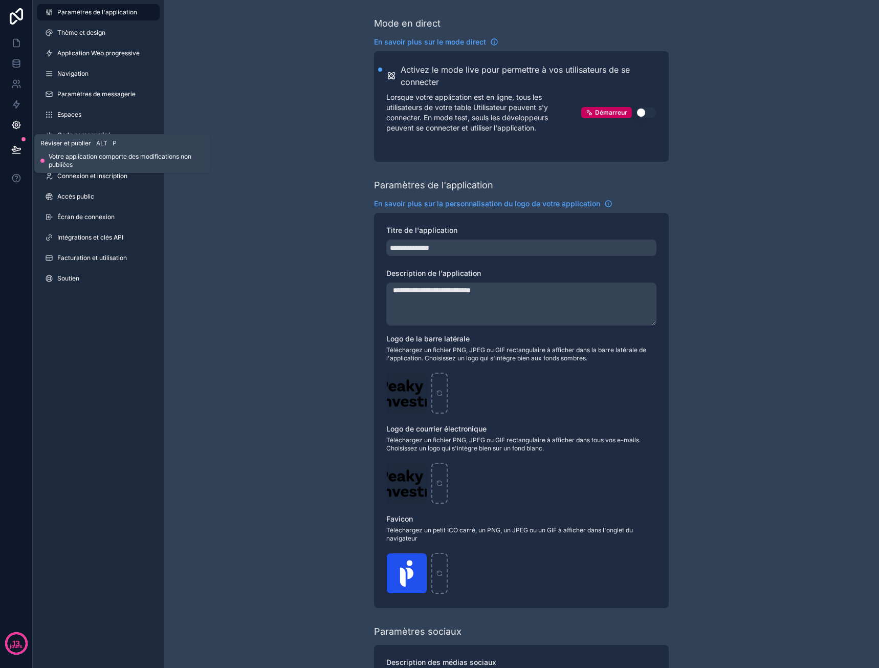
click at [19, 146] on icon at bounding box center [16, 149] width 10 height 10
click at [9, 41] on link at bounding box center [16, 43] width 32 height 20
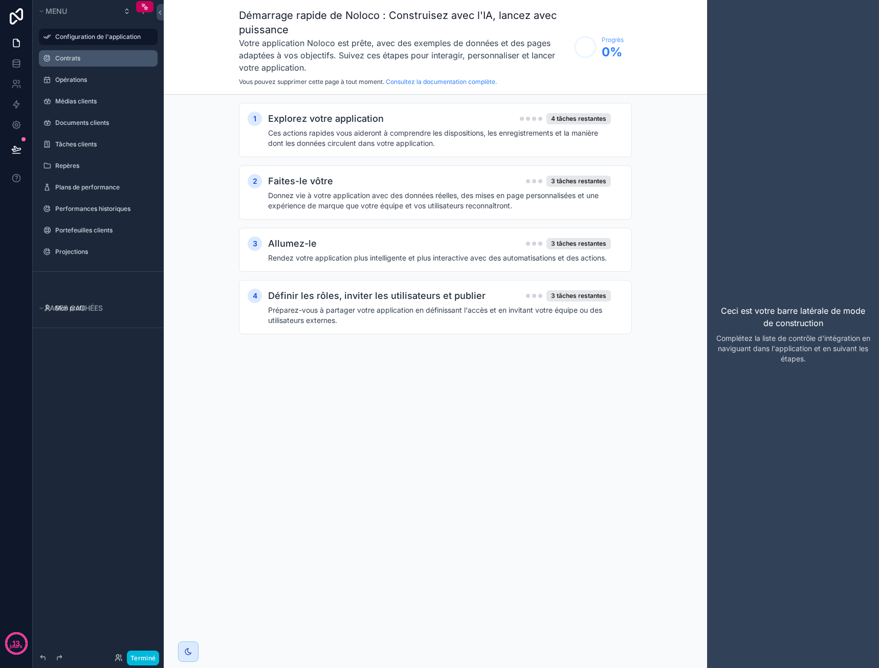
click at [75, 54] on div "Contrats" at bounding box center [105, 58] width 100 height 8
click at [95, 62] on label "Contrats" at bounding box center [103, 58] width 96 height 8
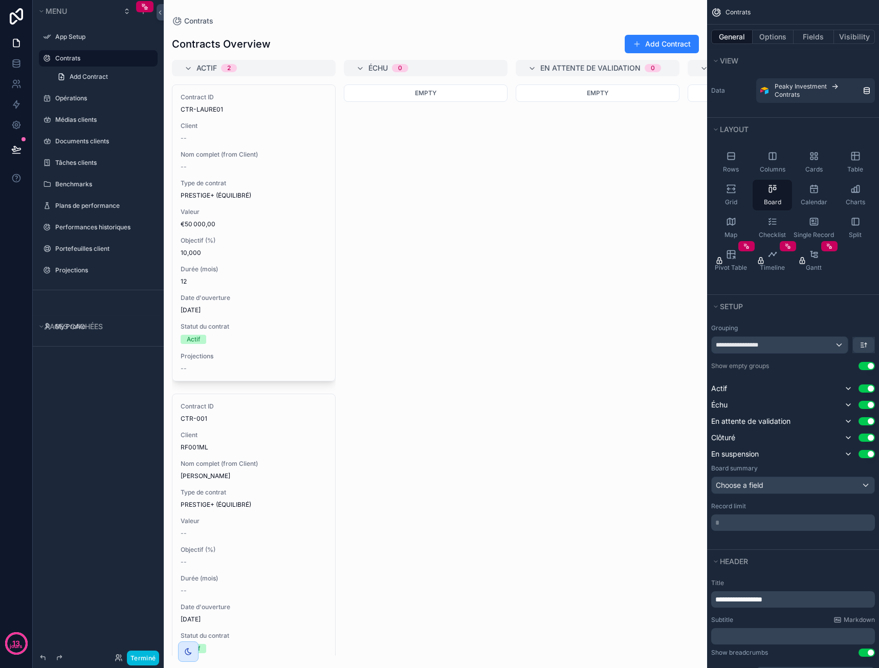
click at [74, 56] on label "Contrats" at bounding box center [103, 58] width 96 height 8
click at [84, 94] on div "Opérations" at bounding box center [105, 98] width 100 height 8
click at [81, 102] on div "Opérations" at bounding box center [105, 98] width 100 height 8
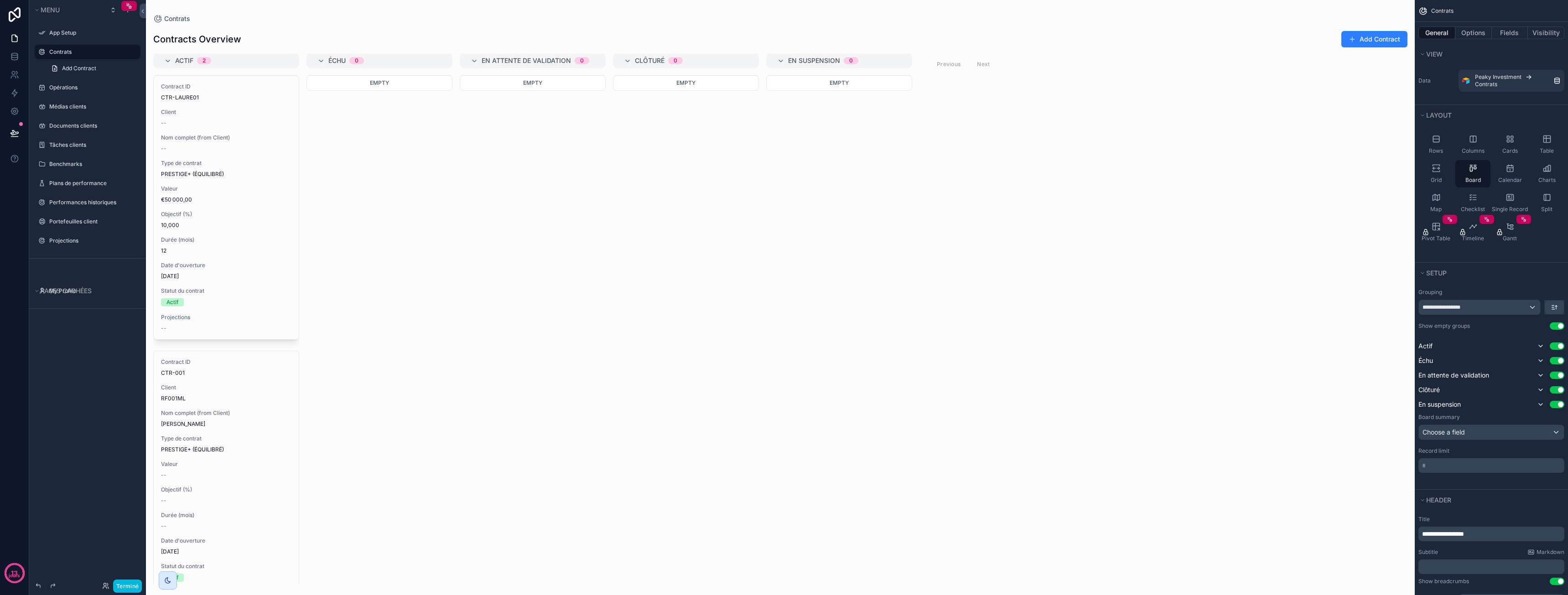
click at [73, 51] on label "Contrats" at bounding box center [92, 52] width 86 height 7
click at [75, 86] on label "Opérations" at bounding box center [92, 87] width 86 height 7
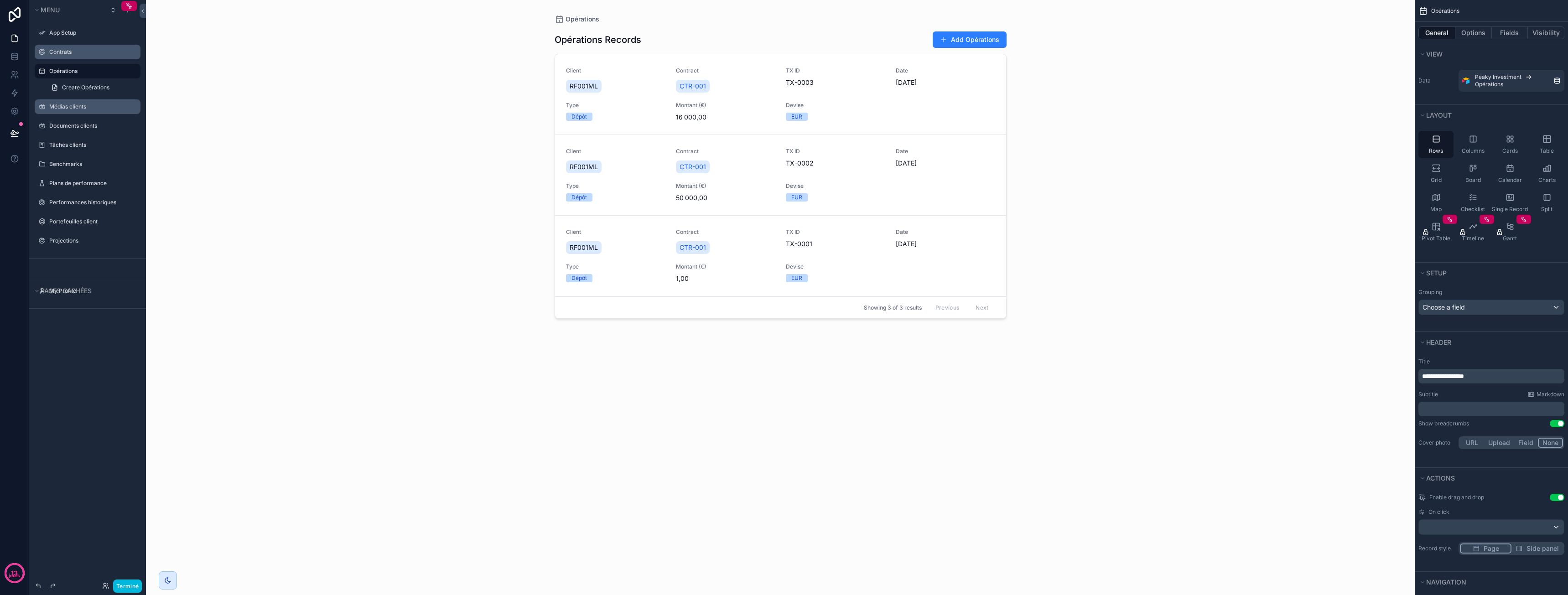
click at [79, 109] on label "Médias clients" at bounding box center [92, 107] width 86 height 7
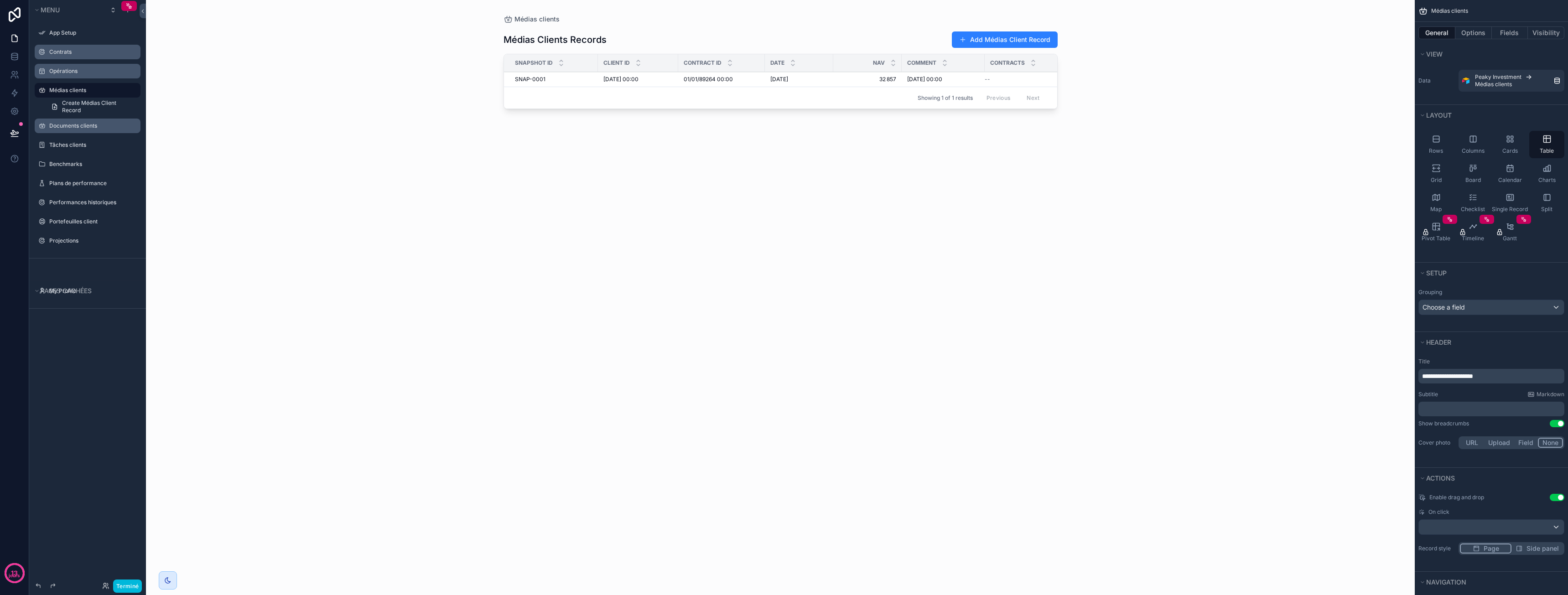
click at [82, 129] on div "Documents clients" at bounding box center [94, 126] width 89 height 7
click at [87, 126] on label "Documents clients" at bounding box center [92, 126] width 86 height 7
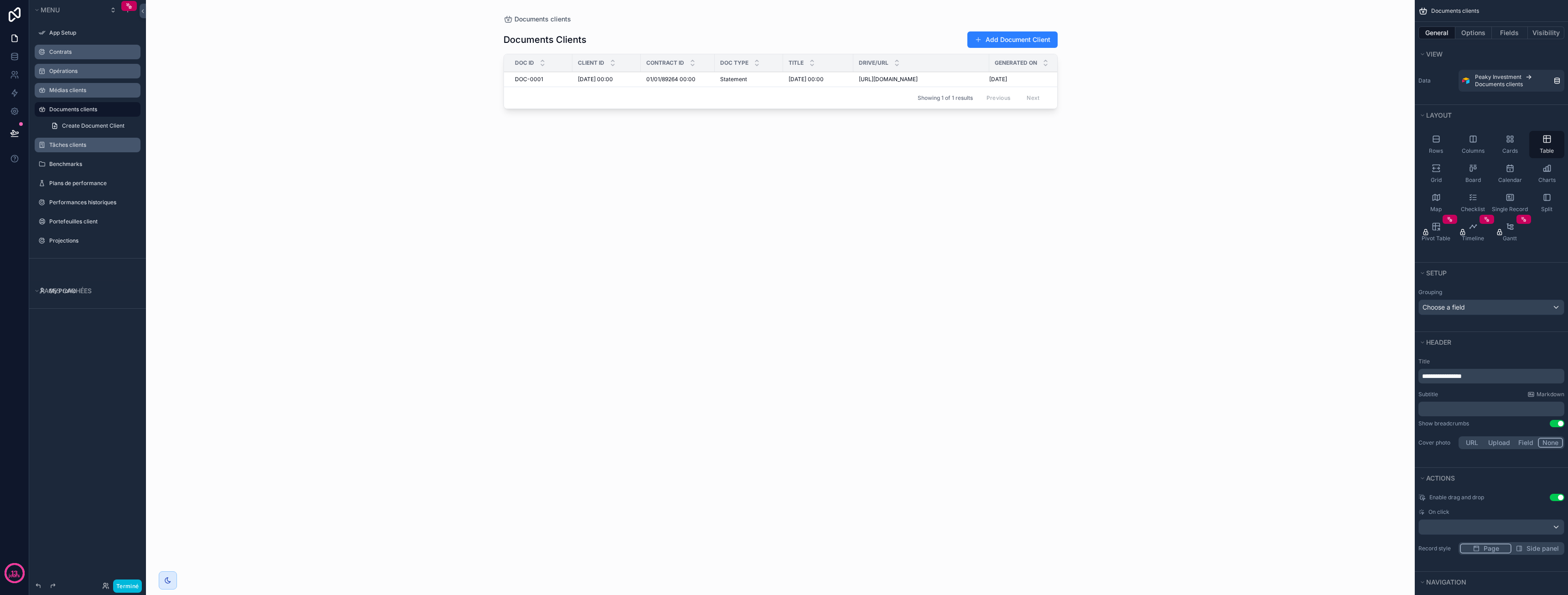
click at [88, 146] on label "Tâches clients" at bounding box center [92, 145] width 86 height 7
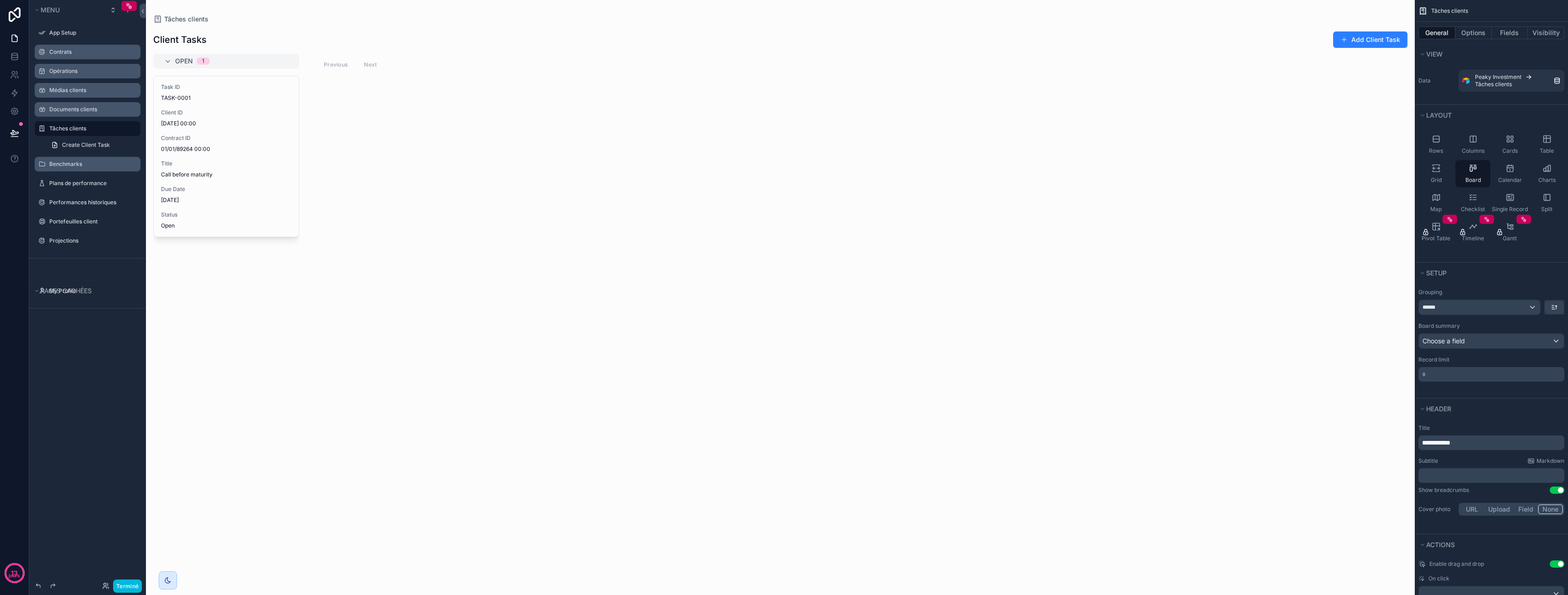
click at [91, 162] on label "Benchmarks" at bounding box center [92, 164] width 86 height 7
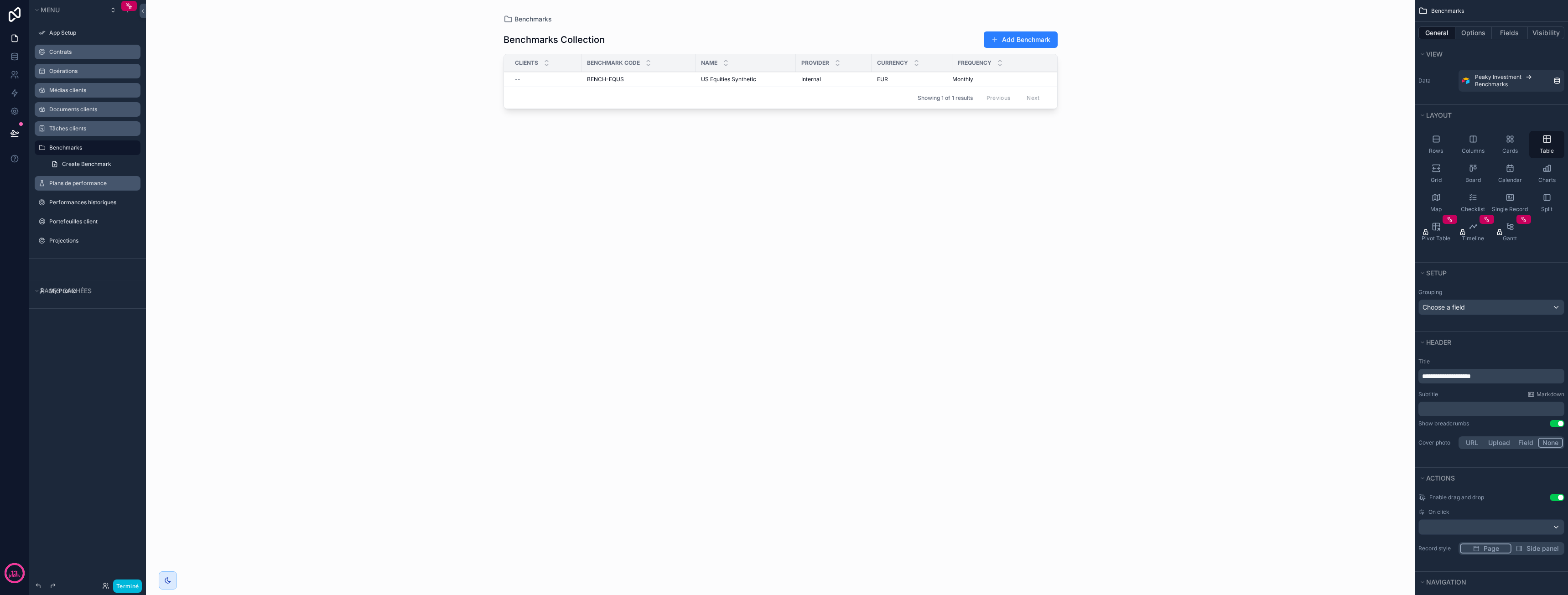
click at [94, 180] on div "Plans de performance" at bounding box center [94, 183] width 89 height 7
click at [87, 182] on label "Plans de performance" at bounding box center [92, 183] width 86 height 7
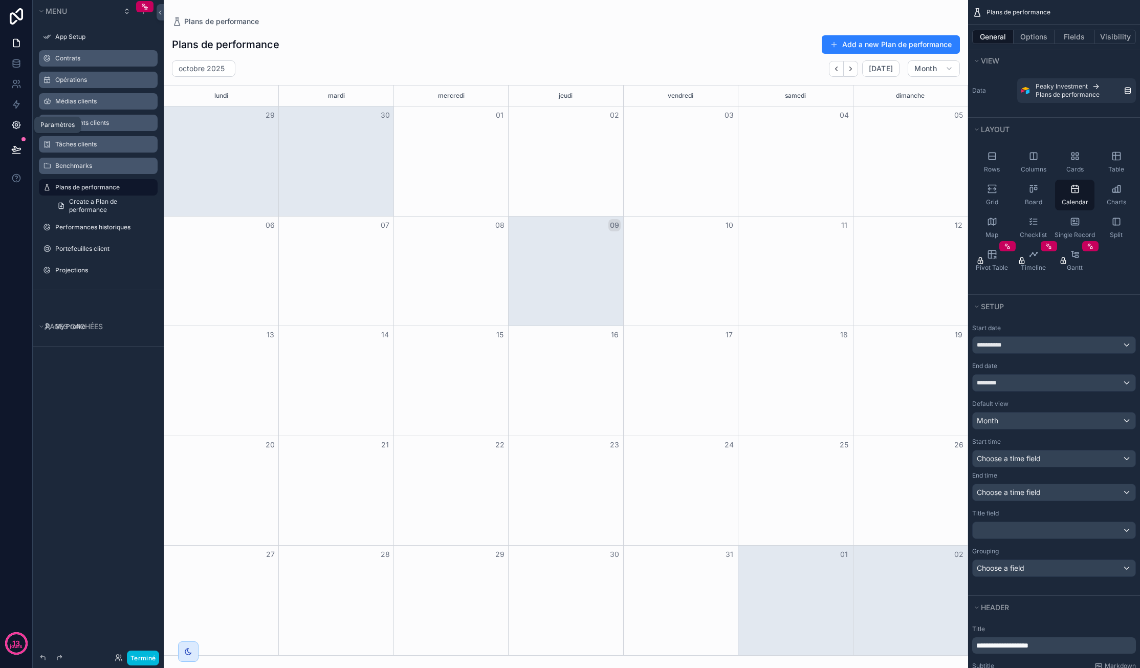
click at [16, 122] on icon at bounding box center [16, 125] width 10 height 10
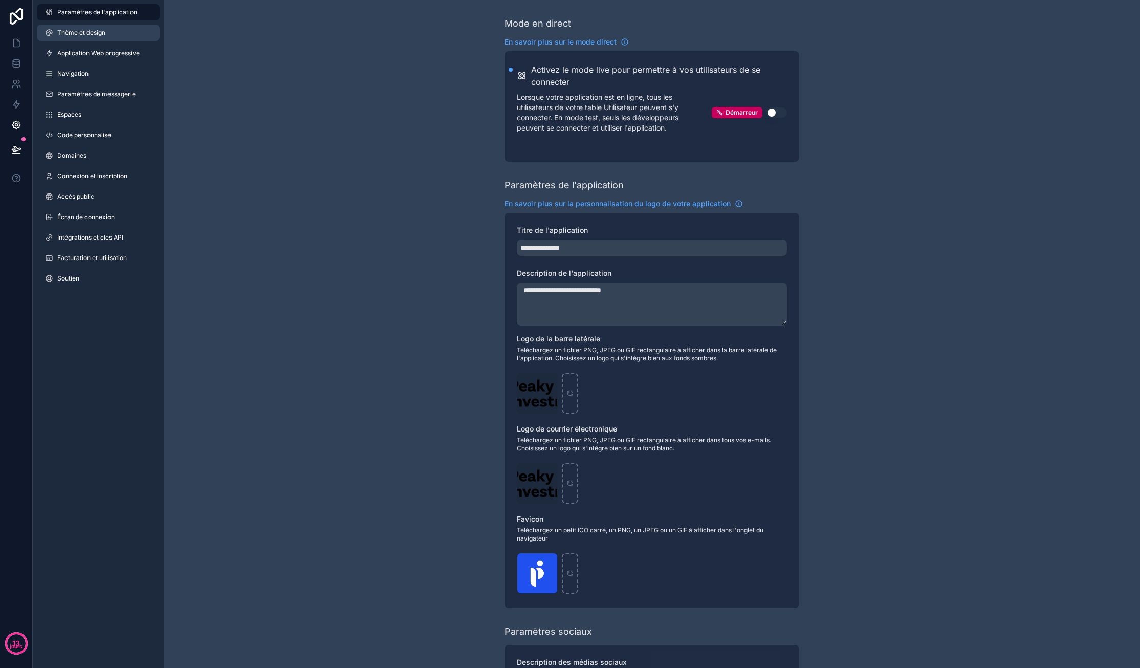
click at [113, 37] on link "Thème et design" at bounding box center [98, 33] width 123 height 16
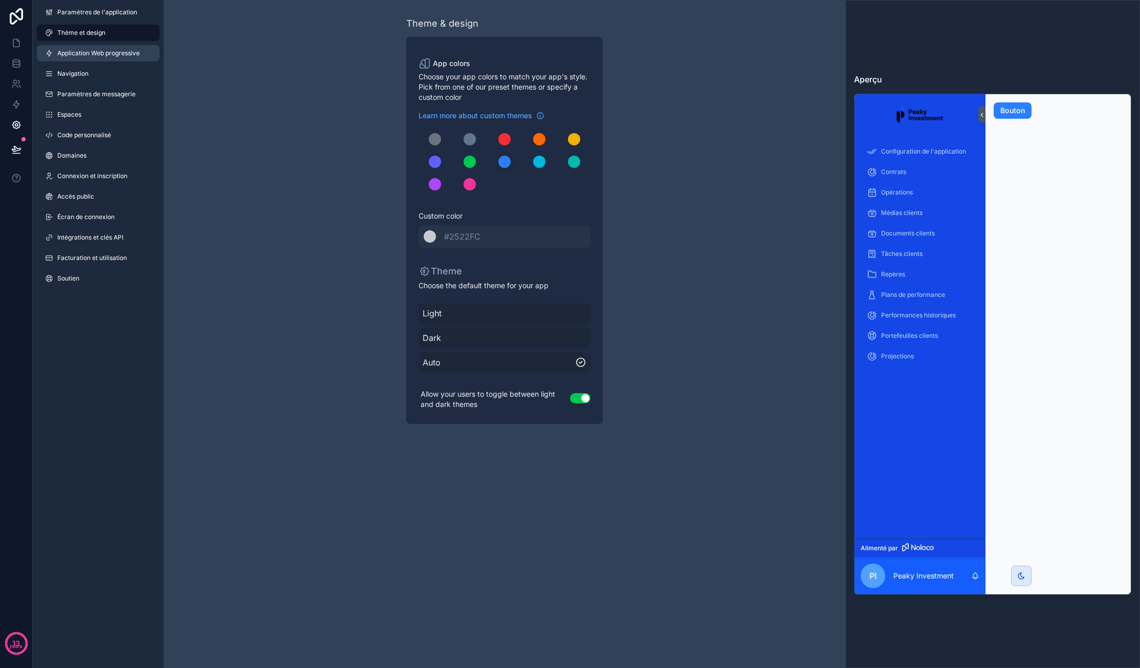
click at [113, 51] on font "Application Web progressive" at bounding box center [98, 53] width 82 height 8
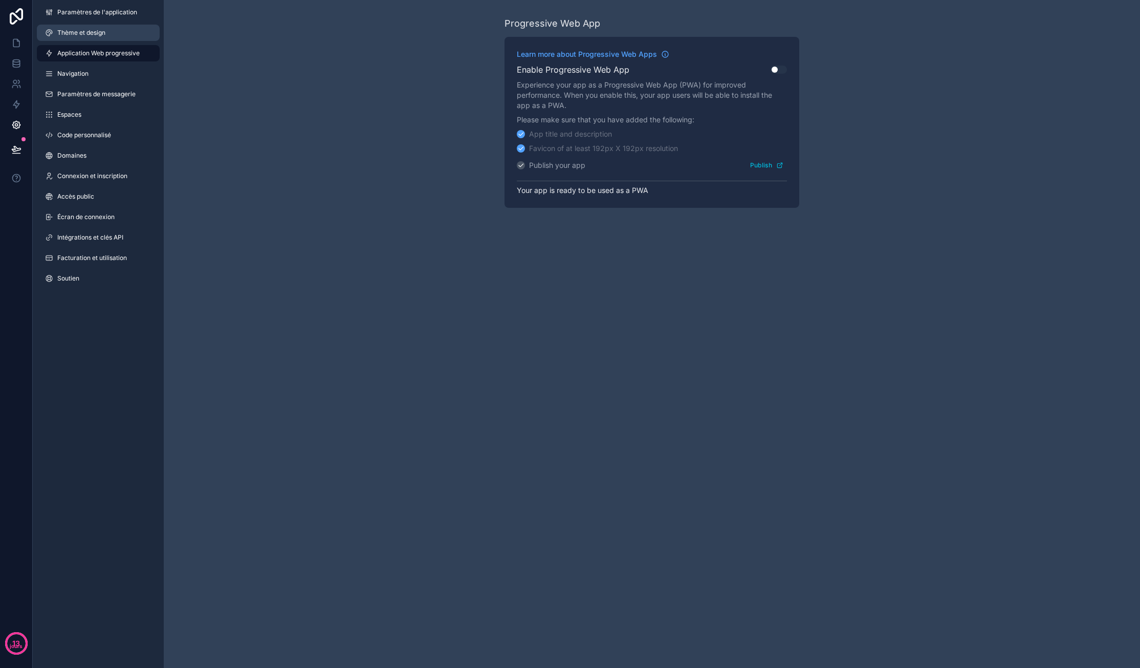
click at [103, 31] on font "Thème et design" at bounding box center [81, 33] width 48 height 8
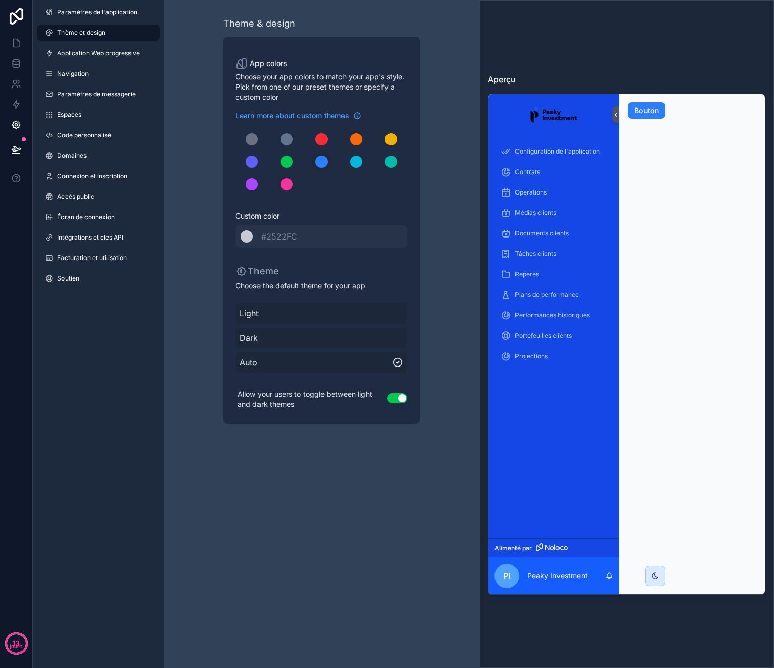
drag, startPoint x: 263, startPoint y: 214, endPoint x: 269, endPoint y: 225, distance: 11.7
click at [263, 214] on span "Custom color" at bounding box center [317, 216] width 164 height 10
click at [282, 240] on span "#2522FC" at bounding box center [279, 236] width 36 height 10
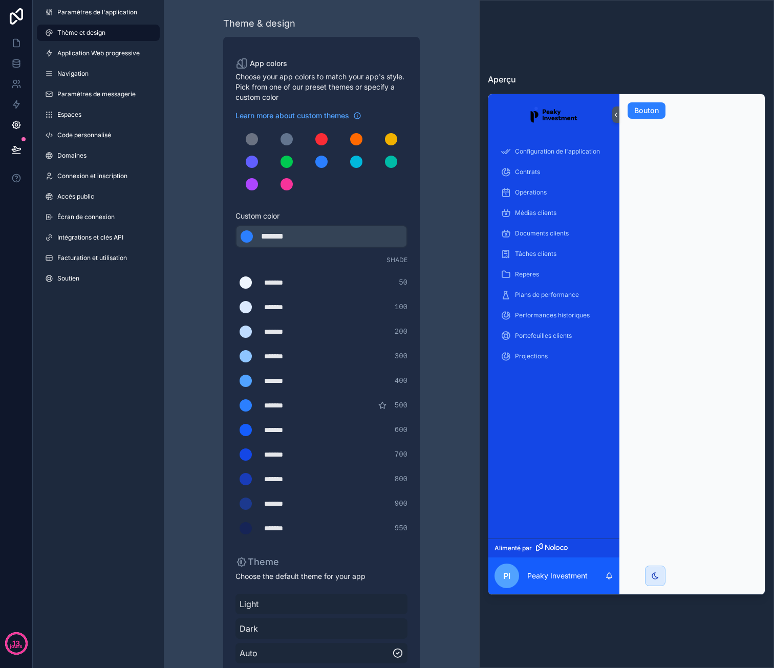
click at [290, 235] on div "*******" at bounding box center [286, 236] width 51 height 12
click at [377, 207] on div "Learn more about custom themes Custom color ******* ******* #2b7fff Shade *****…" at bounding box center [321, 325] width 172 height 428
click at [453, 227] on div "Theme & design App colors Choose your app colors to match your app's style. Pic…" at bounding box center [321, 365] width 295 height 731
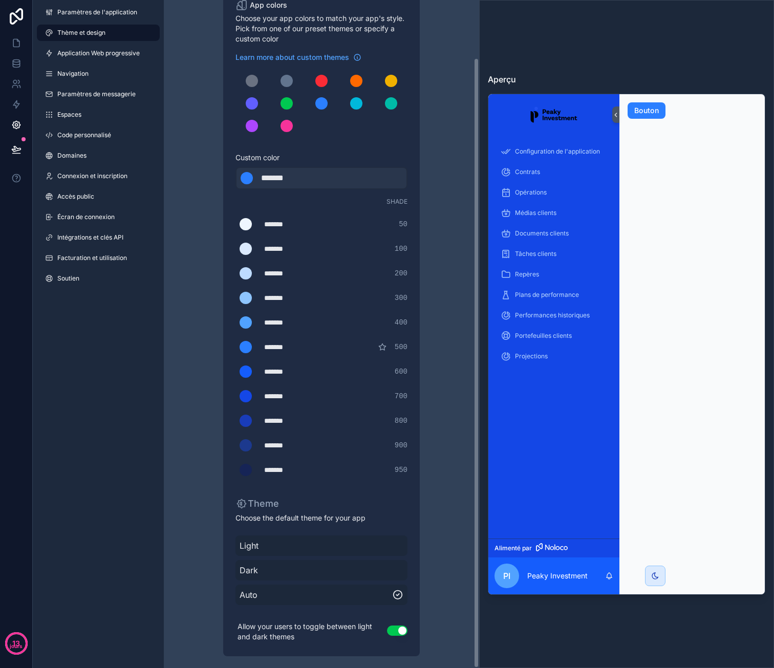
scroll to position [63, 0]
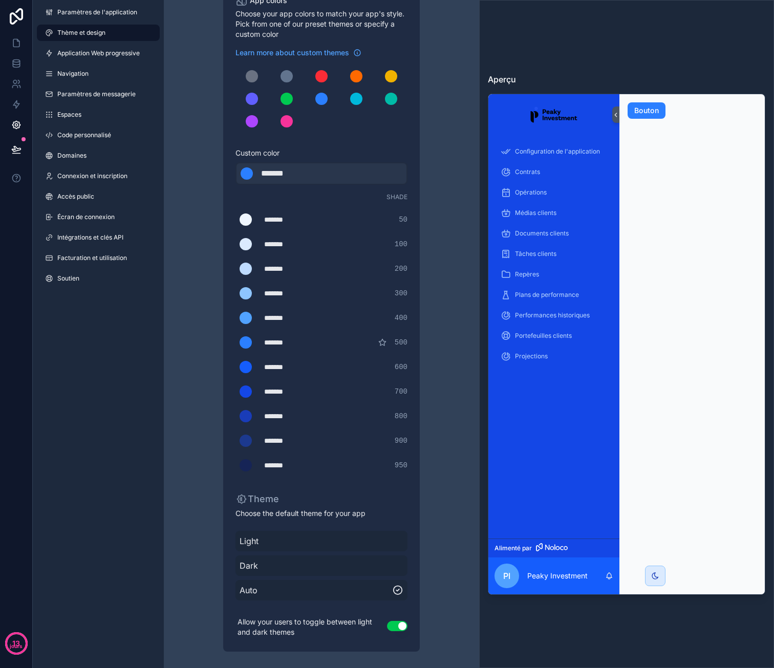
click at [370, 561] on span "Dark" at bounding box center [321, 565] width 164 height 12
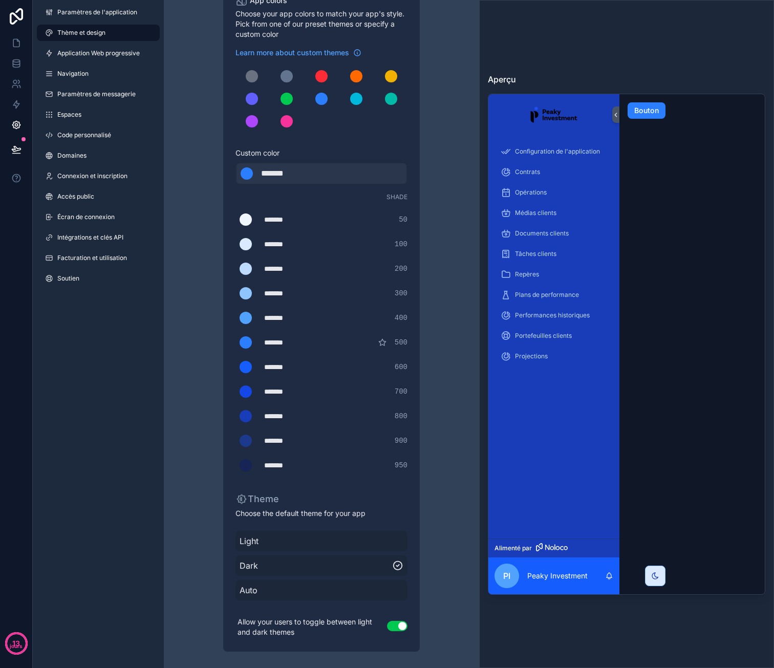
click at [365, 585] on span "Auto" at bounding box center [321, 590] width 164 height 12
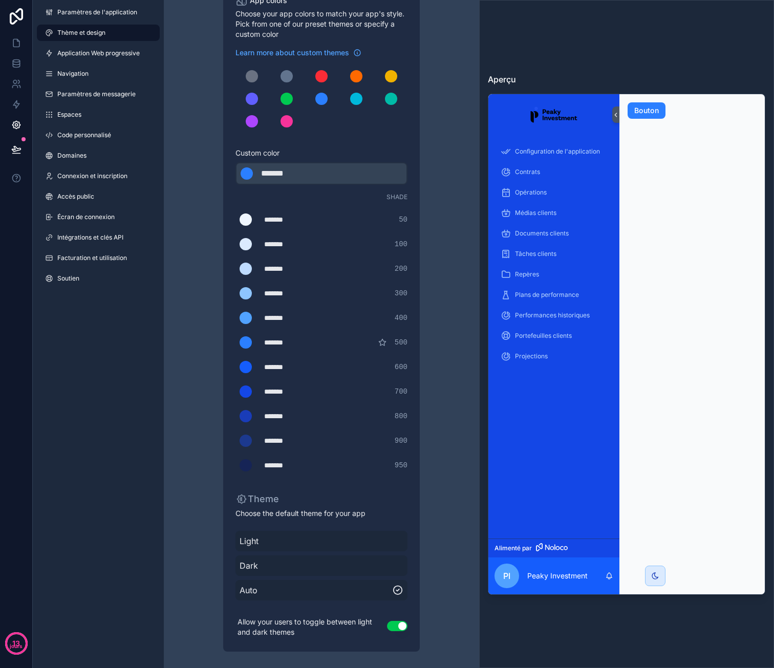
click at [287, 171] on div "*******" at bounding box center [286, 173] width 51 height 12
click at [302, 173] on div "*******" at bounding box center [286, 173] width 51 height 12
click at [324, 148] on span "Custom color" at bounding box center [317, 153] width 164 height 10
click at [380, 340] on icon "contenu déroulant" at bounding box center [382, 342] width 8 height 8
click at [382, 342] on icon "contenu déroulant" at bounding box center [382, 342] width 8 height 8
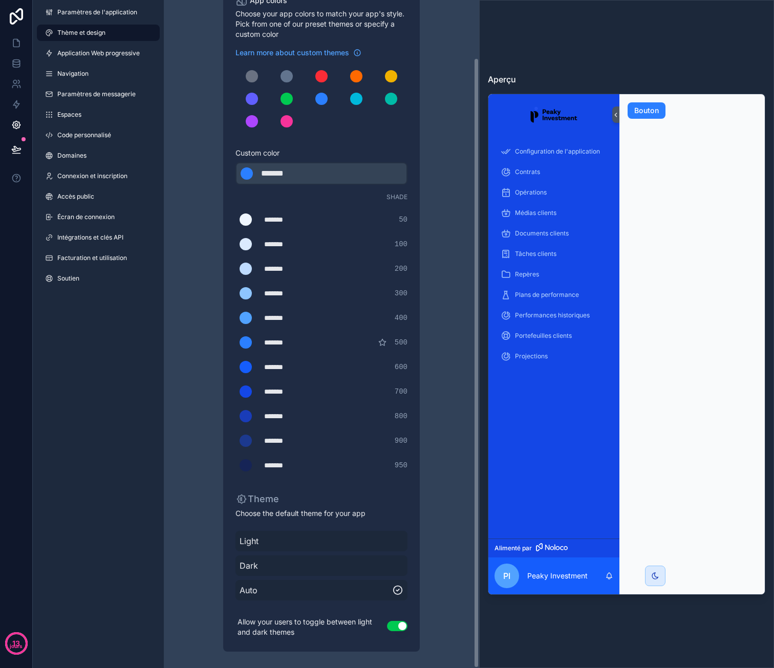
click at [326, 171] on div "******* ******* #2b7fff" at bounding box center [321, 173] width 172 height 23
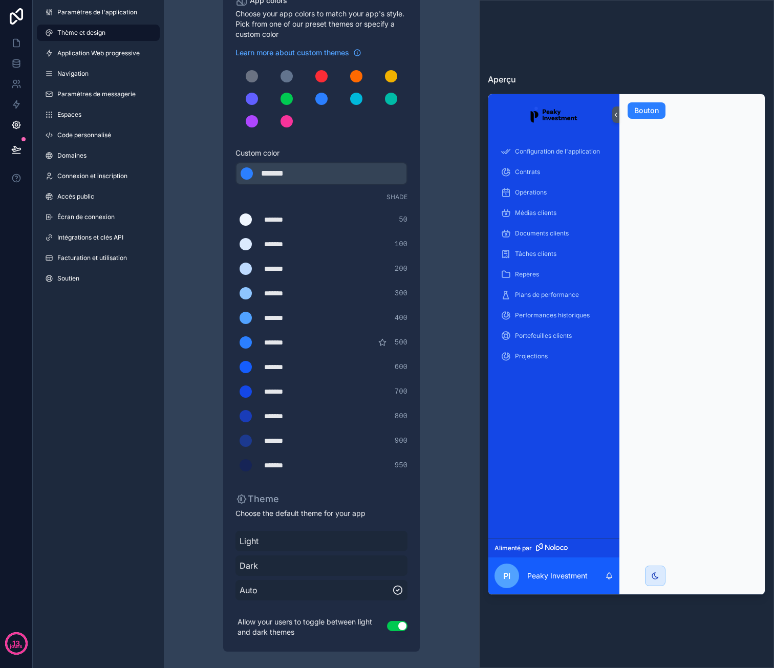
click at [281, 172] on div "*******" at bounding box center [286, 173] width 51 height 12
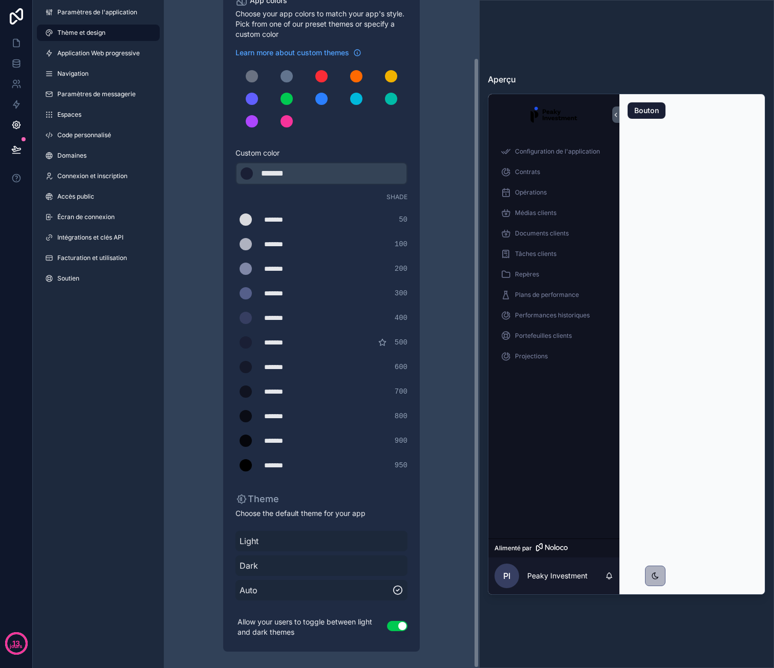
click at [303, 175] on div "*******" at bounding box center [286, 173] width 51 height 12
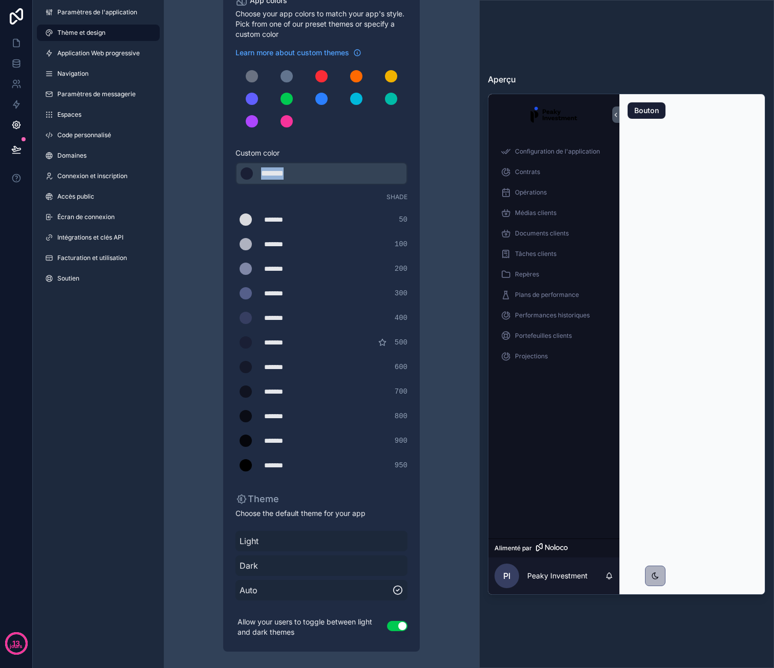
drag, startPoint x: 303, startPoint y: 172, endPoint x: 242, endPoint y: 167, distance: 62.1
click at [242, 167] on div "******* ******* #1A1F35" at bounding box center [321, 173] width 172 height 23
type div "*******"
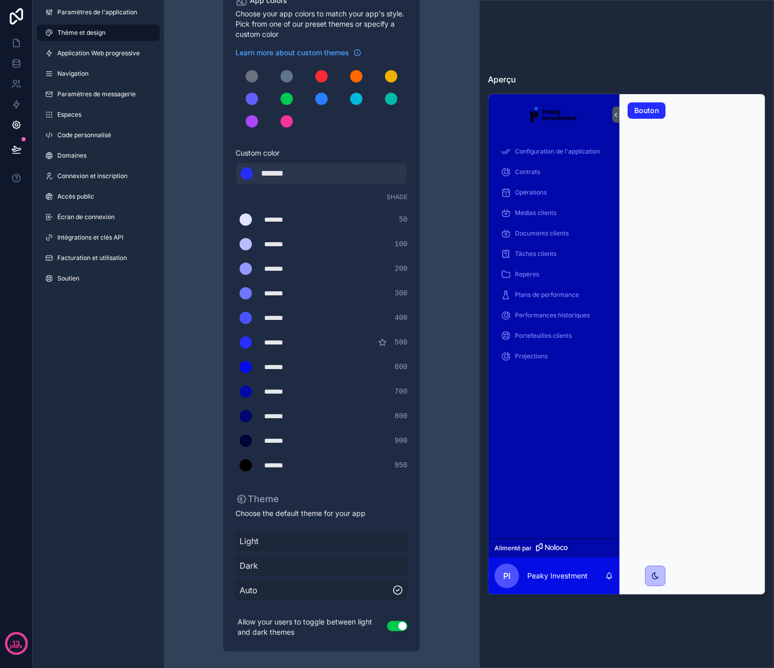
click at [367, 145] on div "Learn more about custom themes Custom color ******* ******* #252EFC Shade *****…" at bounding box center [321, 262] width 172 height 428
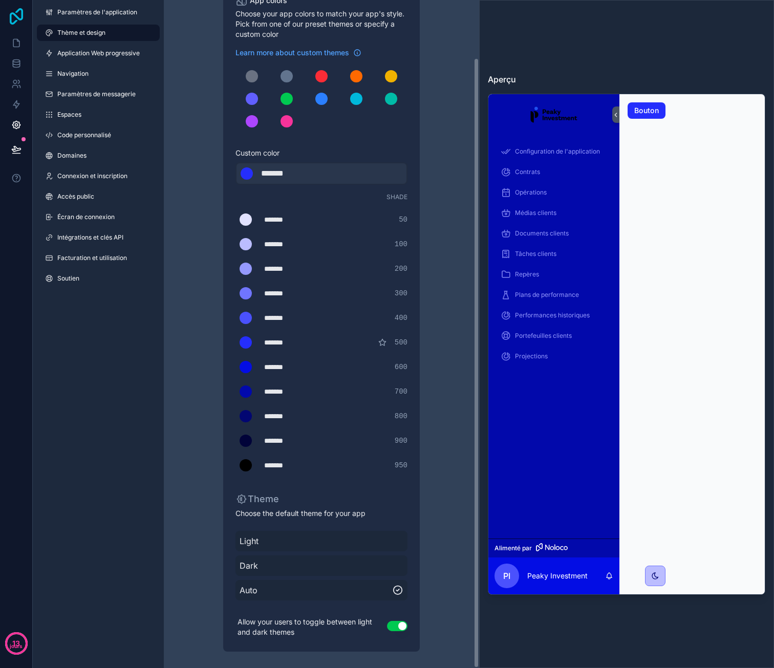
click at [9, 15] on icon at bounding box center [16, 16] width 20 height 16
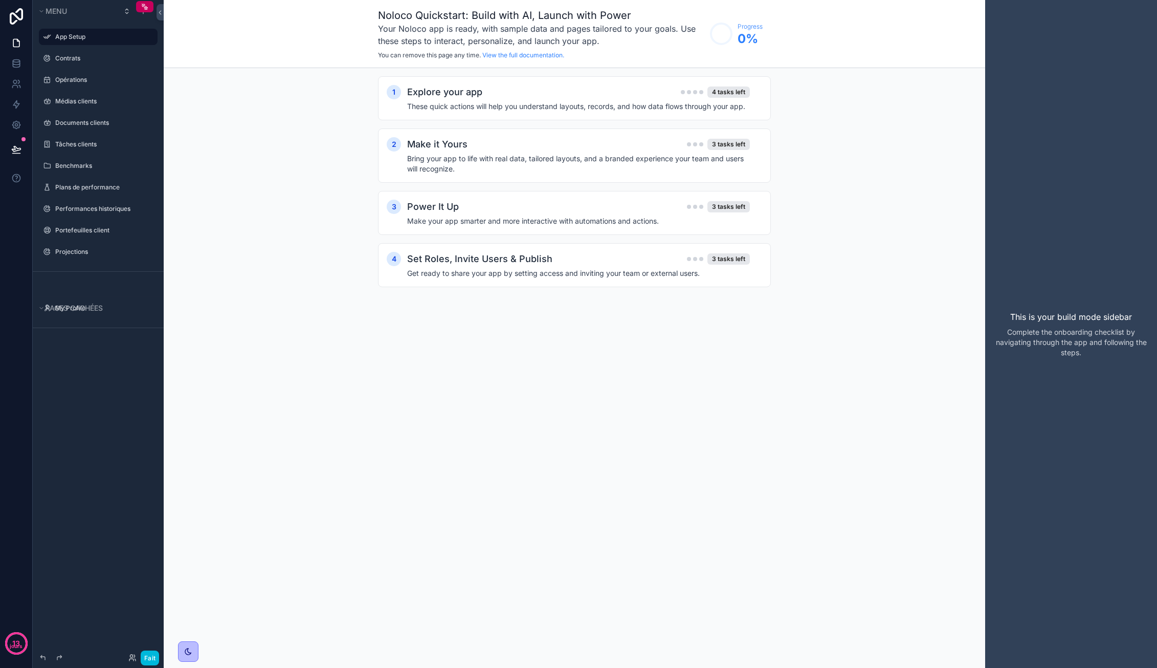
click at [773, 141] on div "1 Explore your app 4 tasks left These quick actions will help you understand la…" at bounding box center [575, 192] width 822 height 248
click at [469, 105] on h4 "These quick actions will help you understand layouts, records, and how data flo…" at bounding box center [578, 106] width 343 height 10
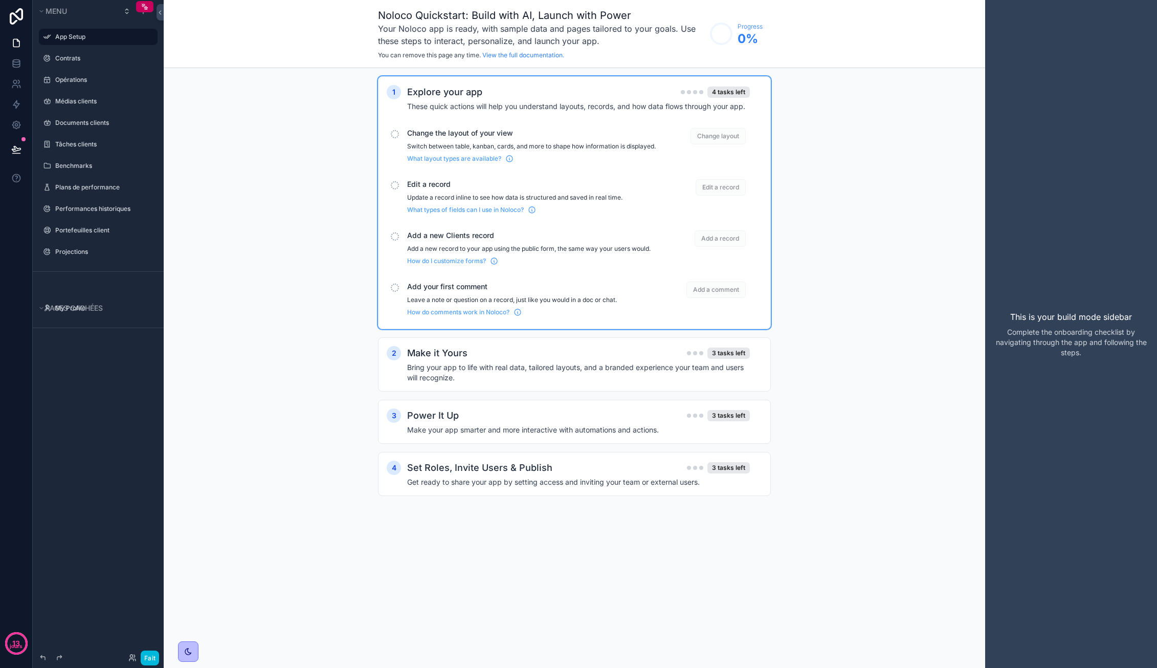
click at [564, 89] on div "Explore your app 4 tasks left" at bounding box center [578, 92] width 343 height 14
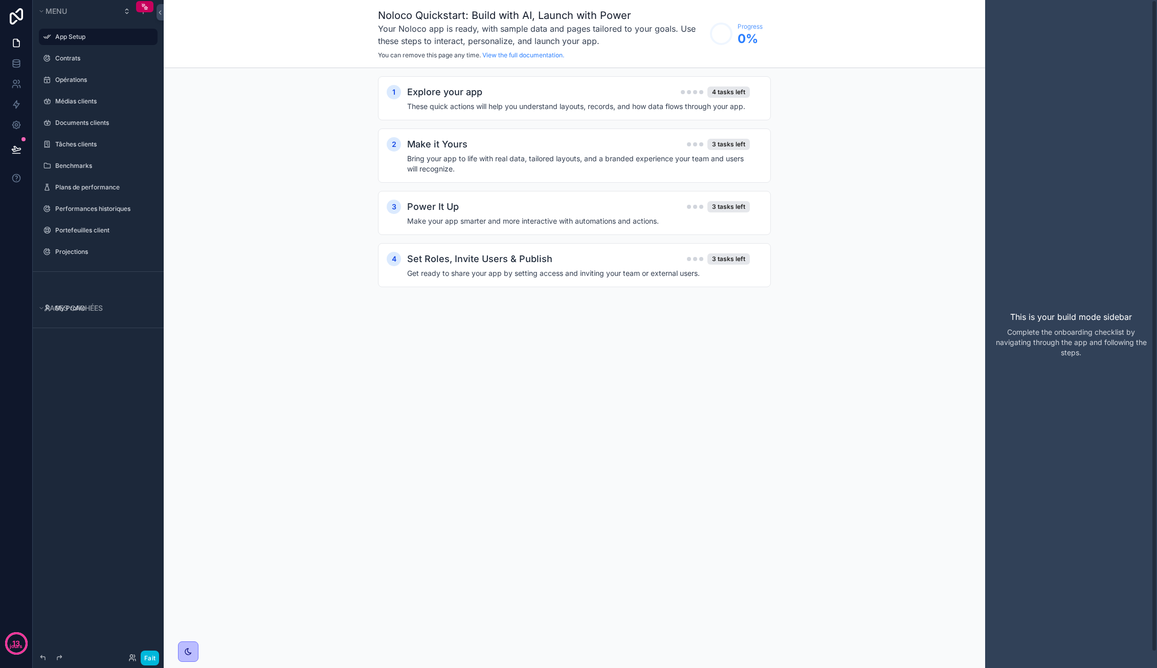
click at [773, 299] on div "This is your build mode sidebar Complete the onboarding checklist by navigating…" at bounding box center [1072, 334] width 172 height 668
click at [773, 335] on p "Complete the onboarding checklist by navigating through the app and following t…" at bounding box center [1072, 342] width 156 height 31
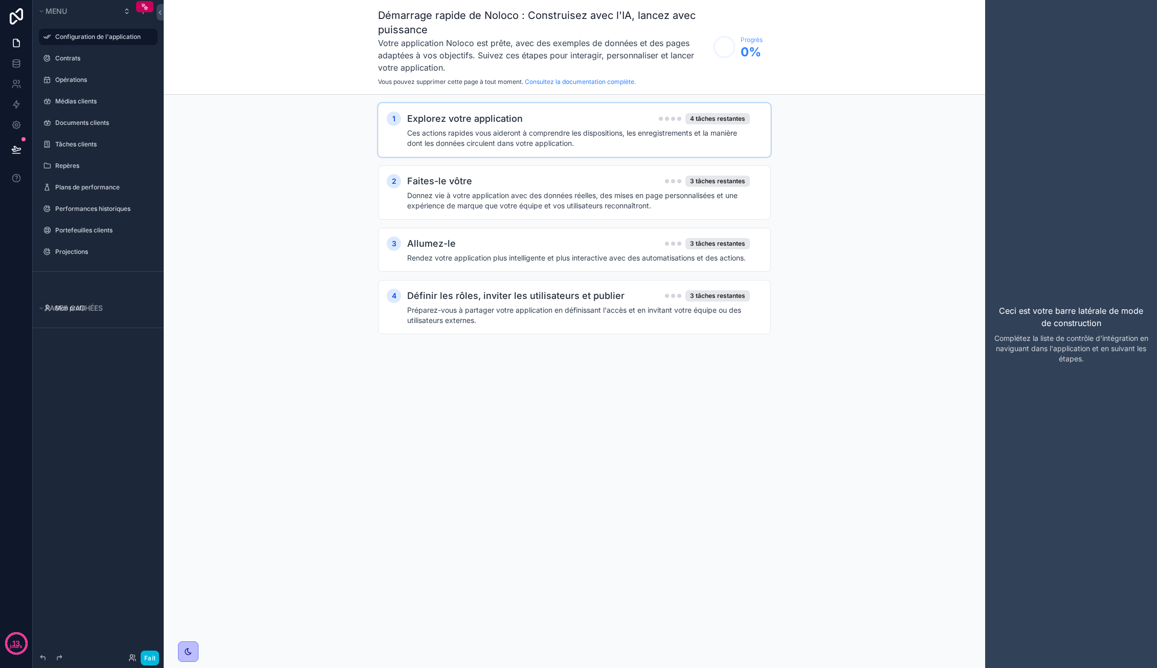
click at [560, 145] on font "Ces actions rapides vous aideront à comprendre les dispositions, les enregistre…" at bounding box center [572, 137] width 330 height 19
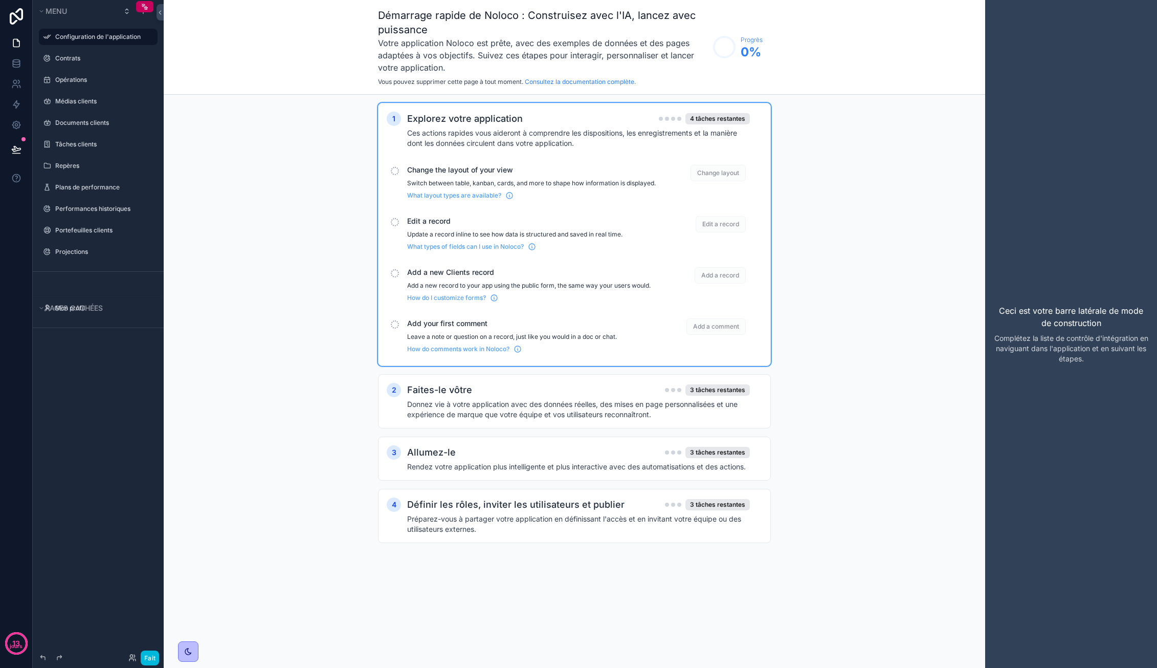
click at [718, 174] on span "Change layout" at bounding box center [718, 173] width 55 height 16
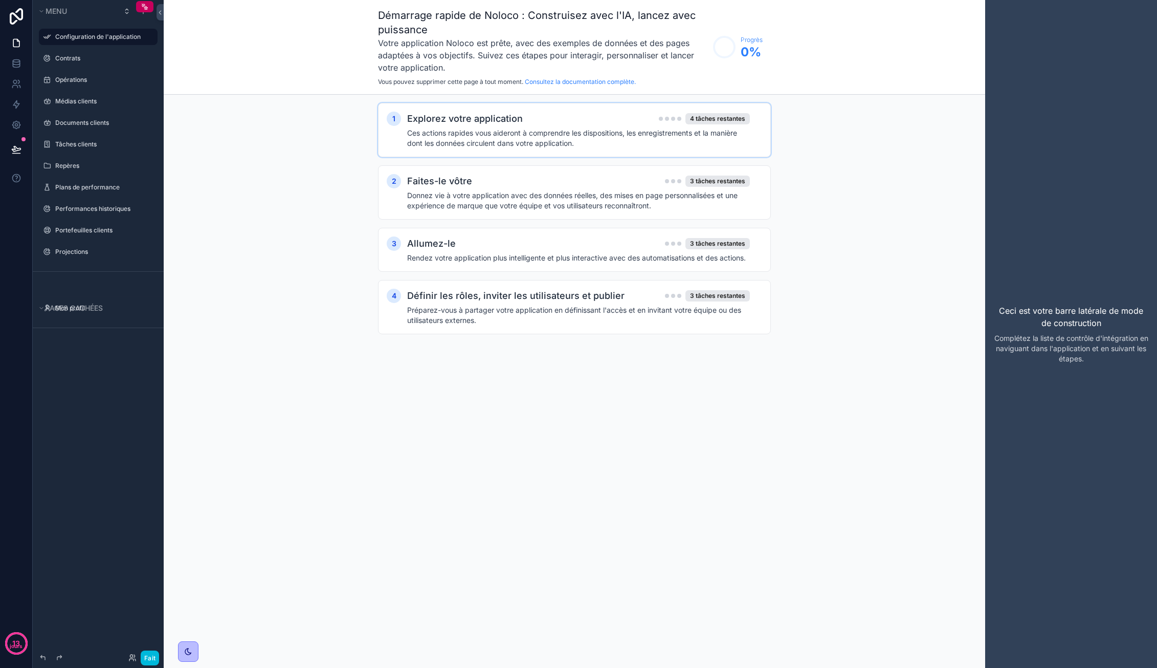
click at [715, 150] on div "1 Explorez votre application 4 tâches restantes Ces actions rapides vous aidero…" at bounding box center [574, 130] width 393 height 54
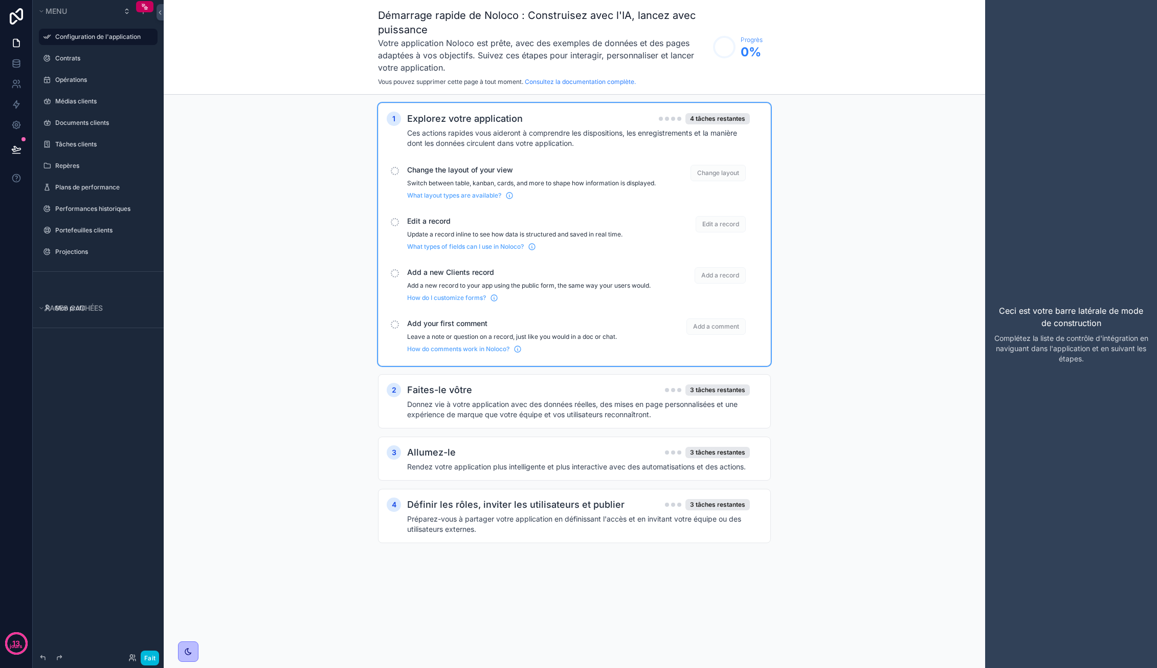
click at [719, 127] on div "Explorez votre application 4 tâches restantes Ces actions rapides vous aideront…" at bounding box center [584, 130] width 355 height 37
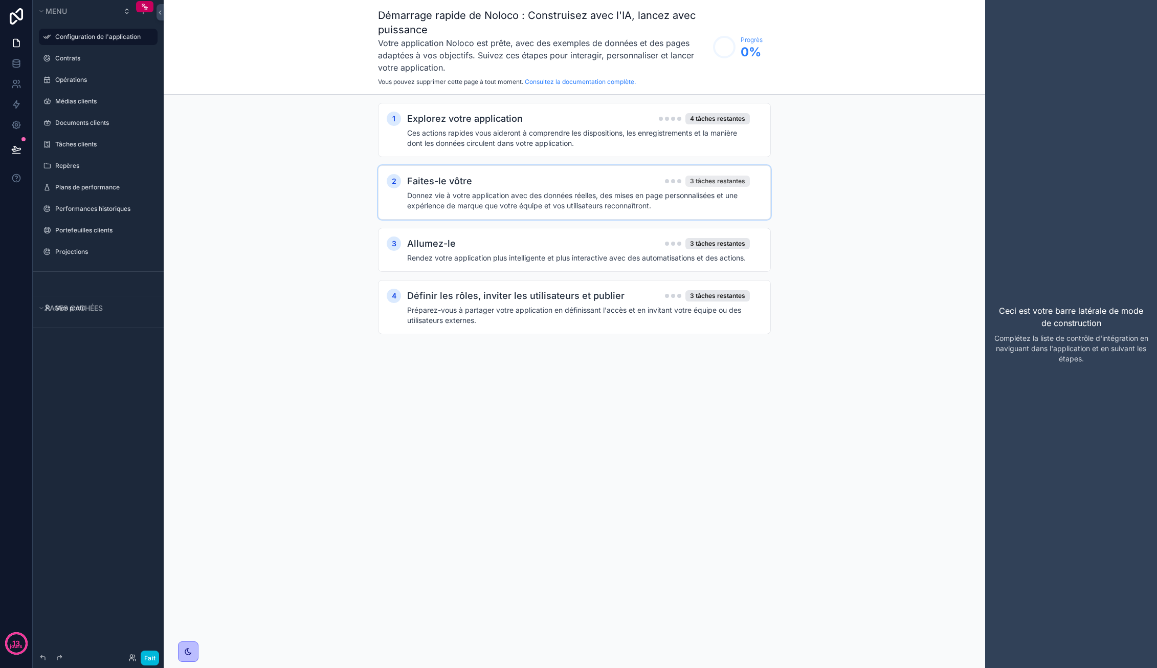
click at [716, 186] on div "3 tâches restantes" at bounding box center [718, 181] width 64 height 11
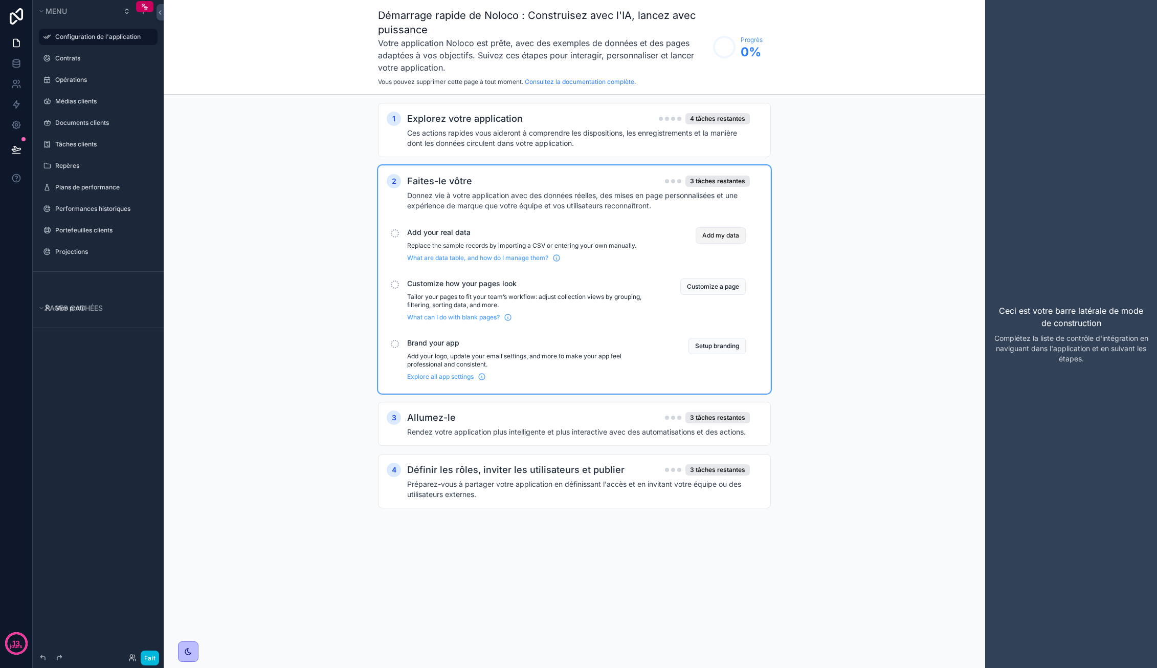
click at [719, 236] on button "Add my data" at bounding box center [721, 235] width 50 height 16
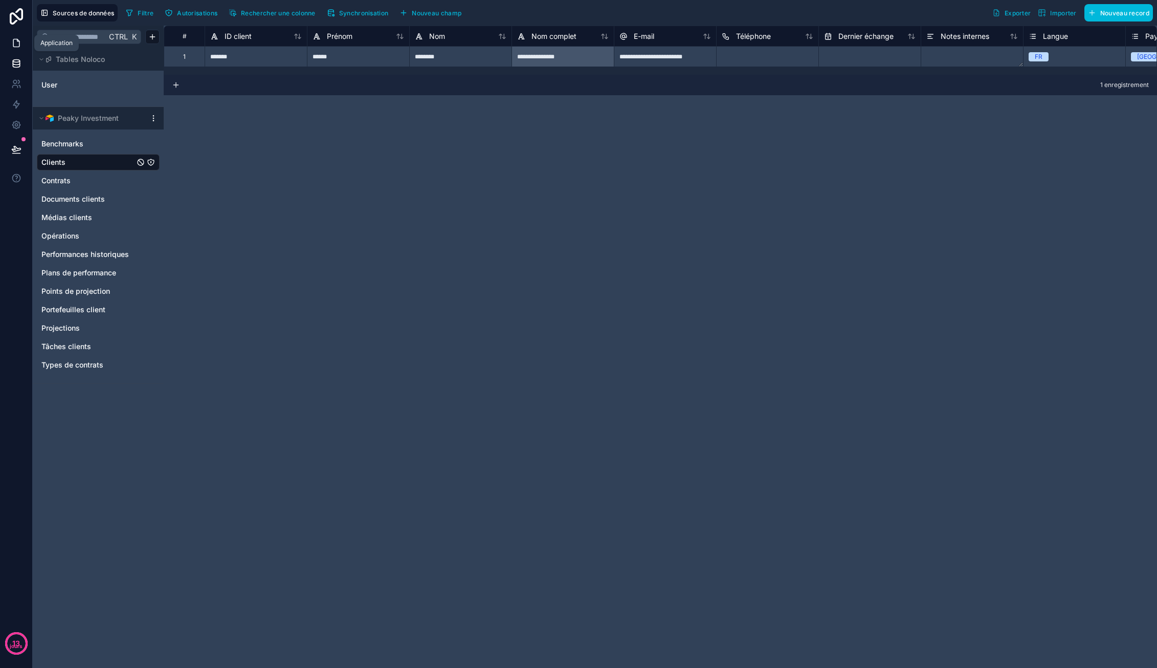
click at [14, 37] on link at bounding box center [16, 43] width 32 height 20
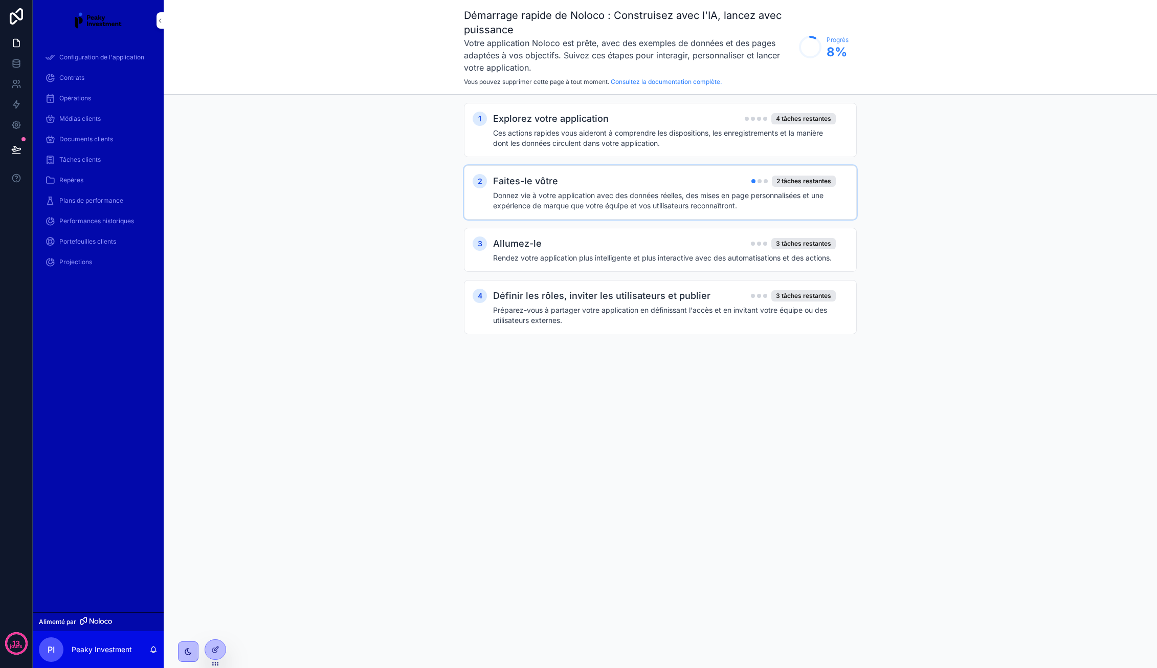
click at [685, 200] on h4 "Donnez vie à votre application avec des données réelles, des mises en page pers…" at bounding box center [664, 200] width 343 height 20
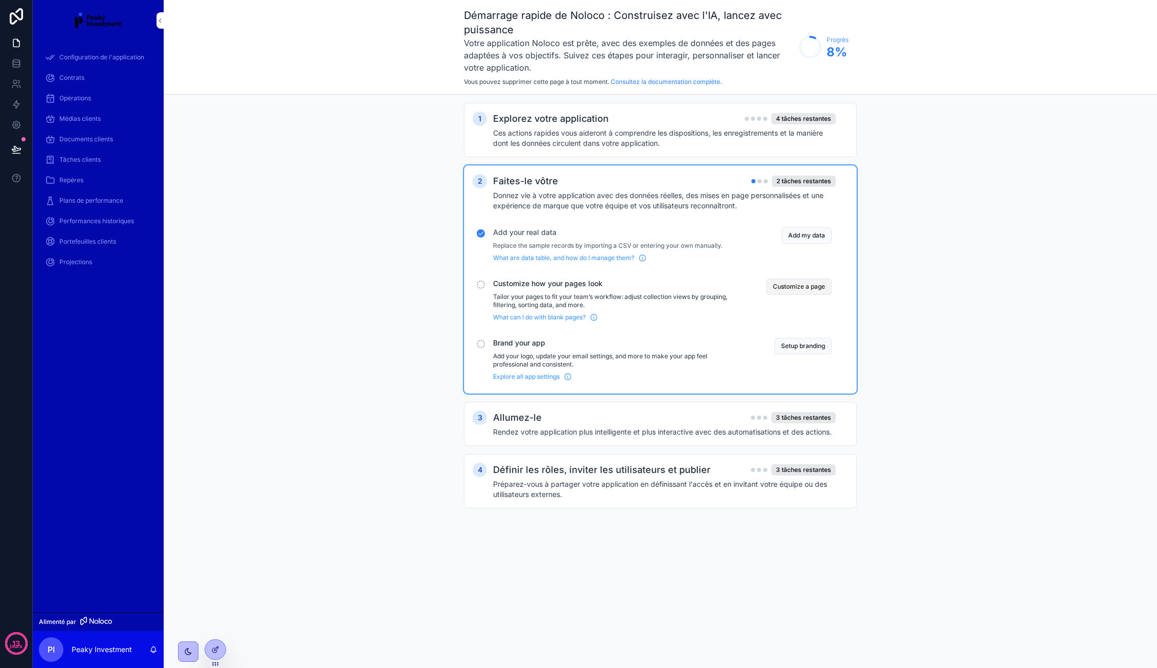
click at [773, 288] on button "Customize a page" at bounding box center [799, 286] width 65 height 16
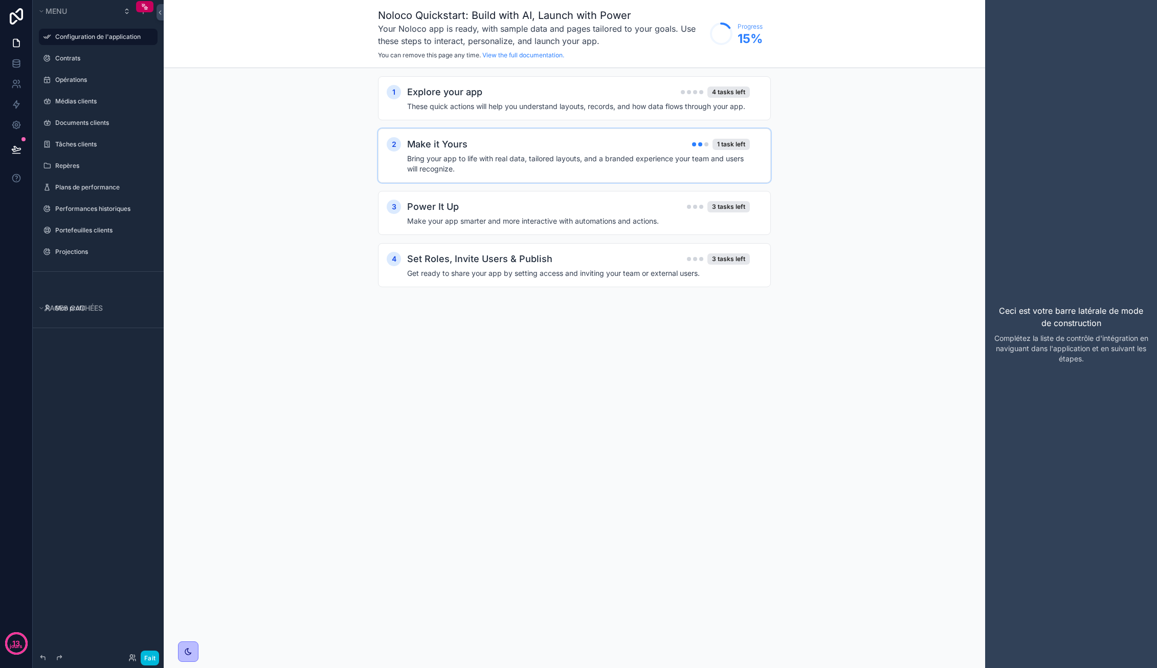
click at [666, 158] on h4 "Bring your app to life with real data, tailored layouts, and a branded experien…" at bounding box center [578, 164] width 343 height 20
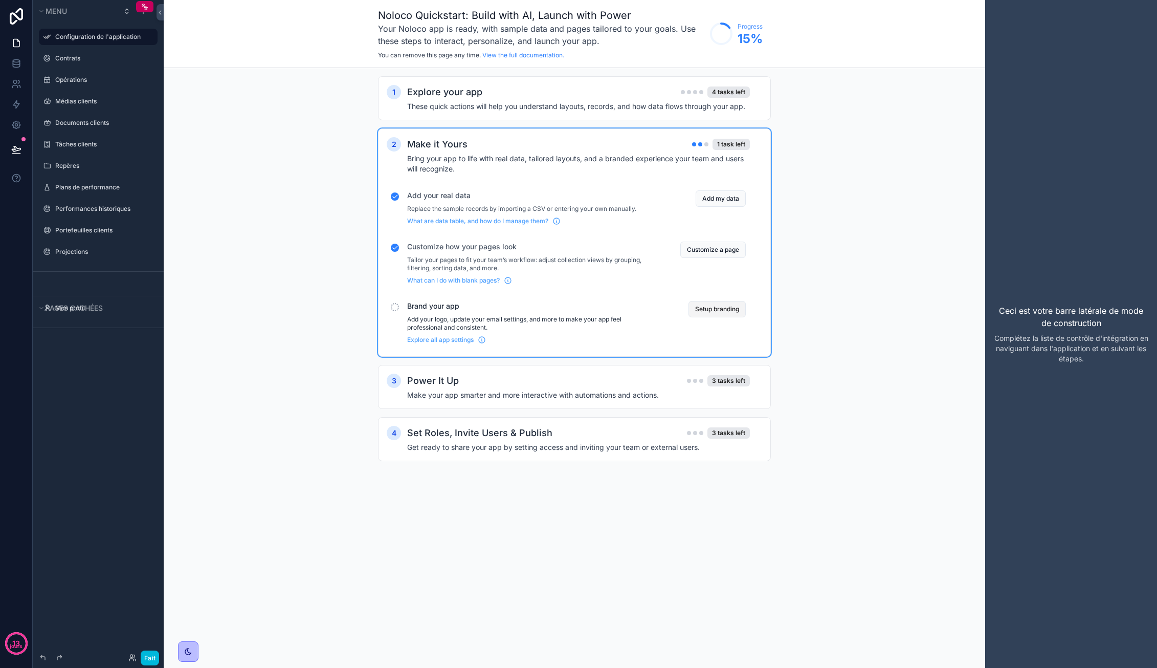
click at [717, 312] on button "Setup branding" at bounding box center [717, 309] width 57 height 16
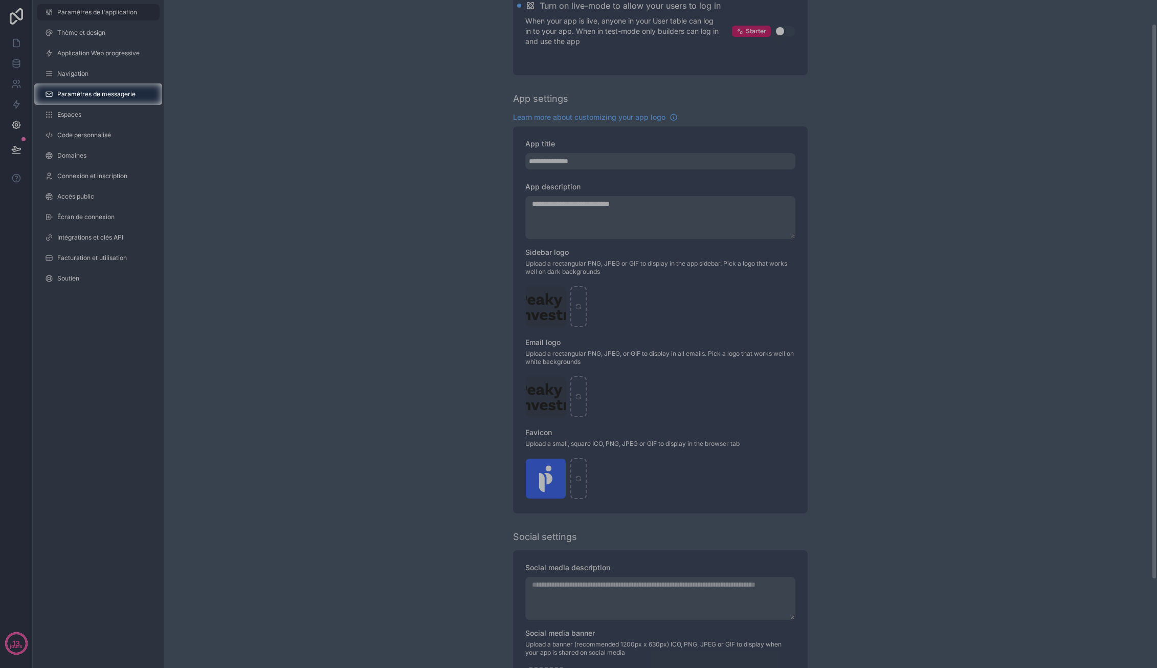
scroll to position [135, 0]
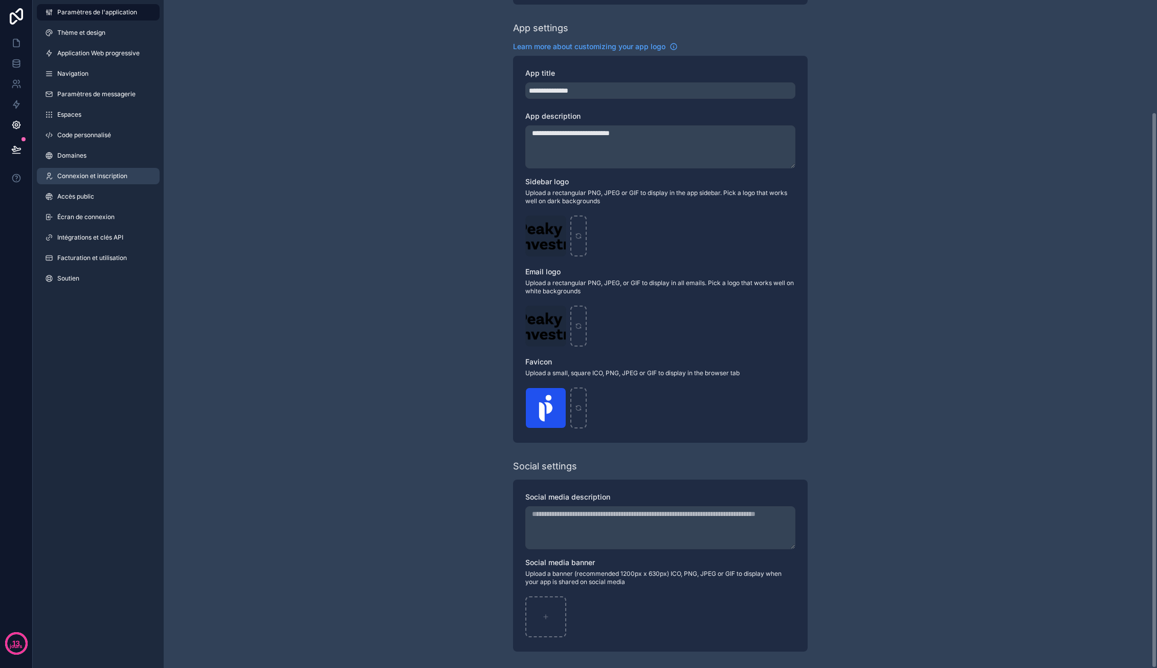
click at [97, 181] on link "Connexion et inscription" at bounding box center [98, 176] width 123 height 16
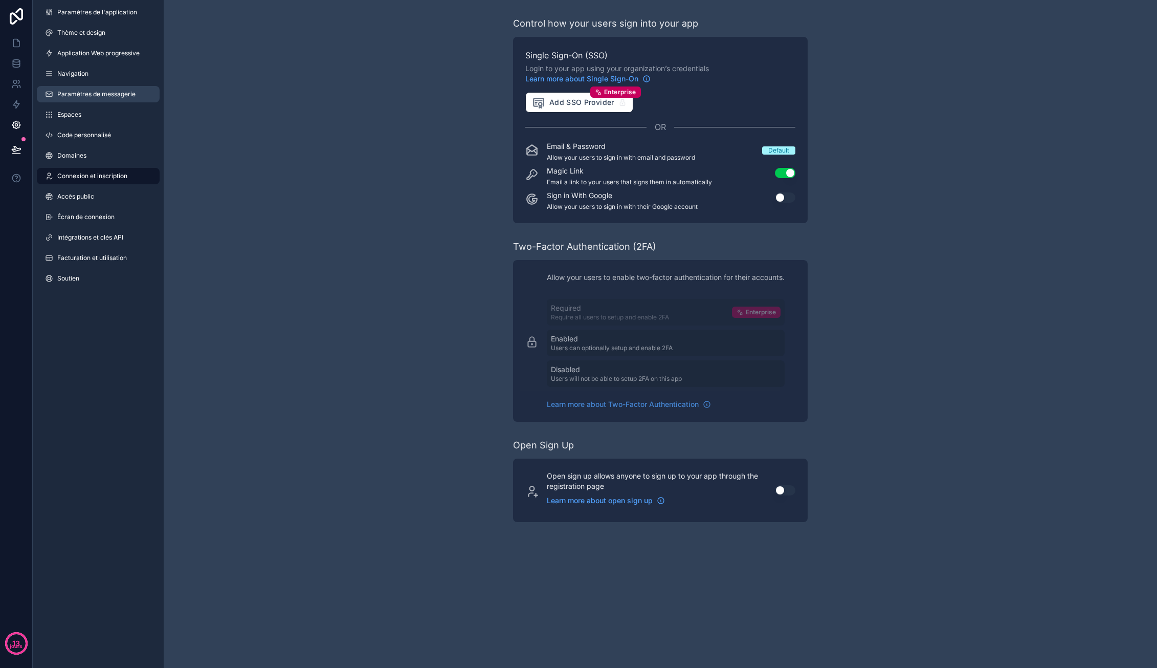
click at [103, 93] on font "Paramètres de messagerie" at bounding box center [96, 94] width 78 height 8
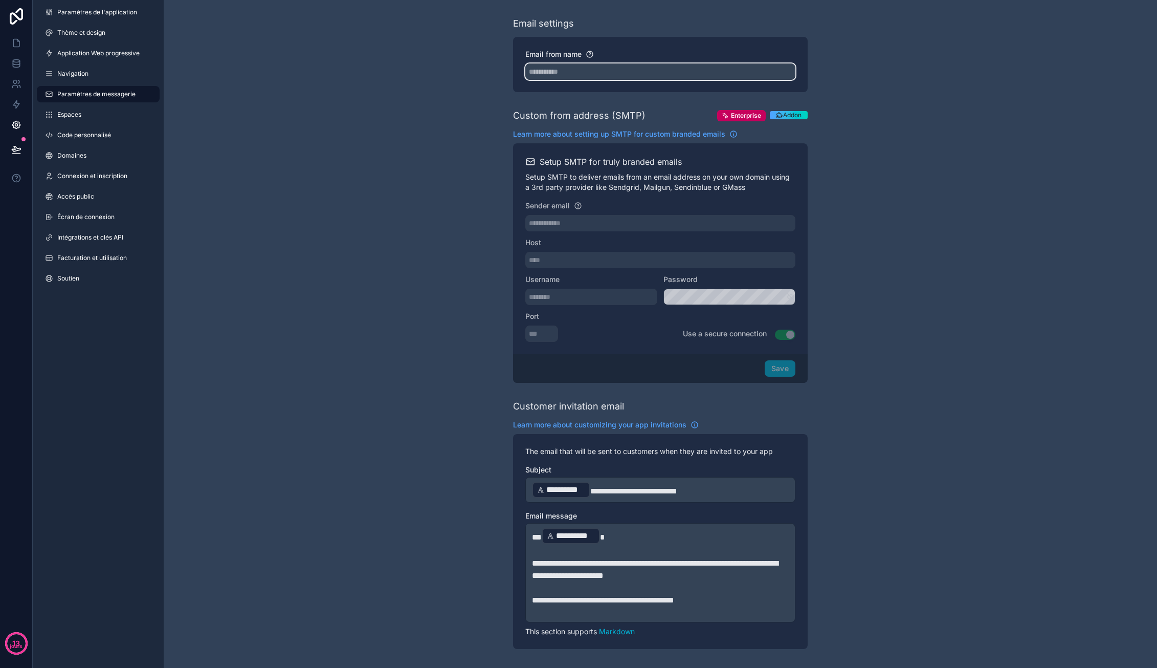
click at [588, 71] on input "Email from name" at bounding box center [661, 71] width 270 height 16
type input "**********"
drag, startPoint x: 636, startPoint y: 71, endPoint x: 518, endPoint y: 67, distance: 117.2
click at [518, 67] on div "**********" at bounding box center [660, 64] width 295 height 55
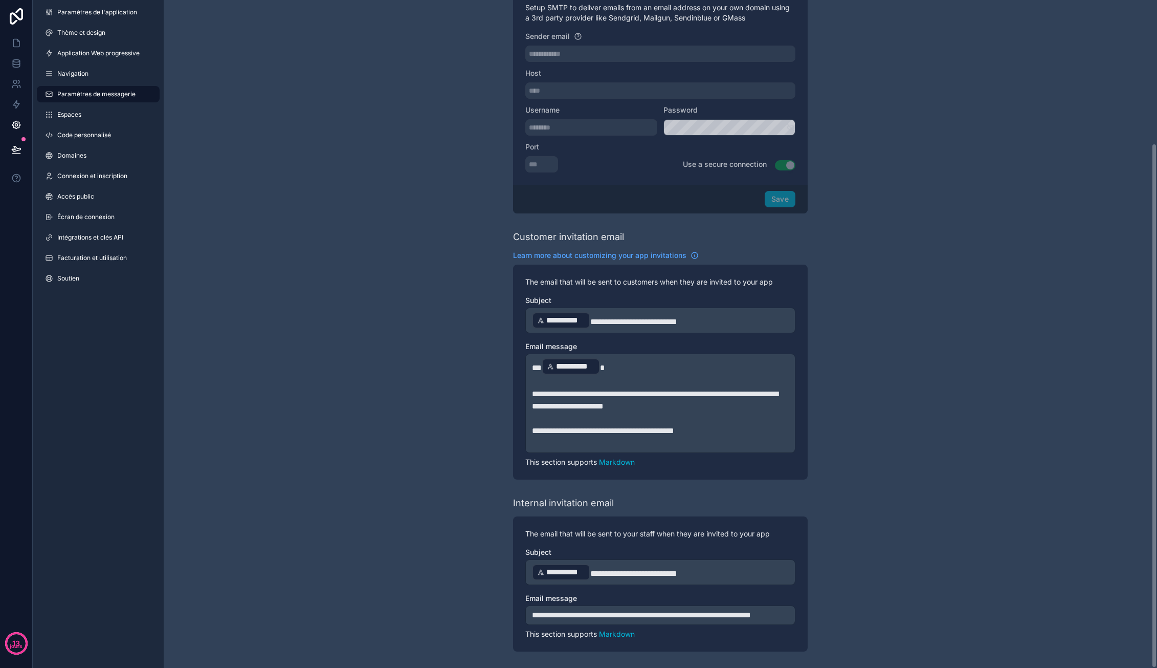
scroll to position [182, 0]
click at [570, 314] on span "**********" at bounding box center [565, 320] width 39 height 12
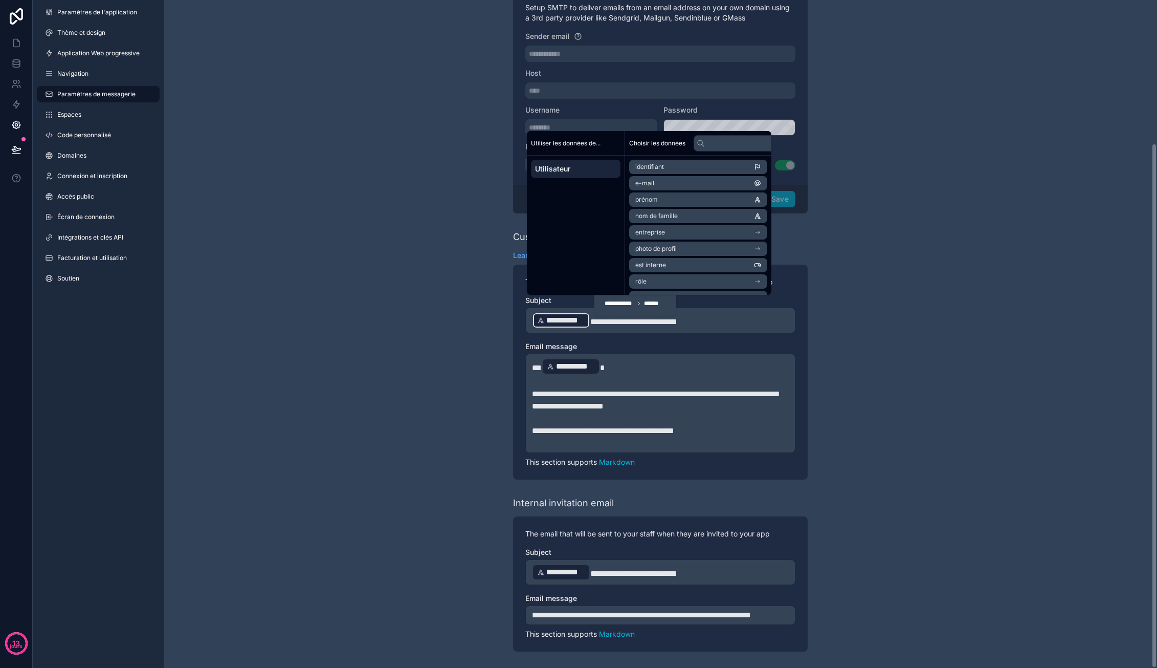
click at [446, 260] on div "**********" at bounding box center [661, 249] width 994 height 837
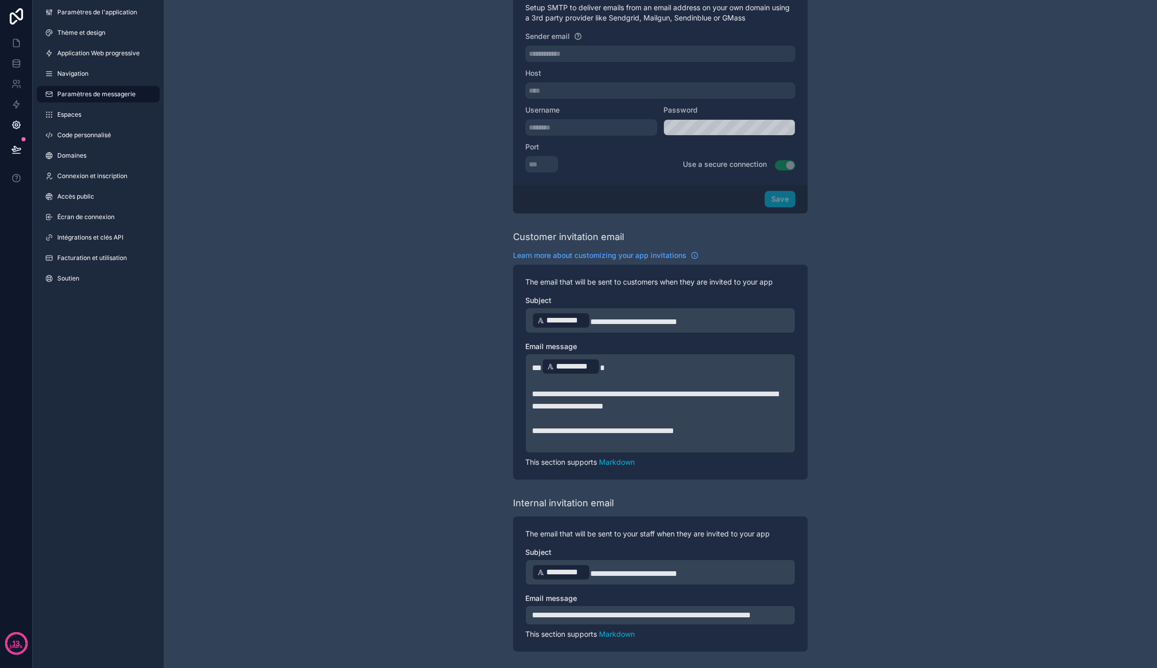
click at [651, 318] on span "**********" at bounding box center [633, 322] width 87 height 8
click at [710, 317] on div "**********" at bounding box center [661, 321] width 270 height 26
click at [116, 114] on link "Espaces" at bounding box center [98, 114] width 123 height 16
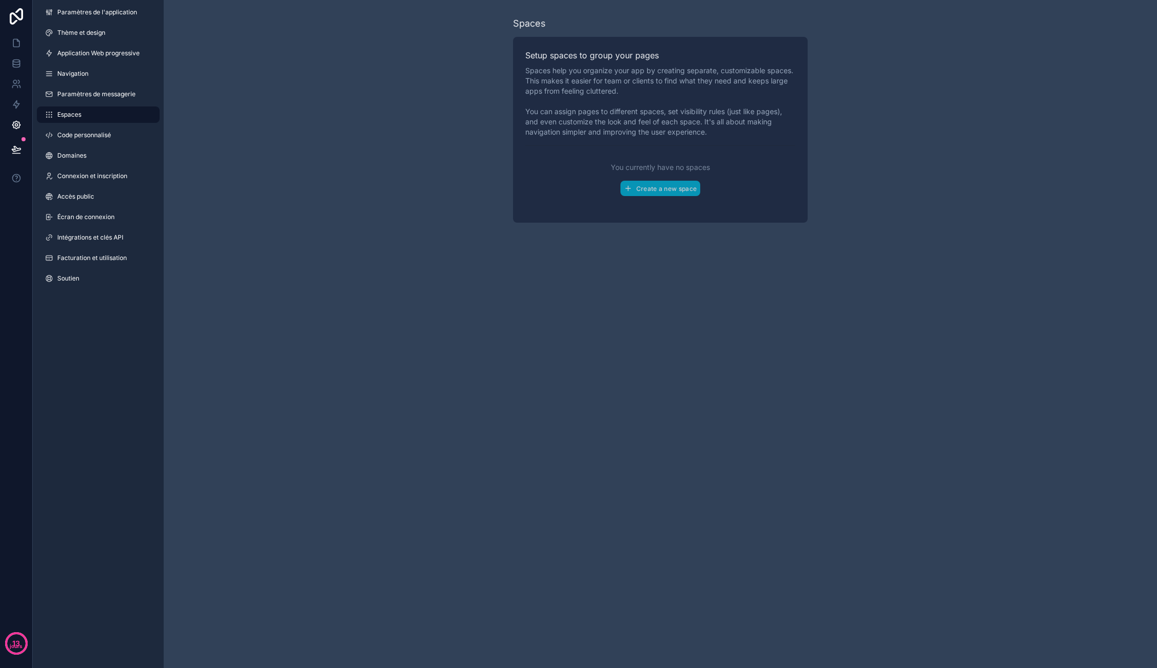
click at [0, 0] on span "Enterprise" at bounding box center [0, 0] width 0 height 0
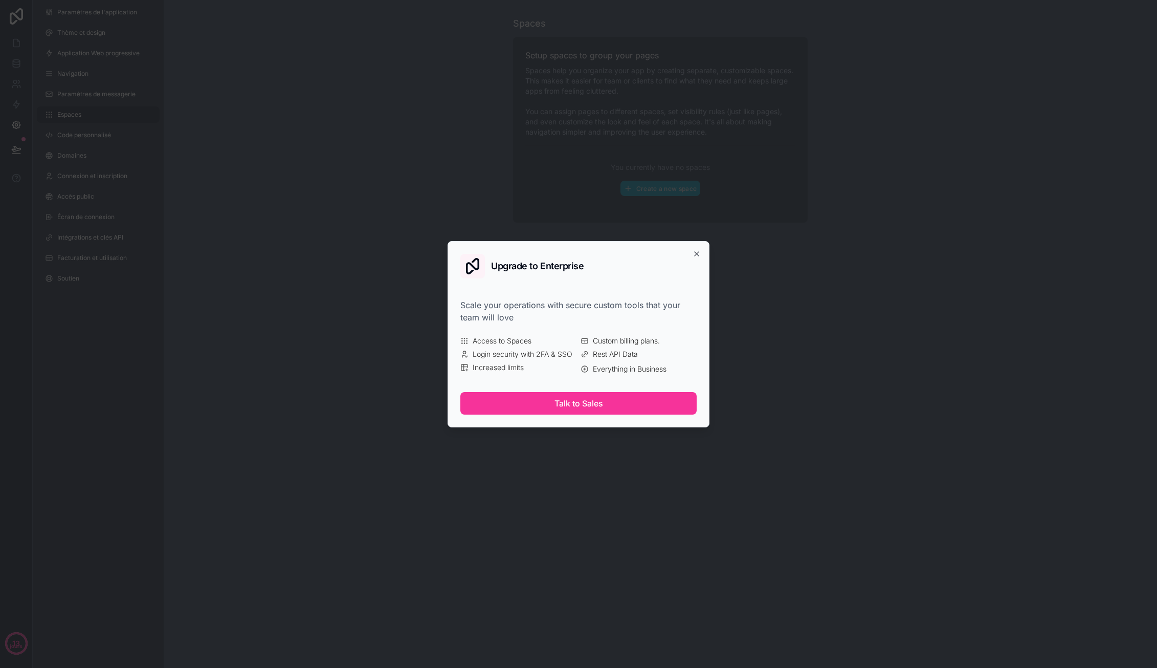
click at [692, 251] on div "Upgrade to Enterprise Scale your operations with secure custom tools that your …" at bounding box center [579, 334] width 262 height 186
click at [695, 252] on icon "button" at bounding box center [697, 254] width 8 height 8
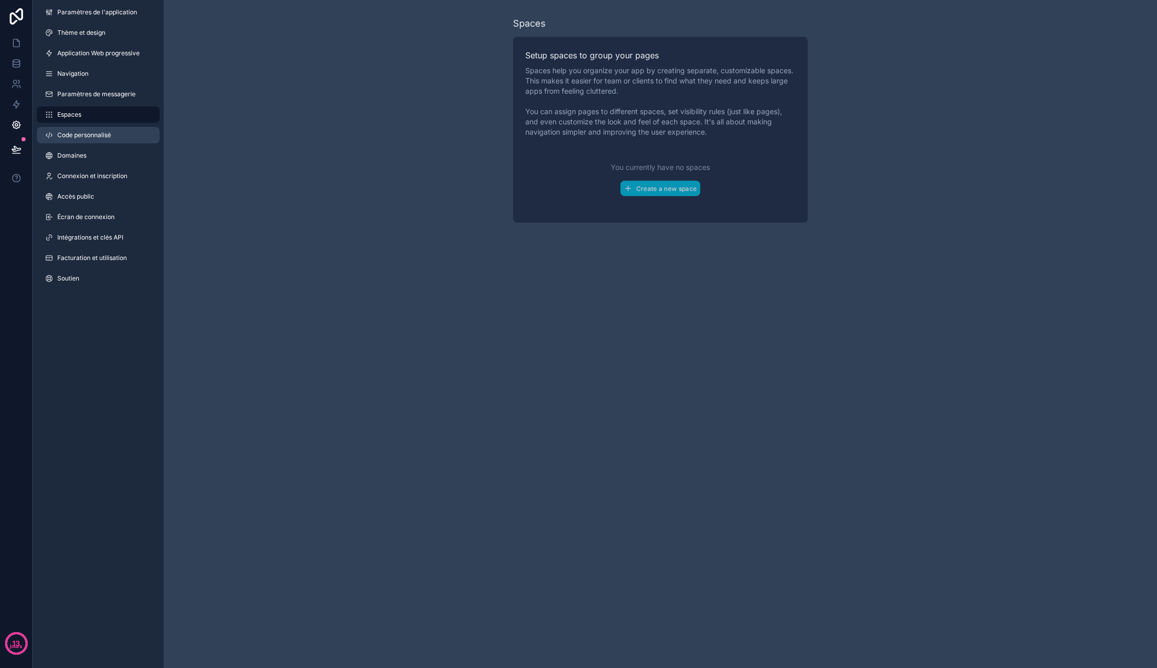
click at [60, 128] on link "Code personnalisé" at bounding box center [98, 135] width 123 height 16
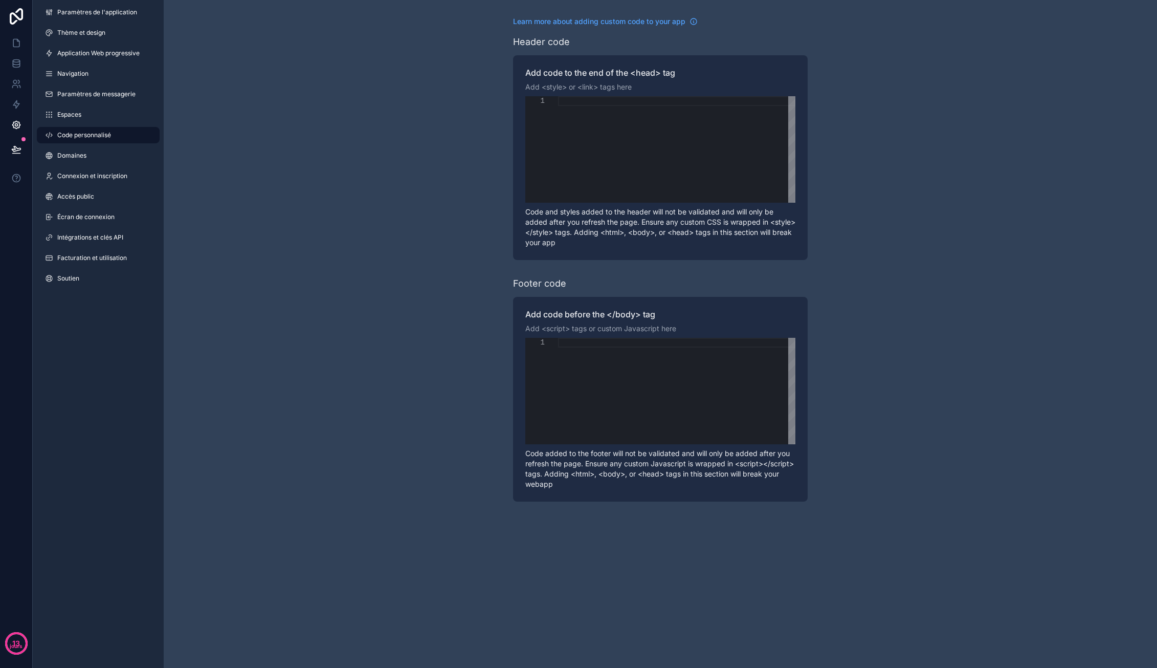
click at [81, 145] on div "Paramètres de l'application Thème et design Application Web progressive Navigat…" at bounding box center [98, 147] width 131 height 295
click at [85, 153] on font "Domaines" at bounding box center [71, 155] width 29 height 8
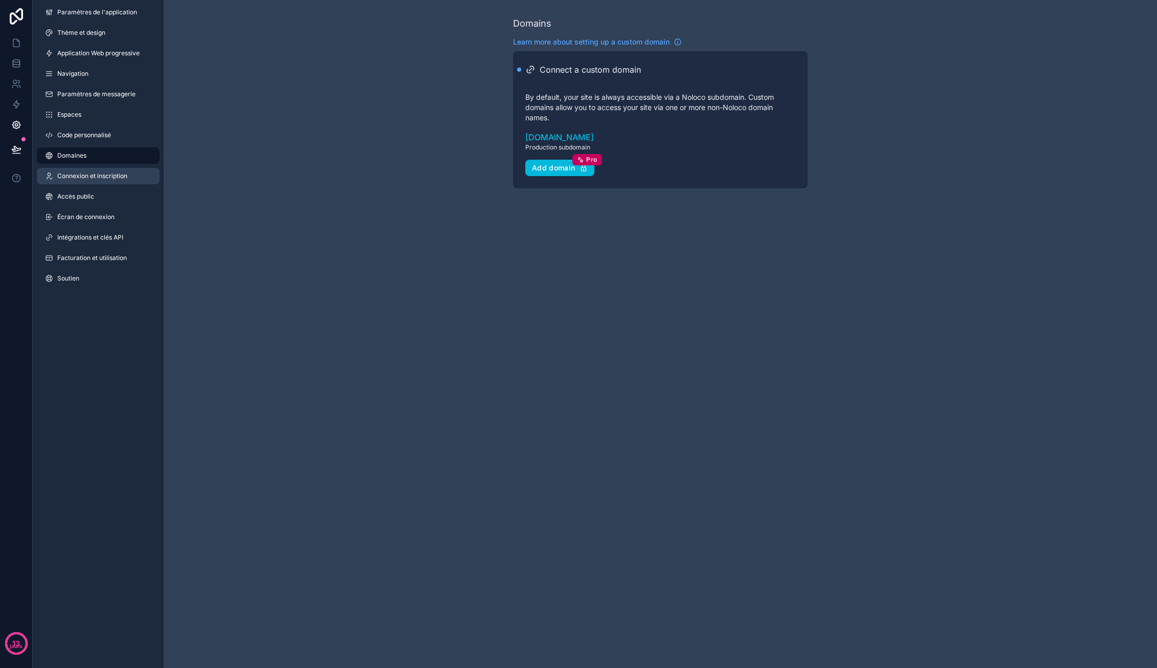
click at [102, 177] on font "Connexion et inscription" at bounding box center [92, 176] width 70 height 8
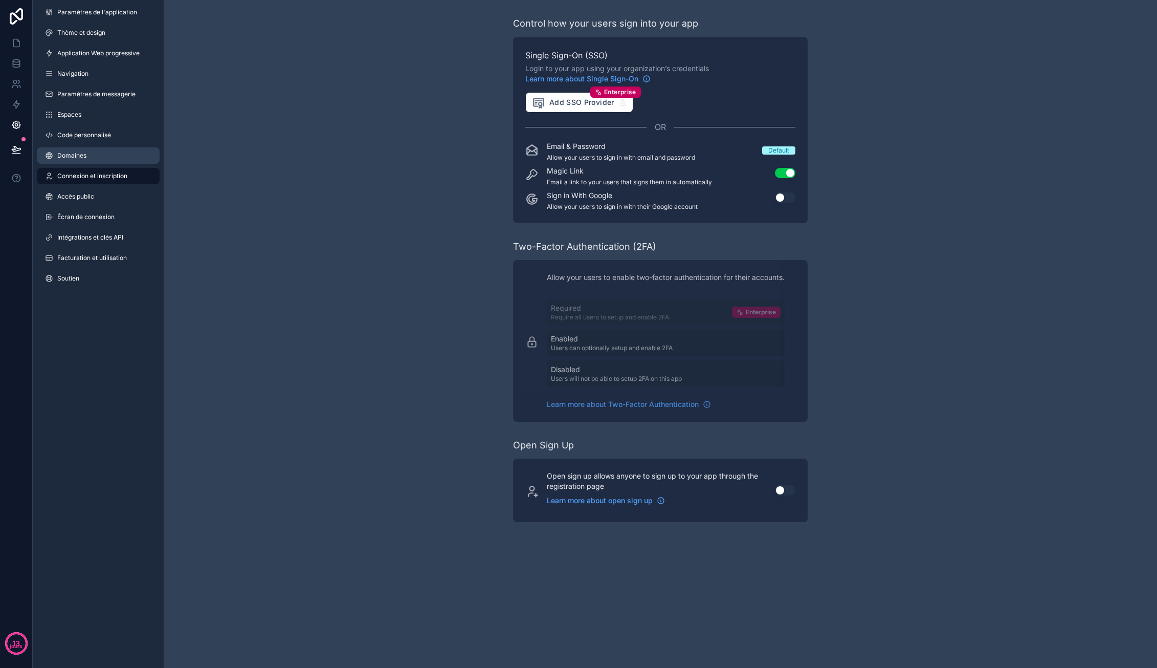
click at [94, 155] on link "Domaines" at bounding box center [98, 155] width 123 height 16
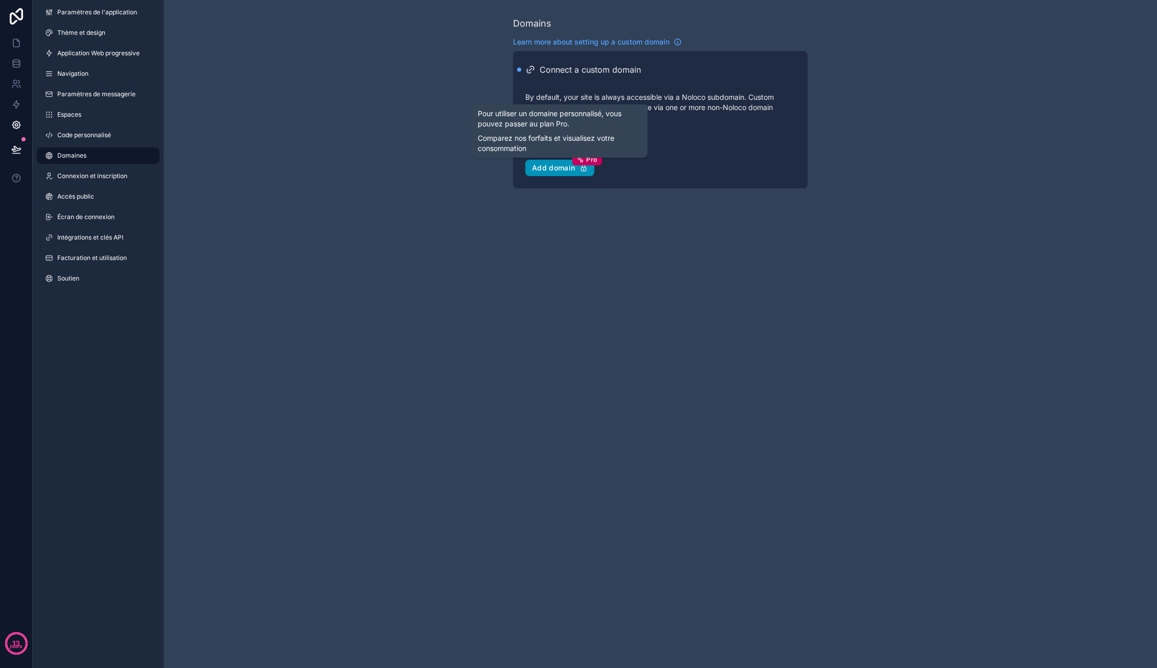
click at [565, 166] on div "Add domain Pro" at bounding box center [560, 167] width 56 height 9
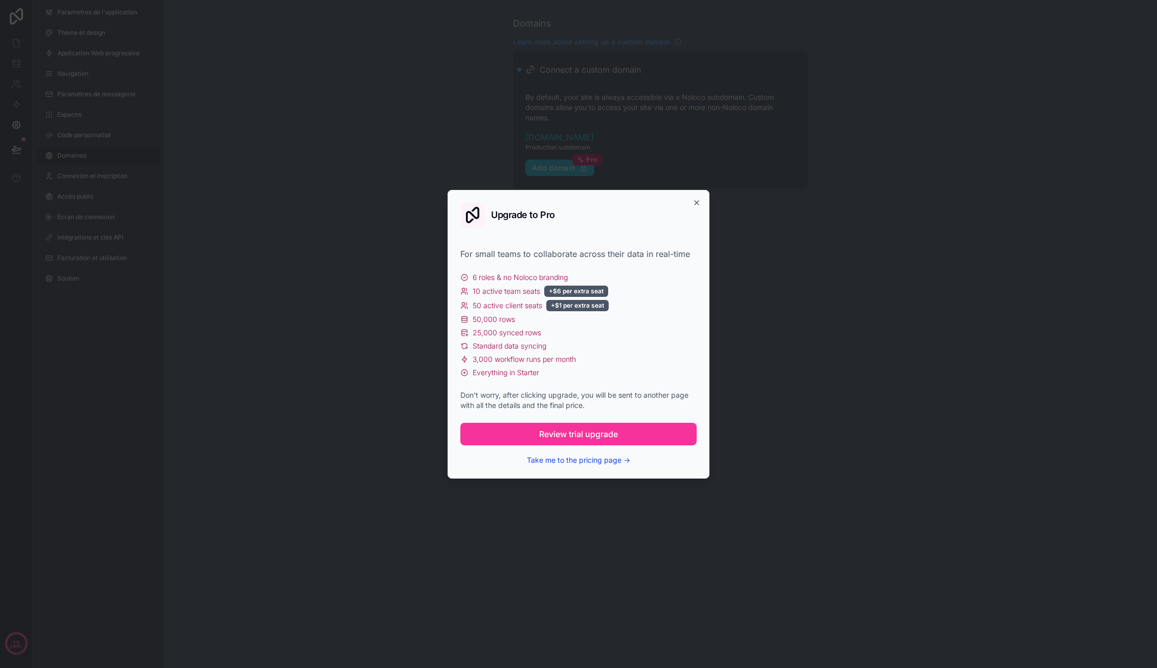
click at [589, 461] on button "Take me to the pricing page →" at bounding box center [578, 460] width 103 height 10
